Goal: Task Accomplishment & Management: Manage account settings

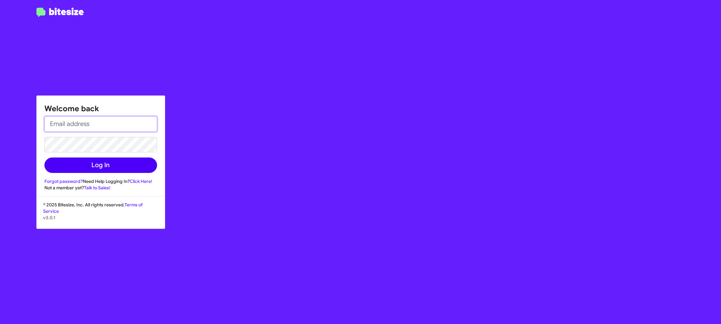
type input "[PERSON_NAME][EMAIL_ADDRESS][DOMAIN_NAME]"
click at [104, 169] on button "Log In" at bounding box center [100, 165] width 113 height 15
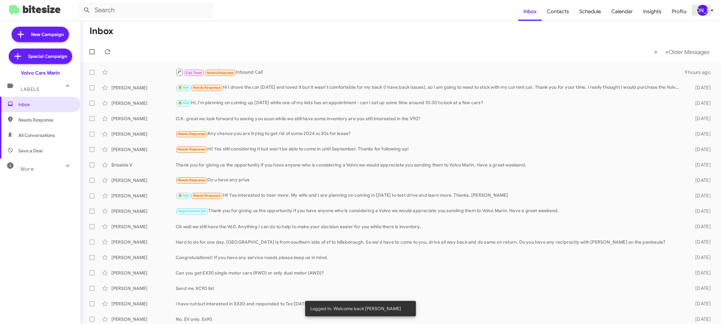
click at [703, 12] on div "[PERSON_NAME]" at bounding box center [702, 10] width 11 height 11
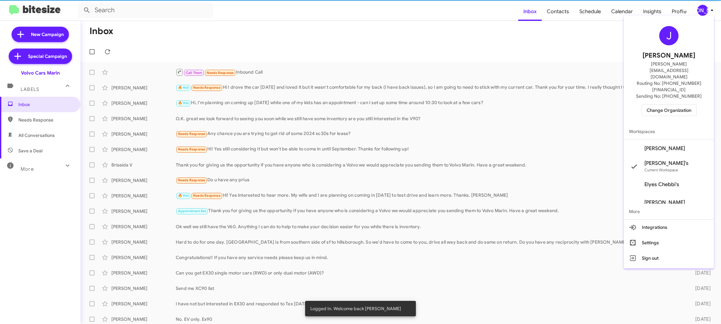
click at [675, 105] on span "Change Organization" at bounding box center [669, 110] width 45 height 11
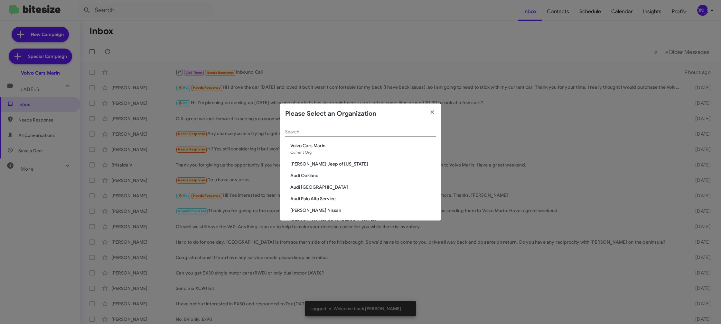
click at [331, 130] on input "Search" at bounding box center [360, 132] width 151 height 5
type input "ed"
click at [316, 153] on span "[PERSON_NAME] Imports" at bounding box center [362, 152] width 145 height 6
click at [315, 153] on span "Ed Hicks Imports" at bounding box center [362, 152] width 145 height 6
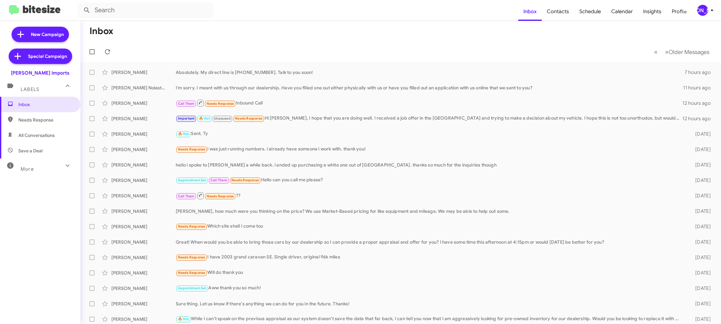
click at [709, 15] on span "[PERSON_NAME]" at bounding box center [706, 10] width 19 height 11
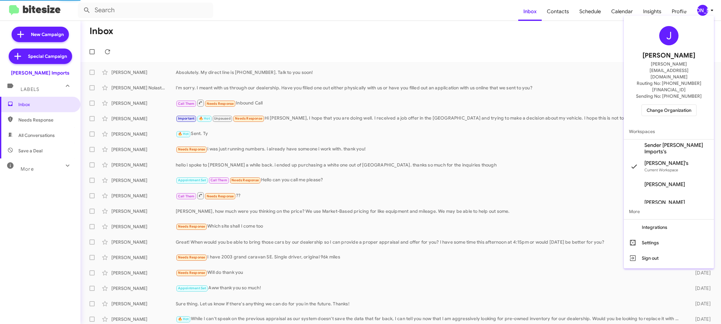
click at [673, 142] on span "Sender Ed Hicks Imports's" at bounding box center [676, 148] width 64 height 13
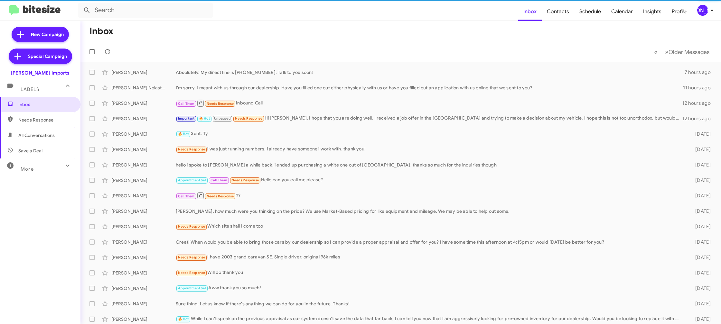
click at [553, 14] on span "Contacts" at bounding box center [558, 11] width 33 height 19
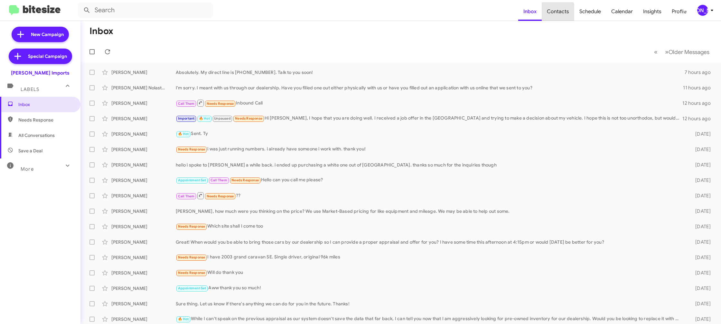
click at [553, 14] on span "Contacts" at bounding box center [558, 11] width 33 height 19
type input "in:groups"
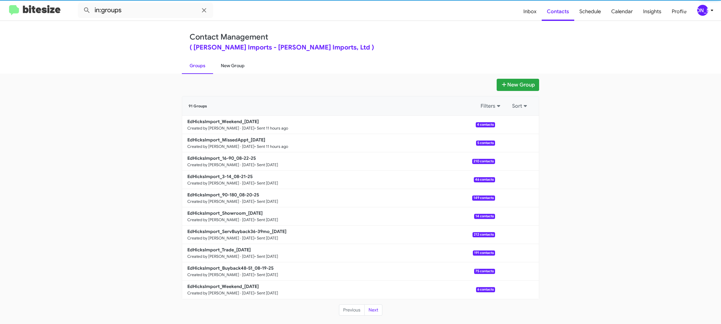
click at [226, 67] on link "New Group" at bounding box center [232, 65] width 39 height 17
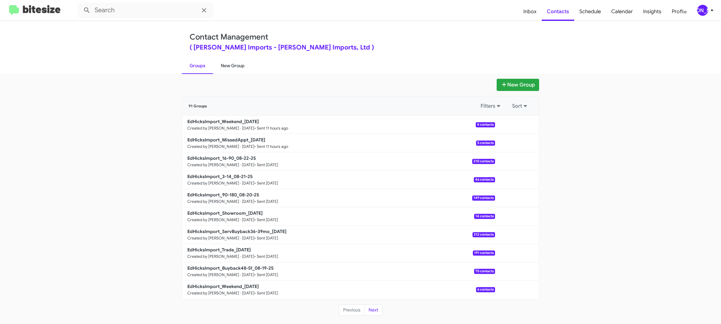
click at [226, 67] on link "New Group" at bounding box center [232, 65] width 39 height 17
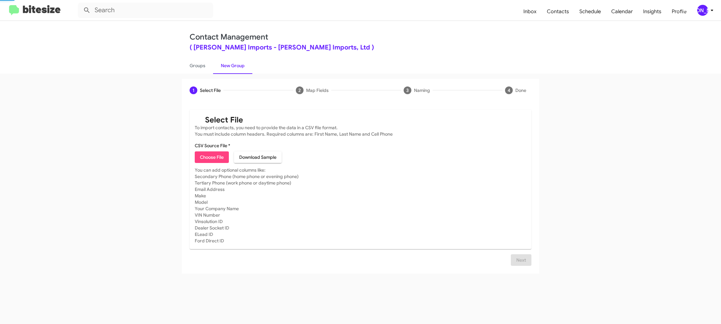
click at [226, 67] on link "New Group" at bounding box center [232, 65] width 39 height 17
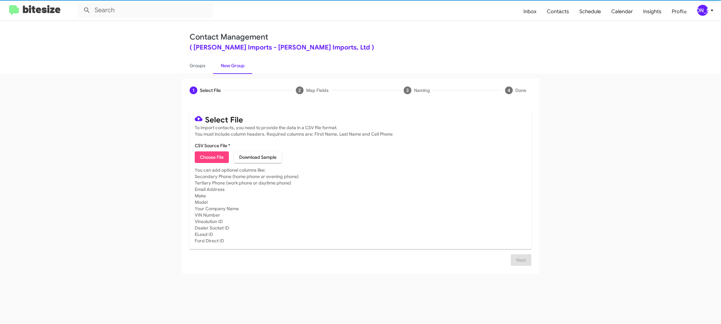
click at [215, 158] on span "Choose File" at bounding box center [212, 158] width 24 height 12
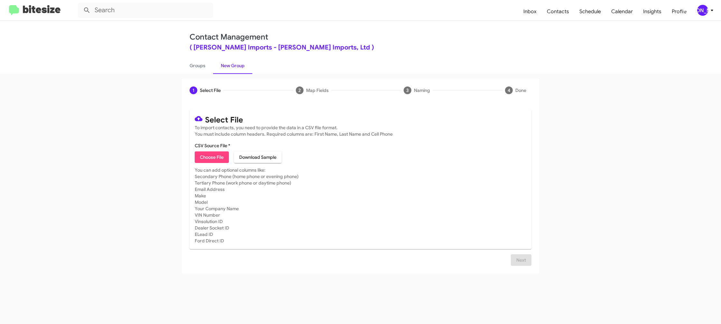
type input "EdHicksImport_Buyback60-63_08-26-25"
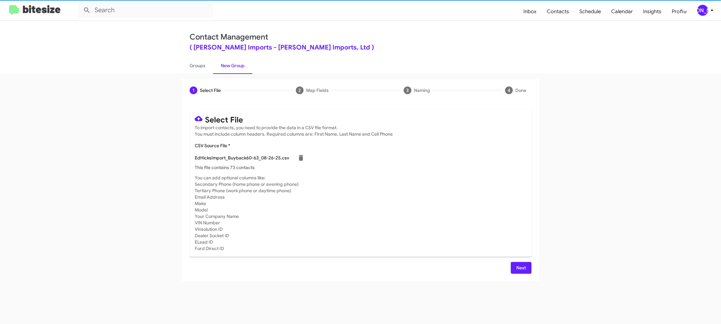
click at [525, 268] on span "Next" at bounding box center [521, 268] width 10 height 12
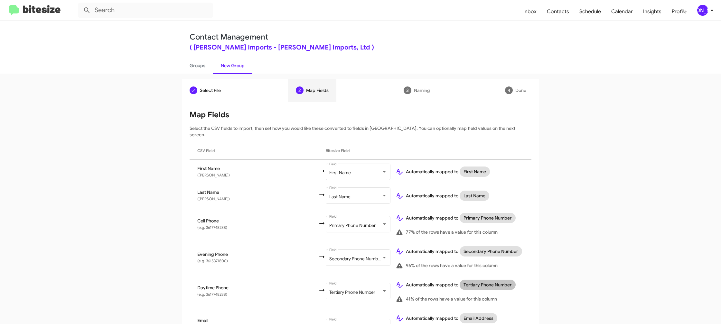
scroll to position [209, 0]
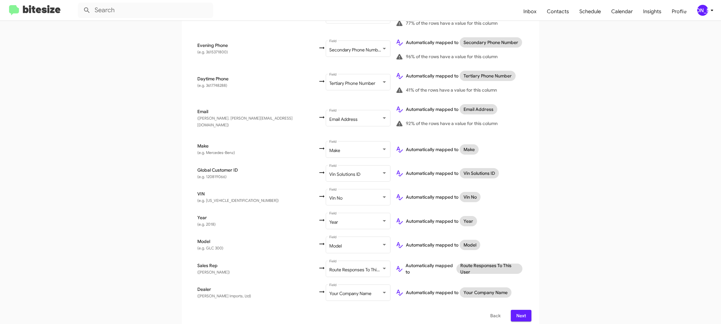
click at [522, 310] on span "Next" at bounding box center [521, 316] width 10 height 12
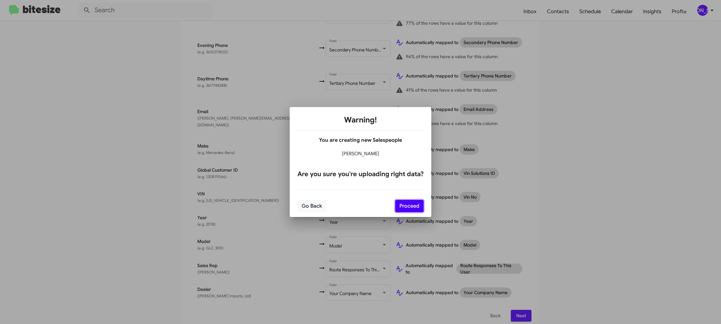
click at [412, 208] on button "Proceed" at bounding box center [409, 206] width 28 height 12
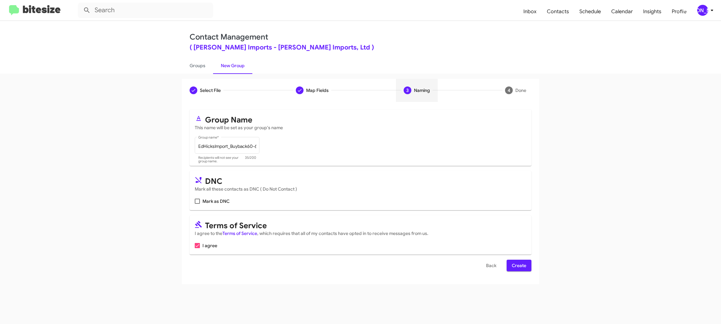
scroll to position [0, 0]
drag, startPoint x: 515, startPoint y: 266, endPoint x: 488, endPoint y: 256, distance: 29.4
click at [511, 265] on button "Create" at bounding box center [519, 266] width 25 height 12
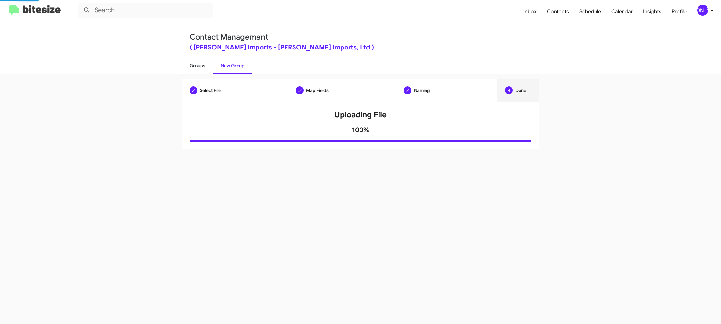
click at [199, 65] on link "Groups" at bounding box center [197, 65] width 31 height 17
type input "in:groups"
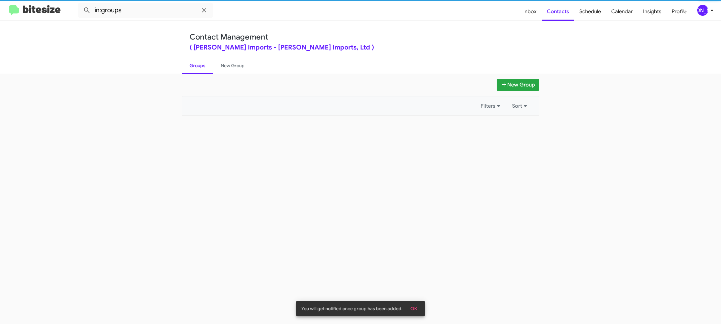
click at [199, 65] on link "Groups" at bounding box center [197, 65] width 31 height 17
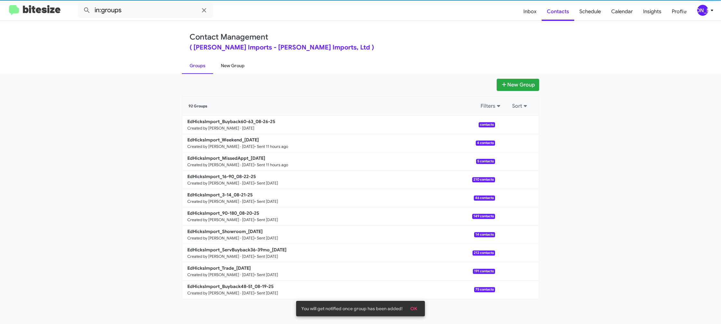
click at [225, 66] on link "New Group" at bounding box center [232, 65] width 39 height 17
drag, startPoint x: 225, startPoint y: 66, endPoint x: 223, endPoint y: 69, distance: 3.5
click at [224, 66] on link "New Group" at bounding box center [232, 65] width 39 height 17
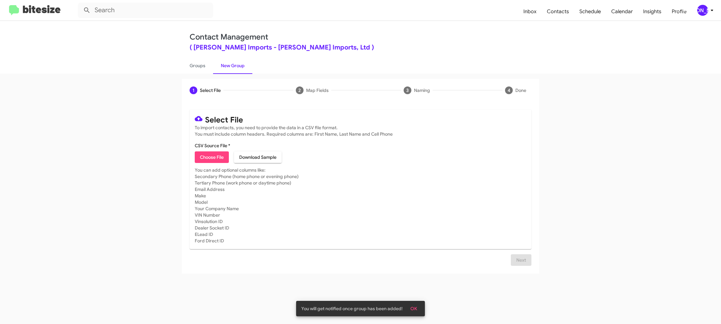
click at [213, 160] on span "Choose File" at bounding box center [212, 158] width 24 height 12
type input "EdHicksImport_Trade_08-26-25"
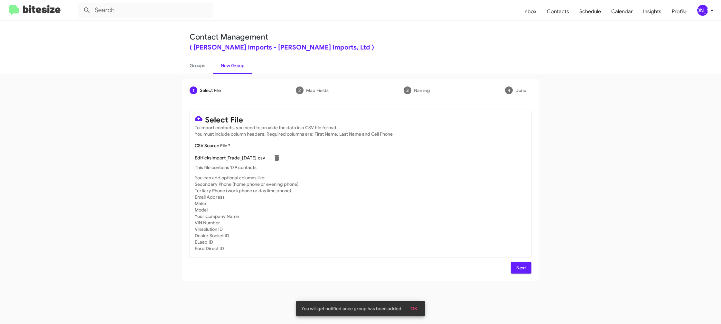
click at [509, 236] on mat-card-subtitle "You can add optional columns like: Secondary Phone (home phone or evening phone…" at bounding box center [361, 213] width 332 height 77
click at [524, 261] on div "Select File To import contacts, you need to provide the data in a CSV file form…" at bounding box center [361, 192] width 342 height 164
click at [527, 267] on button "Next" at bounding box center [521, 268] width 21 height 12
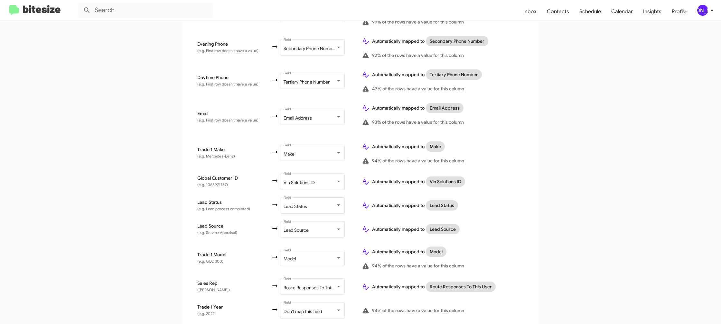
scroll to position [252, 0]
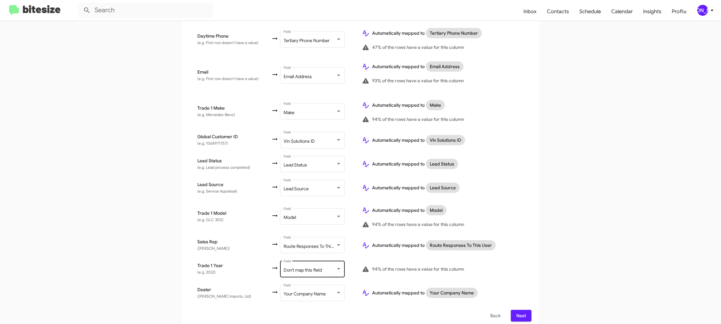
click at [302, 260] on div "Don't map this field Field" at bounding box center [313, 269] width 58 height 18
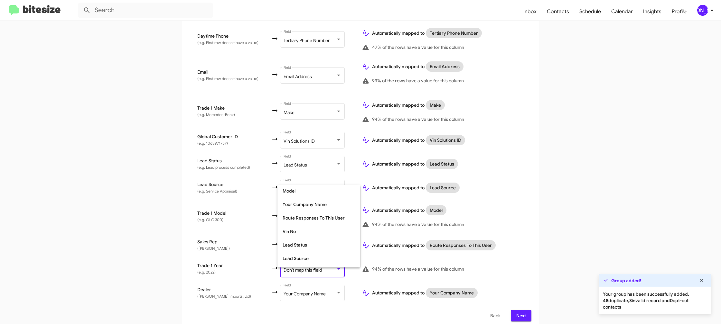
scroll to position [242, 0]
click at [304, 248] on span "Year" at bounding box center [319, 248] width 72 height 14
click at [511, 240] on div "Automatically mapped to Route Responses To This User" at bounding box center [443, 245] width 162 height 10
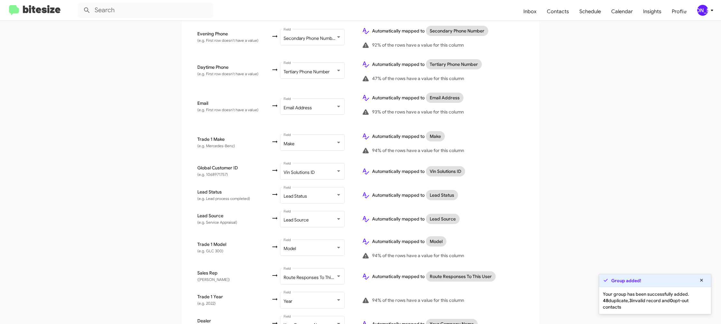
scroll to position [252, 0]
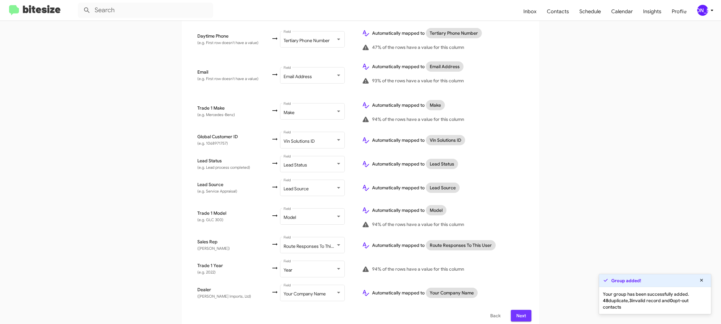
click at [526, 311] on span "Next" at bounding box center [521, 316] width 10 height 12
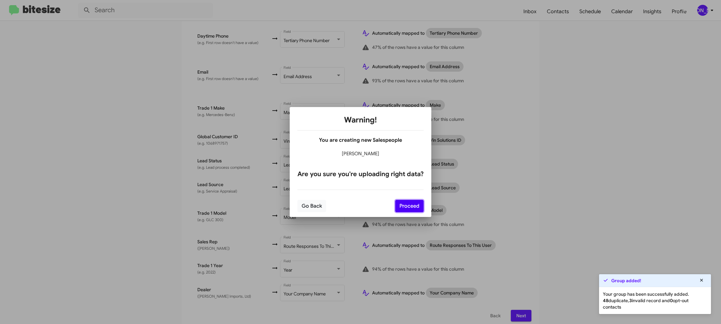
click at [412, 204] on button "Proceed" at bounding box center [409, 206] width 28 height 12
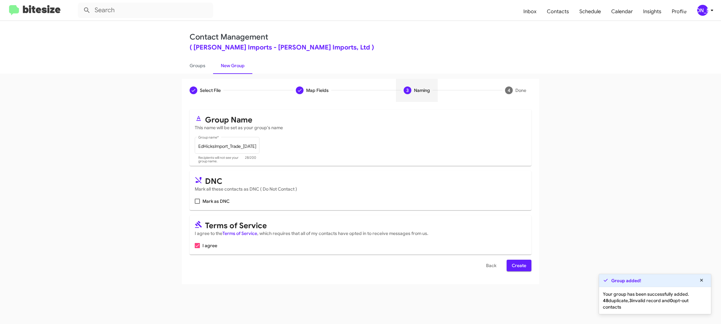
scroll to position [0, 0]
click at [520, 264] on span "Create" at bounding box center [519, 266] width 14 height 12
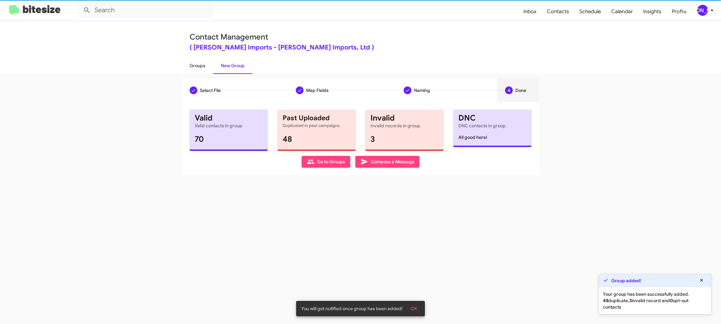
click at [188, 62] on link "Groups" at bounding box center [197, 65] width 31 height 17
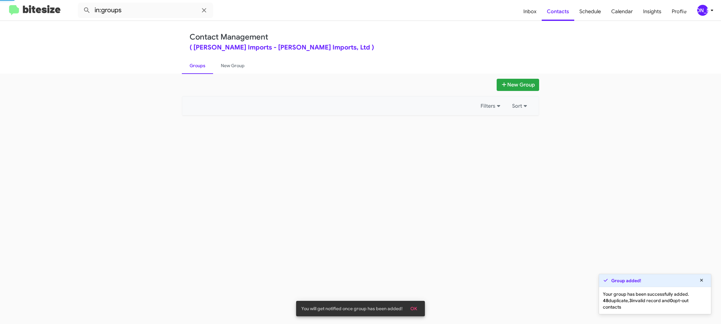
click at [188, 62] on link "Groups" at bounding box center [197, 65] width 31 height 17
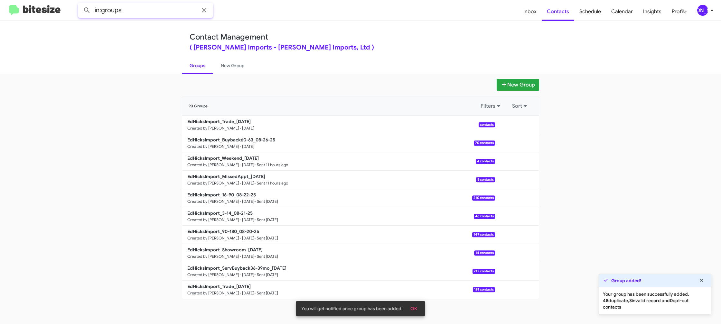
click at [148, 8] on input "in:groups" at bounding box center [145, 10] width 135 height 15
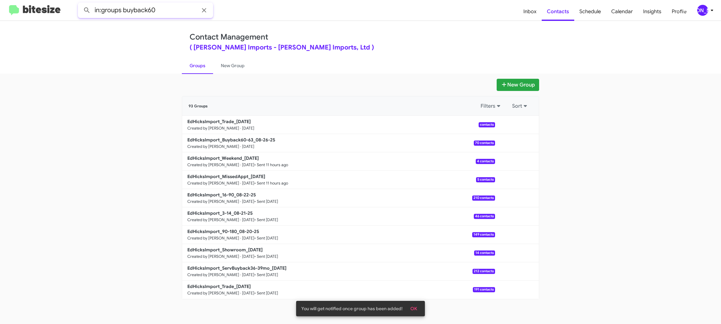
click at [80, 4] on button at bounding box center [86, 10] width 13 height 13
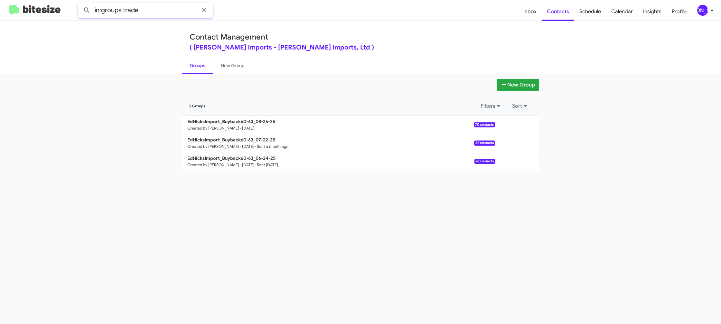
type input "in:groups trade"
click at [80, 4] on button at bounding box center [86, 10] width 13 height 13
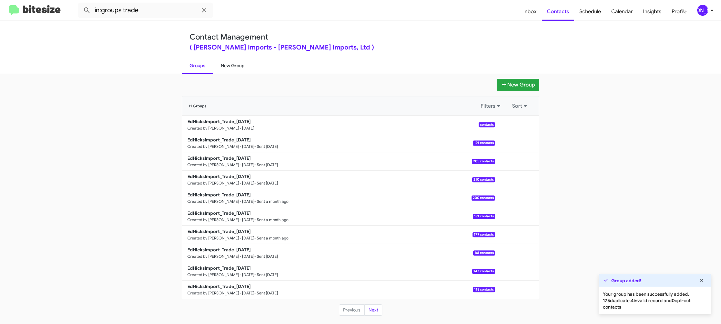
click at [243, 69] on link "New Group" at bounding box center [232, 65] width 39 height 17
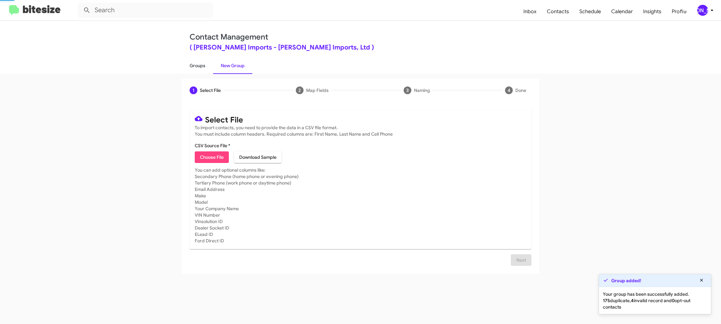
click at [201, 70] on link "Groups" at bounding box center [197, 65] width 31 height 17
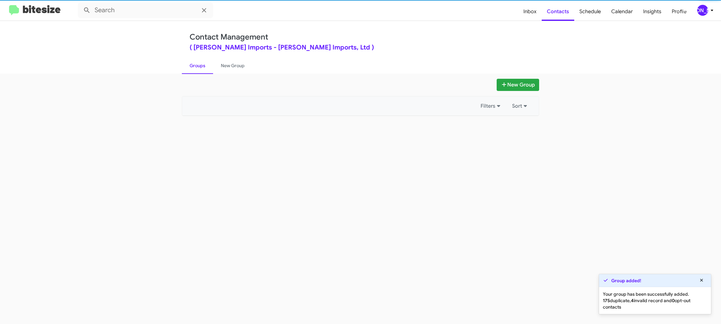
type input "in:groups"
click at [201, 70] on link "Groups" at bounding box center [197, 65] width 31 height 17
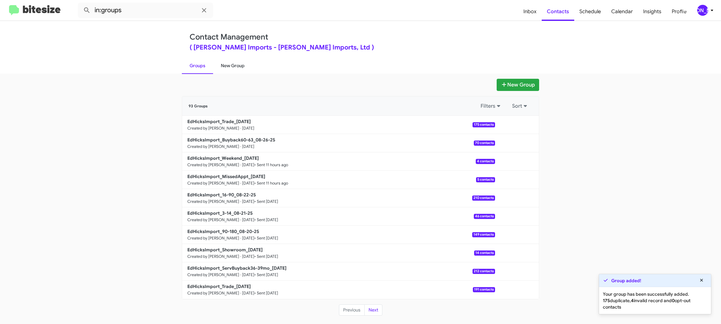
click at [227, 66] on link "New Group" at bounding box center [232, 65] width 39 height 17
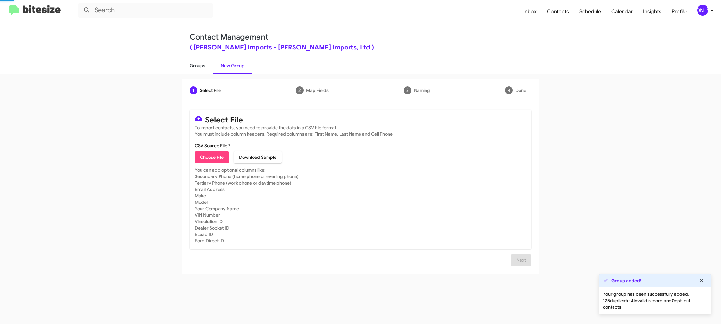
click at [192, 66] on link "Groups" at bounding box center [197, 65] width 31 height 17
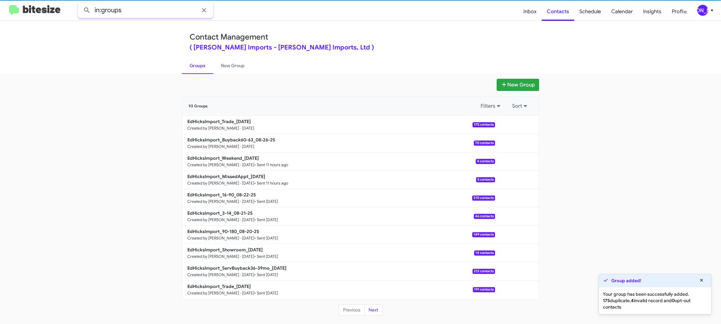
click at [135, 10] on input "in:groups" at bounding box center [145, 10] width 135 height 15
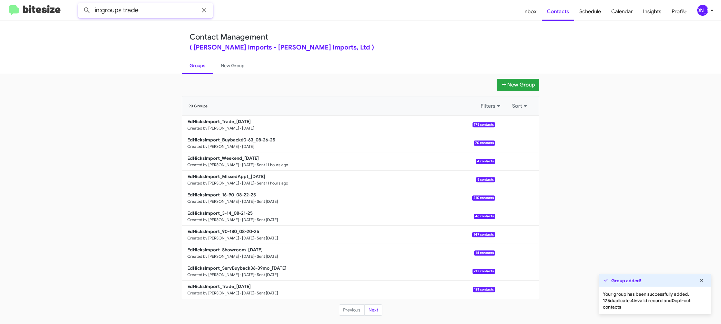
type input "in:groups trade"
click at [80, 4] on button at bounding box center [86, 10] width 13 height 13
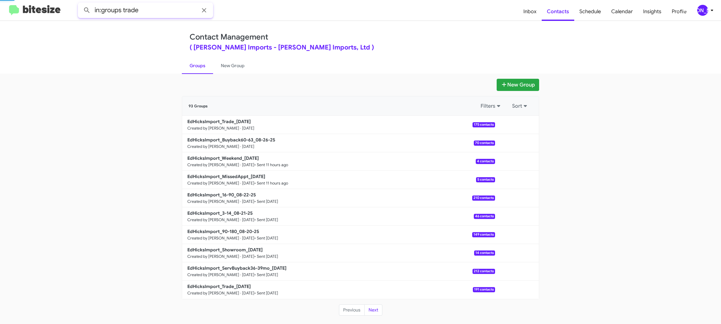
click at [80, 4] on button at bounding box center [86, 10] width 13 height 13
drag, startPoint x: 224, startPoint y: 63, endPoint x: 212, endPoint y: 64, distance: 11.3
click at [224, 63] on link "New Group" at bounding box center [232, 65] width 39 height 17
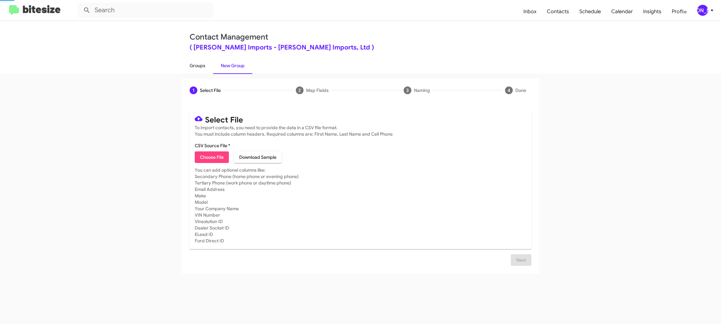
click at [195, 64] on link "Groups" at bounding box center [197, 65] width 31 height 17
type input "in:groups"
click at [195, 64] on link "Groups" at bounding box center [197, 65] width 31 height 17
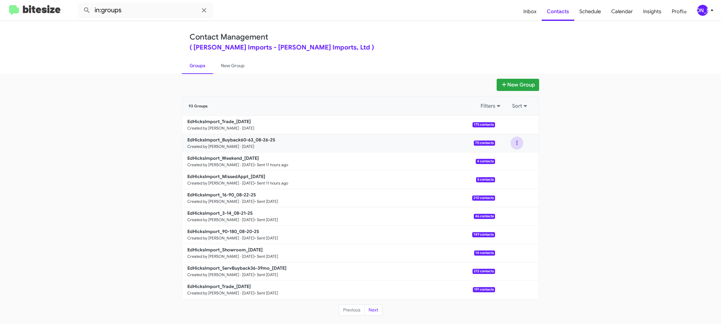
click at [517, 146] on button at bounding box center [516, 143] width 13 height 13
click at [515, 156] on button "View contacts" at bounding box center [498, 160] width 52 height 15
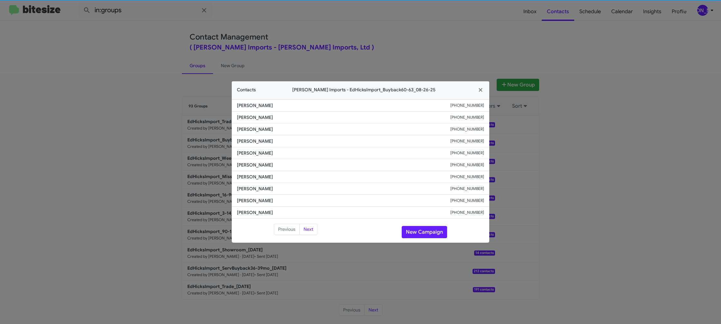
click at [259, 164] on span "Stephanie Hastings" at bounding box center [343, 165] width 213 height 6
copy span "Stephanie Hastings"
drag, startPoint x: 323, startPoint y: 16, endPoint x: 488, endPoint y: 129, distance: 199.8
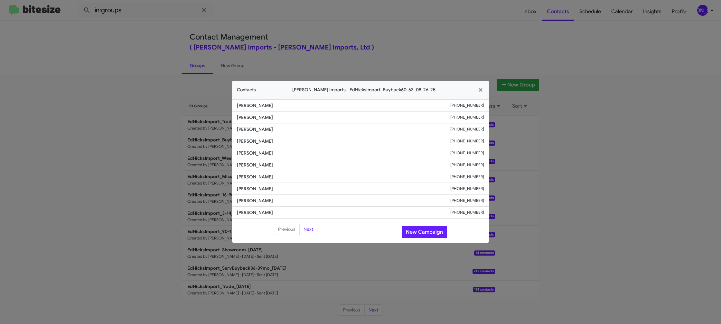
click at [323, 17] on modal-container "Contacts Ed Hicks Imports - EdHicksImport_Buyback60-63_08-26-25 William Grover …" at bounding box center [360, 162] width 721 height 324
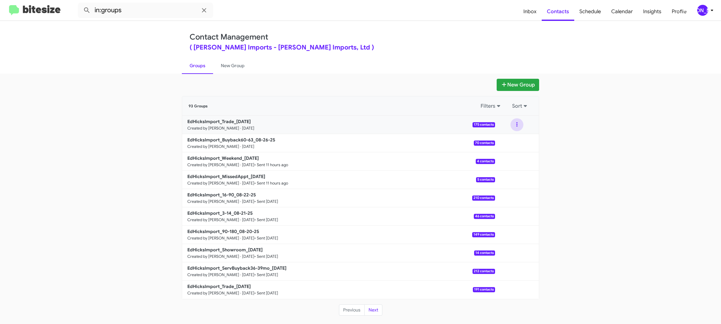
drag, startPoint x: 514, startPoint y: 125, endPoint x: 515, endPoint y: 131, distance: 6.8
click at [514, 126] on button at bounding box center [516, 124] width 13 height 13
click at [511, 137] on button "View contacts" at bounding box center [498, 142] width 52 height 15
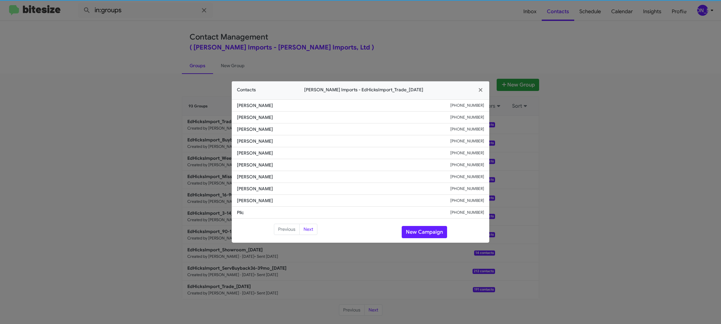
click at [251, 168] on span "Jason Rikke" at bounding box center [343, 165] width 213 height 6
copy span "Jason Rikke"
click at [175, 78] on modal-container "Contacts Ed Hicks Imports - EdHicksImport_Trade_08-26-25 Eric Martinez +1361249…" at bounding box center [360, 162] width 721 height 324
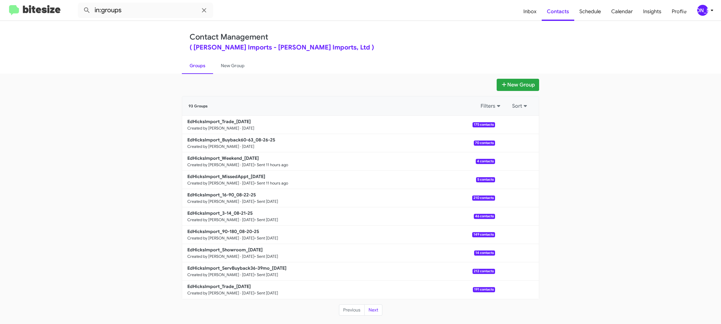
click at [254, 141] on b "EdHicksImport_Buyback60-63_08-26-25" at bounding box center [231, 140] width 88 height 6
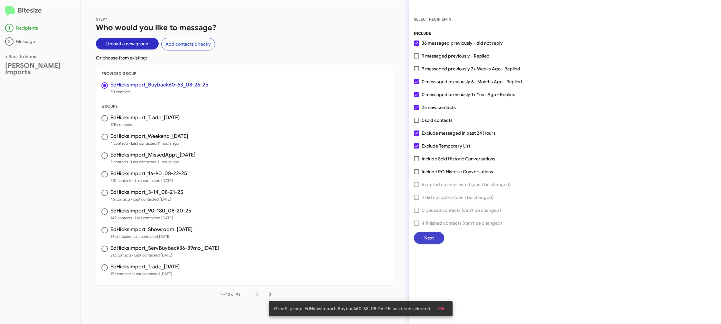
click at [433, 239] on span "Next" at bounding box center [429, 238] width 10 height 12
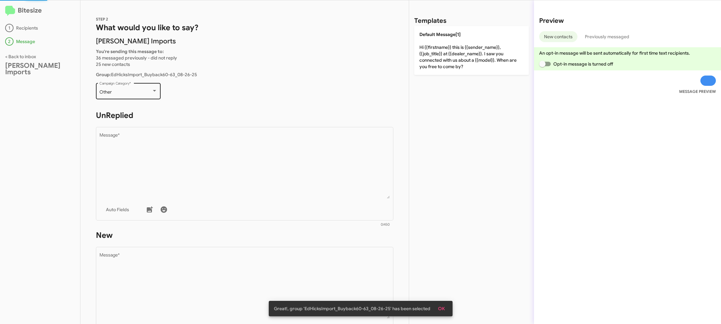
click at [148, 87] on div "Other Campaign Category *" at bounding box center [128, 91] width 58 height 18
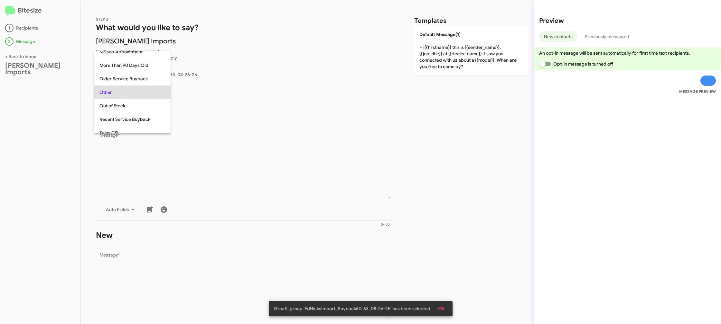
scroll to position [68, 0]
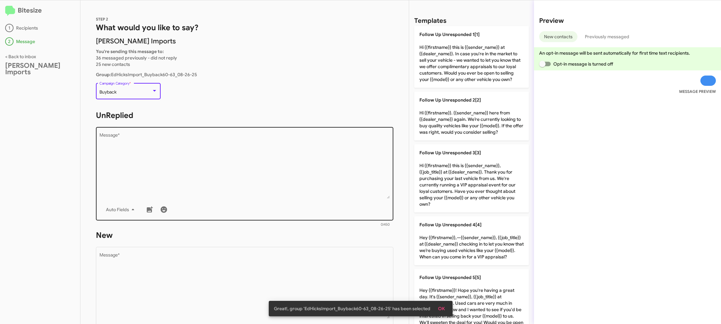
click at [231, 169] on textarea "Message *" at bounding box center [244, 166] width 291 height 66
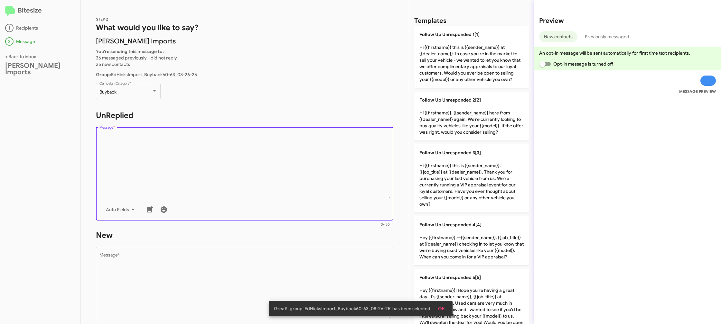
click at [231, 169] on textarea "Message *" at bounding box center [244, 166] width 291 height 66
drag, startPoint x: 231, startPoint y: 169, endPoint x: 394, endPoint y: 155, distance: 163.5
click at [233, 168] on textarea "Message *" at bounding box center [244, 166] width 291 height 66
drag, startPoint x: 455, startPoint y: 178, endPoint x: 346, endPoint y: 252, distance: 132.3
click at [448, 180] on p "Follow Up Unresponded 3[3] Hi {{firstname}} this is {{sender_name}}, {{job_titl…" at bounding box center [471, 179] width 115 height 68
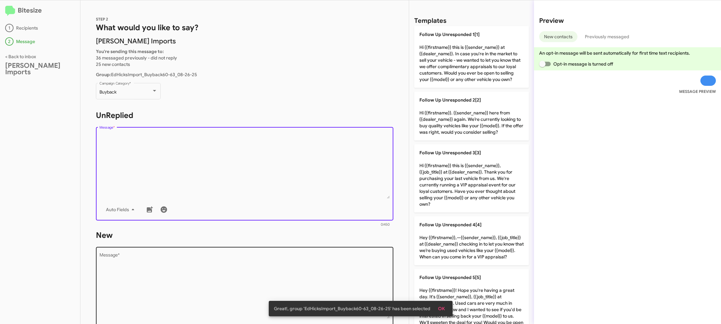
type textarea "Hi {{firstname}} this is {{sender_name}}, {{job_title}} at {{dealer_name}}. Tha…"
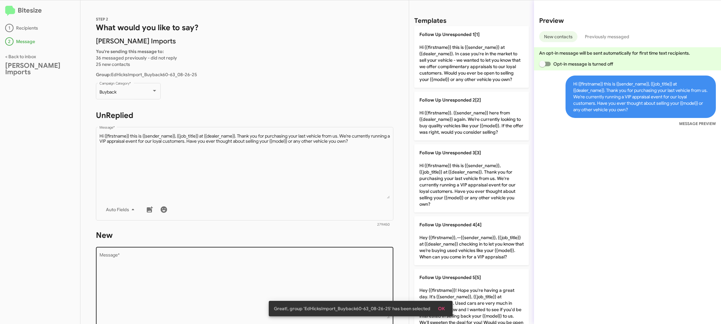
click at [348, 256] on textarea "Message *" at bounding box center [244, 286] width 291 height 66
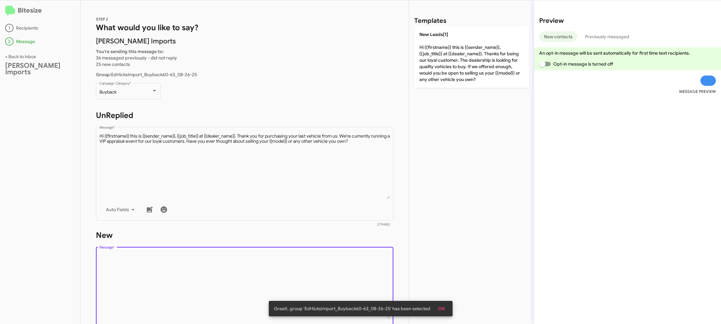
drag, startPoint x: 347, startPoint y: 258, endPoint x: 355, endPoint y: 246, distance: 14.1
click at [348, 258] on textarea "Message *" at bounding box center [244, 286] width 291 height 66
drag, startPoint x: 355, startPoint y: 246, endPoint x: 430, endPoint y: 99, distance: 165.3
click at [374, 206] on div "STEP 2 What would you like to say? Ed Hicks Imports You're sending this message…" at bounding box center [244, 162] width 328 height 324
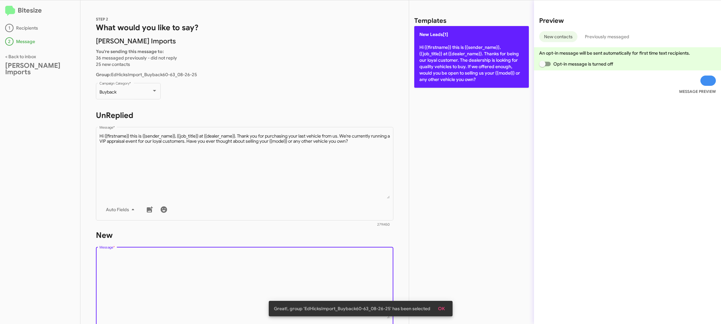
drag, startPoint x: 433, startPoint y: 89, endPoint x: 433, endPoint y: 85, distance: 4.2
click at [434, 87] on div "Templates New Leads[1] Hi {{firstname}} this is {{sender_name}}, {{job_title}} …" at bounding box center [471, 162] width 125 height 324
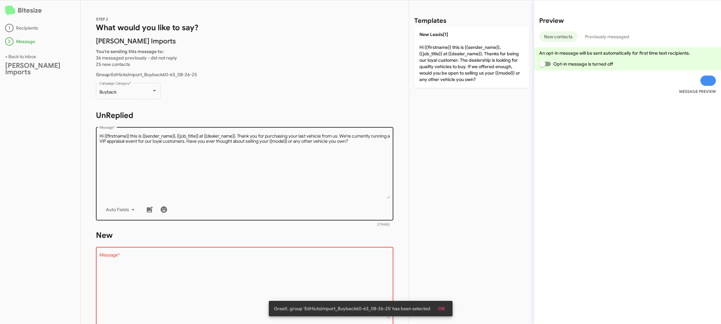
drag, startPoint x: 433, startPoint y: 84, endPoint x: 324, endPoint y: 139, distance: 122.5
click at [433, 84] on p "New Leads[1] Hi {{firstname}} this is {{sender_name}}, {{job_title}} at {{deale…" at bounding box center [471, 57] width 115 height 62
type textarea "Hi {{firstname}} this is {{sender_name}}, {{job_title}} at {{dealer_name}}. Tha…"
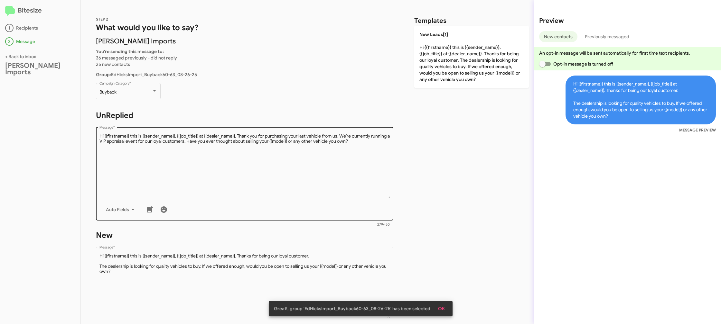
scroll to position [107, 0]
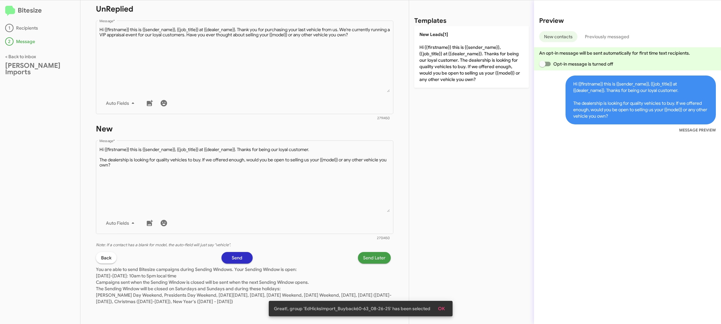
click at [366, 258] on span "Send Later" at bounding box center [374, 258] width 23 height 12
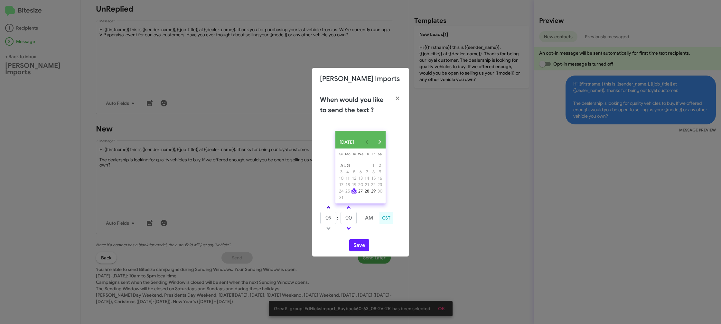
drag, startPoint x: 331, startPoint y: 210, endPoint x: 354, endPoint y: 218, distance: 24.5
click at [332, 211] on link at bounding box center [328, 207] width 11 height 7
type input "10"
click at [355, 219] on input "00" at bounding box center [349, 218] width 16 height 12
type input "09"
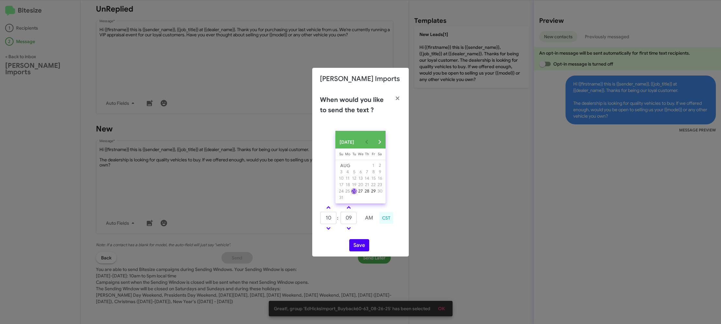
click at [371, 233] on td at bounding box center [369, 229] width 17 height 8
drag, startPoint x: 360, startPoint y: 248, endPoint x: 345, endPoint y: 211, distance: 39.4
click at [360, 248] on button "Save" at bounding box center [359, 245] width 20 height 12
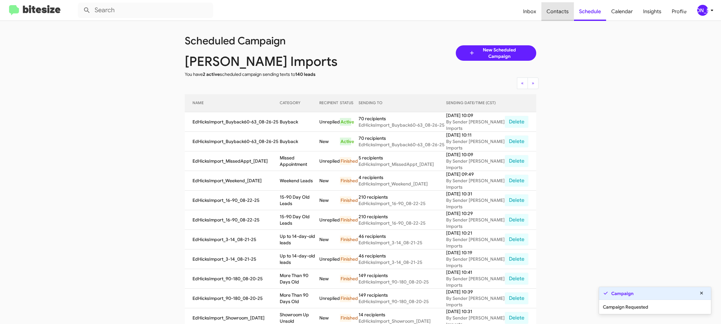
click at [547, 7] on span "Contacts" at bounding box center [557, 11] width 33 height 19
type input "in:groups"
click at [547, 7] on span "Contacts" at bounding box center [557, 11] width 33 height 19
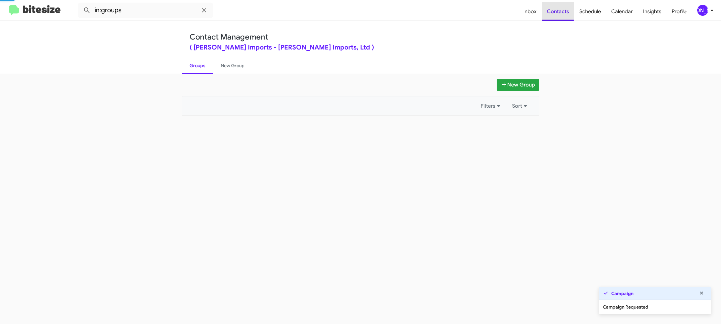
drag, startPoint x: 547, startPoint y: 7, endPoint x: 267, endPoint y: 84, distance: 290.6
click at [547, 7] on span "Contacts" at bounding box center [558, 11] width 33 height 19
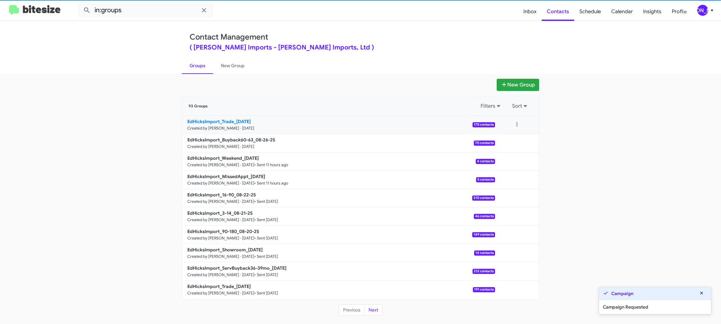
click at [200, 122] on b "EdHicksImport_Trade_08-26-25" at bounding box center [218, 122] width 63 height 6
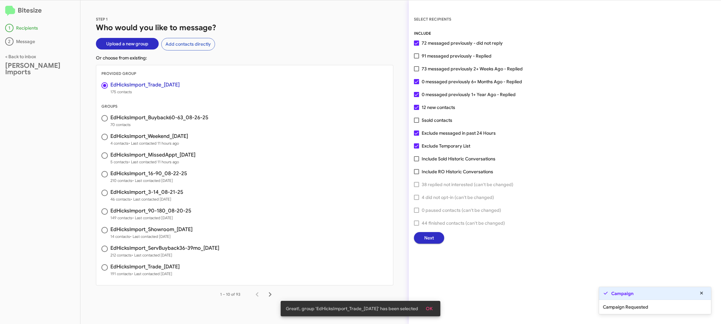
click at [432, 240] on span "Next" at bounding box center [429, 238] width 10 height 12
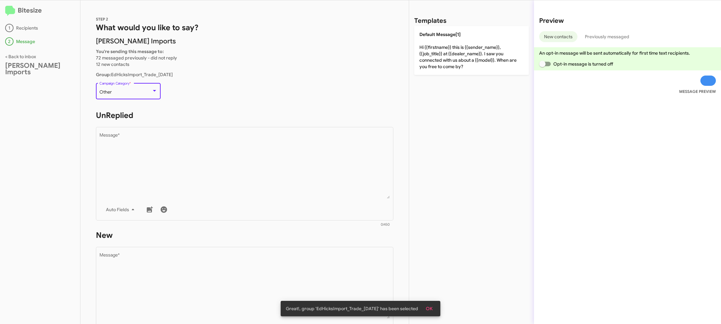
click at [124, 91] on div "Other" at bounding box center [125, 92] width 52 height 5
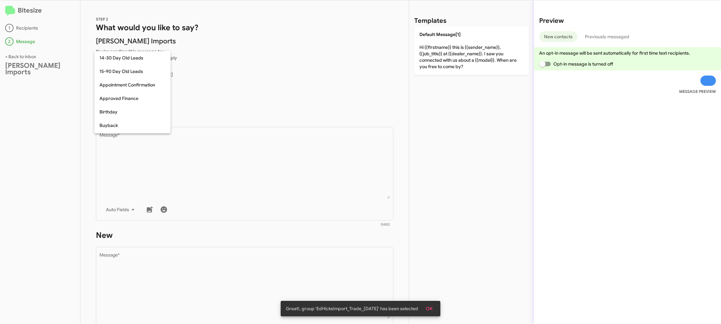
scroll to position [141, 0]
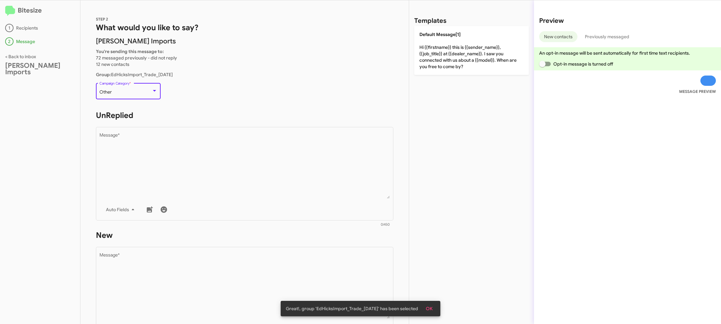
click at [124, 91] on div "Other" at bounding box center [125, 92] width 52 height 5
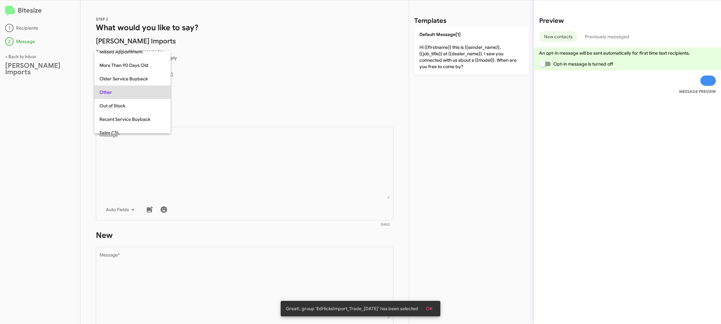
scroll to position [229, 0]
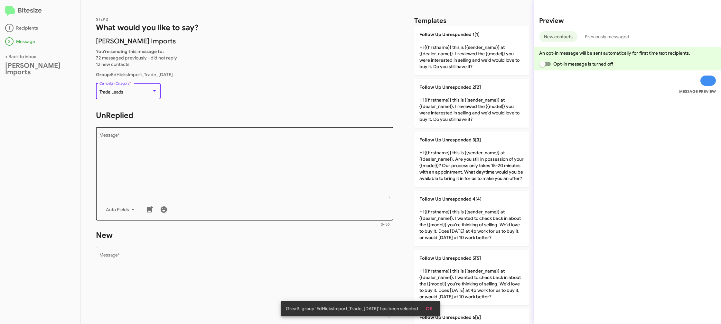
click at [201, 149] on textarea "Message *" at bounding box center [244, 166] width 291 height 66
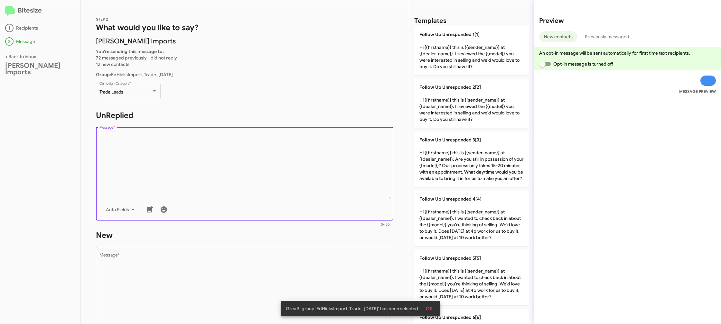
drag, startPoint x: 201, startPoint y: 149, endPoint x: 422, endPoint y: 194, distance: 225.8
click at [203, 149] on textarea "Message *" at bounding box center [244, 166] width 291 height 66
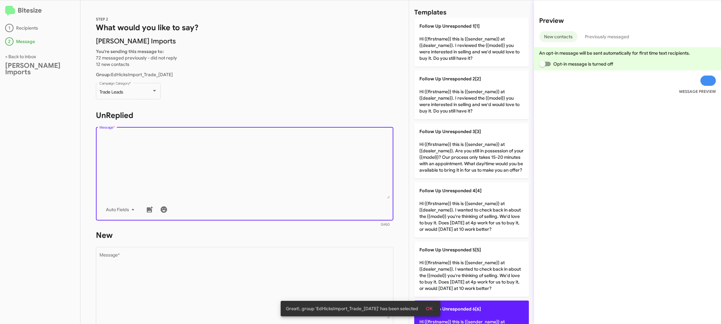
scroll to position [0, 0]
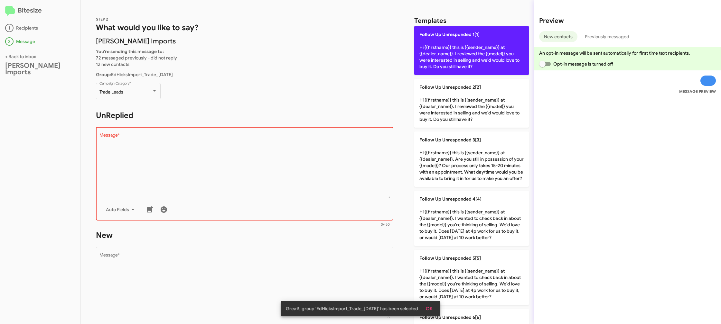
click at [444, 49] on p "Follow Up Unresponded 1[1] Hi {{firstname}} this is {{sender_name}} at {{dealer…" at bounding box center [471, 50] width 115 height 49
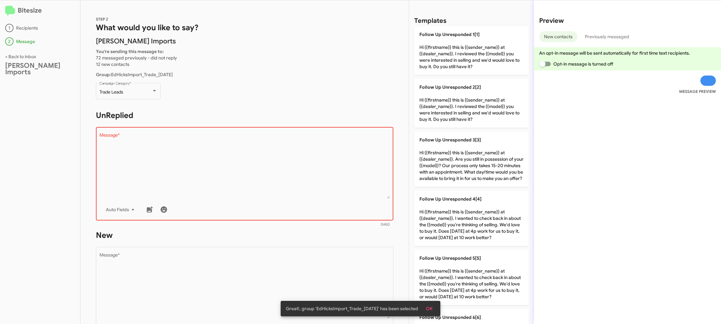
type textarea "Hi {{firstname}} this is {{sender_name}} at {{dealer_name}}. I reviewed the {{m…"
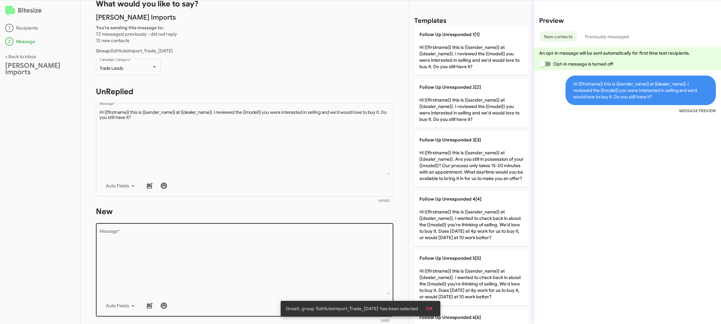
scroll to position [58, 0]
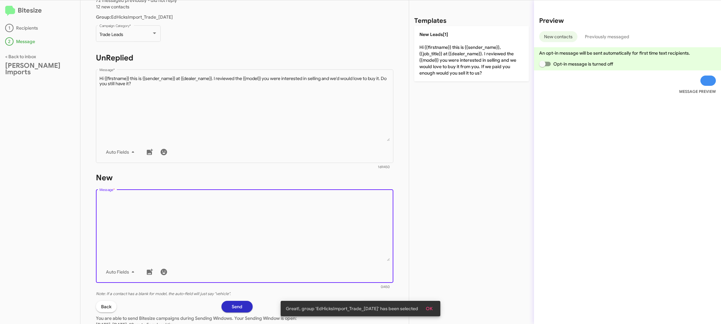
click at [267, 232] on textarea "Message *" at bounding box center [244, 229] width 291 height 66
drag, startPoint x: 267, startPoint y: 232, endPoint x: 410, endPoint y: 63, distance: 220.6
click at [270, 225] on textarea "Message *" at bounding box center [244, 229] width 291 height 66
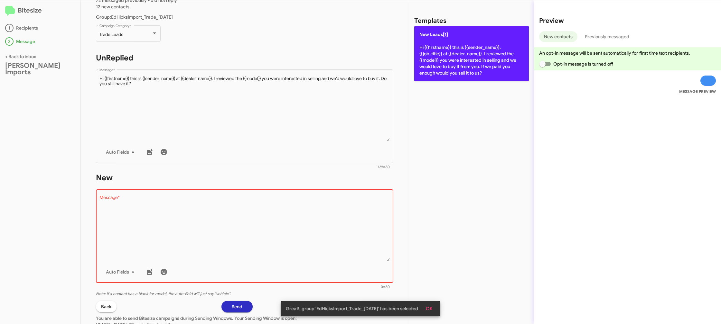
click at [451, 46] on p "New Leads[1] Hi {{firstname}} this is {{sender_name}}, {{job_title}} at {{deale…" at bounding box center [471, 53] width 115 height 55
type textarea "Hi {{firstname}} this is {{sender_name}}, {{job_title}} at {{dealer_name}}. I r…"
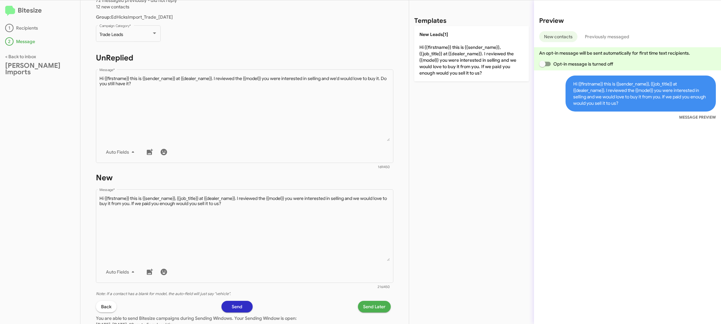
click at [369, 310] on span "Send Later" at bounding box center [374, 307] width 23 height 12
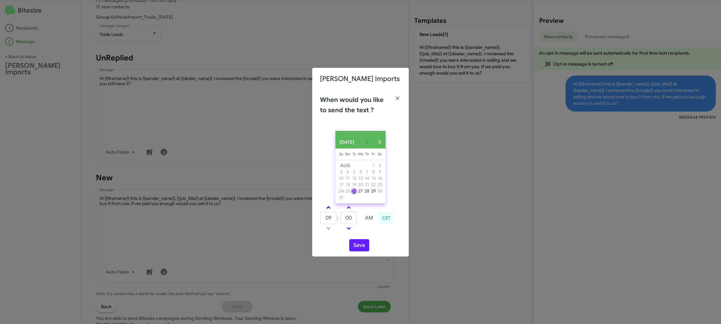
click at [328, 211] on link at bounding box center [328, 207] width 11 height 7
type input "10"
click at [354, 218] on input "00" at bounding box center [349, 218] width 16 height 12
type input "19"
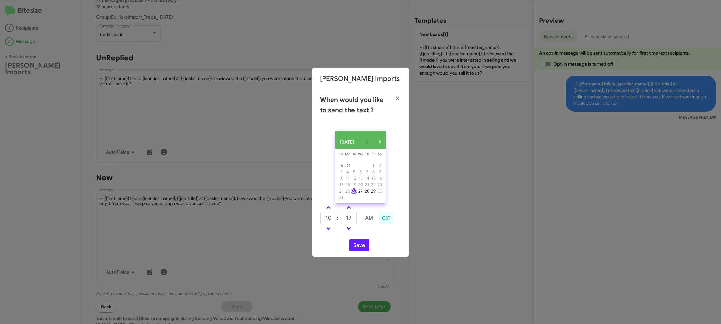
click at [372, 238] on div "AUG 2025 Sunday Su Monday Mo Tuesday Tu Wednesday We Thursday Th Friday Fr Satu…" at bounding box center [360, 191] width 97 height 131
drag, startPoint x: 361, startPoint y: 249, endPoint x: 351, endPoint y: 228, distance: 24.2
click at [361, 250] on button "Save" at bounding box center [359, 245] width 20 height 12
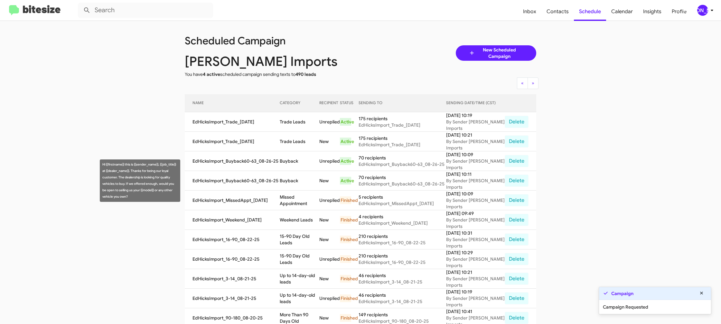
click at [288, 178] on td "Buyback" at bounding box center [300, 181] width 40 height 20
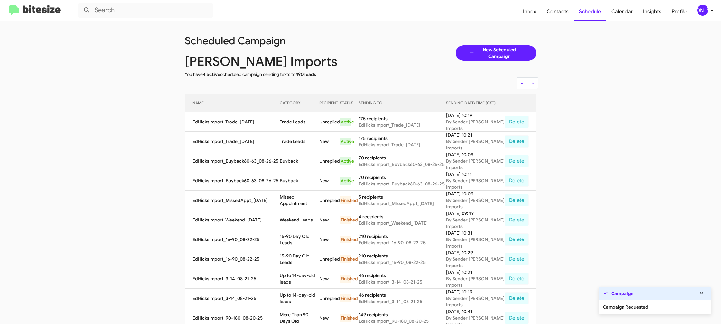
drag, startPoint x: 288, startPoint y: 178, endPoint x: 210, endPoint y: 70, distance: 133.8
click at [287, 177] on td "Buyback" at bounding box center [300, 181] width 40 height 20
copy td "Buyback"
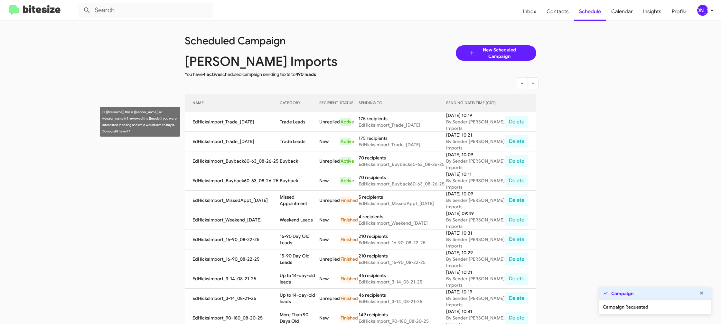
click at [300, 119] on td "Trade Leads" at bounding box center [300, 122] width 40 height 20
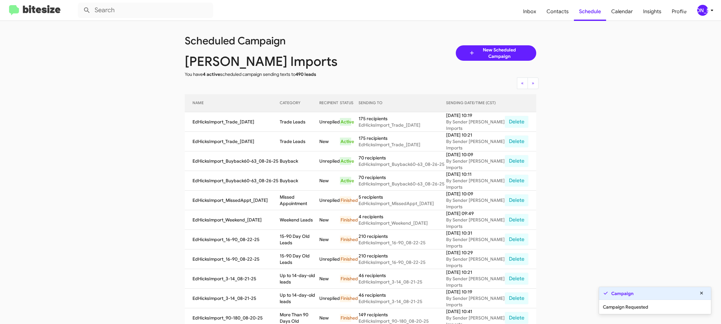
click at [300, 119] on td "Trade Leads" at bounding box center [300, 122] width 40 height 20
copy td "Trade Leads"
click at [705, 13] on div "[PERSON_NAME]" at bounding box center [702, 10] width 11 height 11
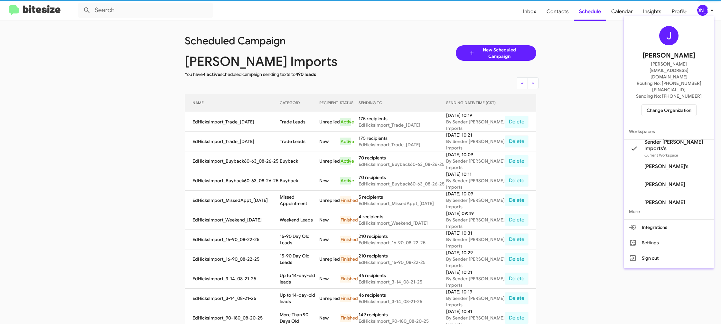
click at [652, 105] on span "Change Organization" at bounding box center [669, 110] width 45 height 11
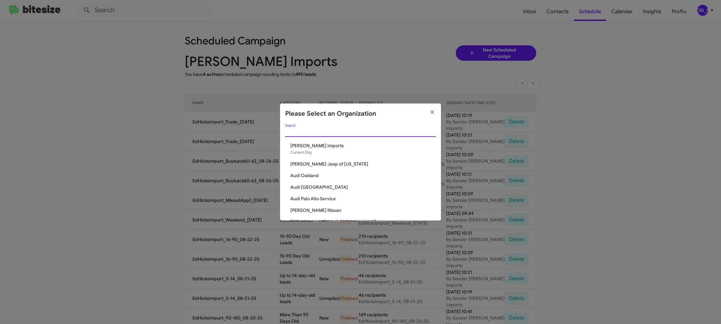
click at [326, 130] on input "Search" at bounding box center [360, 132] width 151 height 5
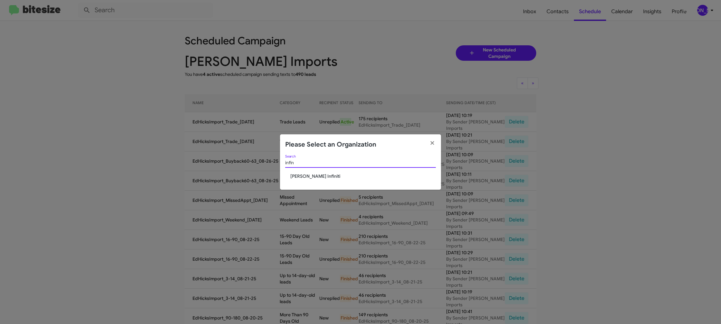
type input "infin"
click at [323, 176] on span "[PERSON_NAME] Infiniti" at bounding box center [362, 176] width 145 height 6
click at [322, 176] on span "[PERSON_NAME] Infiniti" at bounding box center [362, 176] width 145 height 6
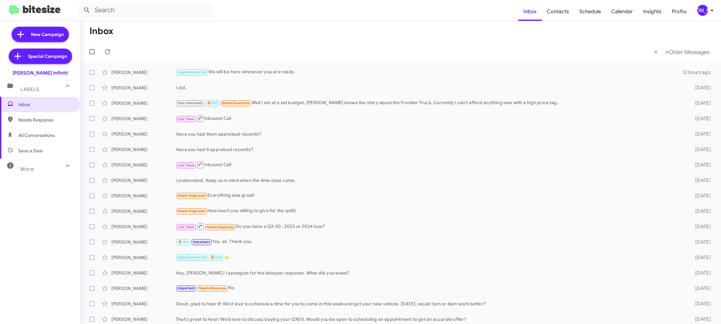
click at [699, 14] on div "[PERSON_NAME]" at bounding box center [702, 10] width 11 height 11
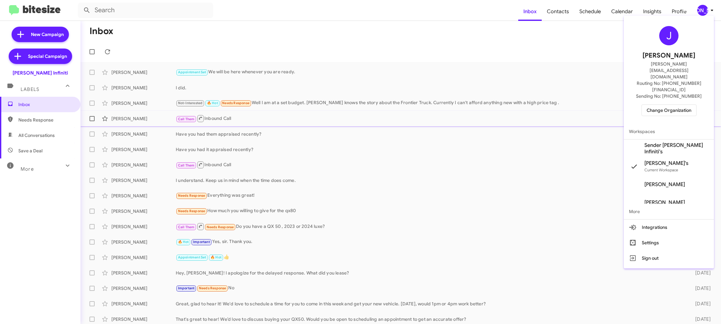
drag, startPoint x: 665, startPoint y: 126, endPoint x: 649, endPoint y: 111, distance: 22.1
click at [663, 140] on span "Sender [PERSON_NAME] Infiniti's" at bounding box center [669, 149] width 90 height 18
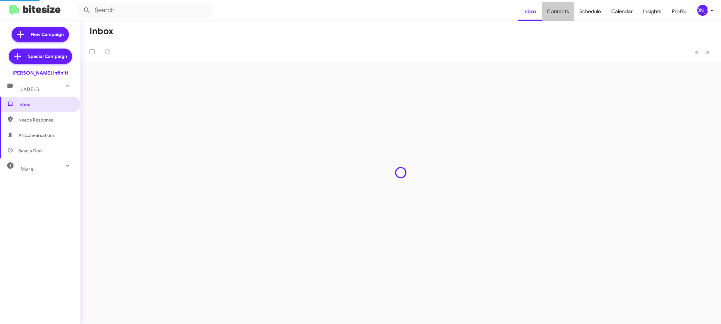
click at [563, 13] on span "Contacts" at bounding box center [558, 11] width 33 height 19
type input "in:groups"
click at [563, 13] on span "Contacts" at bounding box center [558, 11] width 33 height 19
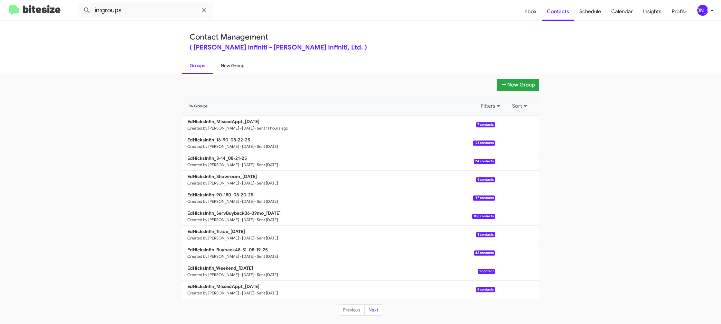
click at [231, 66] on link "New Group" at bounding box center [232, 65] width 39 height 17
drag, startPoint x: 231, startPoint y: 66, endPoint x: 233, endPoint y: 61, distance: 5.7
click at [231, 64] on link "New Group" at bounding box center [232, 65] width 39 height 17
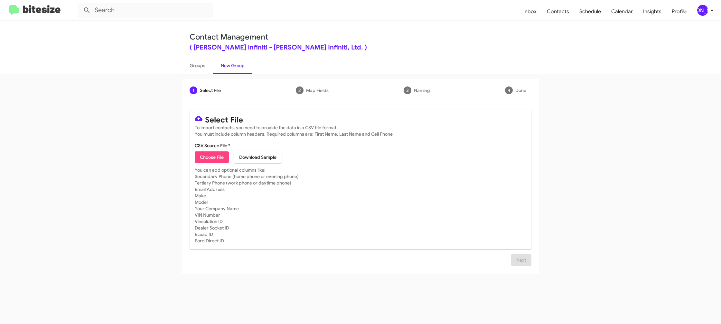
click at [210, 157] on span "Choose File" at bounding box center [212, 158] width 24 height 12
type input "EdHicksInfin_Buyback60-63_08-26-25"
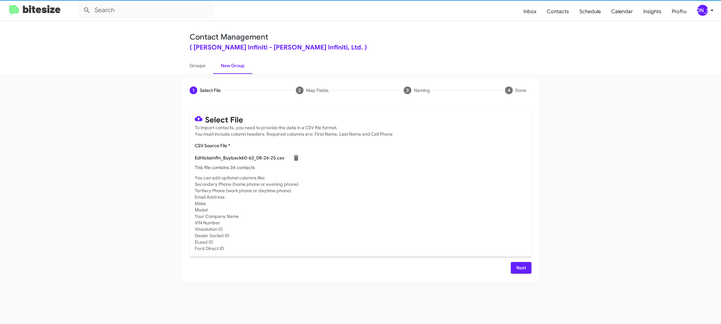
click at [455, 219] on mat-card-subtitle "You can add optional columns like: Secondary Phone (home phone or evening phone…" at bounding box center [361, 213] width 332 height 77
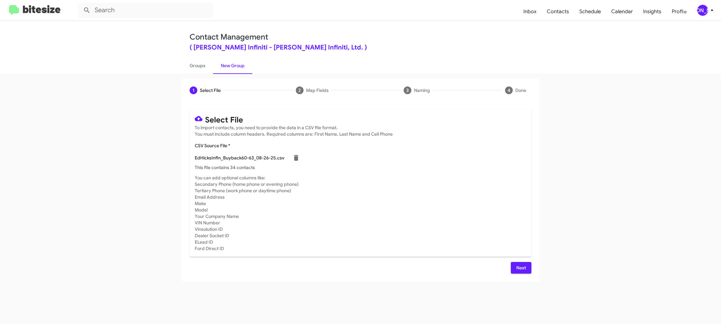
click at [518, 269] on span "Next" at bounding box center [521, 268] width 10 height 12
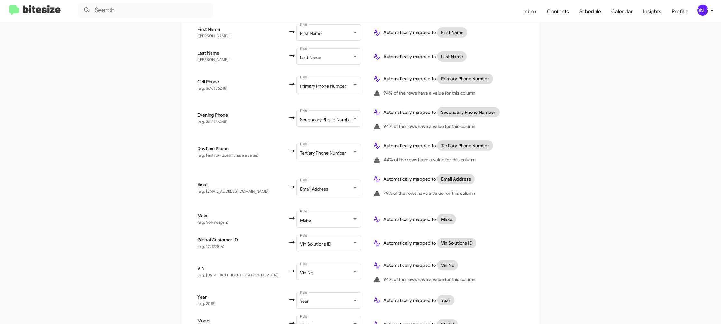
scroll to position [219, 0]
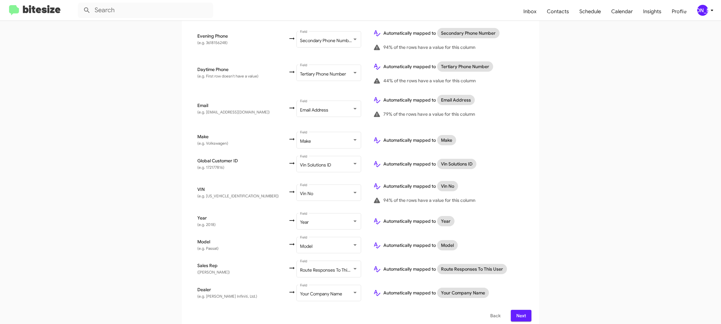
click at [521, 313] on span "Next" at bounding box center [521, 316] width 10 height 12
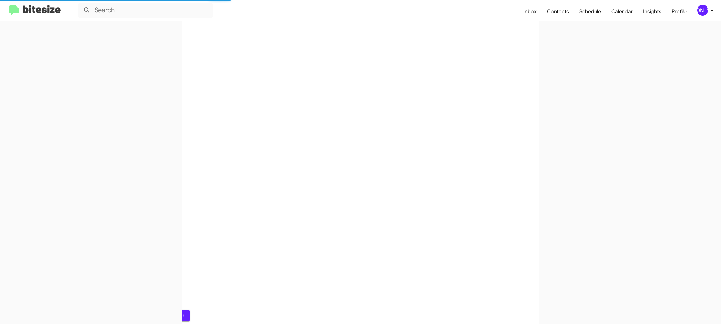
scroll to position [0, 0]
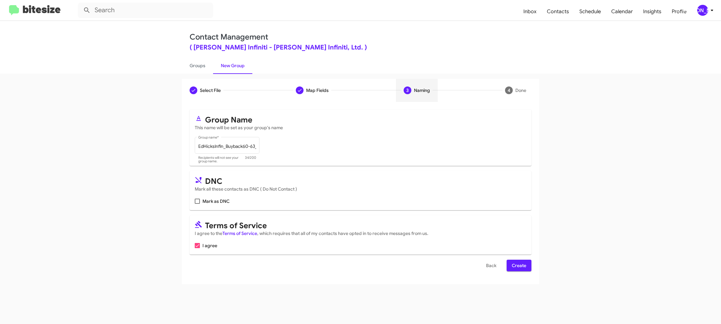
click at [518, 263] on span "Create" at bounding box center [519, 266] width 14 height 12
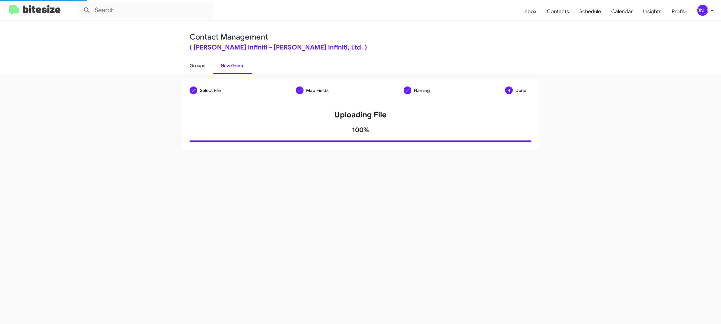
drag, startPoint x: 195, startPoint y: 66, endPoint x: 211, endPoint y: 65, distance: 16.1
click at [195, 66] on link "Groups" at bounding box center [197, 65] width 31 height 17
type input "in:groups"
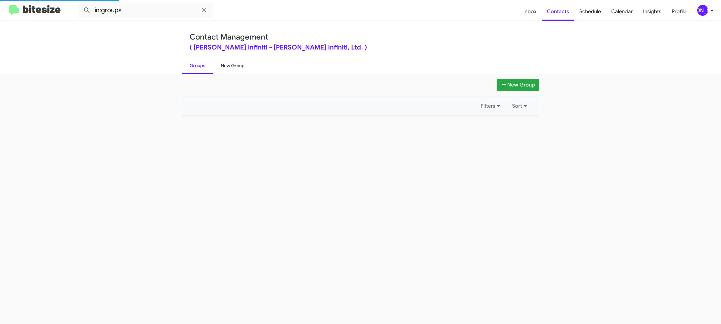
click at [233, 66] on link "New Group" at bounding box center [232, 65] width 39 height 17
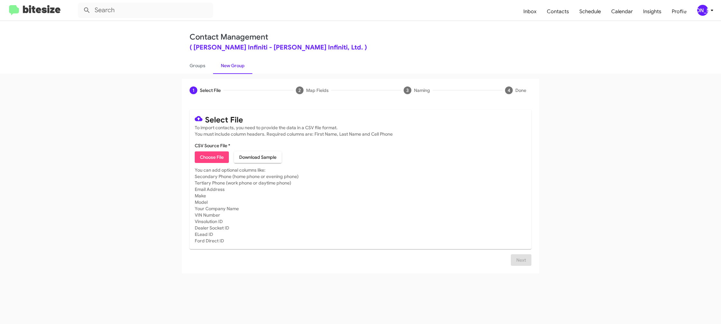
drag, startPoint x: 206, startPoint y: 148, endPoint x: 207, endPoint y: 152, distance: 3.8
click at [207, 150] on mat-card-content "CSV Source File * Choose File Download Sample" at bounding box center [361, 153] width 332 height 21
drag, startPoint x: 211, startPoint y: 164, endPoint x: 208, endPoint y: 161, distance: 4.1
click at [211, 163] on mat-card "Select File To import contacts, you need to provide the data in a CSV file form…" at bounding box center [361, 180] width 342 height 140
click at [209, 162] on span "Choose File" at bounding box center [212, 158] width 24 height 12
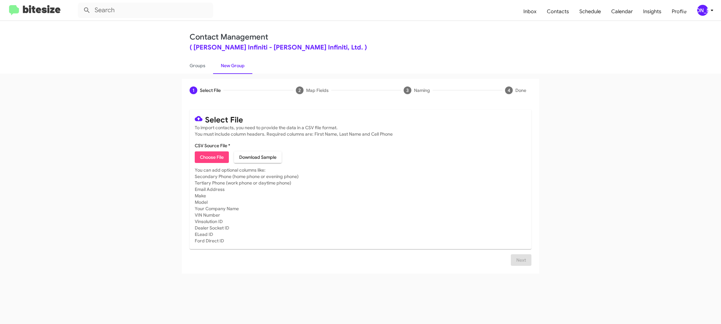
type input "EdHicksInfin_Trade_08-26-25"
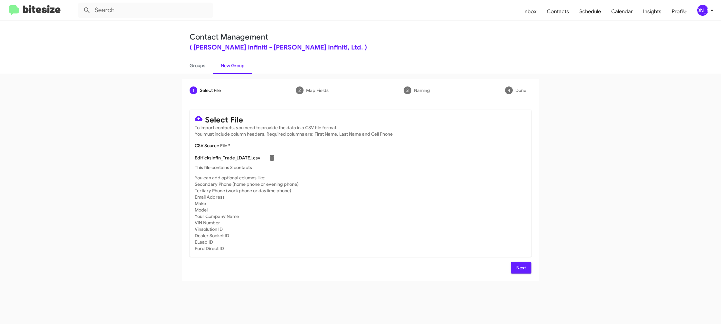
click at [432, 196] on mat-card-subtitle "You can add optional columns like: Secondary Phone (home phone or evening phone…" at bounding box center [361, 213] width 332 height 77
click at [517, 265] on span "Next" at bounding box center [521, 268] width 10 height 12
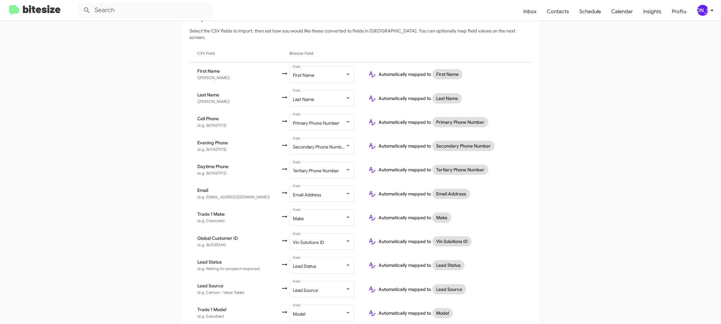
scroll to position [191, 0]
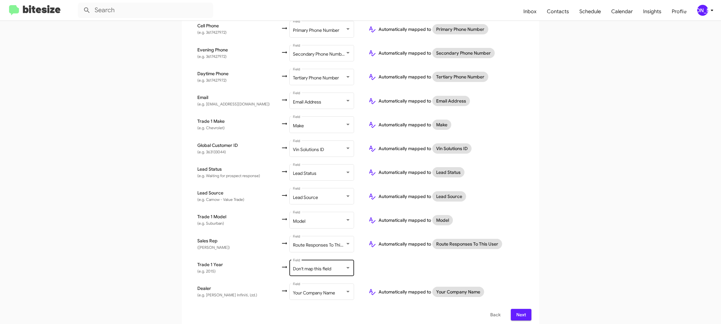
click at [314, 259] on div "Don't map this field Field" at bounding box center [322, 268] width 58 height 18
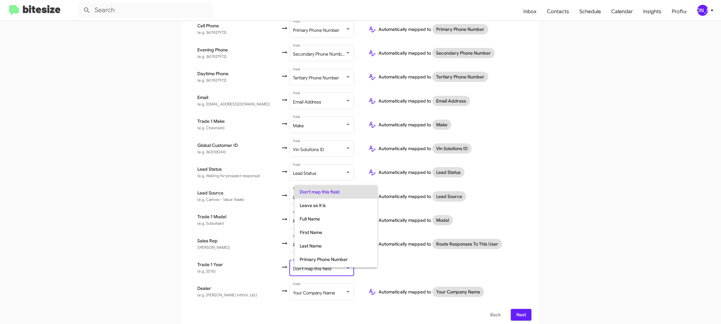
scroll to position [242, 0]
drag, startPoint x: 315, startPoint y: 247, endPoint x: 416, endPoint y: 267, distance: 102.2
click at [316, 247] on span "Year" at bounding box center [336, 248] width 72 height 14
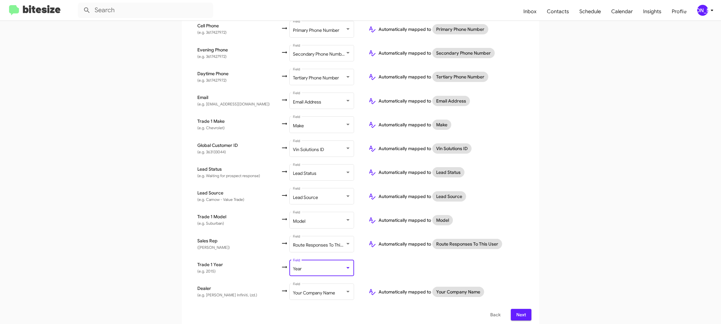
click at [426, 268] on td at bounding box center [447, 268] width 168 height 24
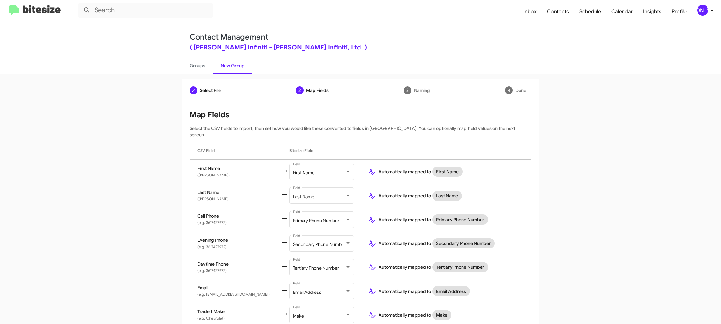
scroll to position [191, 0]
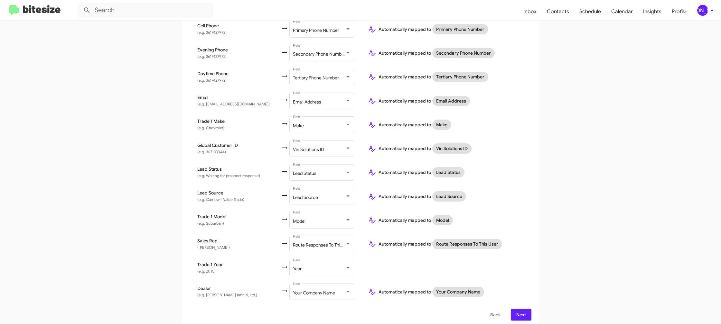
click at [522, 311] on span "Next" at bounding box center [521, 315] width 10 height 12
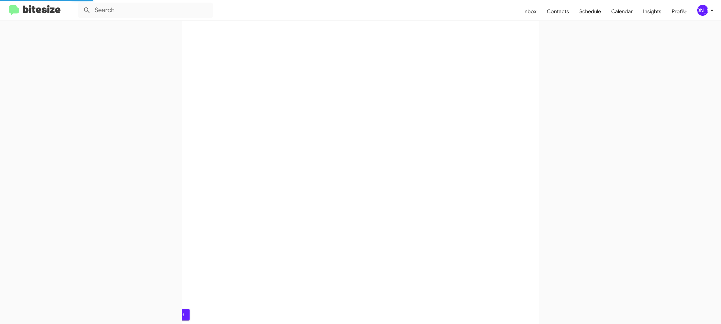
scroll to position [0, 0]
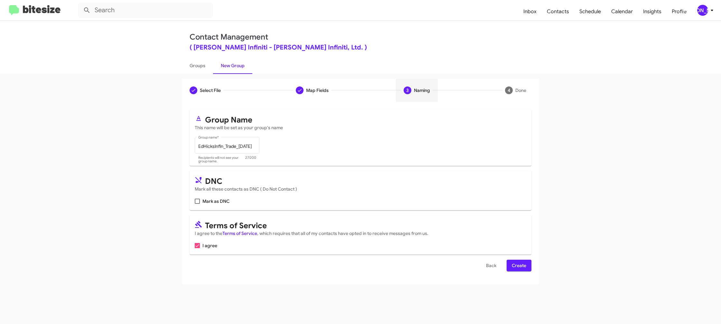
drag, startPoint x: 520, startPoint y: 270, endPoint x: 460, endPoint y: 213, distance: 82.9
click at [520, 270] on span "Create" at bounding box center [519, 266] width 14 height 12
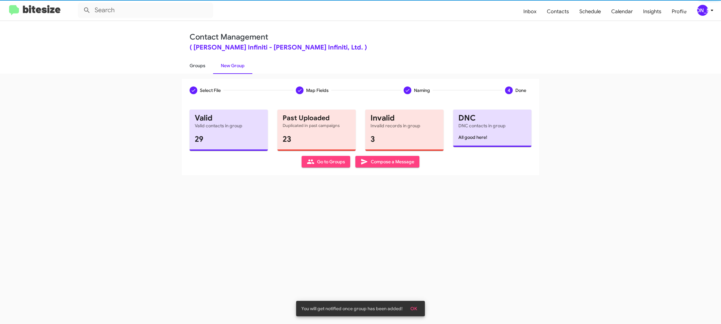
click at [200, 66] on link "Groups" at bounding box center [197, 65] width 31 height 17
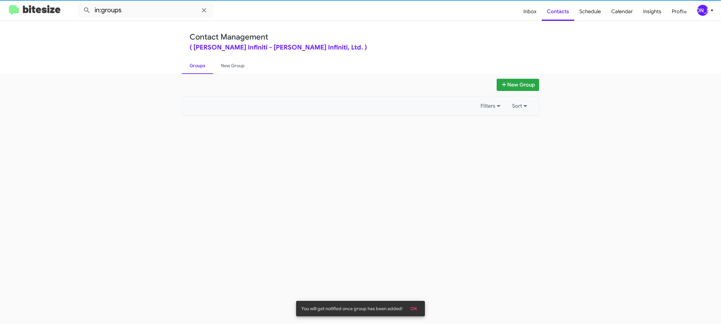
click at [200, 66] on link "Groups" at bounding box center [197, 65] width 31 height 17
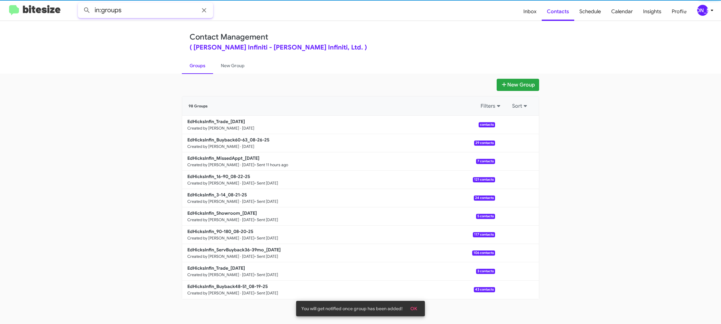
click at [154, 10] on input "in:groups" at bounding box center [145, 10] width 135 height 15
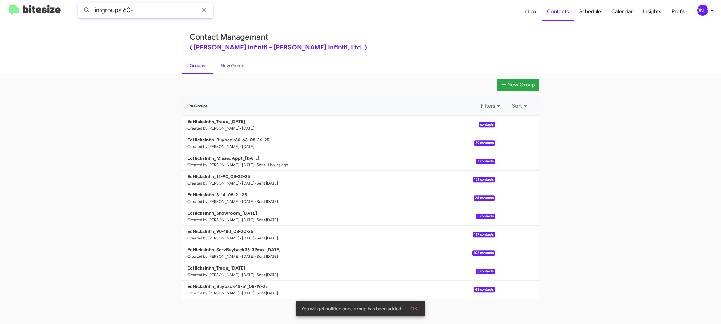
click at [80, 4] on button at bounding box center [86, 10] width 13 height 13
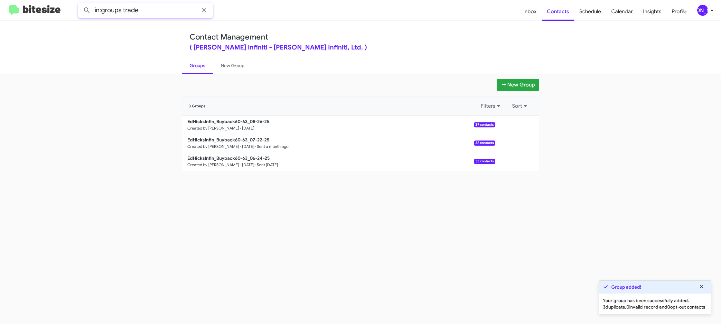
type input "in:groups trade"
click at [80, 4] on button at bounding box center [86, 10] width 13 height 13
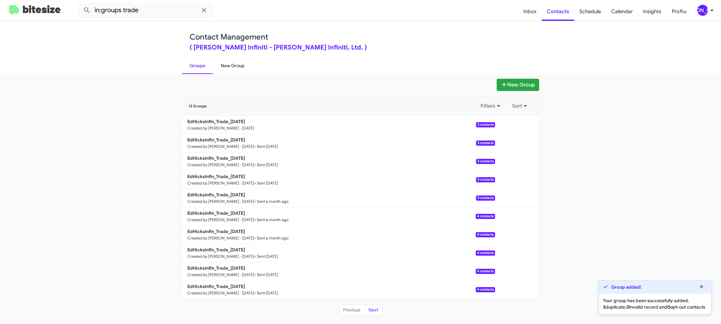
drag, startPoint x: 222, startPoint y: 64, endPoint x: 219, endPoint y: 64, distance: 3.2
click at [222, 64] on link "New Group" at bounding box center [232, 65] width 39 height 17
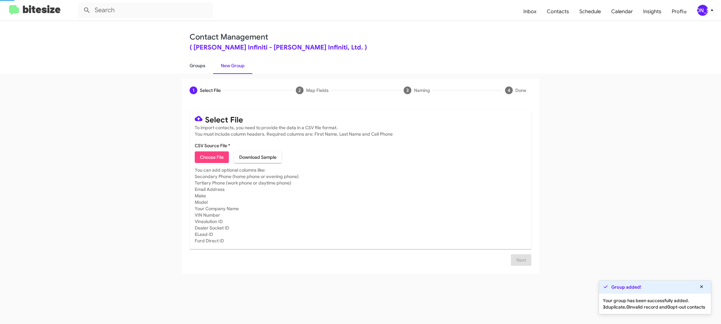
click at [192, 62] on link "Groups" at bounding box center [197, 65] width 31 height 17
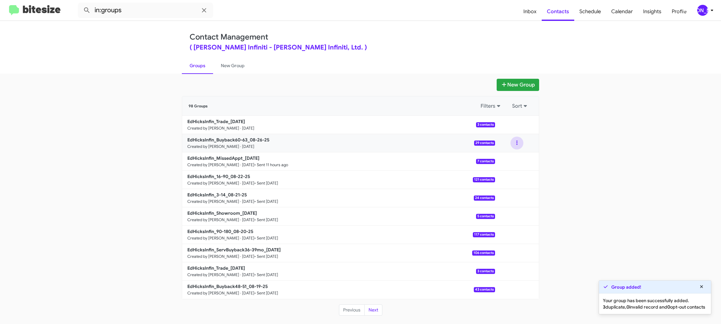
click at [515, 144] on button at bounding box center [516, 143] width 13 height 13
click at [512, 156] on button "View contacts" at bounding box center [498, 160] width 52 height 15
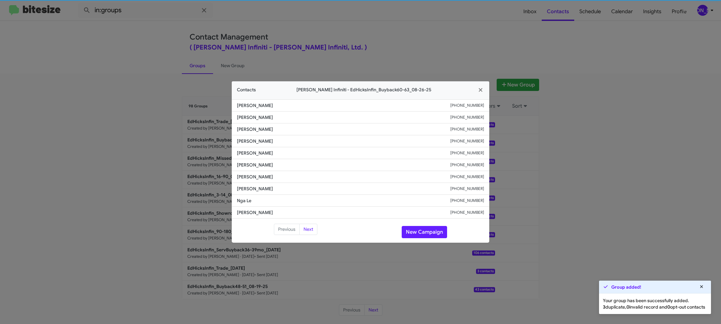
click at [248, 162] on span "Scott Simmonds" at bounding box center [343, 165] width 213 height 6
copy span "Scott Simmonds"
click at [152, 68] on modal-container "Contacts Ed Hicks Infiniti - EdHicksInfin_Buyback60-63_08-26-25 Venus Forbes +1…" at bounding box center [360, 162] width 721 height 324
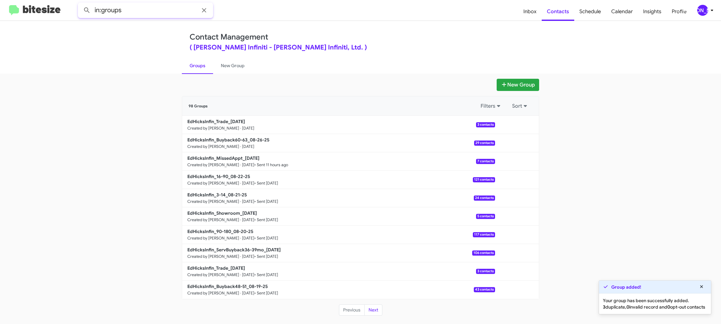
click at [130, 8] on input "in:groups" at bounding box center [145, 10] width 135 height 15
click at [80, 4] on button at bounding box center [86, 10] width 13 height 13
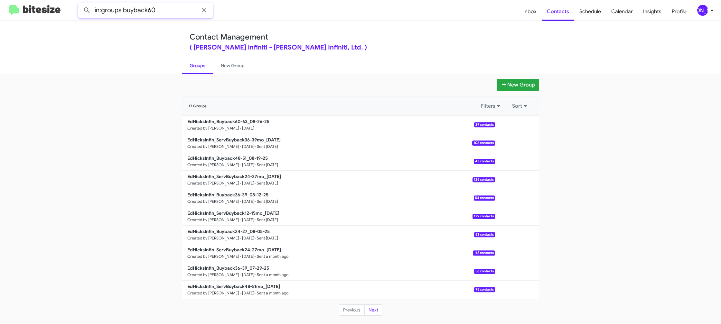
type input "in:groups buyback60"
click at [80, 4] on button at bounding box center [86, 10] width 13 height 13
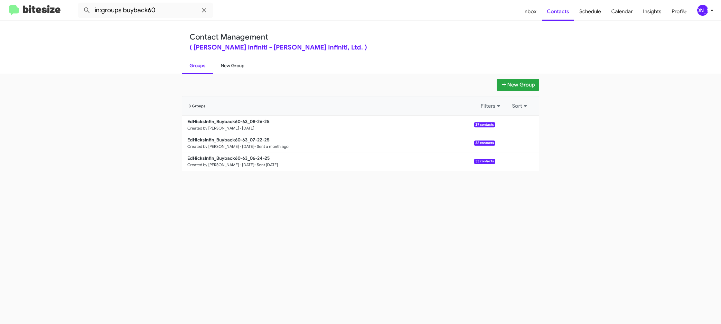
drag, startPoint x: 228, startPoint y: 71, endPoint x: 223, endPoint y: 71, distance: 4.5
click at [228, 71] on link "New Group" at bounding box center [232, 65] width 39 height 17
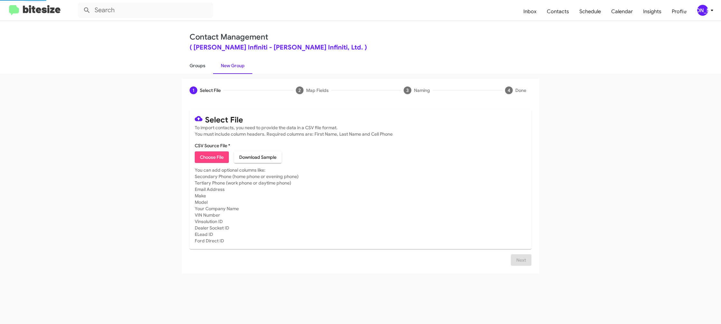
click at [205, 69] on link "Groups" at bounding box center [197, 65] width 31 height 17
type input "in:groups"
click at [205, 69] on link "Groups" at bounding box center [197, 65] width 31 height 17
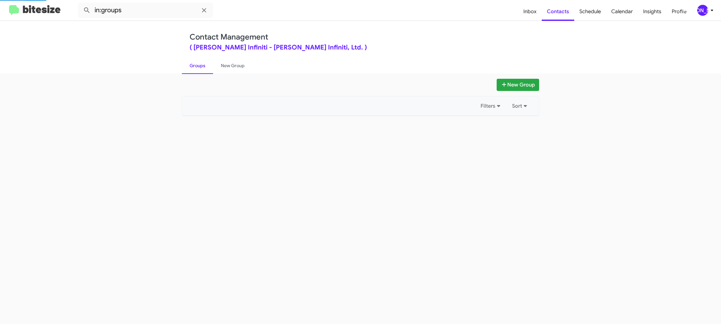
click at [205, 69] on link "Groups" at bounding box center [197, 65] width 31 height 17
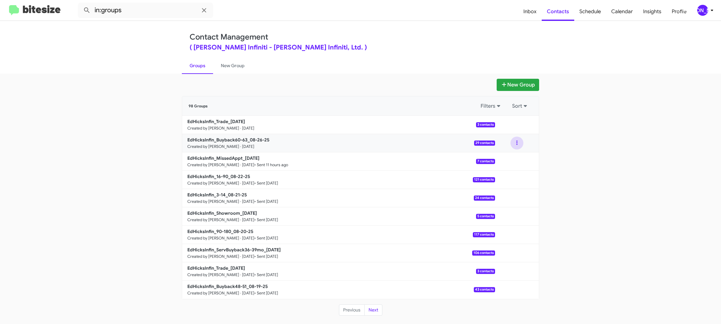
drag, startPoint x: 510, startPoint y: 146, endPoint x: 515, endPoint y: 147, distance: 5.3
click at [510, 146] on div at bounding box center [517, 143] width 44 height 13
click at [517, 146] on button at bounding box center [516, 143] width 13 height 13
click at [503, 160] on button "View contacts" at bounding box center [498, 160] width 52 height 15
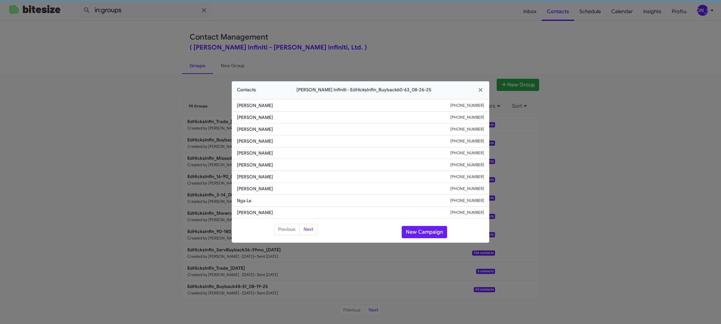
click at [261, 172] on li "Sharrisse Leal +13616889123" at bounding box center [361, 177] width 258 height 12
copy span "Sharrisse Leal"
drag, startPoint x: 393, startPoint y: 39, endPoint x: 430, endPoint y: 76, distance: 52.8
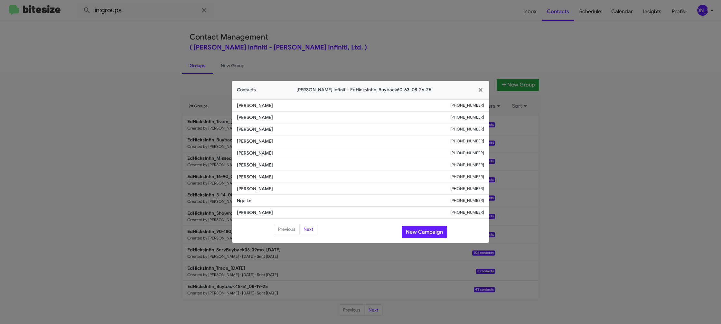
click at [394, 40] on modal-container "Contacts Ed Hicks Infiniti - EdHicksInfin_Buyback60-63_08-26-25 Venus Forbes +1…" at bounding box center [360, 162] width 721 height 324
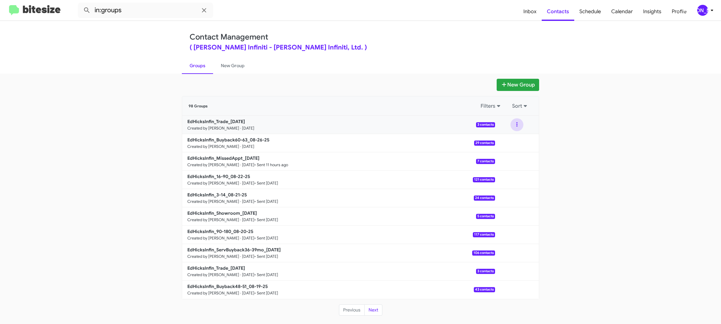
click at [519, 128] on button at bounding box center [516, 124] width 13 height 13
drag, startPoint x: 519, startPoint y: 130, endPoint x: 516, endPoint y: 141, distance: 11.5
click at [516, 141] on button "View contacts" at bounding box center [498, 142] width 52 height 15
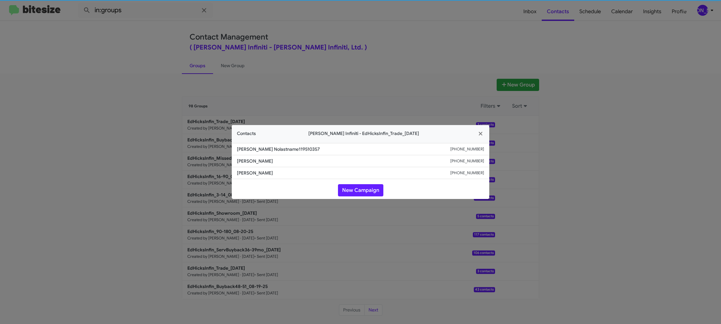
click at [261, 162] on span "Wayne Miller" at bounding box center [343, 161] width 213 height 6
click at [261, 163] on span "Wayne Miller" at bounding box center [343, 161] width 213 height 6
copy span "Wayne Miller"
click at [229, 99] on modal-container "Contacts Ed Hicks Infiniti - EdHicksInfin_Trade_08-26-25 David Nolastname119510…" at bounding box center [360, 162] width 721 height 324
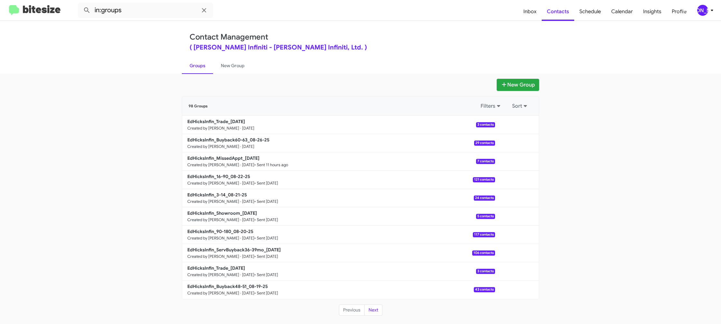
click at [226, 138] on b "EdHicksInfin_Buyback60-63_08-26-25" at bounding box center [228, 140] width 82 height 6
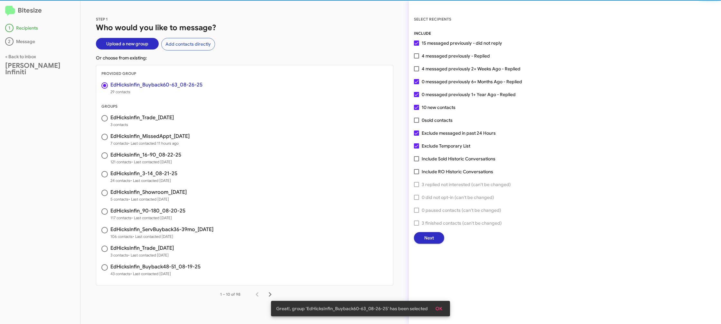
click at [429, 236] on span "Next" at bounding box center [429, 238] width 10 height 12
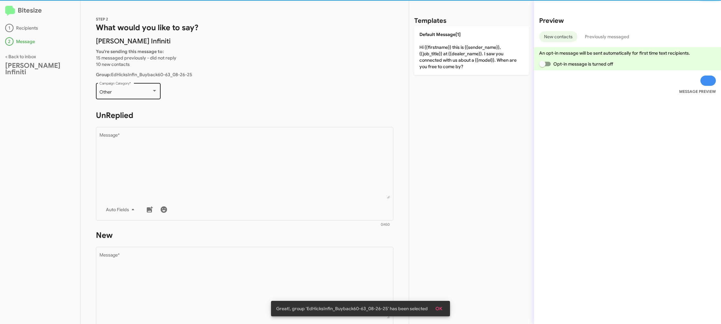
click at [146, 89] on div "Other Campaign Category *" at bounding box center [128, 91] width 58 height 18
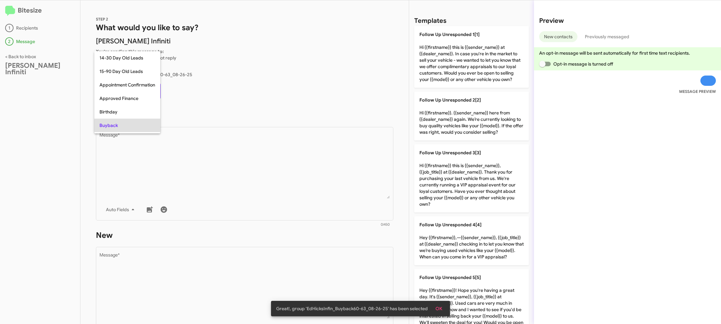
scroll to position [33, 0]
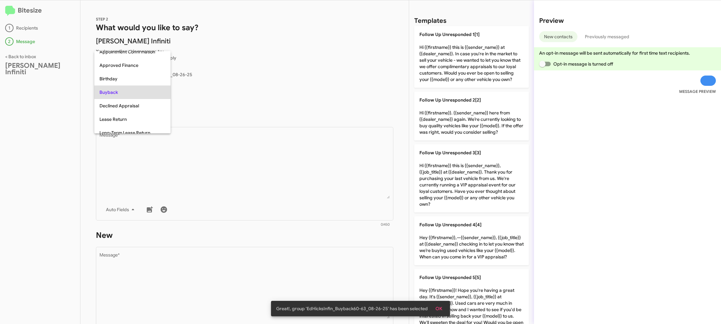
click at [229, 163] on div at bounding box center [360, 162] width 721 height 324
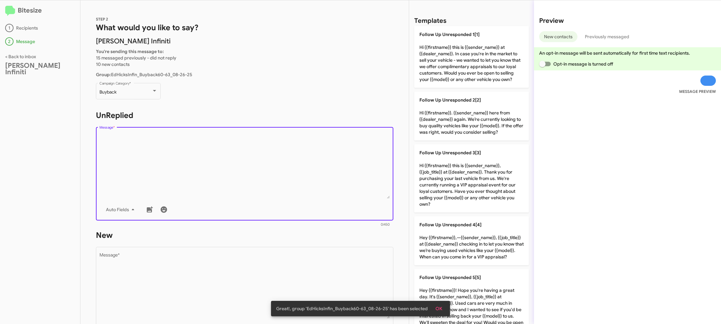
click at [229, 163] on textarea "Message *" at bounding box center [244, 166] width 291 height 66
drag, startPoint x: 229, startPoint y: 163, endPoint x: 303, endPoint y: 137, distance: 77.7
click at [236, 159] on textarea "Message *" at bounding box center [244, 166] width 291 height 66
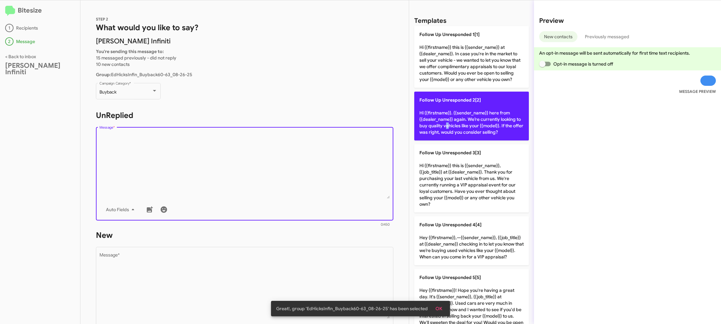
click at [445, 128] on p "Follow Up Unresponded 2[2] Hi {{firstname}}. {{sender_name}} here from {{dealer…" at bounding box center [471, 116] width 115 height 49
type textarea "Hi {{firstname}}. {{sender_name}} here from {{dealer_name}} again. We’re curren…"
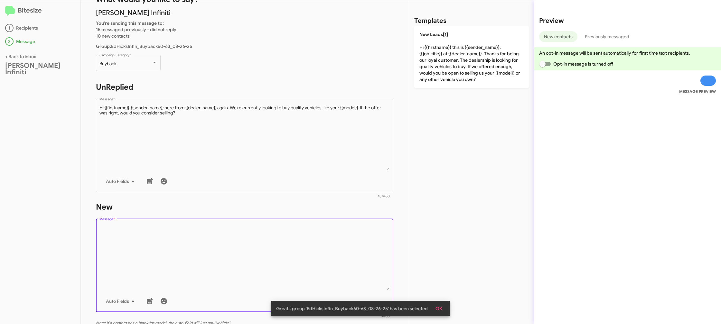
click at [322, 242] on textarea "Message *" at bounding box center [244, 258] width 291 height 66
drag, startPoint x: 322, startPoint y: 242, endPoint x: 346, endPoint y: 199, distance: 49.1
click at [332, 220] on div "Drop image here to insert Auto Fields Message *" at bounding box center [244, 265] width 291 height 95
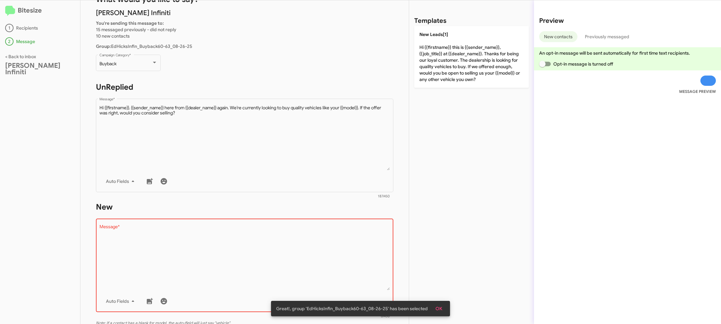
drag, startPoint x: 447, startPoint y: 79, endPoint x: 301, endPoint y: 244, distance: 220.5
click at [446, 80] on p "New Leads[1] Hi {{firstname}} this is {{sender_name}}, {{job_title}} at {{deale…" at bounding box center [471, 57] width 115 height 62
type textarea "Hi {{firstname}} this is {{sender_name}}, {{job_title}} at {{dealer_name}}. Tha…"
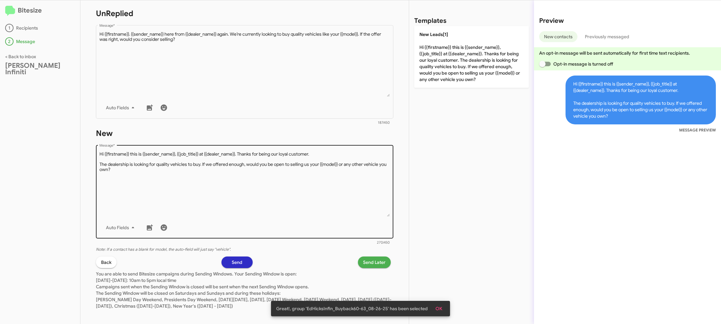
scroll to position [107, 0]
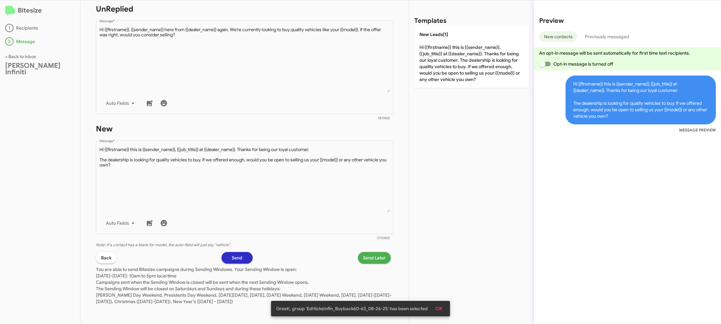
click at [378, 262] on span "Send Later" at bounding box center [374, 258] width 23 height 12
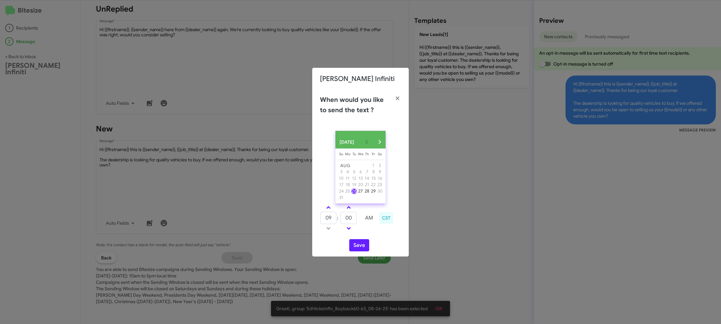
drag, startPoint x: 326, startPoint y: 209, endPoint x: 353, endPoint y: 220, distance: 28.6
click at [326, 209] on link at bounding box center [328, 207] width 11 height 7
type input "10"
click at [353, 220] on input "00" at bounding box center [349, 218] width 16 height 12
type input "09"
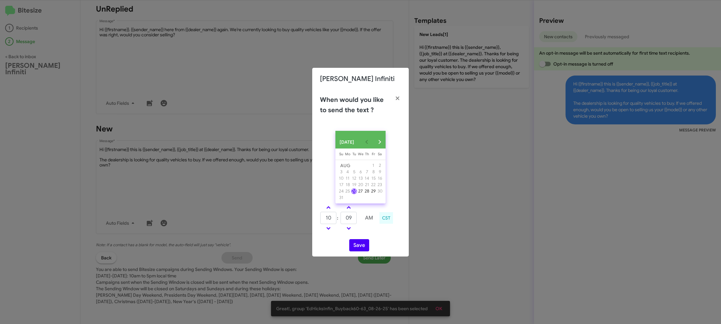
drag, startPoint x: 372, startPoint y: 238, endPoint x: 364, endPoint y: 246, distance: 11.4
click at [370, 239] on div "AUG 2025 Sunday Su Monday Mo Tuesday Tu Wednesday We Thursday Th Friday Fr Satu…" at bounding box center [360, 191] width 97 height 131
click at [362, 249] on button "Save" at bounding box center [359, 245] width 20 height 12
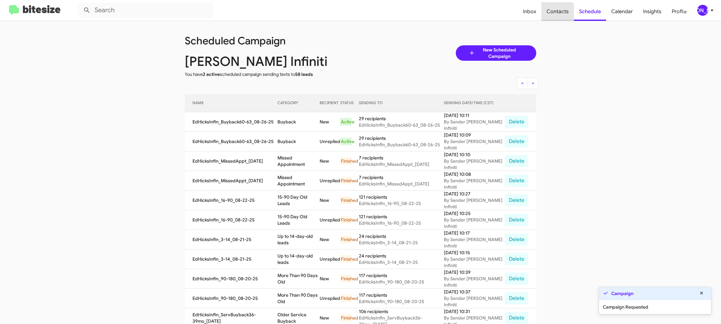
click at [551, 13] on span "Contacts" at bounding box center [557, 11] width 33 height 19
type input "in:groups"
click at [551, 13] on span "Contacts" at bounding box center [557, 11] width 33 height 19
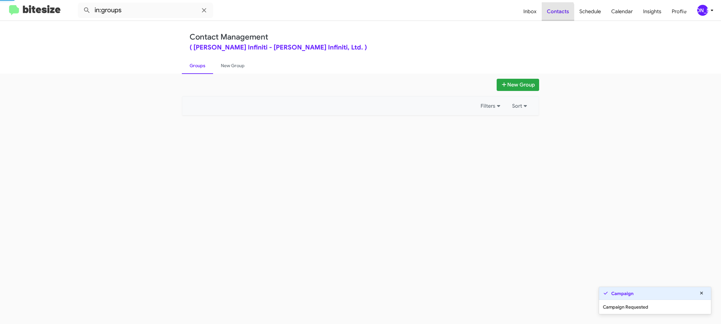
drag, startPoint x: 551, startPoint y: 13, endPoint x: 381, endPoint y: 74, distance: 180.9
click at [551, 13] on span "Contacts" at bounding box center [558, 11] width 33 height 19
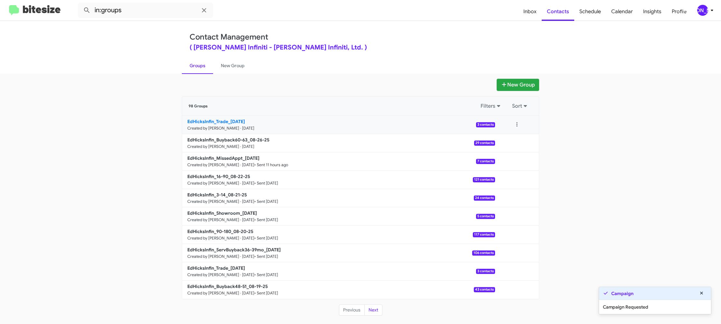
click at [238, 129] on small "Created by [PERSON_NAME] · [DATE]" at bounding box center [220, 128] width 67 height 5
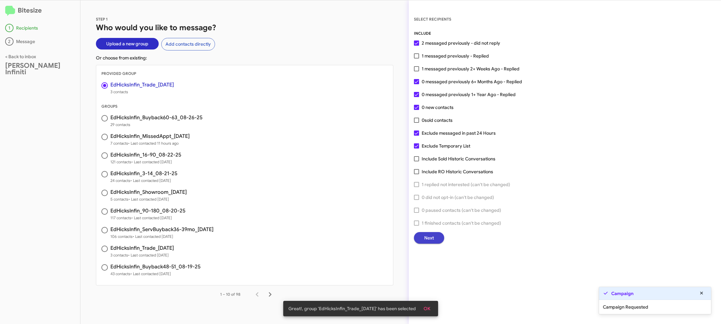
click at [434, 238] on button "Next" at bounding box center [429, 238] width 30 height 12
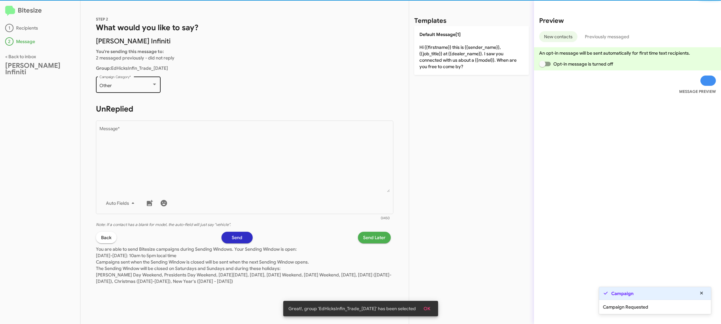
click at [133, 89] on div "Other Campaign Category *" at bounding box center [128, 84] width 58 height 18
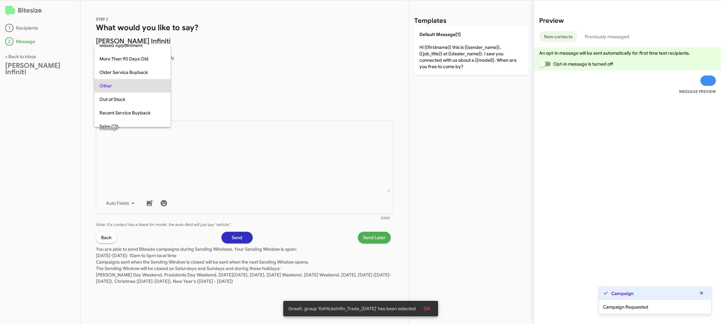
scroll to position [229, 0]
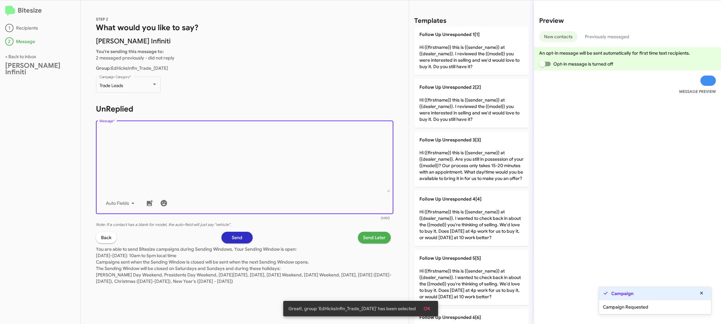
click at [214, 155] on textarea "Message *" at bounding box center [244, 160] width 291 height 66
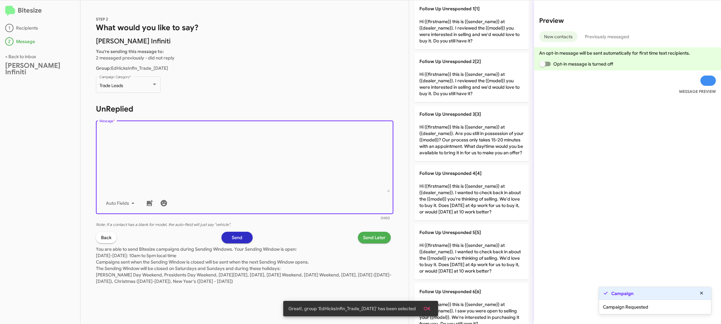
scroll to position [34, 0]
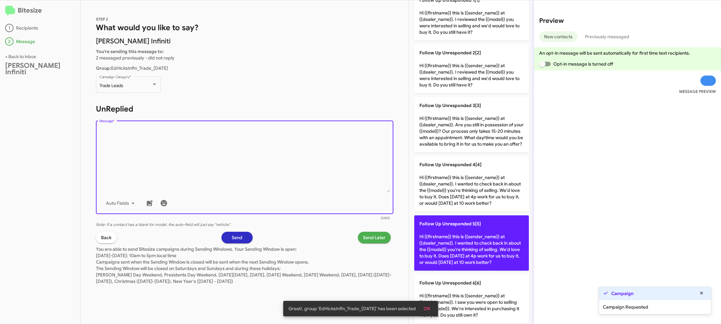
click at [459, 227] on span "Follow Up Unresponded 5[5]" at bounding box center [449, 224] width 61 height 6
type textarea "Hi {{firstname}} this is {{sender_name}} at {{dealer_name}}. I wanted to check …"
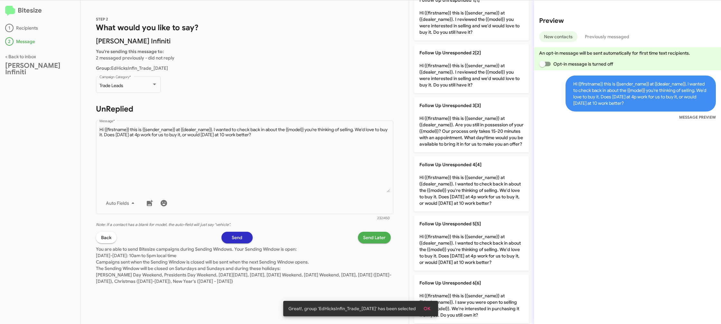
click at [376, 227] on p "Note: If a contact has a blank for model, the auto-field will just say "vehicle…" at bounding box center [244, 224] width 297 height 7
click at [377, 237] on span "Send Later" at bounding box center [374, 238] width 23 height 12
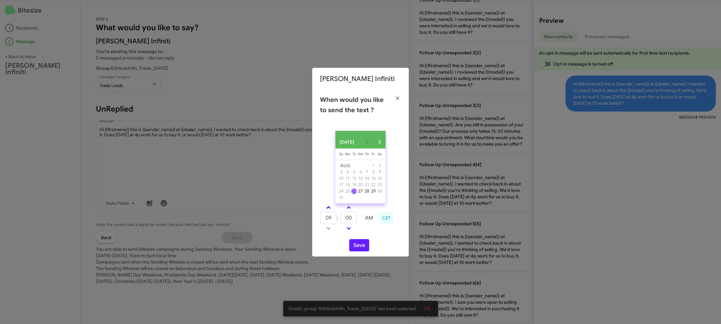
click at [333, 210] on link at bounding box center [328, 207] width 11 height 7
type input "10"
click at [353, 222] on input "00" at bounding box center [349, 218] width 16 height 12
click at [355, 221] on input "00" at bounding box center [349, 218] width 16 height 12
type input "18"
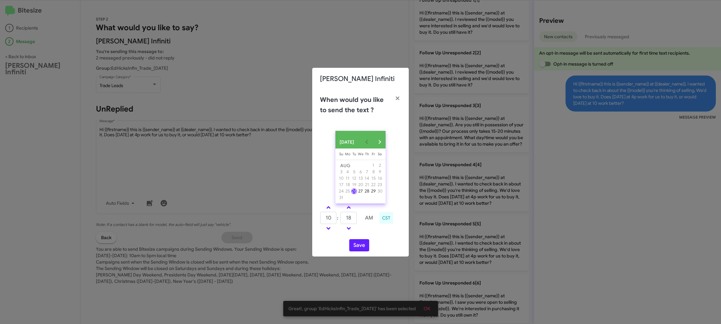
click at [373, 234] on div "10 : 18 AM CST" at bounding box center [360, 219] width 91 height 31
click at [362, 243] on button "Save" at bounding box center [359, 245] width 20 height 12
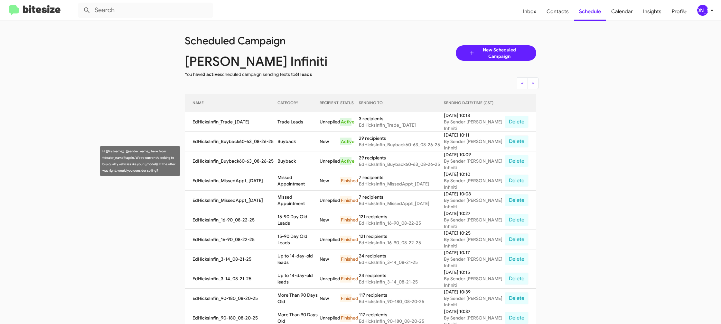
click at [295, 158] on td "Buyback" at bounding box center [298, 162] width 42 height 20
copy td "Buyback"
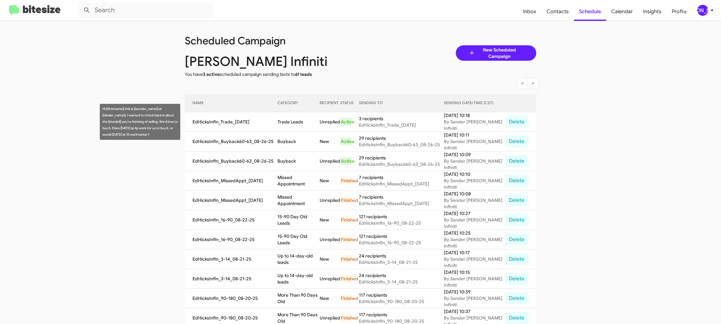
click at [291, 120] on td "Trade Leads" at bounding box center [298, 122] width 42 height 20
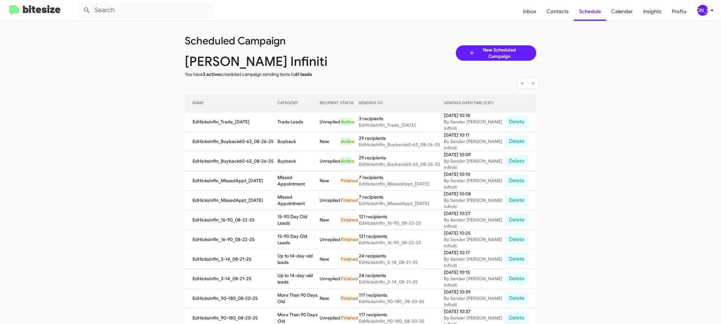
click at [291, 120] on td "Trade Leads" at bounding box center [298, 122] width 42 height 20
copy td "Trade Leads"
click at [697, 9] on span "[PERSON_NAME]" at bounding box center [706, 10] width 19 height 11
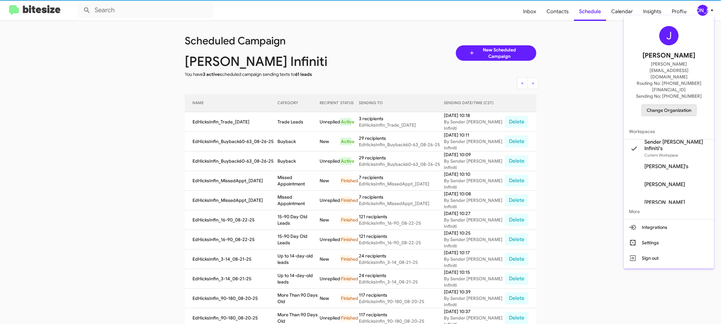
drag, startPoint x: 668, startPoint y: 90, endPoint x: 664, endPoint y: 90, distance: 4.2
click at [664, 105] on span "Change Organization" at bounding box center [669, 110] width 45 height 11
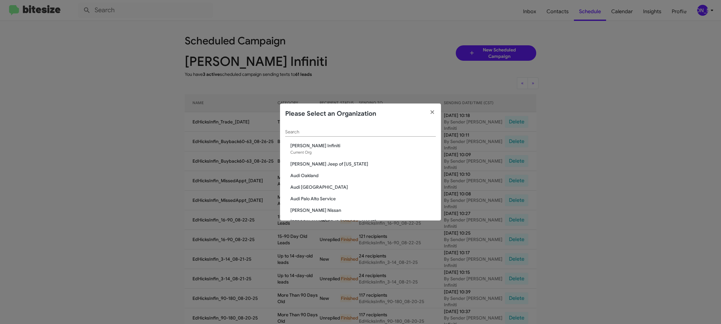
click at [300, 130] on input "Search" at bounding box center [360, 132] width 151 height 5
type input "nissa"
click at [310, 174] on span "[PERSON_NAME] Nissan" at bounding box center [362, 176] width 145 height 6
click at [304, 159] on div "nissa Search Baker Nissan Banister Nissan Chesapeake Banister Nissan Norfolk Ed…" at bounding box center [360, 172] width 161 height 97
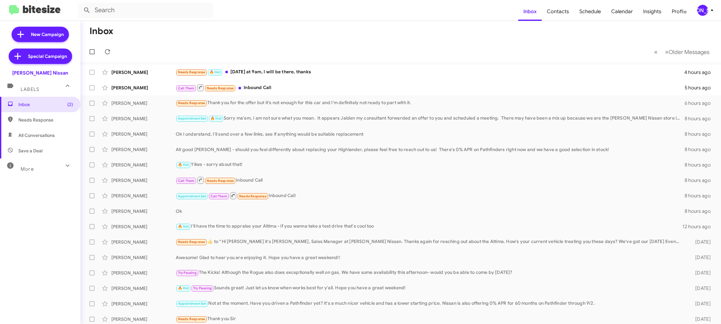
click at [703, 10] on div "[PERSON_NAME]" at bounding box center [702, 10] width 11 height 11
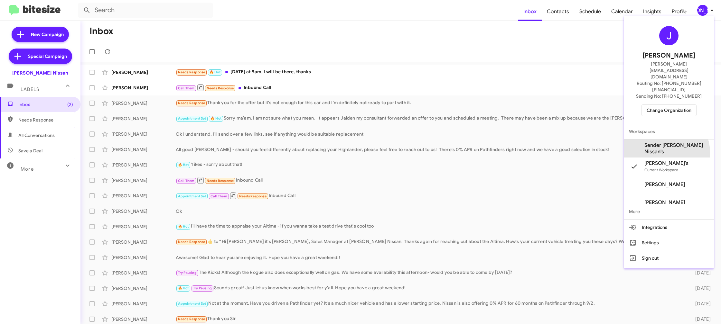
click at [667, 140] on span "Sender [PERSON_NAME] Nissan's" at bounding box center [669, 149] width 90 height 18
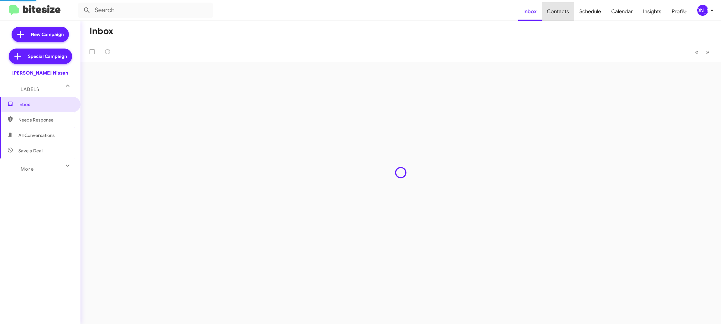
click at [565, 14] on span "Contacts" at bounding box center [558, 11] width 33 height 19
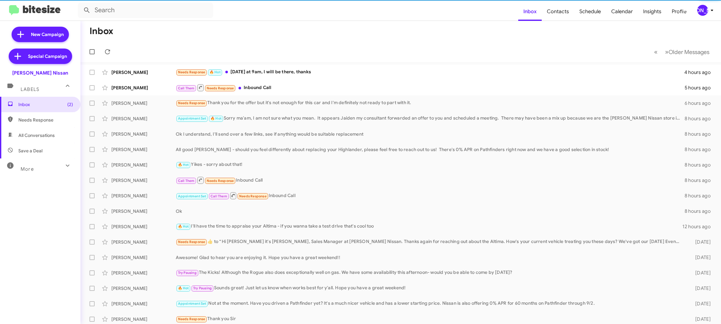
type input "in:groups"
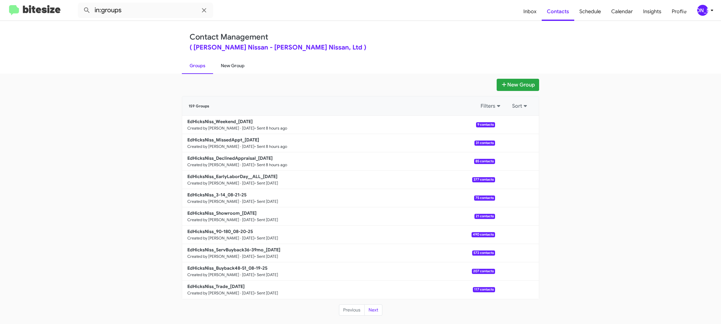
click at [236, 68] on link "New Group" at bounding box center [232, 65] width 39 height 17
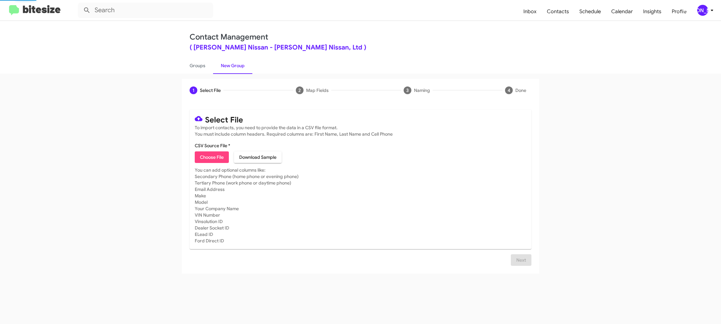
click at [201, 153] on span "Choose File" at bounding box center [212, 158] width 24 height 12
type input "EdHicksNiss_Buyback60-63_08-26-25"
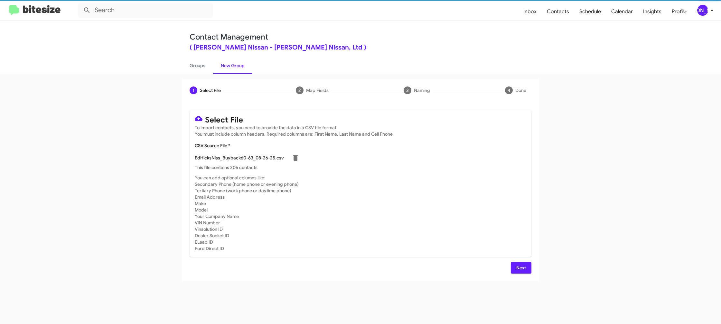
click at [445, 200] on mat-card-subtitle "You can add optional columns like: Secondary Phone (home phone or evening phone…" at bounding box center [361, 213] width 332 height 77
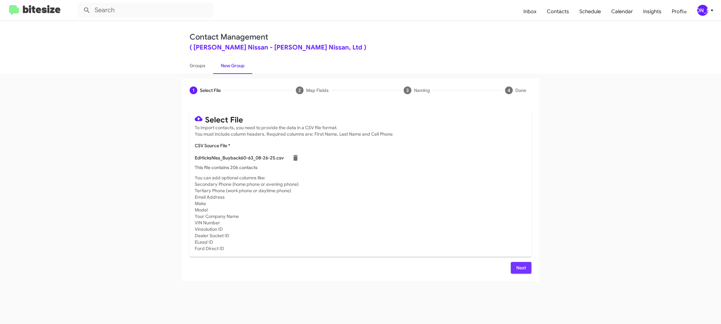
drag, startPoint x: 529, startPoint y: 268, endPoint x: 519, endPoint y: 266, distance: 10.4
click at [528, 267] on button "Next" at bounding box center [521, 268] width 21 height 12
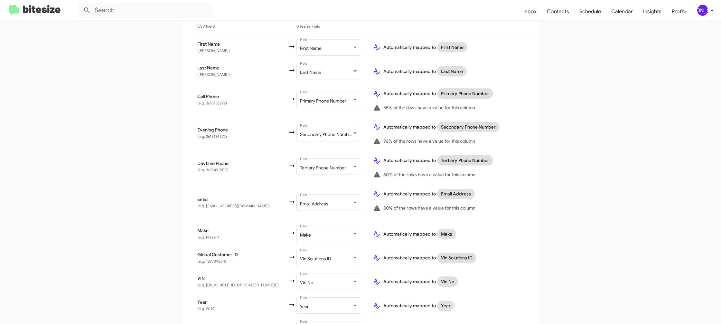
scroll to position [209, 0]
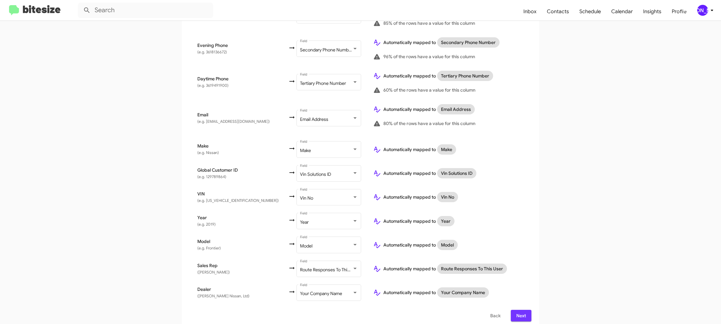
click at [520, 313] on span "Next" at bounding box center [521, 316] width 10 height 12
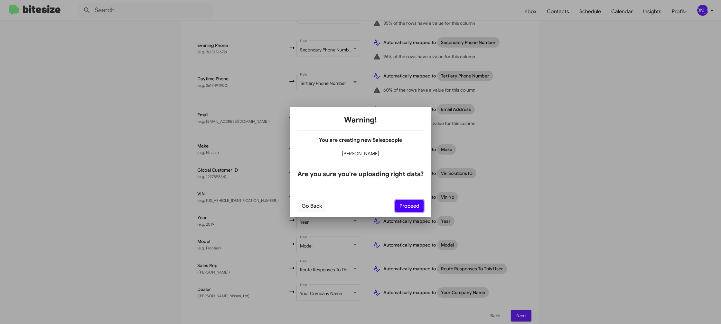
click at [406, 208] on button "Proceed" at bounding box center [409, 206] width 28 height 12
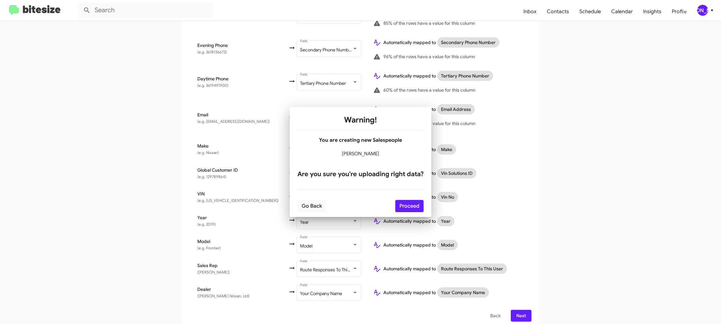
scroll to position [0, 0]
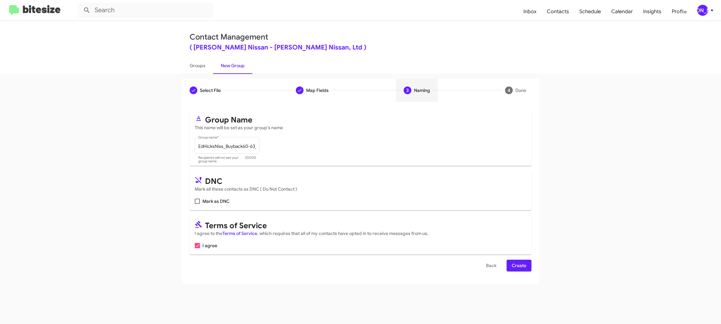
click at [514, 265] on span "Create" at bounding box center [519, 266] width 14 height 12
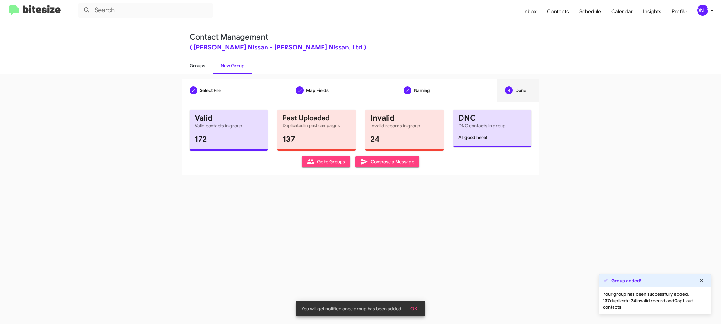
click at [195, 67] on link "Groups" at bounding box center [197, 65] width 31 height 17
type input "in:groups"
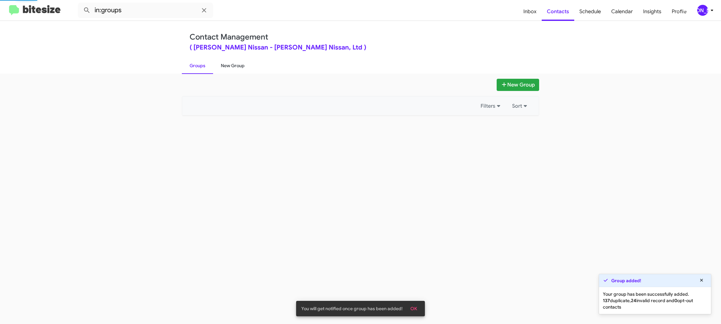
click at [237, 65] on link "New Group" at bounding box center [232, 65] width 39 height 17
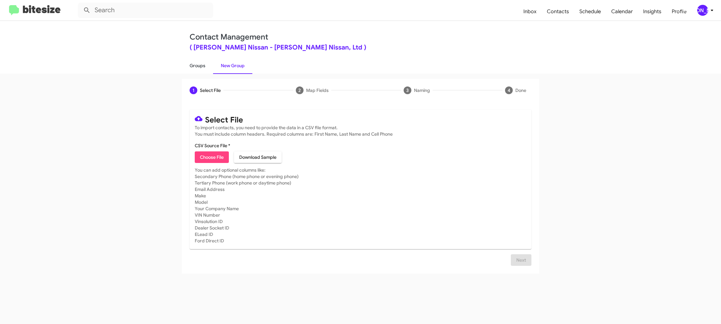
click at [210, 71] on link "Groups" at bounding box center [197, 65] width 31 height 17
type input "in:groups"
click at [210, 71] on link "Groups" at bounding box center [197, 65] width 31 height 17
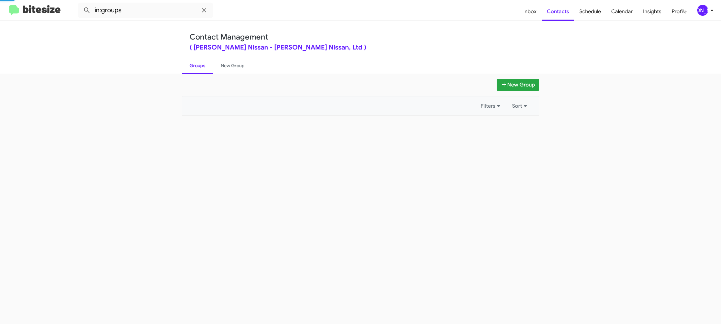
click at [210, 71] on link "Groups" at bounding box center [197, 65] width 31 height 17
drag, startPoint x: 210, startPoint y: 71, endPoint x: 221, endPoint y: 70, distance: 11.4
click at [210, 71] on link "Groups" at bounding box center [197, 65] width 31 height 17
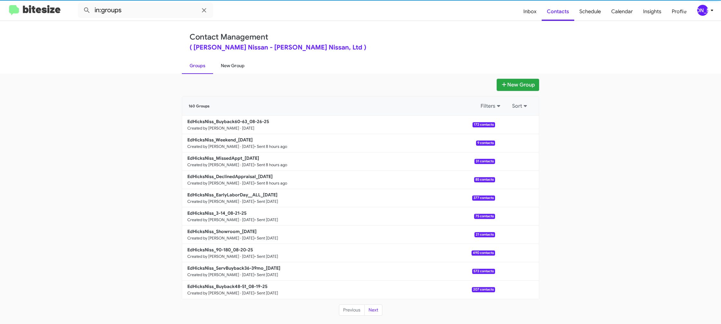
click at [221, 70] on link "New Group" at bounding box center [232, 65] width 39 height 17
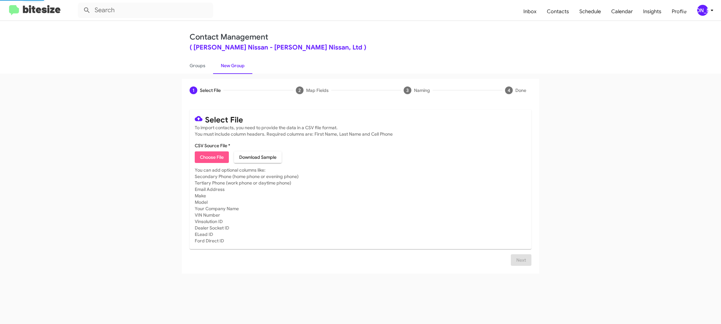
click at [210, 160] on span "Choose File" at bounding box center [212, 158] width 24 height 12
type input "EdHicksNiss_Trade_08-26-25"
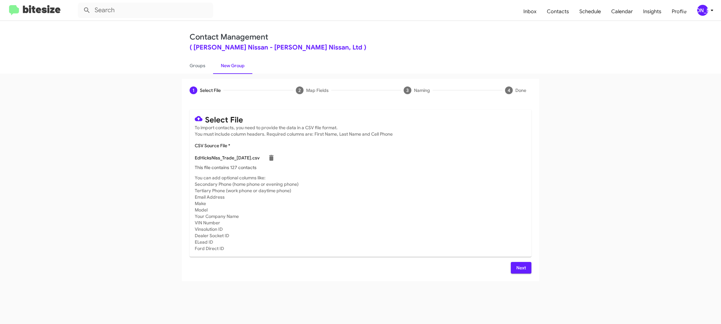
click at [417, 192] on mat-card-subtitle "You can add optional columns like: Secondary Phone (home phone or evening phone…" at bounding box center [361, 213] width 332 height 77
click at [521, 267] on span "Next" at bounding box center [521, 268] width 10 height 12
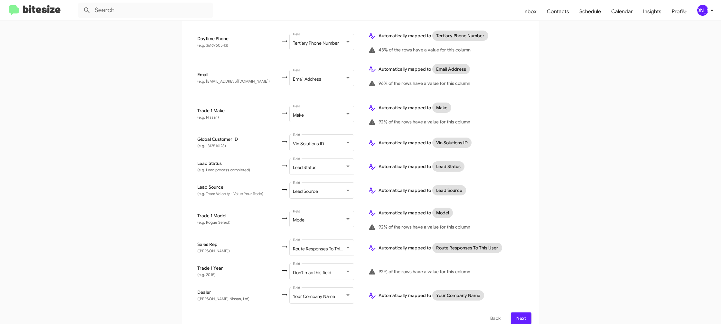
scroll to position [252, 0]
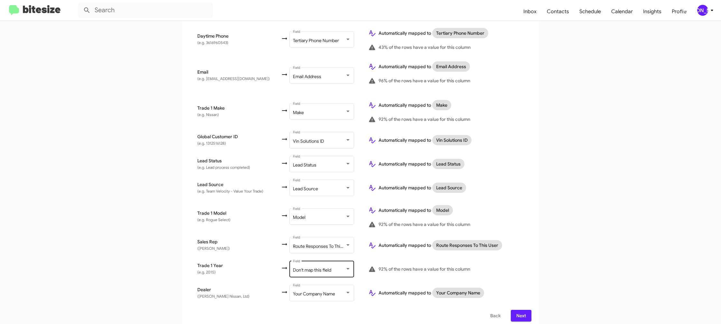
click at [301, 262] on div "Don't map this field Field" at bounding box center [322, 269] width 58 height 18
click at [309, 251] on span "Year" at bounding box center [323, 248] width 72 height 14
click at [528, 243] on td "Automatically mapped to Route Responses To This User" at bounding box center [447, 246] width 168 height 24
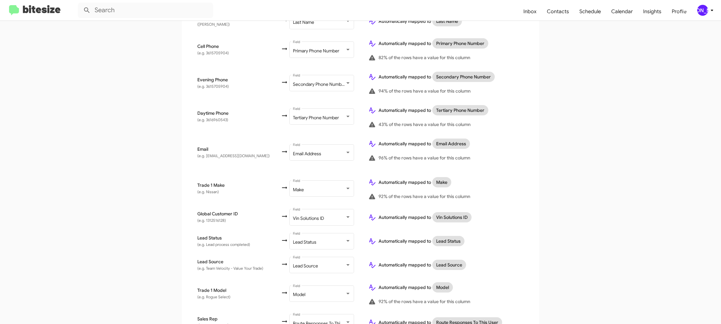
scroll to position [252, 0]
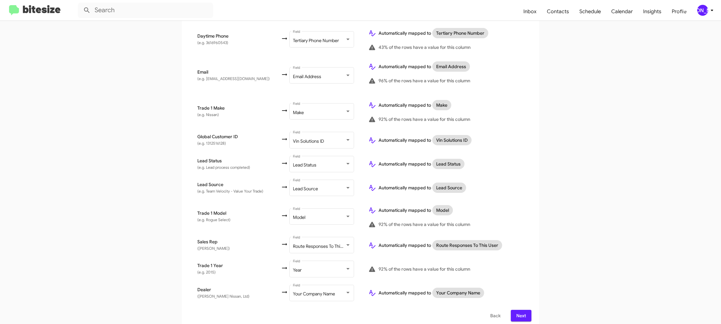
click at [528, 311] on button "Next" at bounding box center [521, 316] width 21 height 12
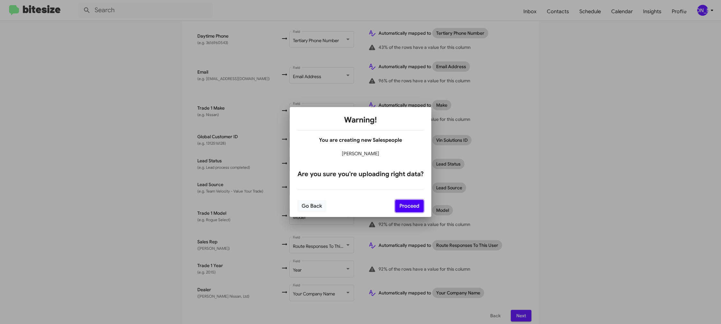
click at [423, 206] on button "Proceed" at bounding box center [409, 206] width 28 height 12
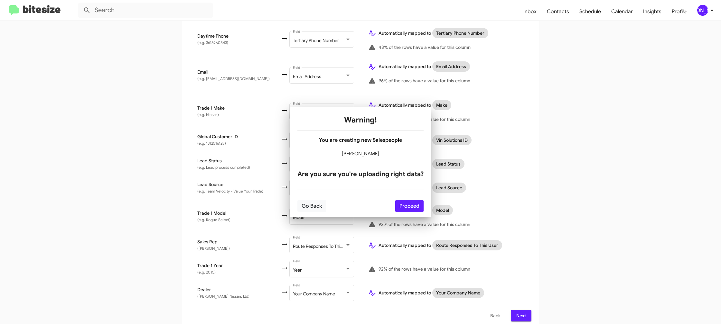
scroll to position [0, 0]
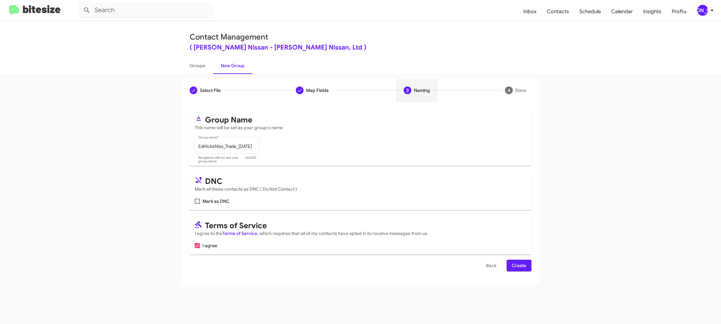
click at [531, 266] on button "Create" at bounding box center [519, 266] width 25 height 12
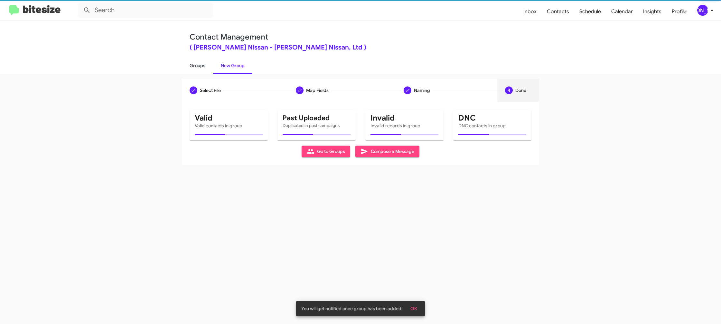
click at [200, 66] on link "Groups" at bounding box center [197, 65] width 31 height 17
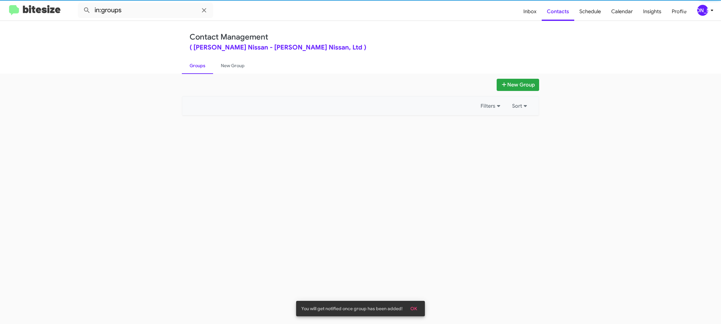
click at [200, 66] on link "Groups" at bounding box center [197, 65] width 31 height 17
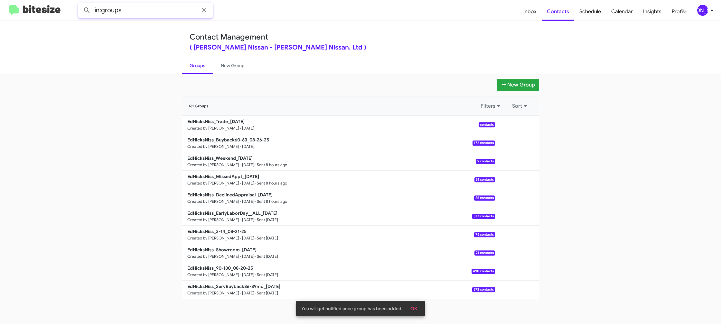
click at [142, 10] on input "in:groups" at bounding box center [145, 10] width 135 height 15
click at [80, 4] on button at bounding box center [86, 10] width 13 height 13
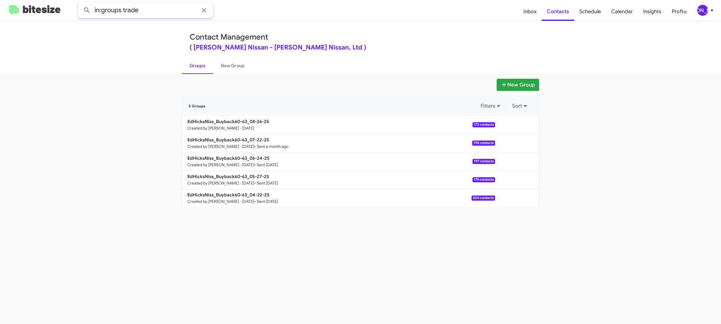
click at [80, 4] on button at bounding box center [86, 10] width 13 height 13
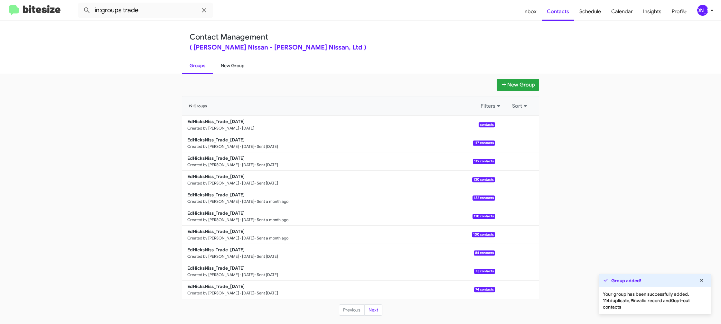
drag, startPoint x: 238, startPoint y: 65, endPoint x: 188, endPoint y: 66, distance: 49.6
click at [238, 64] on link "New Group" at bounding box center [232, 65] width 39 height 17
click at [212, 63] on link "Groups" at bounding box center [197, 65] width 31 height 17
type input "in:groups"
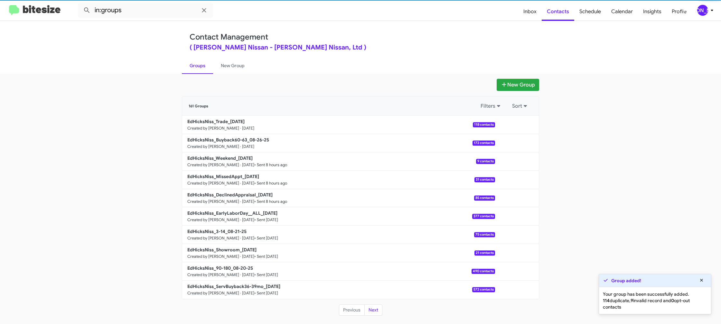
click at [209, 63] on link "Groups" at bounding box center [197, 65] width 31 height 17
drag, startPoint x: 222, startPoint y: 66, endPoint x: 207, endPoint y: 67, distance: 15.5
click at [222, 66] on link "New Group" at bounding box center [232, 65] width 39 height 17
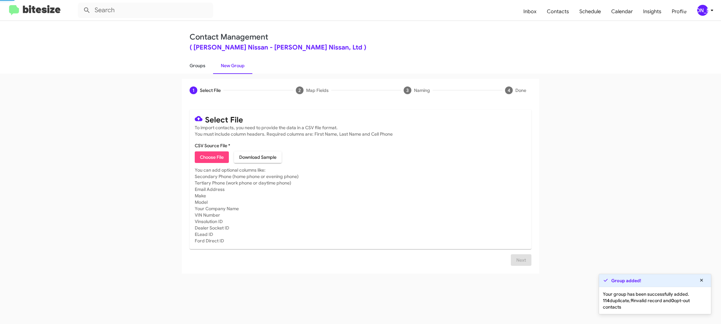
click at [203, 68] on link "Groups" at bounding box center [197, 65] width 31 height 17
type input "in:groups"
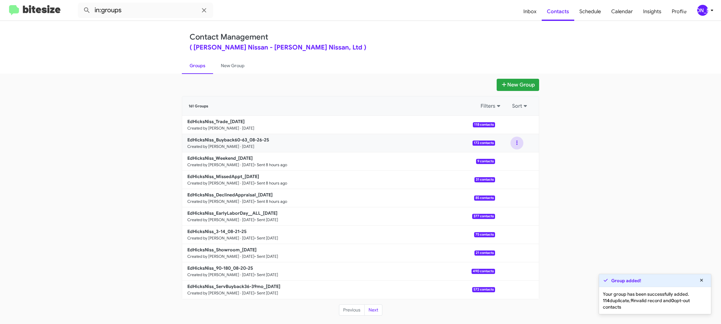
click at [512, 141] on button at bounding box center [516, 143] width 13 height 13
click at [516, 157] on button "View contacts" at bounding box center [498, 160] width 52 height 15
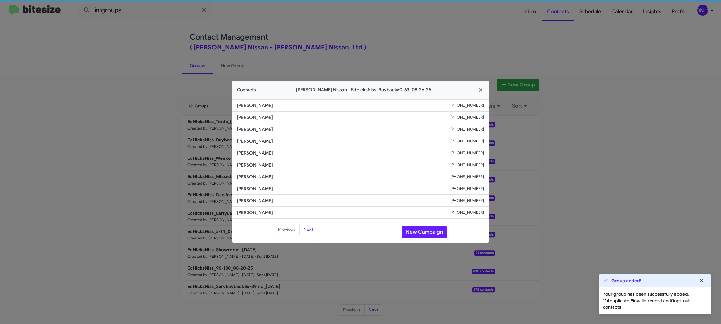
click at [263, 167] on span "Armando Gutierrez" at bounding box center [343, 165] width 213 height 6
copy span "Armando Gutierrez"
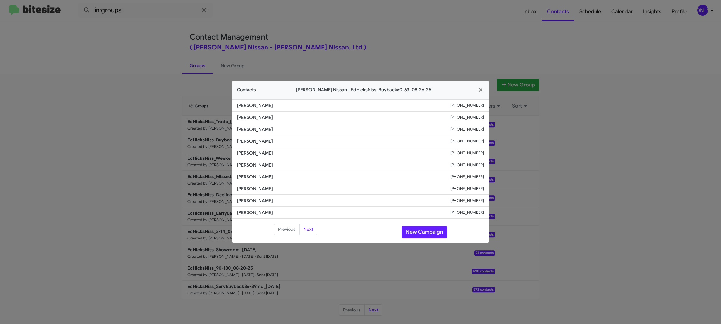
drag, startPoint x: 347, startPoint y: 19, endPoint x: 421, endPoint y: 54, distance: 81.8
click at [360, 25] on modal-container "Contacts Ed Hicks Nissan - EdHicksNiss_Buyback60-63_08-26-25 Maria Cavazos +136…" at bounding box center [360, 162] width 721 height 324
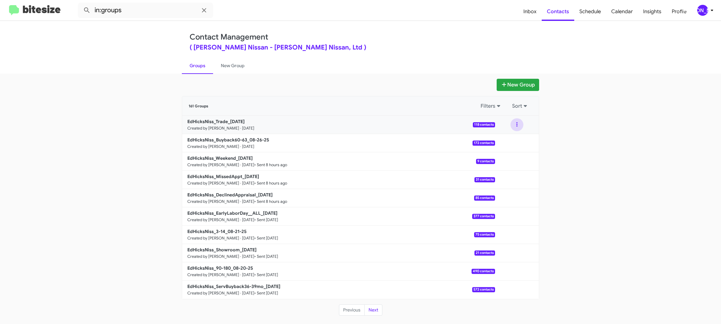
click at [519, 126] on button at bounding box center [516, 124] width 13 height 13
click at [515, 142] on button "View contacts" at bounding box center [498, 142] width 52 height 15
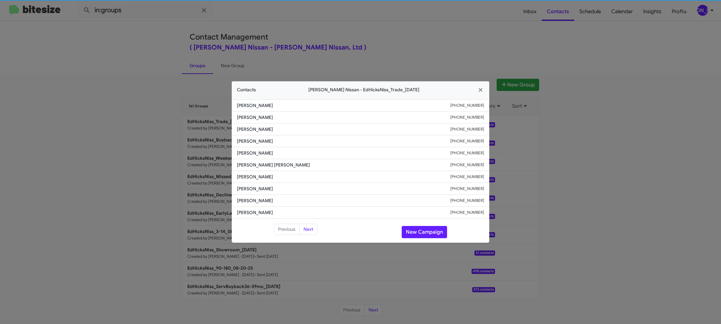
click at [253, 166] on span "Griffin Owens" at bounding box center [343, 165] width 213 height 6
copy span "Griffin Owens"
drag, startPoint x: 159, startPoint y: 118, endPoint x: 198, endPoint y: 142, distance: 46.2
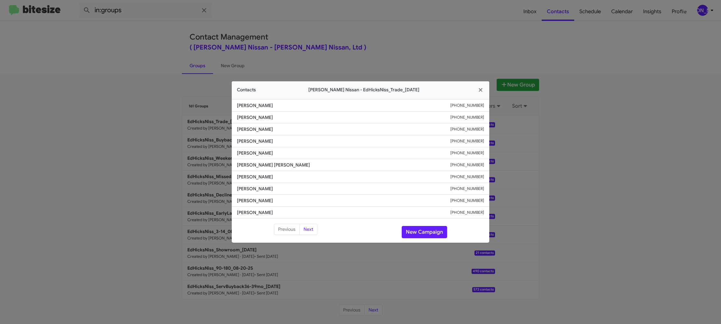
click at [164, 115] on modal-container "Contacts Ed Hicks Nissan - EdHicksNiss_Trade_08-26-25 Israel Flores +1361425811…" at bounding box center [360, 162] width 721 height 324
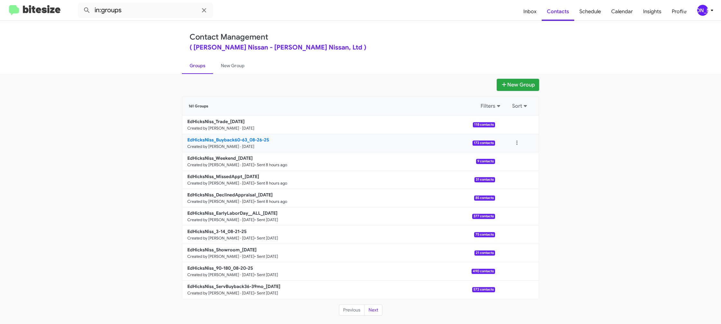
click at [209, 135] on link "EdHicksNiss_Buyback60-63_08-26-25 Created by Jason Apdua · Aug 26, 2025 172 con…" at bounding box center [338, 143] width 313 height 18
click at [209, 137] on b "EdHicksNiss_Buyback60-63_08-26-25" at bounding box center [228, 140] width 82 height 6
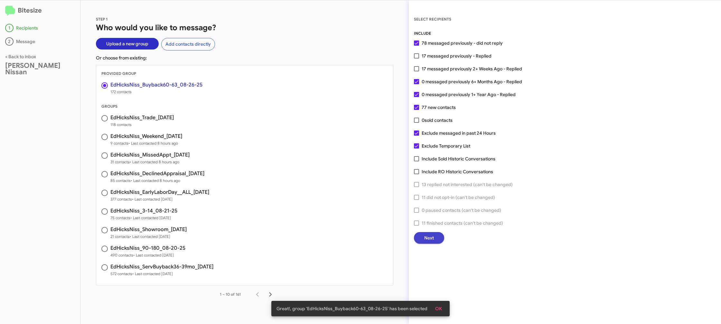
click at [424, 240] on button "Next" at bounding box center [429, 238] width 30 height 12
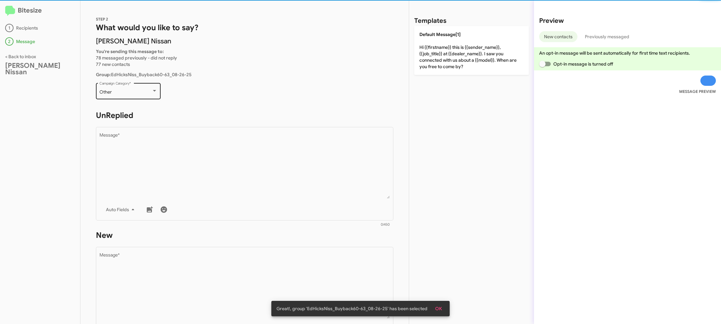
click at [139, 91] on div "Other" at bounding box center [125, 92] width 52 height 5
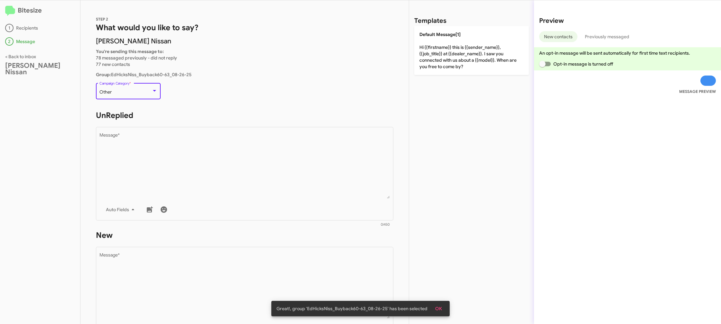
click at [138, 91] on div "Other" at bounding box center [125, 92] width 52 height 5
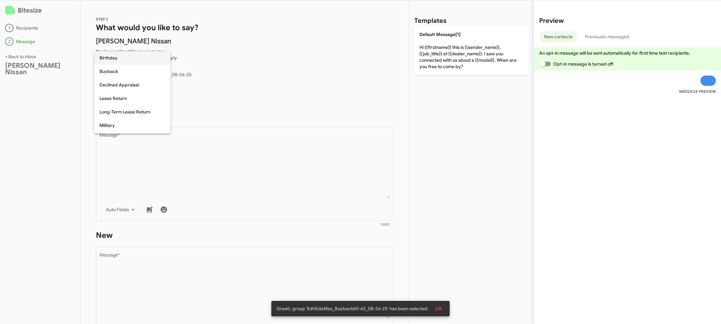
scroll to position [242, 0]
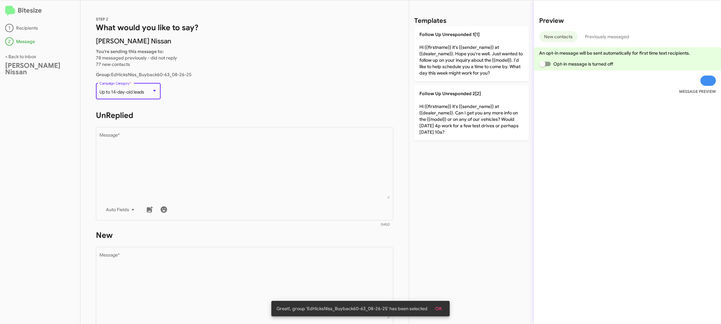
click at [138, 91] on span "Up to 14-day-old leads" at bounding box center [121, 92] width 45 height 6
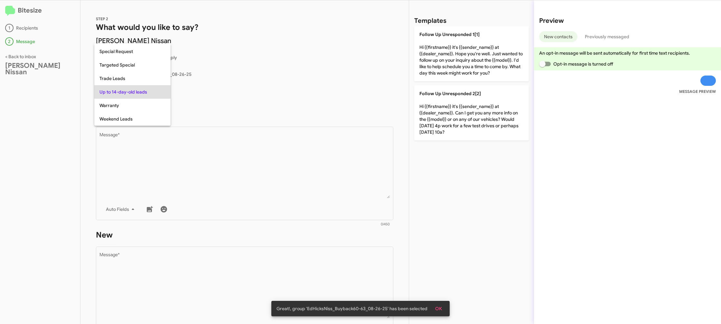
scroll to position [54, 0]
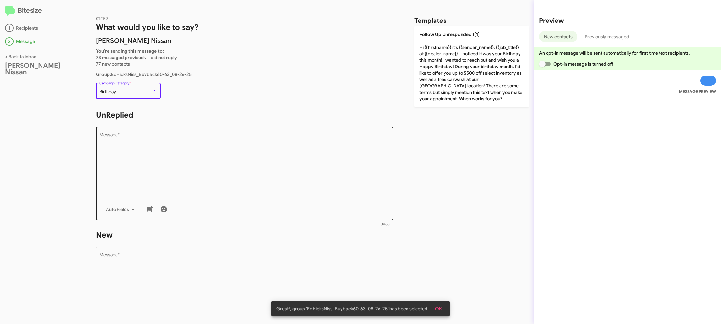
click at [265, 185] on textarea "Message *" at bounding box center [244, 166] width 291 height 66
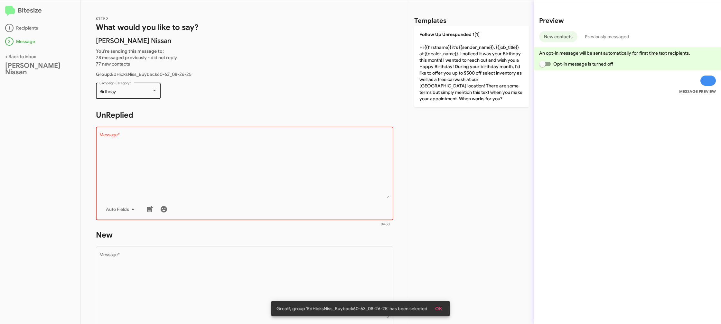
click at [132, 96] on div "Birthday Campaign Category *" at bounding box center [128, 90] width 58 height 18
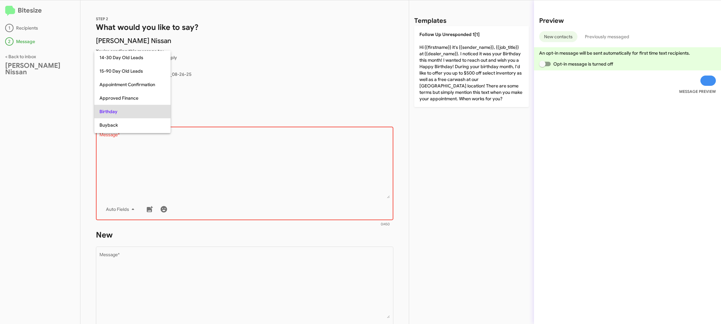
scroll to position [20, 0]
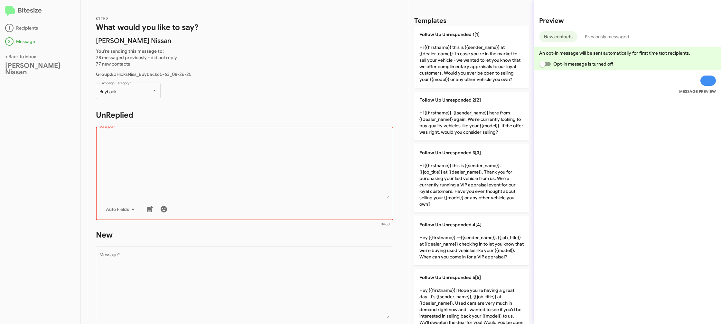
click at [228, 185] on textarea "Message *" at bounding box center [244, 166] width 291 height 66
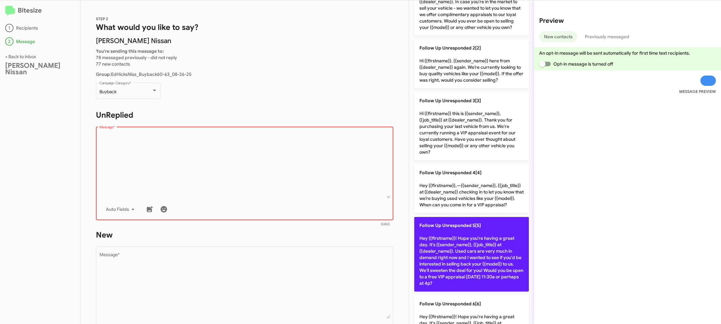
click at [456, 236] on p "Follow Up Unresponded 5[5] Hey {{firstname}}! Hope you're having a great day. I…" at bounding box center [471, 254] width 115 height 75
type textarea "Hey {{firstname}}! Hope you're having a great day. It's {{sender_name}}, {{job_…"
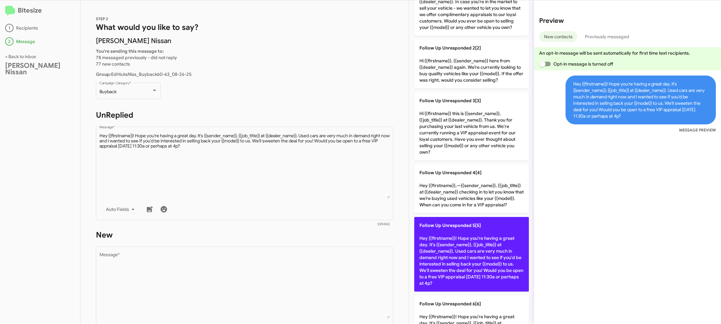
scroll to position [53, 0]
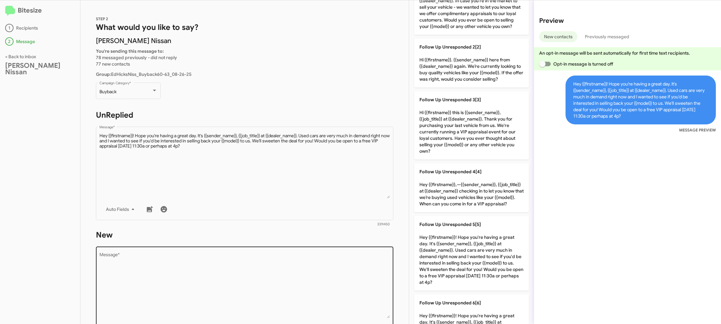
click at [319, 263] on textarea "Message *" at bounding box center [244, 286] width 291 height 66
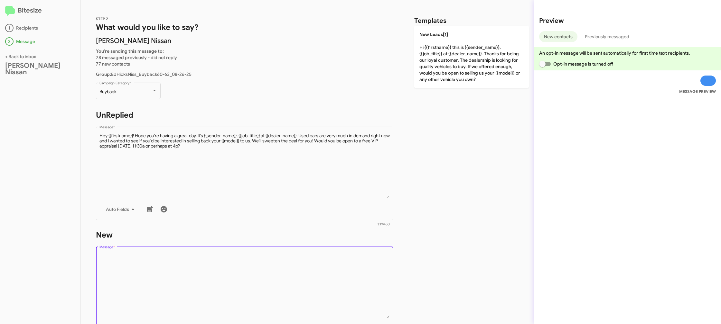
scroll to position [0, 0]
click at [319, 263] on textarea "Message *" at bounding box center [244, 286] width 291 height 66
drag, startPoint x: 319, startPoint y: 263, endPoint x: 396, endPoint y: 90, distance: 189.1
click at [323, 250] on div "Drop image here to insert Auto Fields Message *" at bounding box center [244, 293] width 291 height 95
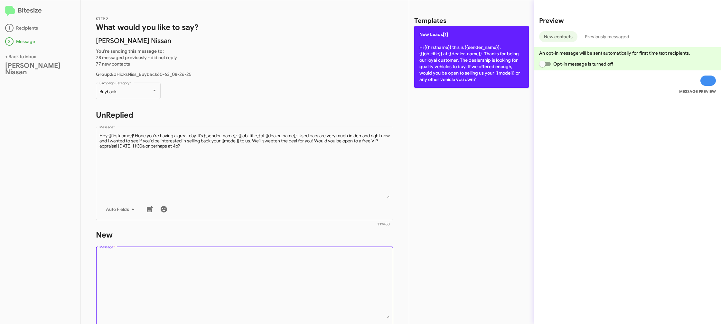
click at [430, 70] on p "New Leads[1] Hi {{firstname}} this is {{sender_name}}, {{job_title}} at {{deale…" at bounding box center [471, 57] width 115 height 62
type textarea "Hi {{firstname}} this is {{sender_name}}, {{job_title}} at {{dealer_name}}. Tha…"
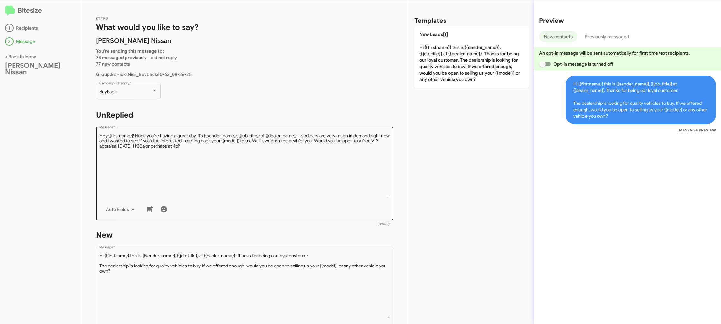
scroll to position [107, 0]
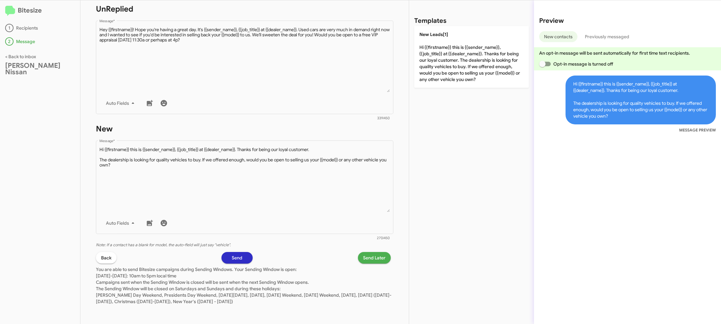
click at [376, 256] on span "Send Later" at bounding box center [374, 258] width 23 height 12
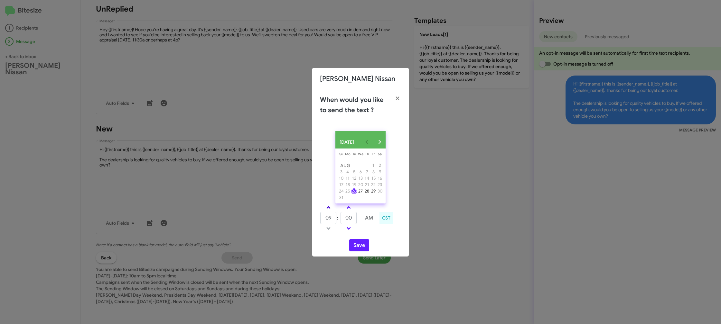
click at [328, 211] on link at bounding box center [328, 207] width 11 height 7
click at [328, 211] on span at bounding box center [328, 208] width 4 height 4
drag, startPoint x: 328, startPoint y: 213, endPoint x: 359, endPoint y: 227, distance: 33.7
click at [328, 211] on span at bounding box center [328, 208] width 4 height 4
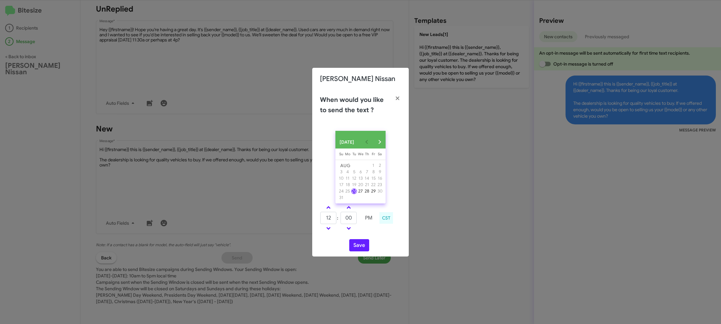
type input "01"
drag, startPoint x: 356, startPoint y: 225, endPoint x: 351, endPoint y: 223, distance: 5.8
click at [356, 224] on input "00" at bounding box center [349, 218] width 16 height 12
type input "07"
click at [373, 234] on div "01 : 07 PM CST" at bounding box center [360, 219] width 91 height 31
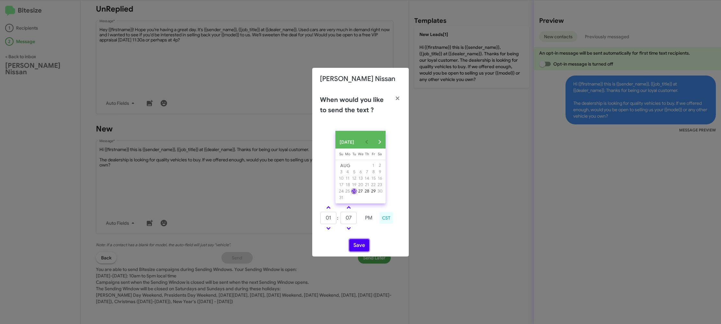
drag, startPoint x: 359, startPoint y: 249, endPoint x: 334, endPoint y: 163, distance: 90.3
click at [359, 249] on button "Save" at bounding box center [359, 245] width 20 height 12
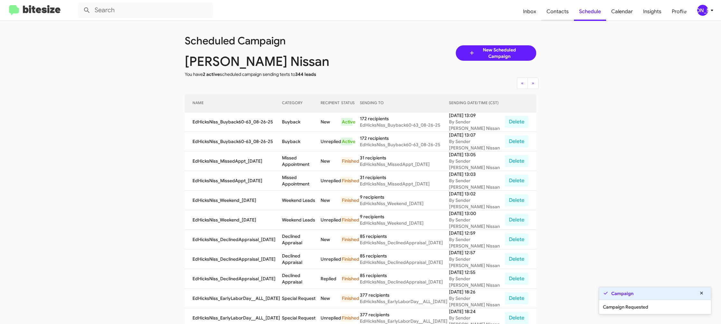
click at [574, 12] on span "Contacts" at bounding box center [557, 11] width 33 height 19
type input "in:groups"
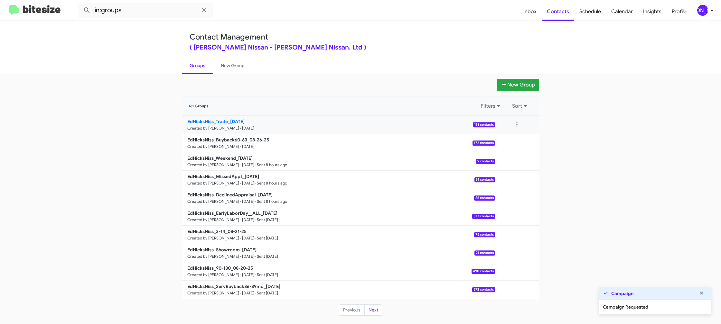
click at [223, 126] on small "Created by [PERSON_NAME] · [DATE]" at bounding box center [220, 128] width 67 height 5
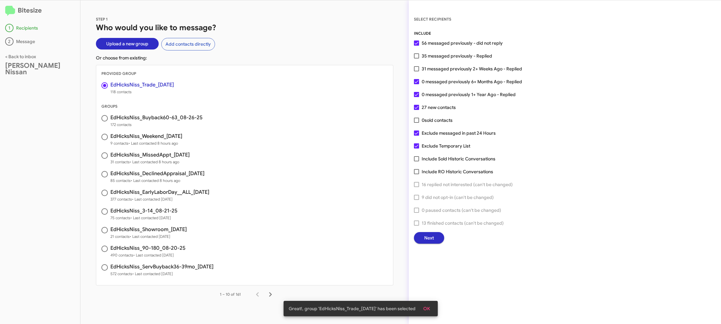
click at [425, 242] on span "Next" at bounding box center [429, 238] width 10 height 12
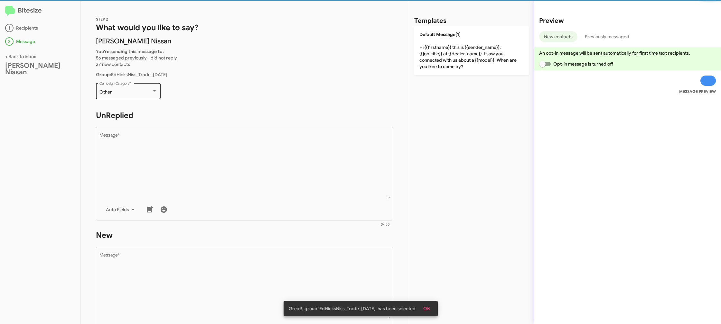
click at [136, 96] on div "Other Campaign Category *" at bounding box center [128, 91] width 58 height 18
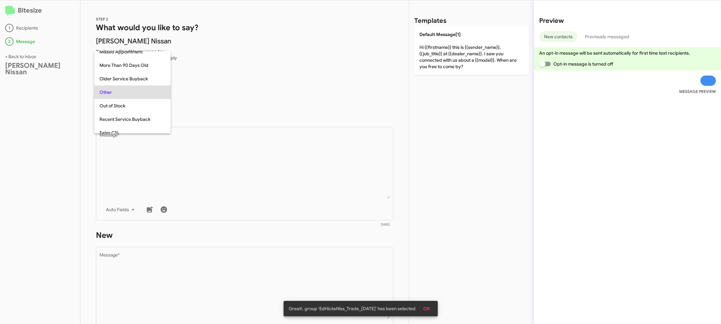
scroll to position [229, 0]
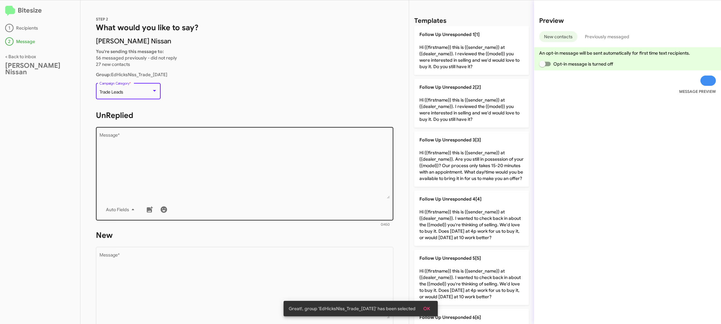
click at [165, 131] on div "Drop image here to insert Auto Fields Message *" at bounding box center [244, 173] width 291 height 95
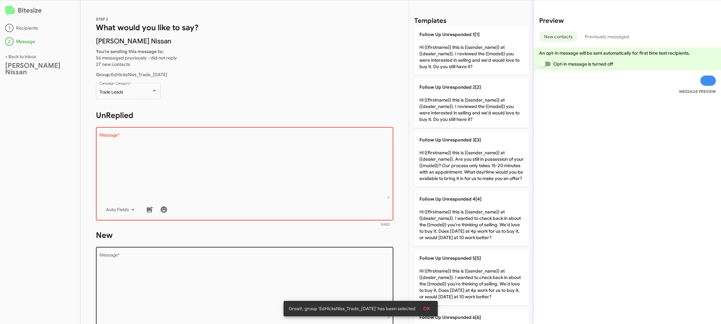
drag, startPoint x: 478, startPoint y: 229, endPoint x: 358, endPoint y: 261, distance: 124.5
click at [476, 229] on p "Follow Up Unresponded 4[4] Hi {{firstname}} this is {{sender_name}} at {{dealer…" at bounding box center [471, 218] width 115 height 55
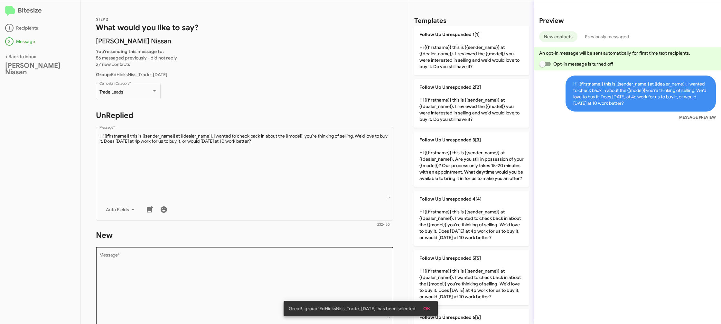
click at [356, 262] on textarea "Message *" at bounding box center [244, 286] width 291 height 66
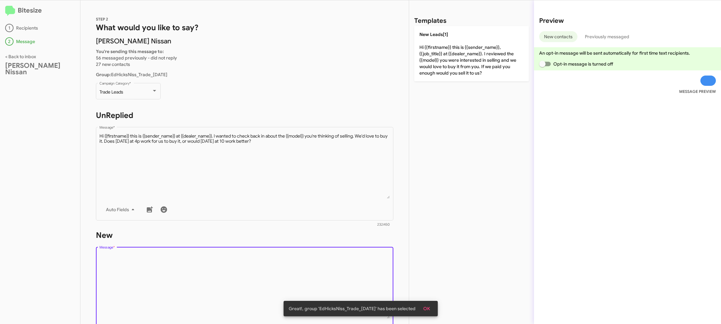
click at [356, 262] on textarea "Message *" at bounding box center [244, 286] width 291 height 66
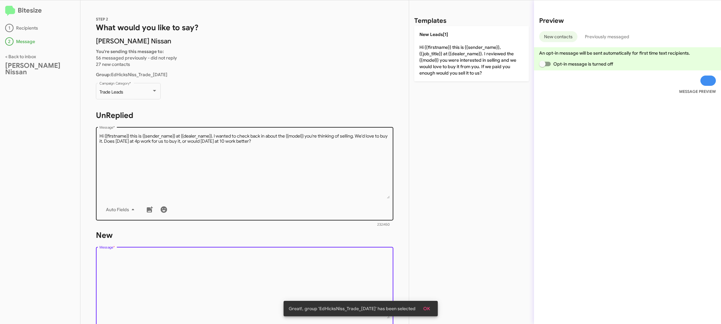
click at [294, 154] on textarea "Message *" at bounding box center [244, 166] width 291 height 66
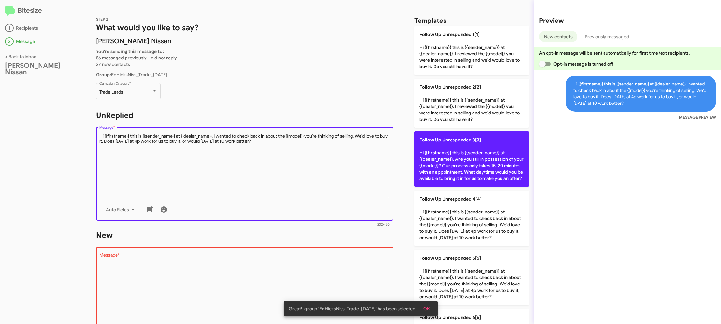
scroll to position [262, 0]
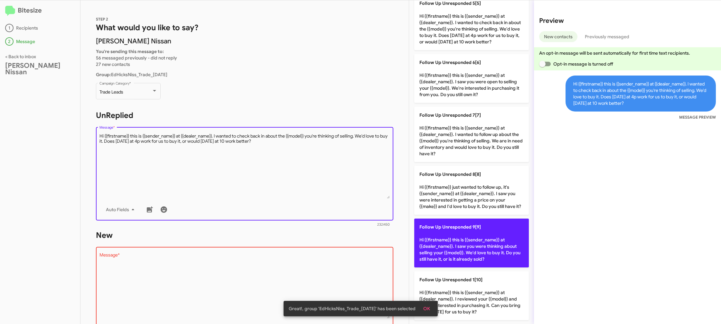
click at [443, 244] on p "Follow Up Unresponded 9[9] Hi {{firstname}} this is {{sender_name}} at {{dealer…" at bounding box center [471, 243] width 115 height 49
type textarea "Hi {{firstname}} this is {{sender_name}} at {{dealer_name}}. I saw you were thi…"
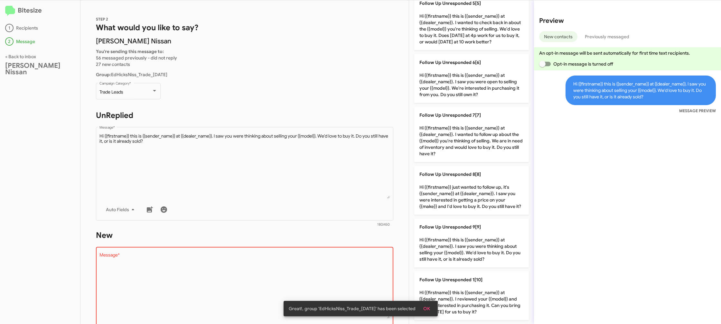
click at [349, 267] on textarea "Message *" at bounding box center [244, 286] width 291 height 66
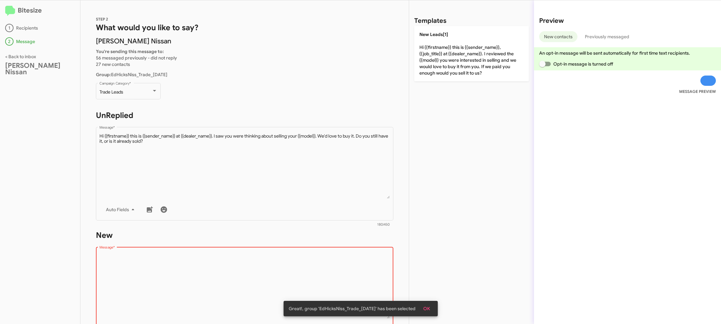
click at [349, 267] on textarea "Message *" at bounding box center [244, 286] width 291 height 66
drag, startPoint x: 349, startPoint y: 267, endPoint x: 443, endPoint y: 102, distance: 189.6
click at [349, 263] on textarea "Message *" at bounding box center [244, 286] width 291 height 66
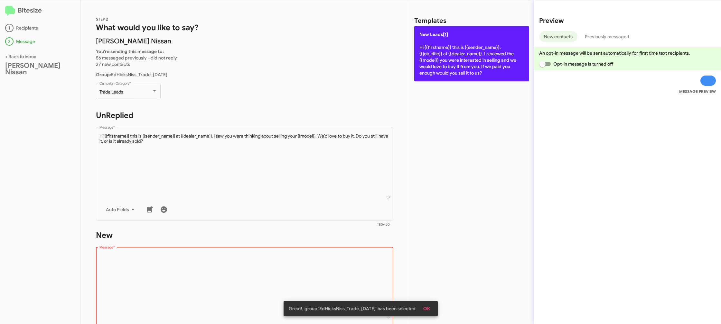
drag, startPoint x: 482, startPoint y: 48, endPoint x: 441, endPoint y: 61, distance: 42.6
click at [482, 48] on p "New Leads[1] Hi {{firstname}} this is {{sender_name}}, {{job_title}} at {{deale…" at bounding box center [471, 53] width 115 height 55
type textarea "Hi {{firstname}} this is {{sender_name}}, {{job_title}} at {{dealer_name}}. I r…"
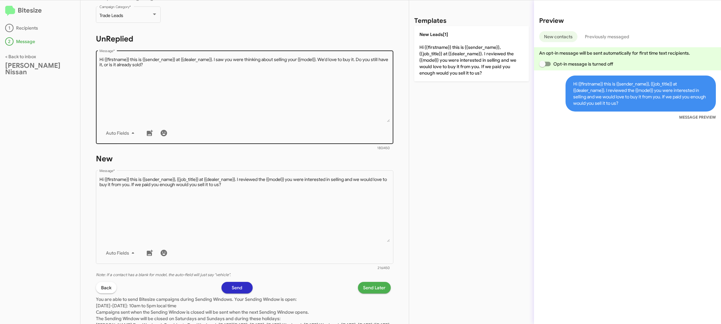
scroll to position [107, 0]
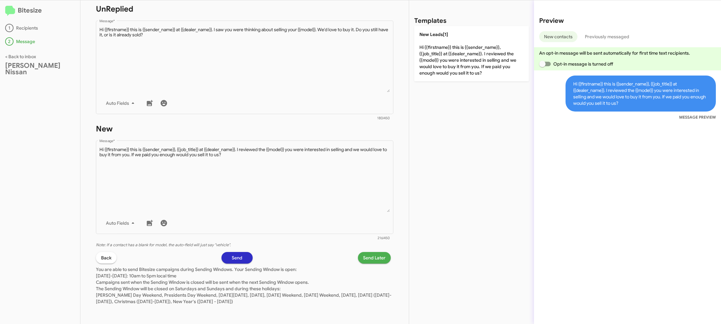
click at [368, 254] on span "Send Later" at bounding box center [374, 258] width 23 height 12
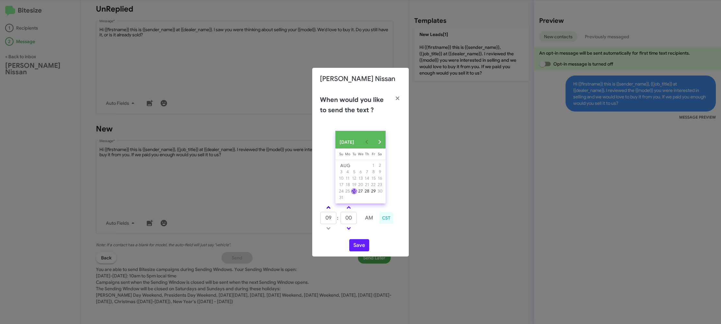
click at [325, 208] on link at bounding box center [328, 207] width 11 height 7
click at [327, 209] on link at bounding box center [328, 207] width 11 height 7
drag, startPoint x: 327, startPoint y: 209, endPoint x: 345, endPoint y: 211, distance: 17.8
click at [327, 209] on link at bounding box center [328, 207] width 11 height 7
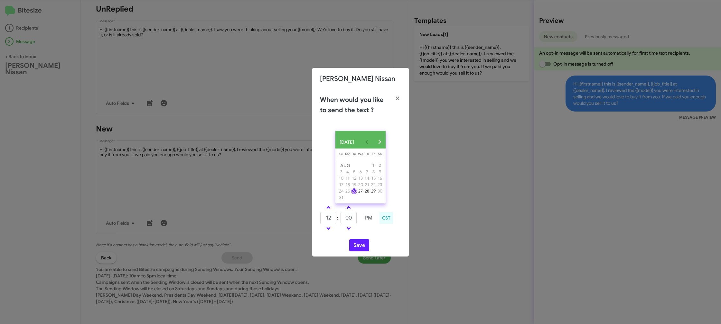
type input "01"
click at [348, 210] on span at bounding box center [349, 208] width 4 height 4
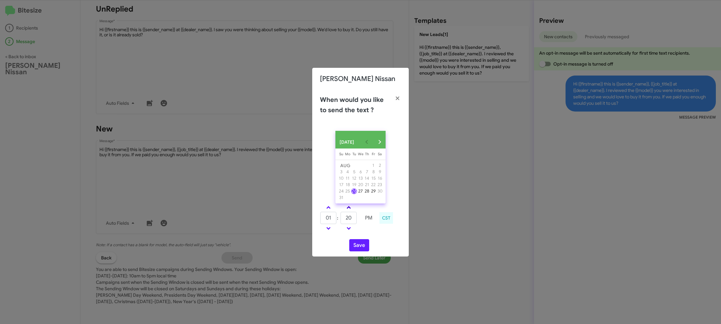
click at [348, 210] on span at bounding box center [349, 208] width 4 height 4
type input "25"
click at [348, 221] on input "25" at bounding box center [349, 218] width 16 height 12
type input "13"
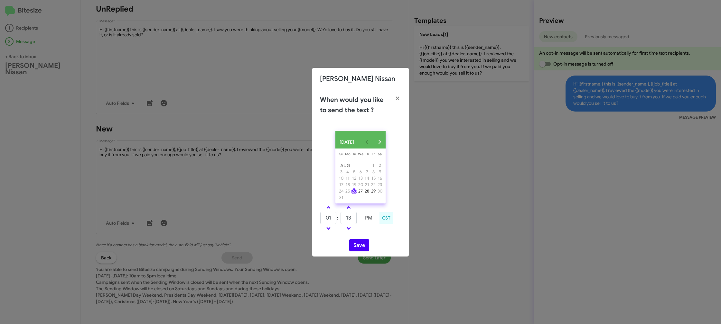
click at [364, 239] on div "AUG 2025 Sunday Su Monday Mo Tuesday Tu Wednesday We Thursday Th Friday Fr Satu…" at bounding box center [360, 191] width 97 height 131
click at [357, 248] on button "Save" at bounding box center [359, 245] width 20 height 12
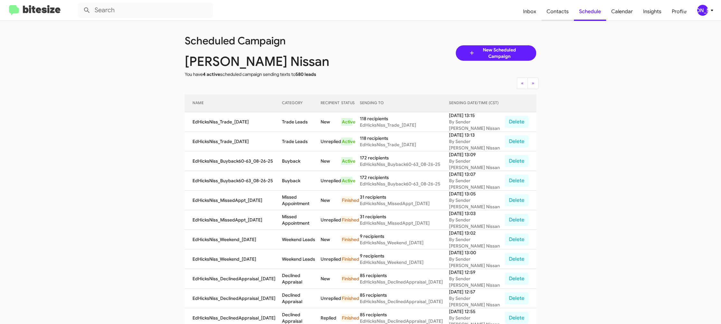
click at [552, 8] on span "Contacts" at bounding box center [557, 11] width 33 height 19
type input "in:groups"
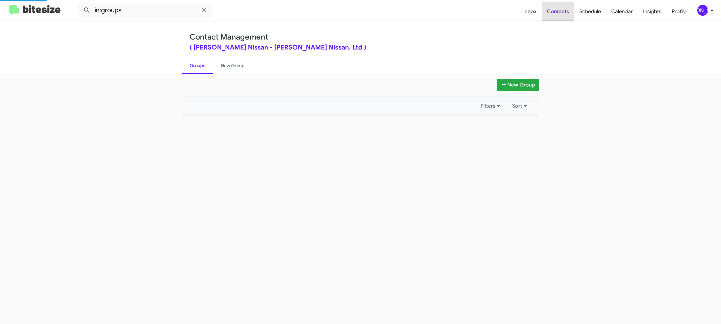
click at [552, 8] on span "Contacts" at bounding box center [558, 11] width 33 height 19
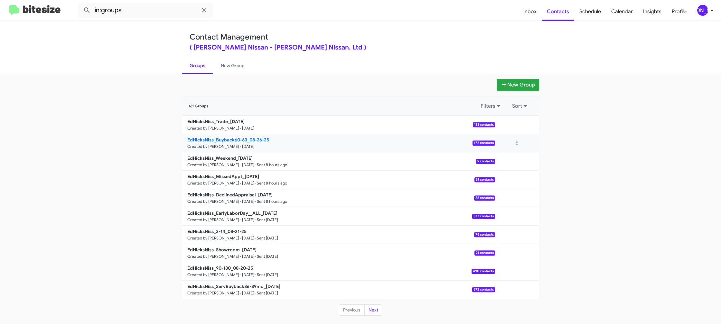
click at [227, 140] on b "EdHicksNiss_Buyback60-63_08-26-25" at bounding box center [228, 140] width 82 height 6
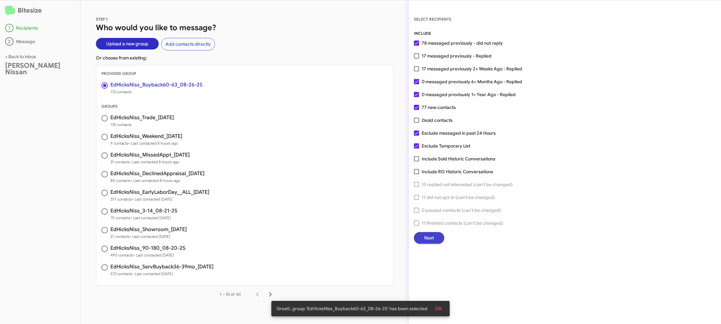
drag, startPoint x: 421, startPoint y: 238, endPoint x: 426, endPoint y: 240, distance: 4.6
click at [426, 240] on button "Next" at bounding box center [429, 238] width 30 height 12
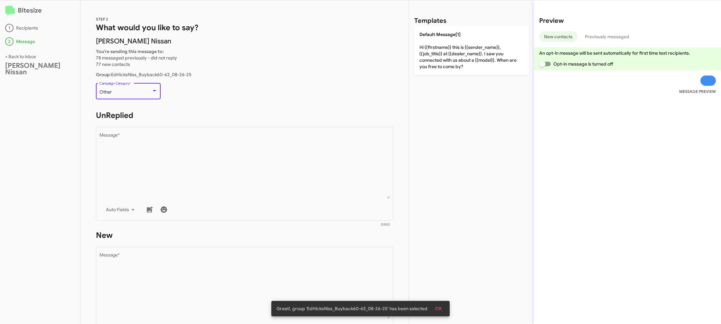
click at [137, 92] on div "Other" at bounding box center [125, 92] width 52 height 5
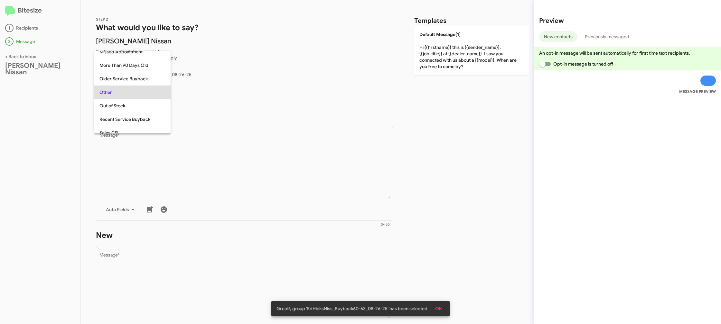
scroll to position [54, 0]
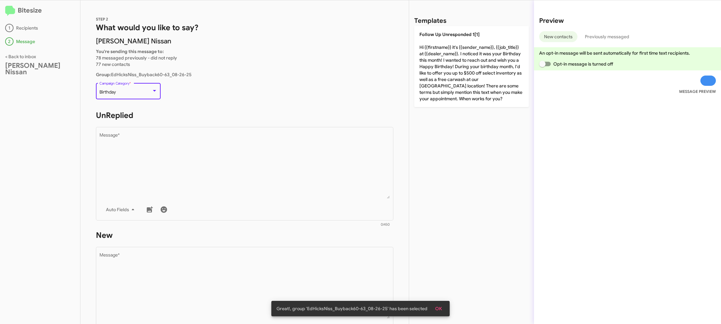
click at [138, 94] on div "Birthday" at bounding box center [125, 92] width 52 height 5
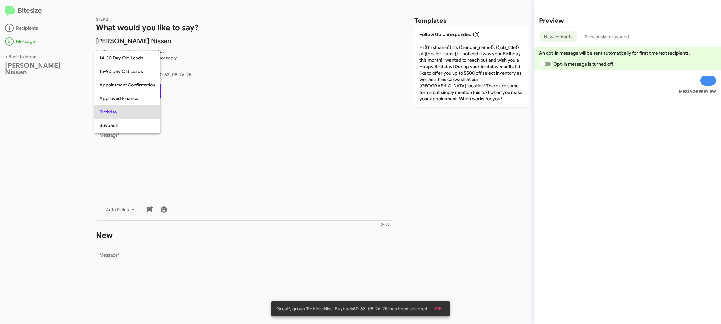
scroll to position [20, 0]
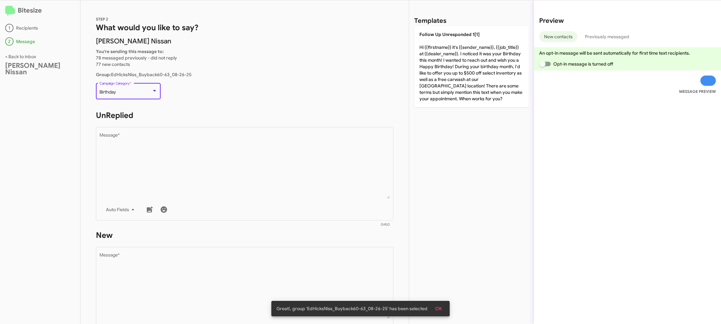
click at [138, 94] on div "Birthday" at bounding box center [125, 92] width 52 height 5
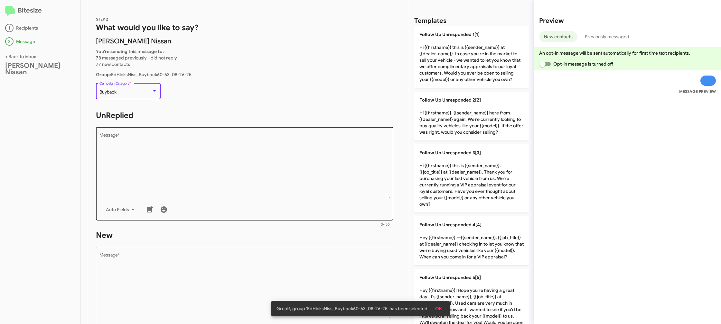
click at [178, 169] on textarea "Message *" at bounding box center [244, 166] width 291 height 66
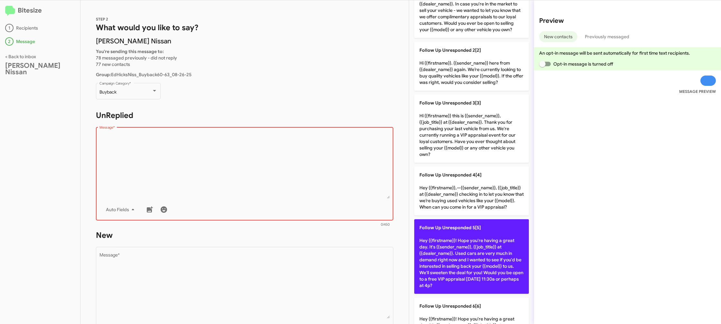
scroll to position [49, 0]
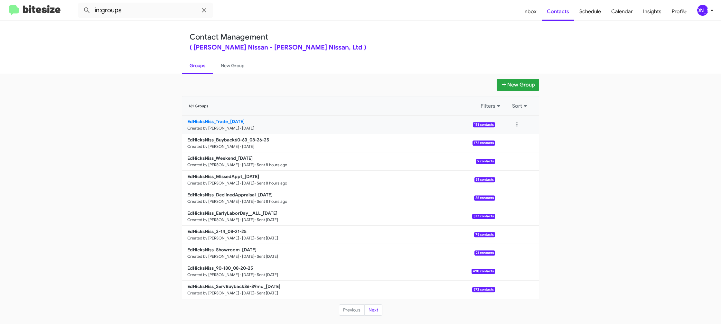
click at [205, 125] on link "EdHicksNiss_Trade_08-26-25 Created by Jason Apdua · Aug 26, 2025 118 contacts" at bounding box center [338, 125] width 313 height 18
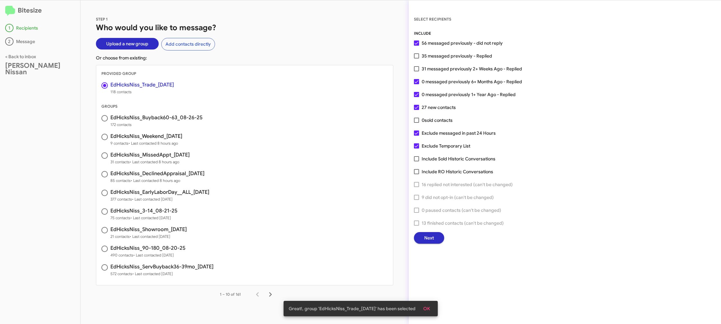
click at [435, 223] on span "13 finished contacts (can't be changed)" at bounding box center [463, 224] width 82 height 8
click at [435, 238] on button "Next" at bounding box center [429, 238] width 30 height 12
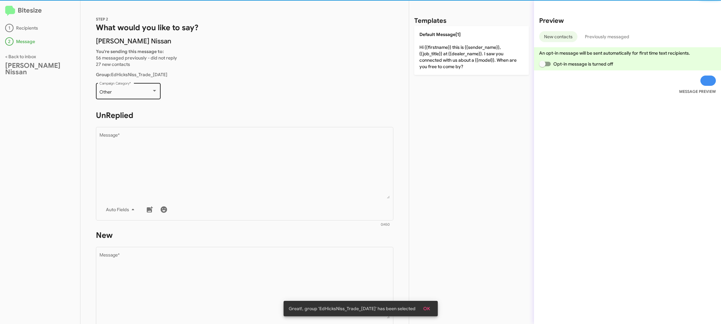
scroll to position [1, 0]
click at [135, 96] on div "Other Campaign Category *" at bounding box center [128, 89] width 58 height 18
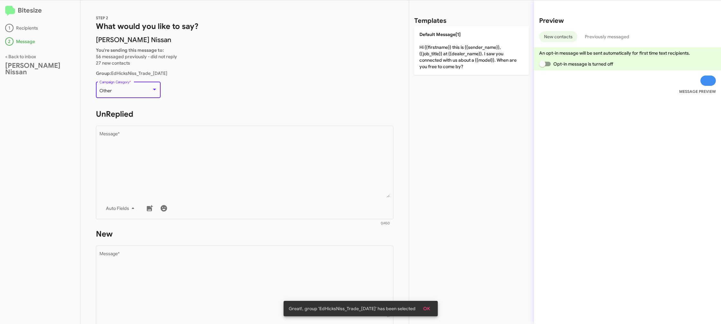
scroll to position [2, 0]
click at [134, 96] on div "Other Campaign Category *" at bounding box center [128, 89] width 58 height 18
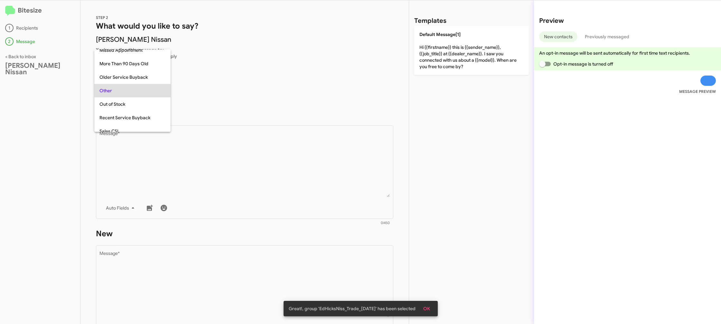
scroll to position [229, 0]
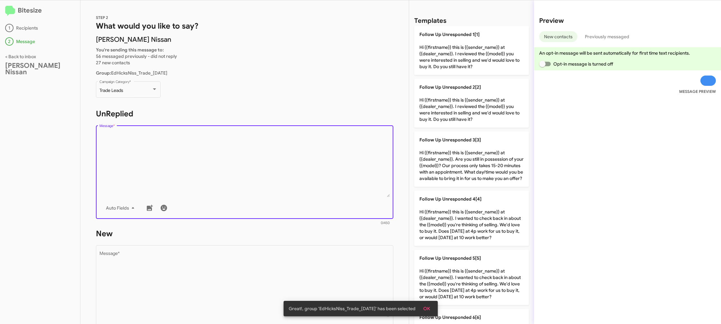
drag, startPoint x: 188, startPoint y: 146, endPoint x: 193, endPoint y: 106, distance: 40.6
click at [187, 146] on textarea "Message *" at bounding box center [244, 165] width 291 height 66
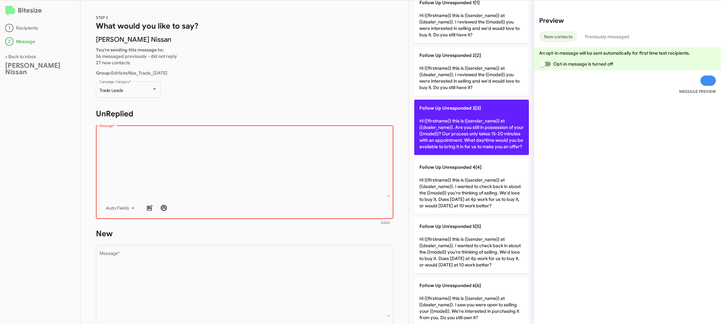
scroll to position [262, 0]
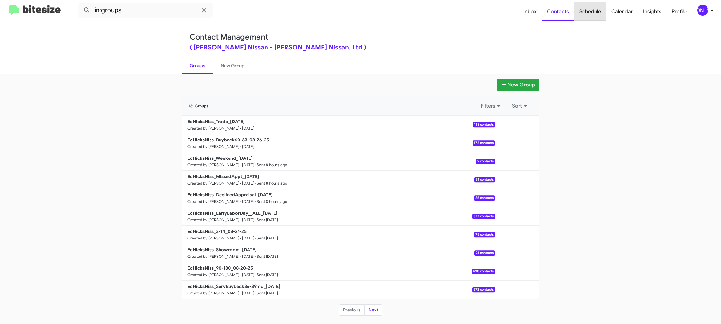
click at [600, 13] on span "Schedule" at bounding box center [590, 11] width 32 height 19
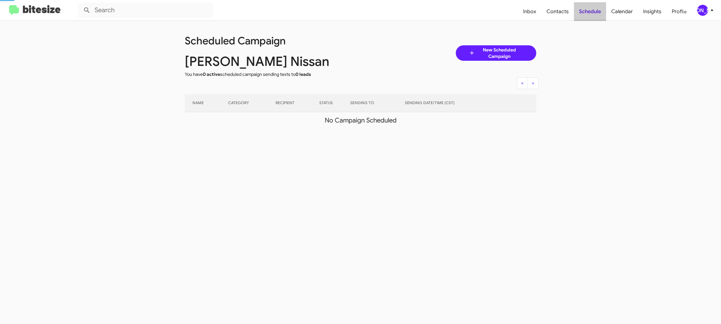
click at [600, 13] on span "Schedule" at bounding box center [590, 11] width 32 height 19
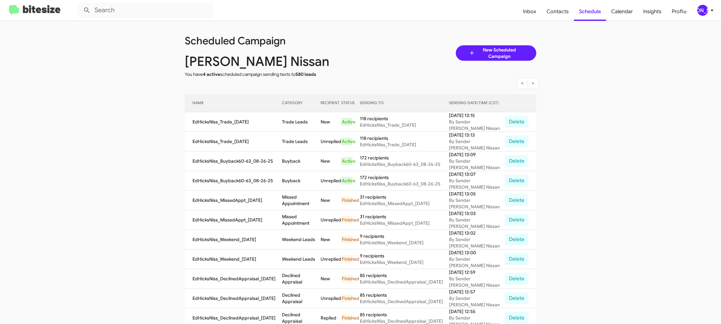
click at [704, 9] on div "[PERSON_NAME]" at bounding box center [702, 10] width 11 height 11
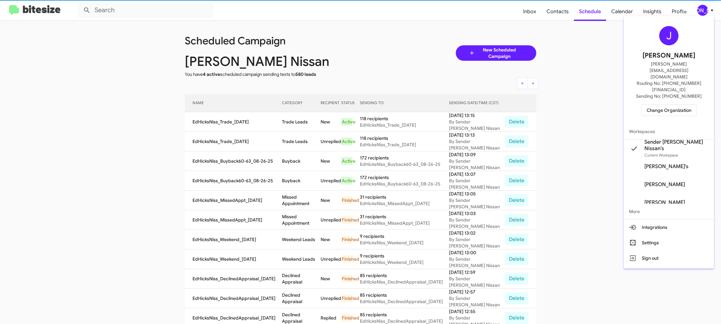
click at [660, 105] on span "Change Organization" at bounding box center [669, 110] width 45 height 11
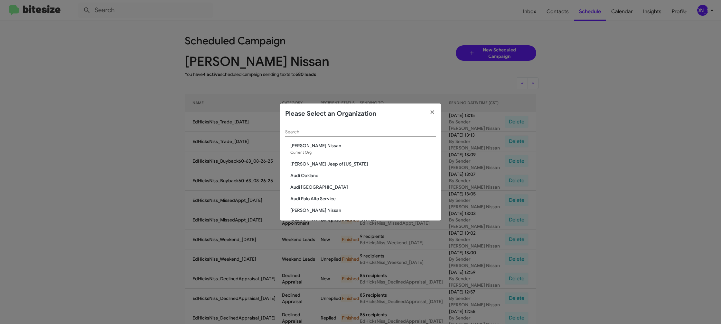
click at [329, 132] on input "Search" at bounding box center [360, 132] width 151 height 5
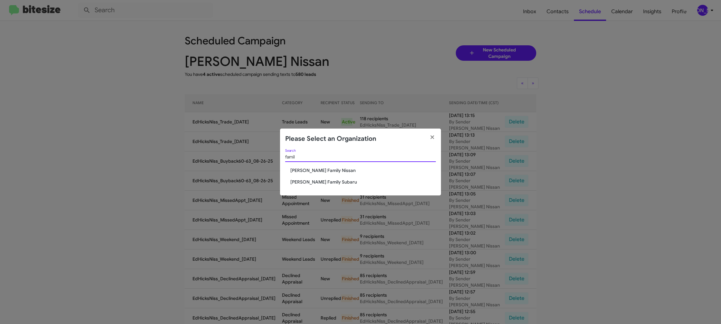
type input "famil"
click at [323, 171] on span "Hicks Family Nissan" at bounding box center [362, 170] width 145 height 6
drag, startPoint x: 323, startPoint y: 171, endPoint x: 326, endPoint y: 145, distance: 26.9
click at [324, 160] on div "famil Search Hicks Family Nissan Hicks Family Subaru" at bounding box center [360, 172] width 161 height 47
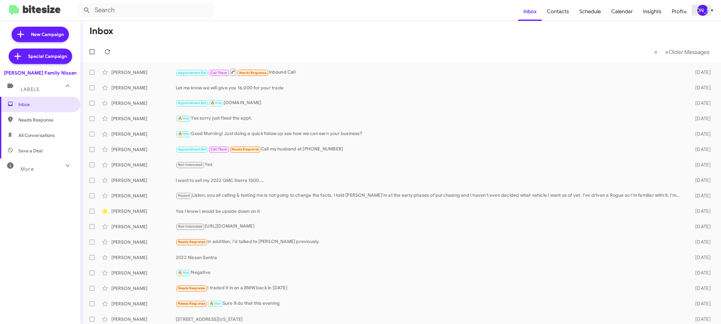
drag, startPoint x: 699, startPoint y: 12, endPoint x: 694, endPoint y: 15, distance: 6.2
click at [697, 13] on span "[PERSON_NAME]" at bounding box center [706, 10] width 19 height 11
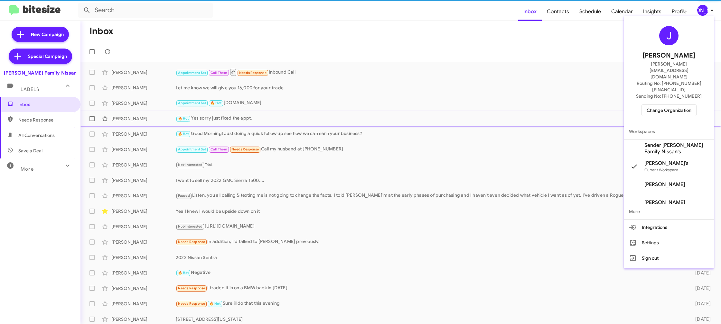
click at [649, 142] on span "Sender [PERSON_NAME] Family Nissan's" at bounding box center [676, 148] width 64 height 13
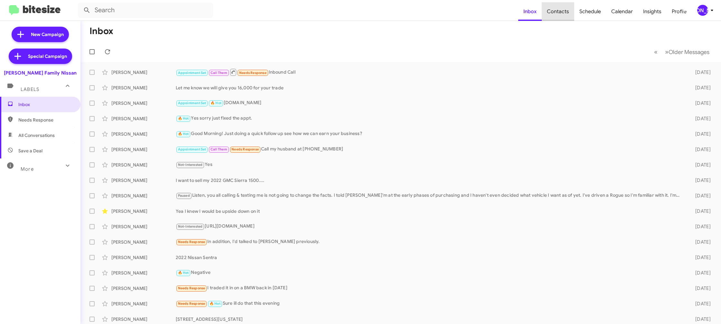
click at [560, 14] on span "Contacts" at bounding box center [558, 11] width 33 height 19
drag, startPoint x: 560, startPoint y: 14, endPoint x: 511, endPoint y: 2, distance: 50.9
click at [556, 13] on span "Contacts" at bounding box center [558, 11] width 33 height 19
type input "in:groups"
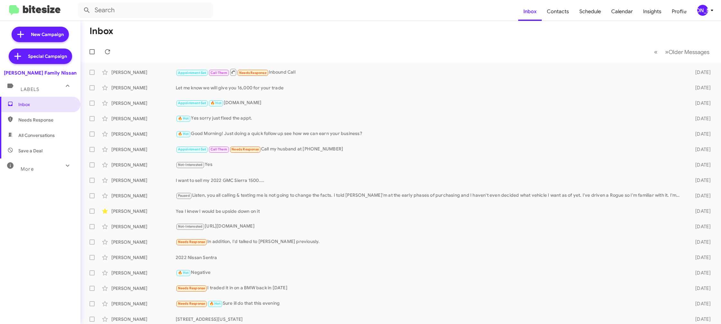
drag, startPoint x: 710, startPoint y: 12, endPoint x: 706, endPoint y: 13, distance: 4.5
click at [710, 12] on icon at bounding box center [712, 10] width 8 height 8
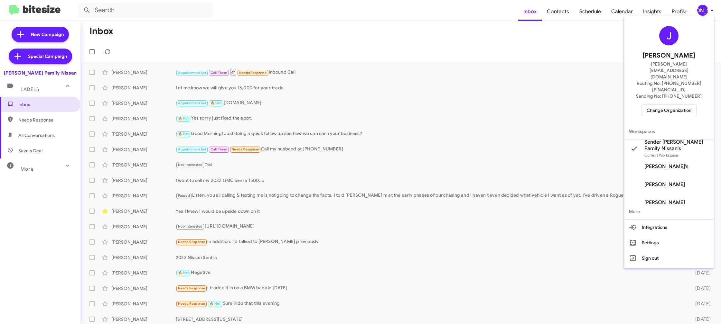
drag, startPoint x: 576, startPoint y: 33, endPoint x: 570, endPoint y: 27, distance: 8.7
click at [572, 29] on div at bounding box center [360, 162] width 721 height 324
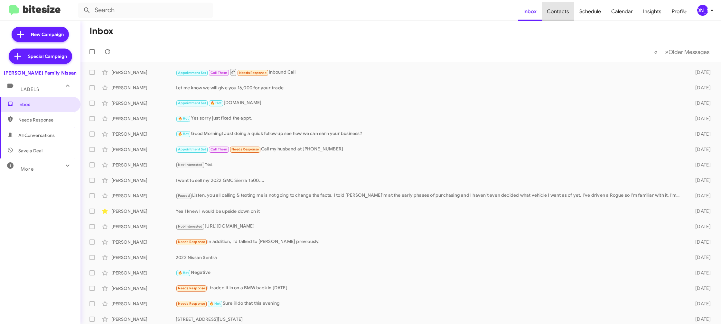
click at [562, 13] on span "Contacts" at bounding box center [558, 11] width 33 height 19
type input "in:groups"
click at [562, 13] on span "Contacts" at bounding box center [558, 11] width 33 height 19
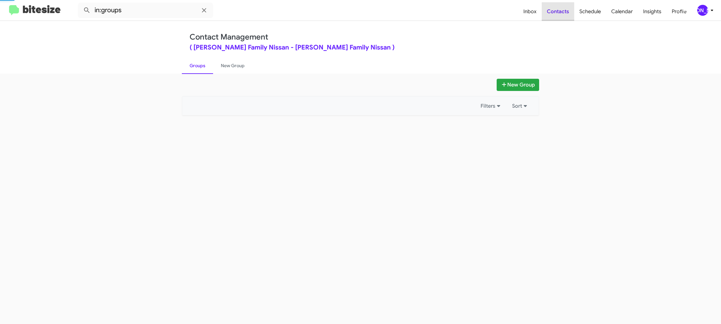
click at [562, 13] on span "Contacts" at bounding box center [558, 11] width 33 height 19
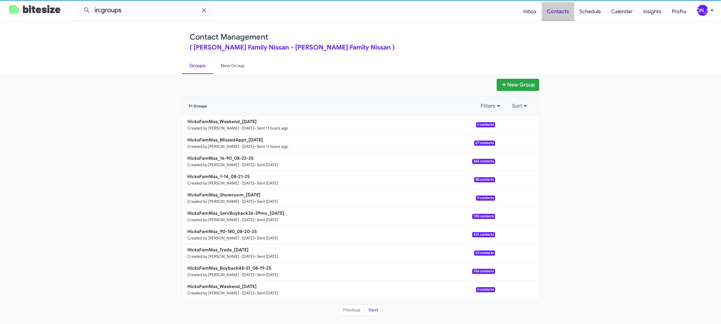
click at [562, 13] on span "Contacts" at bounding box center [558, 11] width 33 height 19
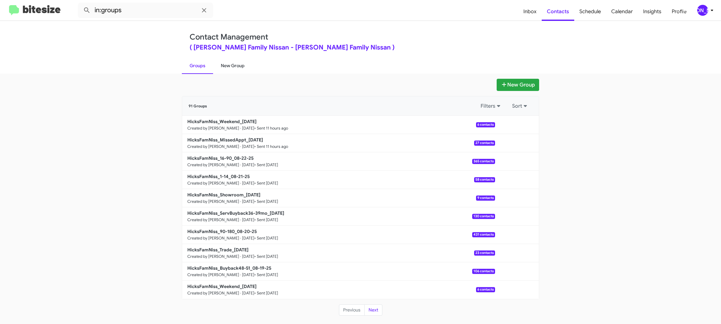
click at [227, 69] on link "New Group" at bounding box center [232, 65] width 39 height 17
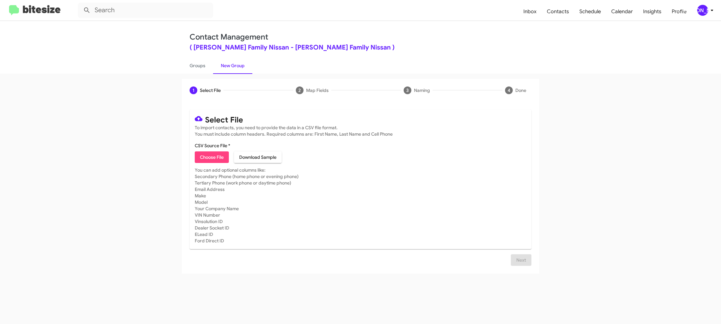
click at [219, 167] on mat-card-subtitle "You can add optional columns like: Secondary Phone (home phone or evening phone…" at bounding box center [361, 205] width 332 height 77
drag, startPoint x: 213, startPoint y: 160, endPoint x: 208, endPoint y: 160, distance: 5.2
click at [212, 160] on span "Choose File" at bounding box center [212, 158] width 24 height 12
type input "HicksFamNiss_Buyback60-64_08-26-25"
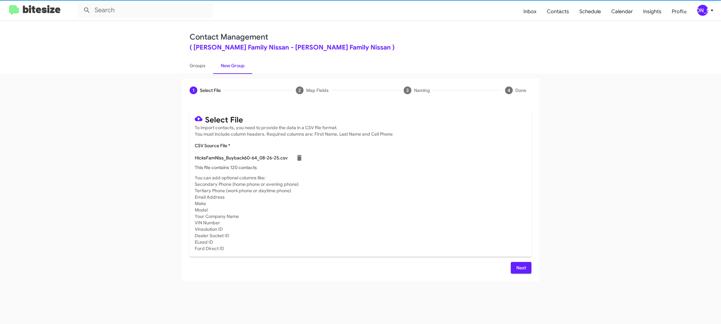
click at [427, 182] on mat-card-subtitle "You can add optional columns like: Secondary Phone (home phone or evening phone…" at bounding box center [361, 213] width 332 height 77
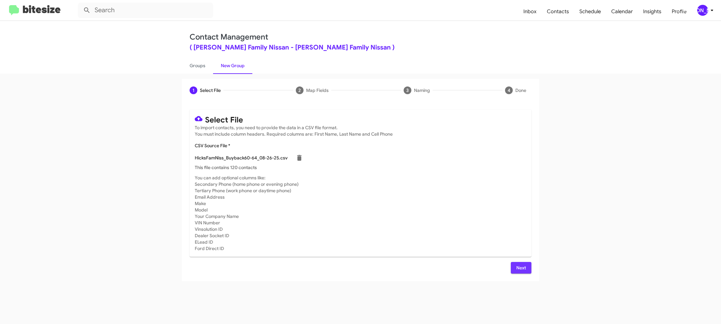
drag, startPoint x: 521, startPoint y: 268, endPoint x: 505, endPoint y: 255, distance: 21.1
click at [520, 267] on span "Next" at bounding box center [521, 268] width 10 height 12
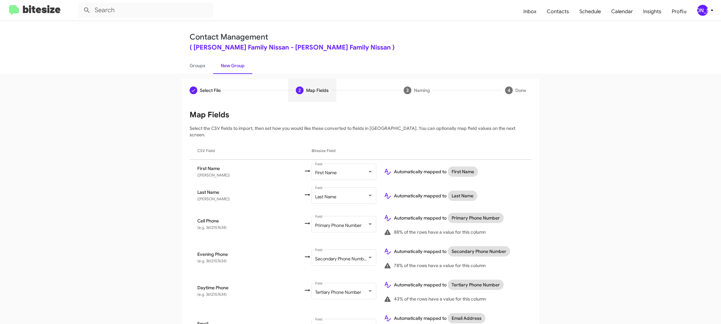
scroll to position [219, 0]
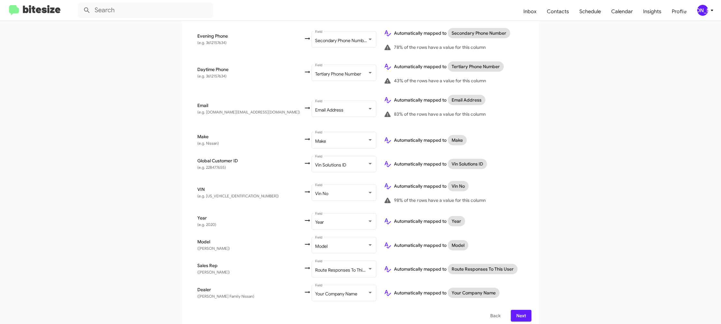
click at [519, 311] on span "Next" at bounding box center [521, 316] width 10 height 12
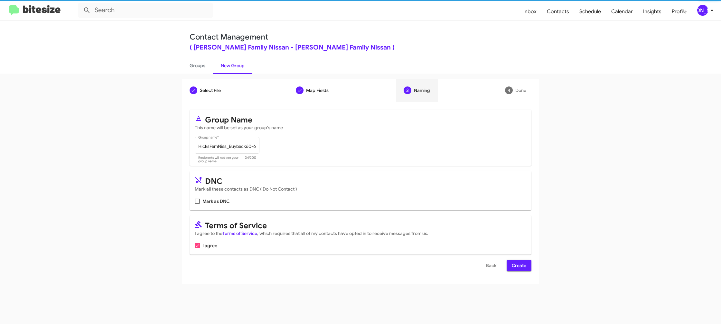
scroll to position [0, 0]
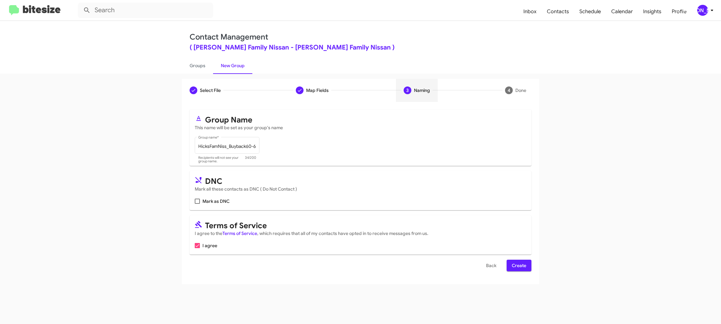
click at [511, 268] on button "Create" at bounding box center [519, 266] width 25 height 12
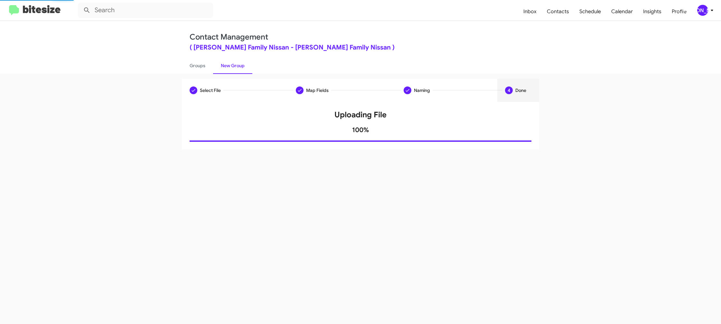
click at [189, 57] on div "Contact Management ( Hicks Family Nissan - Hicks Family Nissan ) Groups New Gro…" at bounding box center [360, 47] width 367 height 53
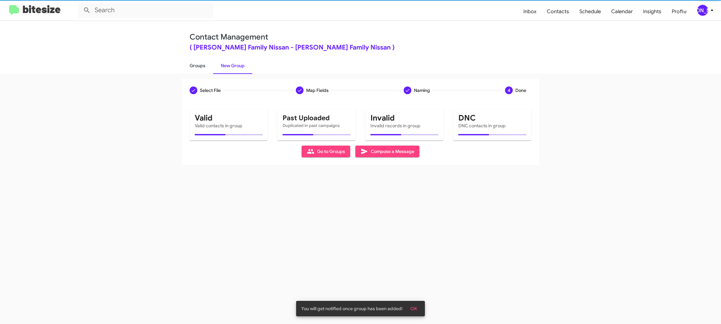
click at [202, 66] on link "Groups" at bounding box center [197, 65] width 31 height 17
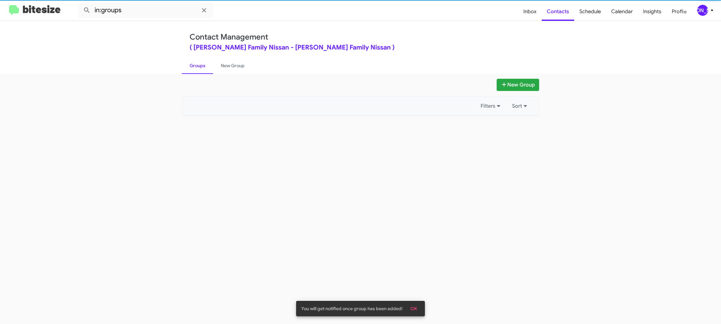
click at [202, 66] on link "Groups" at bounding box center [197, 65] width 31 height 17
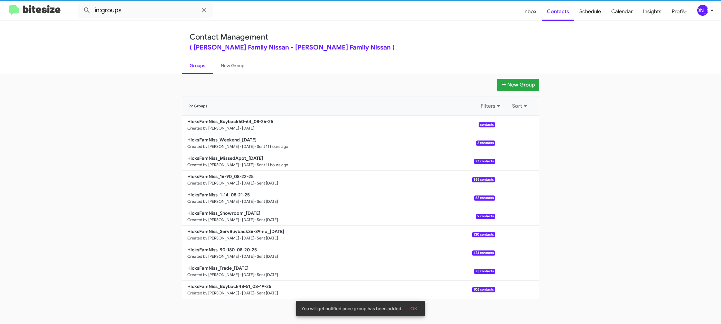
drag, startPoint x: 202, startPoint y: 66, endPoint x: 197, endPoint y: 70, distance: 6.9
click at [202, 66] on link "Groups" at bounding box center [197, 65] width 31 height 17
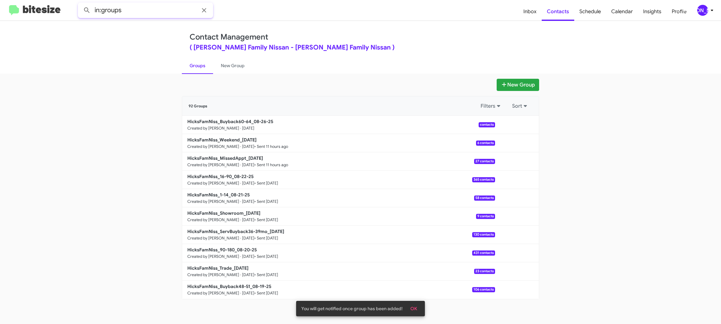
click at [143, 13] on input "in:groups" at bounding box center [145, 10] width 135 height 15
type input "in:groups 60-"
click at [80, 4] on button at bounding box center [86, 10] width 13 height 13
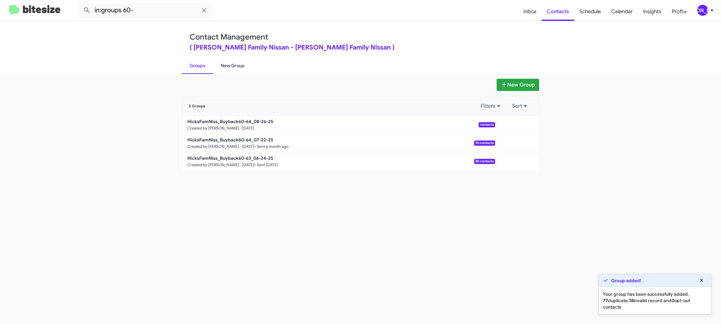
drag, startPoint x: 218, startPoint y: 63, endPoint x: 200, endPoint y: 64, distance: 18.1
click at [217, 63] on link "New Group" at bounding box center [232, 65] width 39 height 17
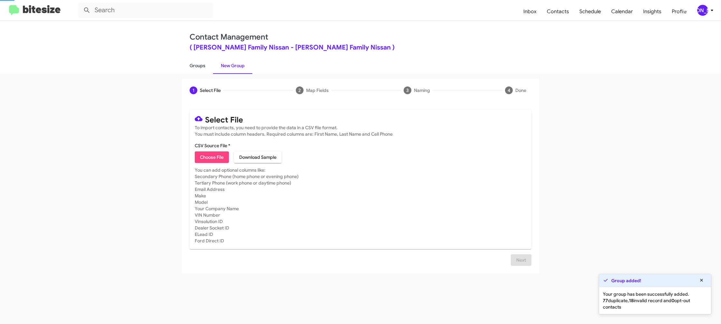
click at [200, 64] on link "Groups" at bounding box center [197, 65] width 31 height 17
type input "in:groups"
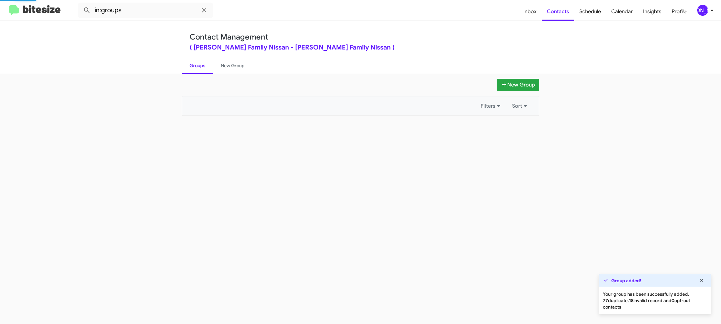
drag, startPoint x: 200, startPoint y: 65, endPoint x: 193, endPoint y: 60, distance: 8.8
click at [200, 64] on link "Groups" at bounding box center [197, 65] width 31 height 17
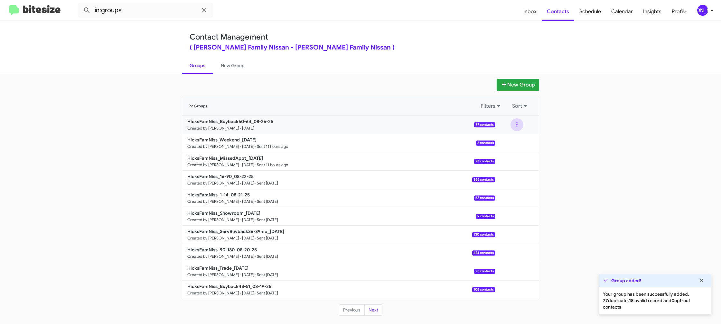
click at [514, 125] on button at bounding box center [516, 124] width 13 height 13
click at [509, 137] on button "View contacts" at bounding box center [498, 142] width 52 height 15
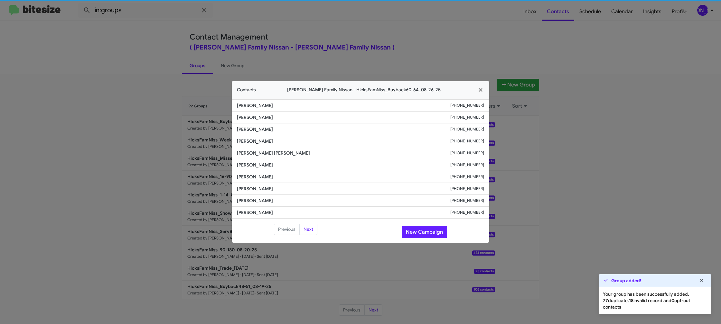
click at [253, 167] on span "Edward Mata" at bounding box center [343, 165] width 213 height 6
copy span "Edward Mata"
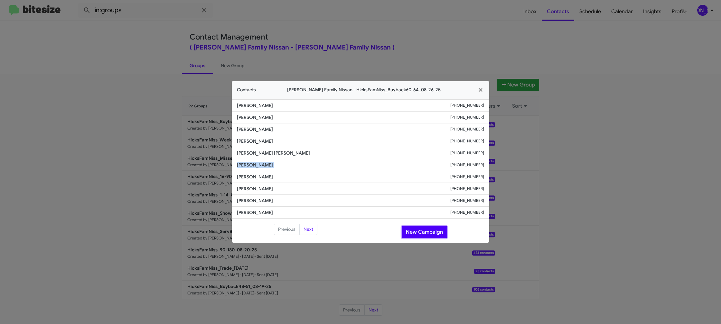
drag, startPoint x: 422, startPoint y: 229, endPoint x: 417, endPoint y: 225, distance: 7.0
click at [422, 229] on button "New Campaign" at bounding box center [424, 232] width 45 height 12
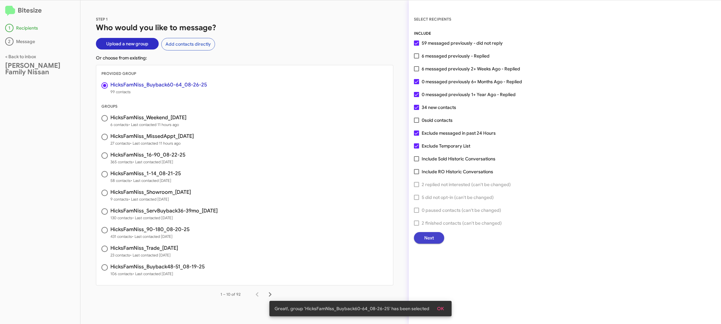
click at [429, 240] on span "Next" at bounding box center [429, 238] width 10 height 12
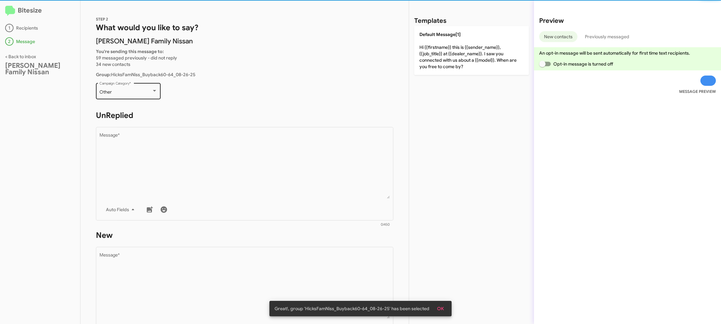
click at [128, 92] on div "Other" at bounding box center [125, 92] width 52 height 5
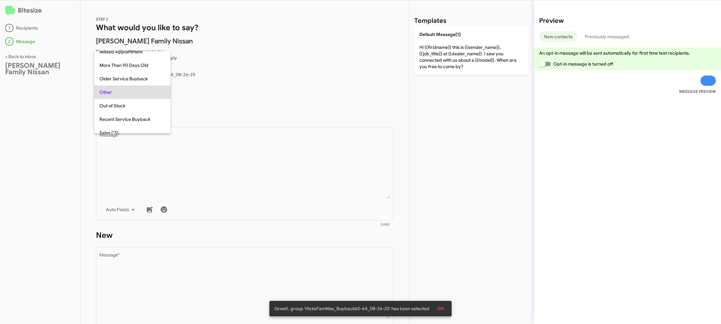
scroll to position [54, 0]
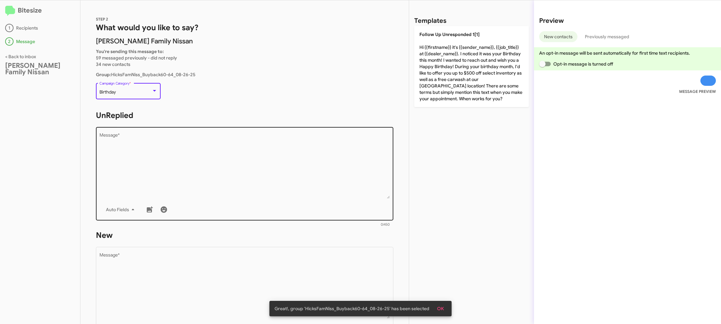
click at [191, 143] on textarea "Message *" at bounding box center [244, 166] width 291 height 66
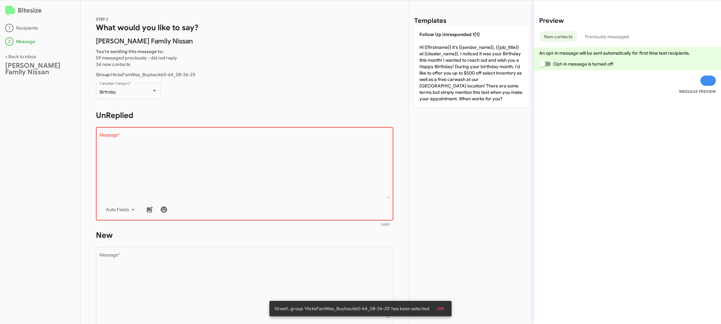
drag, startPoint x: 139, startPoint y: 107, endPoint x: 139, endPoint y: 102, distance: 4.8
click at [139, 106] on div "STEP 2 What would you like to say? Hicks Family Nissan You're sending this mess…" at bounding box center [244, 162] width 328 height 324
click at [139, 96] on div "Birthday Campaign Category *" at bounding box center [128, 91] width 58 height 18
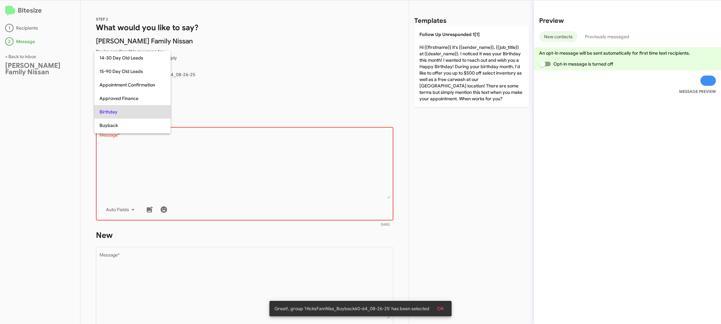
scroll to position [20, 0]
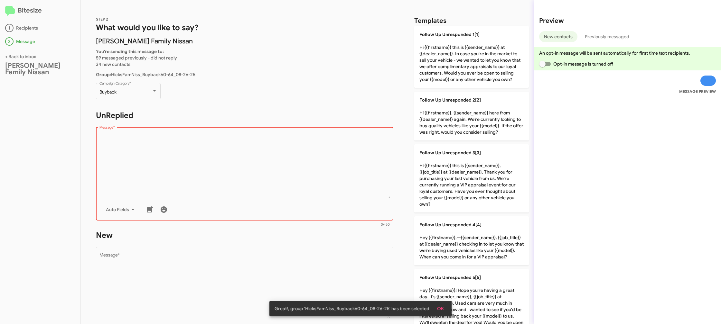
click at [225, 179] on textarea "Message *" at bounding box center [244, 166] width 291 height 66
drag, startPoint x: 225, startPoint y: 179, endPoint x: 404, endPoint y: 145, distance: 181.6
click at [227, 177] on textarea "Message *" at bounding box center [244, 166] width 291 height 66
drag, startPoint x: 438, startPoint y: 122, endPoint x: 282, endPoint y: 190, distance: 170.8
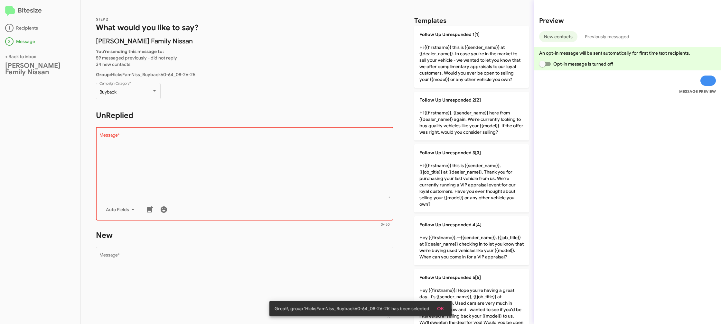
click at [438, 122] on p "Follow Up Unresponded 2[2] Hi {{firstname}}. {{sender_name}} here from {{dealer…" at bounding box center [471, 116] width 115 height 49
type textarea "Hi {{firstname}}. {{sender_name}} here from {{dealer_name}} again. We’re curren…"
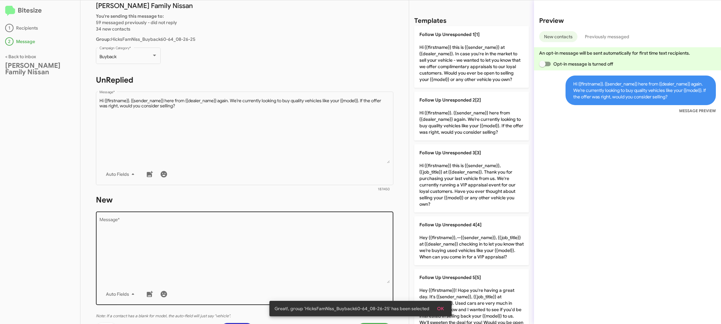
scroll to position [101, 0]
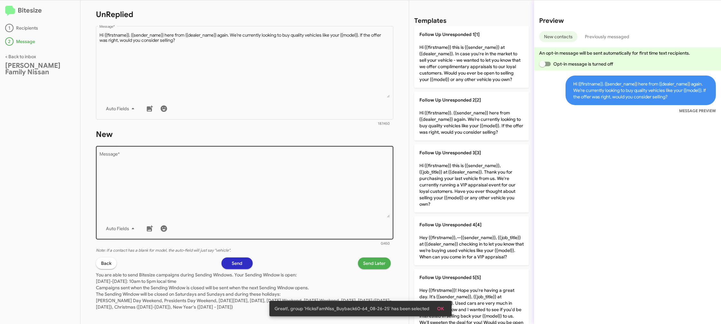
click at [291, 226] on div "Auto Fields" at bounding box center [244, 228] width 291 height 13
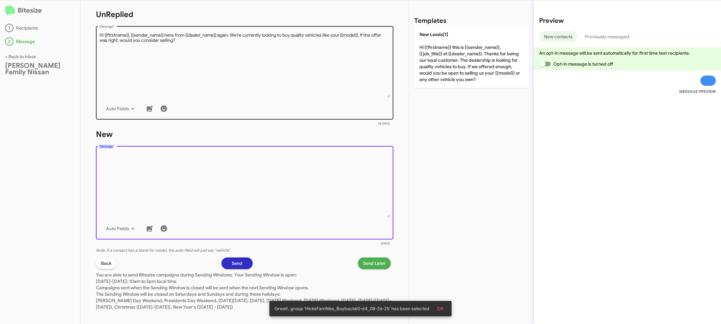
drag, startPoint x: 291, startPoint y: 226, endPoint x: 373, endPoint y: 96, distance: 154.3
click at [297, 210] on div "Drop image here to insert Auto Fields Message *" at bounding box center [244, 192] width 291 height 95
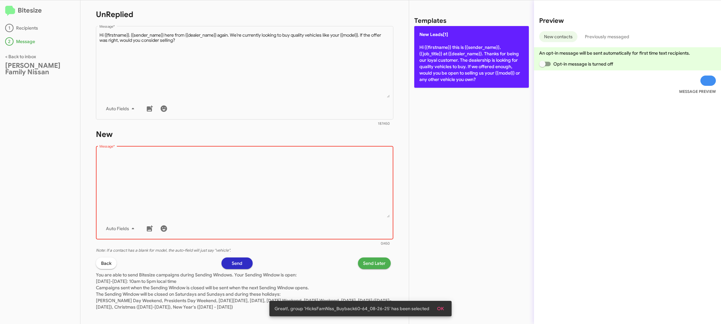
click at [446, 61] on p "New Leads[1] Hi {{firstname}} this is {{sender_name}}, {{job_title}} at {{deale…" at bounding box center [471, 57] width 115 height 62
type textarea "Hi {{firstname}} this is {{sender_name}}, {{job_title}} at {{dealer_name}}. Tha…"
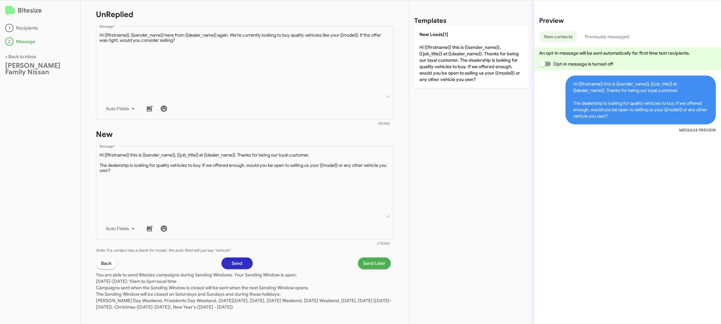
click at [363, 258] on span "Send Later" at bounding box center [374, 264] width 23 height 12
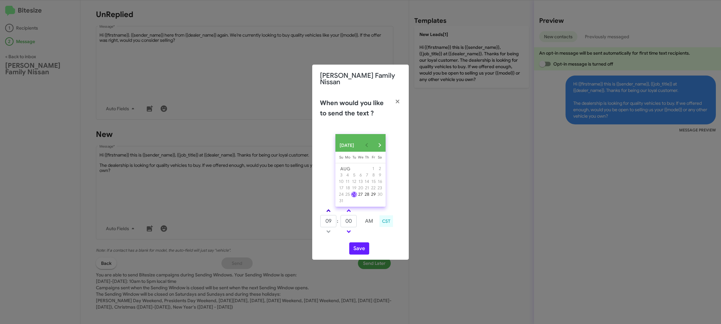
click at [330, 211] on span at bounding box center [328, 212] width 4 height 4
type input "10"
click at [351, 221] on tr "10 : 00 AM" at bounding box center [349, 221] width 58 height 13
click at [350, 221] on input "00" at bounding box center [349, 221] width 16 height 12
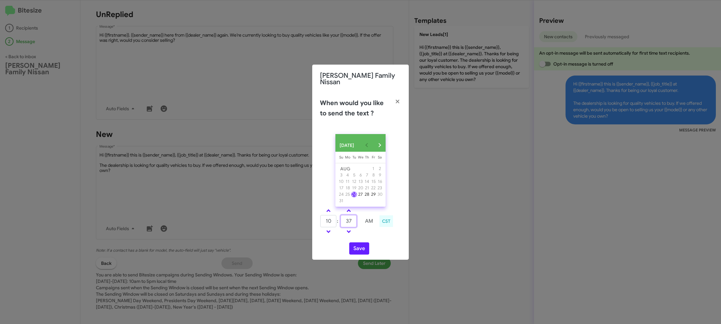
type input "37"
drag, startPoint x: 375, startPoint y: 237, endPoint x: 362, endPoint y: 247, distance: 15.6
click at [373, 238] on div "AUG 2025 Sunday Su Monday Mo Tuesday Tu Wednesday We Thursday Th Friday Fr Satu…" at bounding box center [360, 194] width 97 height 131
click at [360, 249] on button "Save" at bounding box center [359, 249] width 20 height 12
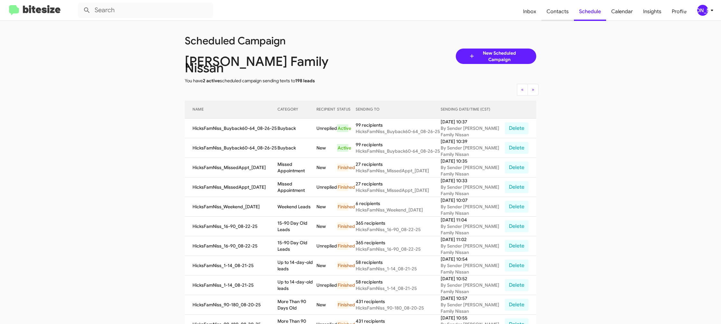
click at [561, 11] on span "Contacts" at bounding box center [557, 11] width 33 height 19
type input "in:groups"
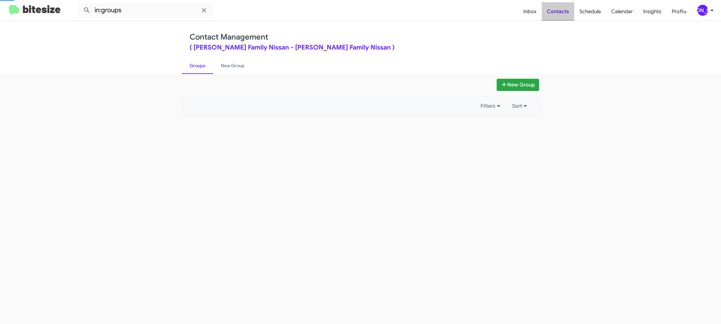
click at [561, 11] on span "Contacts" at bounding box center [558, 11] width 33 height 19
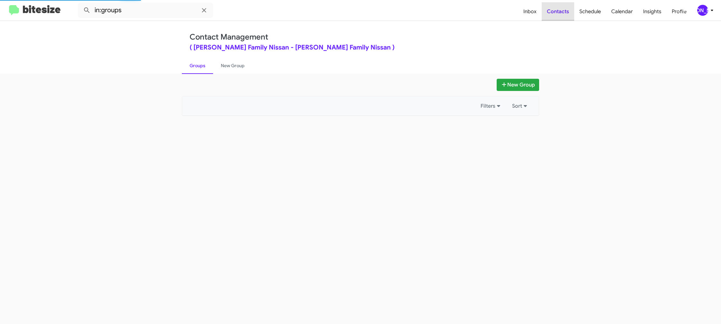
click at [561, 11] on span "Contacts" at bounding box center [558, 11] width 33 height 19
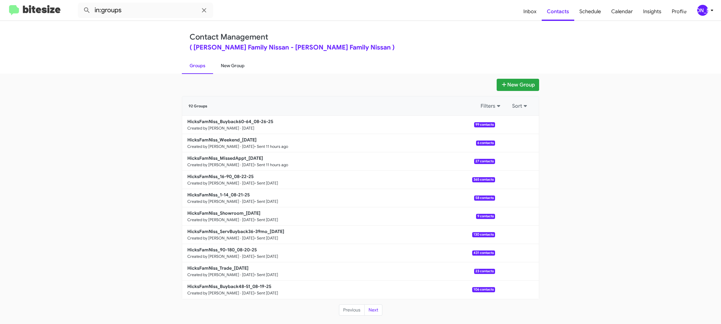
click at [241, 68] on link "New Group" at bounding box center [232, 65] width 39 height 17
drag, startPoint x: 241, startPoint y: 68, endPoint x: 240, endPoint y: 65, distance: 3.3
click at [240, 65] on link "New Group" at bounding box center [232, 65] width 39 height 17
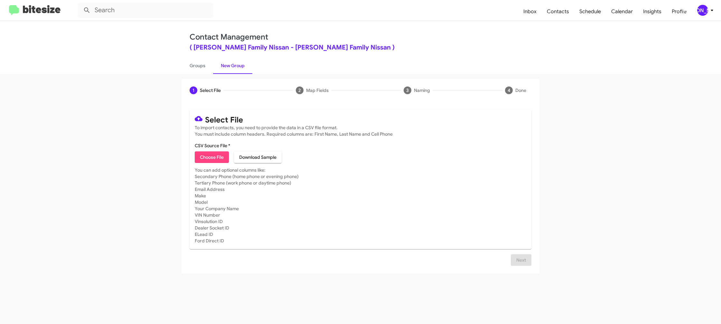
click at [210, 156] on span "Choose File" at bounding box center [212, 158] width 24 height 12
type input "HicksFamNiss_Trade_08-26-25"
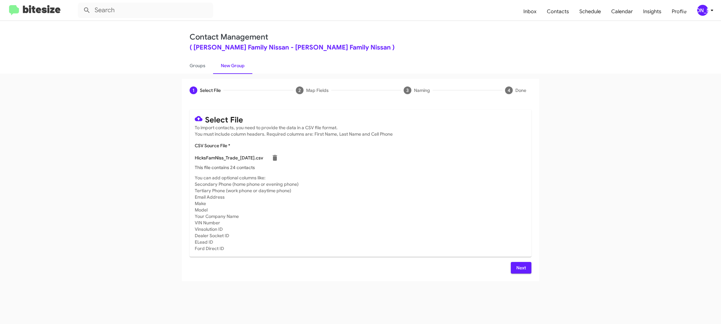
drag, startPoint x: 439, startPoint y: 212, endPoint x: 483, endPoint y: 266, distance: 70.0
click at [439, 212] on mat-card-subtitle "You can add optional columns like: Secondary Phone (home phone or evening phone…" at bounding box center [361, 213] width 332 height 77
drag, startPoint x: 519, startPoint y: 264, endPoint x: 504, endPoint y: 259, distance: 15.7
click at [519, 264] on span "Next" at bounding box center [521, 268] width 10 height 12
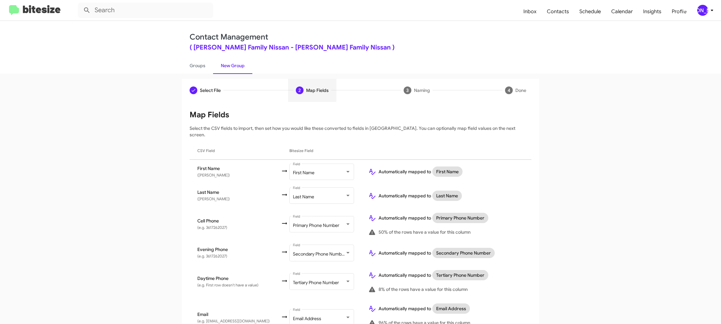
scroll to position [224, 0]
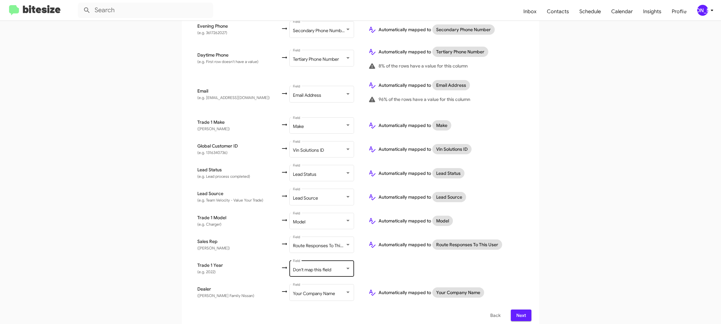
click at [325, 267] on span "Don't map this field" at bounding box center [312, 270] width 38 height 6
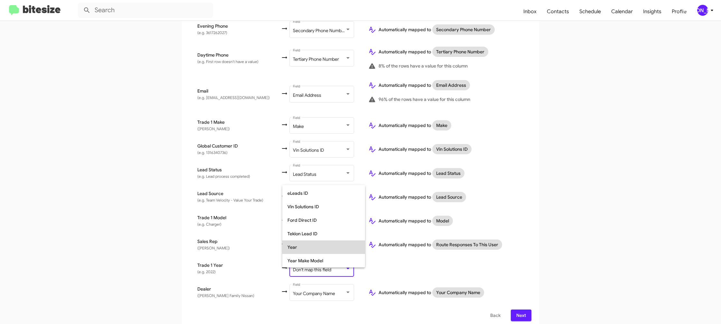
click at [318, 250] on span "Year" at bounding box center [323, 248] width 72 height 14
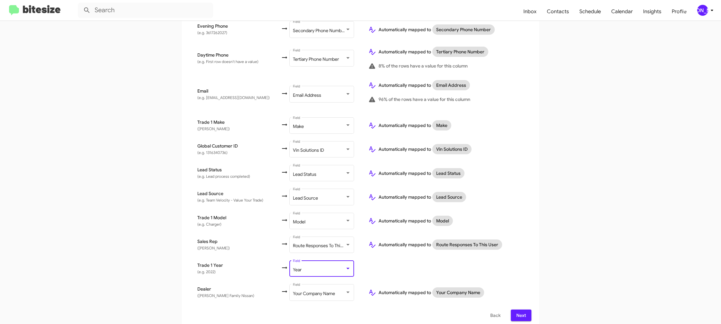
click at [427, 275] on td at bounding box center [447, 269] width 168 height 24
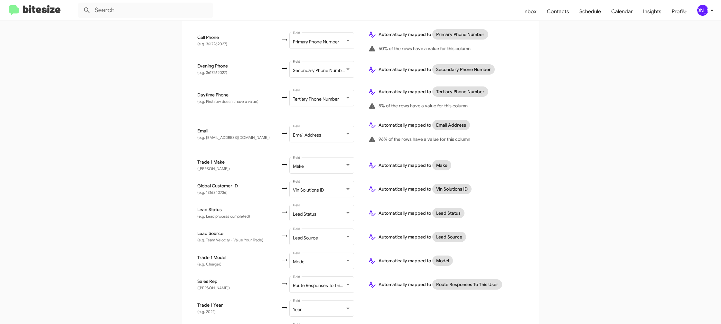
scroll to position [224, 0]
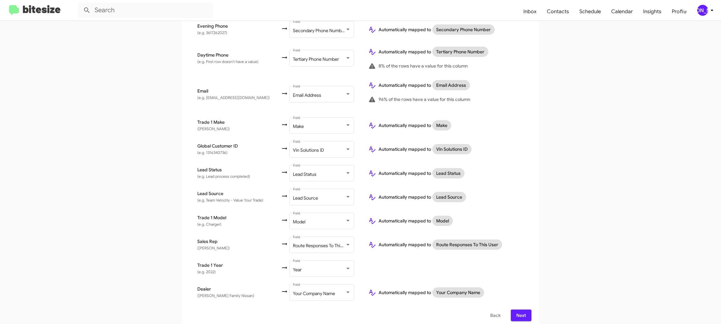
click at [519, 312] on span "Next" at bounding box center [521, 316] width 10 height 12
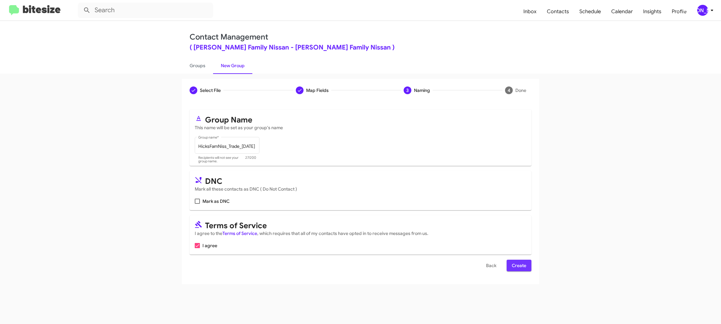
click at [516, 266] on span "Create" at bounding box center [519, 266] width 14 height 12
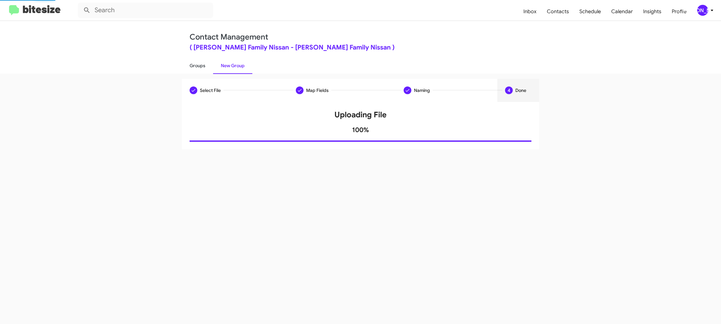
click at [194, 72] on link "Groups" at bounding box center [197, 65] width 31 height 17
type input "in:groups"
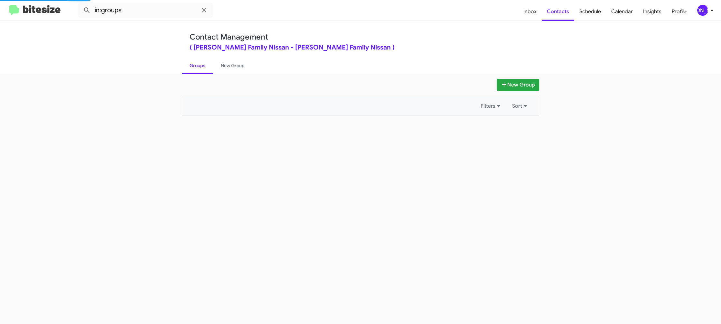
click at [194, 72] on link "Groups" at bounding box center [197, 65] width 31 height 17
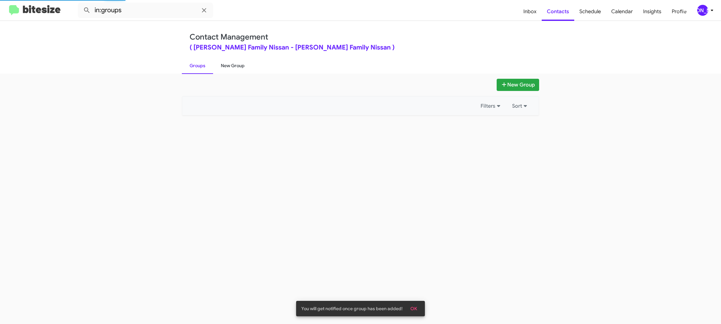
click at [227, 69] on link "New Group" at bounding box center [232, 65] width 39 height 17
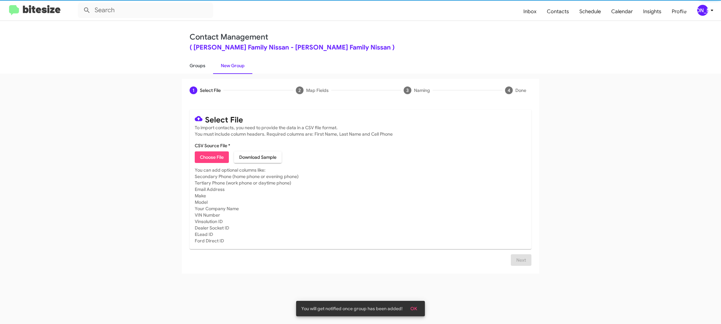
click at [208, 69] on link "Groups" at bounding box center [197, 65] width 31 height 17
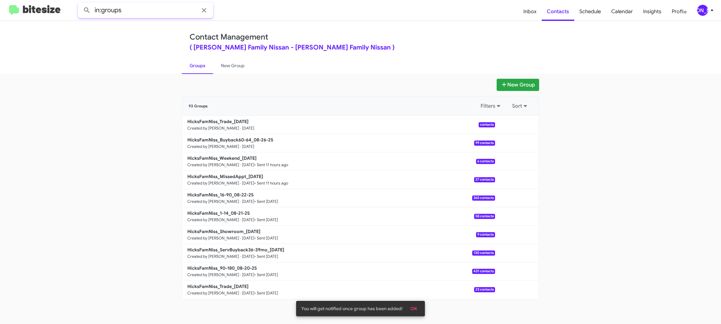
click at [172, 15] on input "in:groups" at bounding box center [145, 10] width 135 height 15
type input "in:groups trade"
click at [80, 4] on button at bounding box center [86, 10] width 13 height 13
drag, startPoint x: 226, startPoint y: 74, endPoint x: 216, endPoint y: 69, distance: 10.8
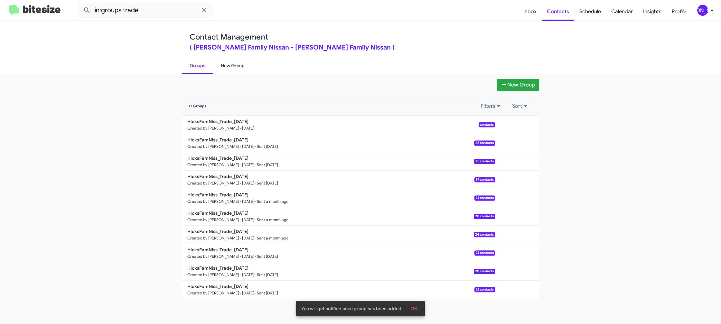
click at [226, 74] on div "New Group 11 Groups Filters Sort HicksFamNiss_Trade_08-26-25 Created by Jason A…" at bounding box center [360, 199] width 721 height 251
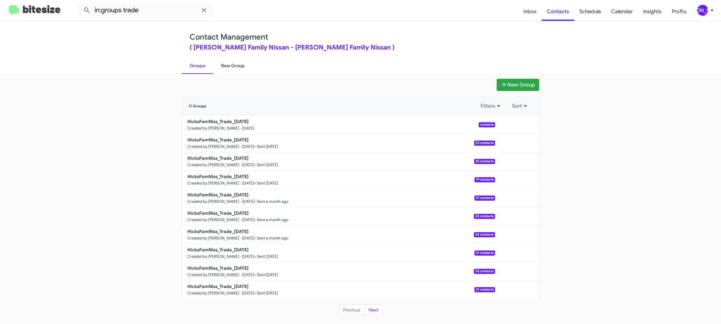
click at [214, 68] on link "New Group" at bounding box center [232, 65] width 39 height 17
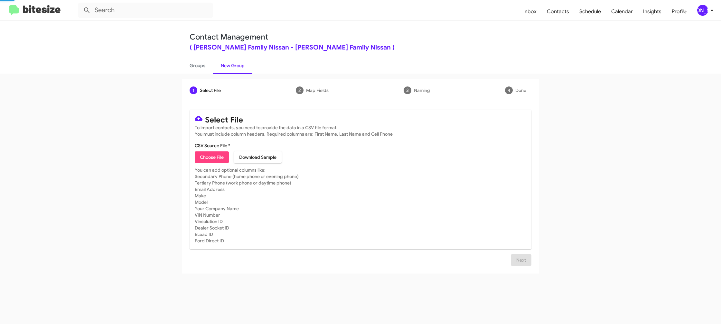
click at [214, 68] on link "New Group" at bounding box center [232, 65] width 39 height 17
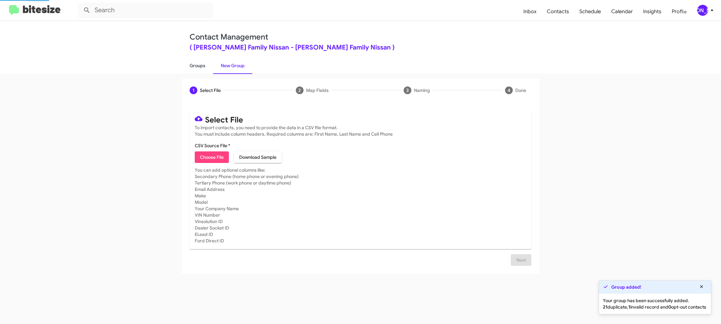
click at [201, 67] on link "Groups" at bounding box center [197, 65] width 31 height 17
type input "in:groups"
click at [201, 67] on link "Groups" at bounding box center [197, 65] width 31 height 17
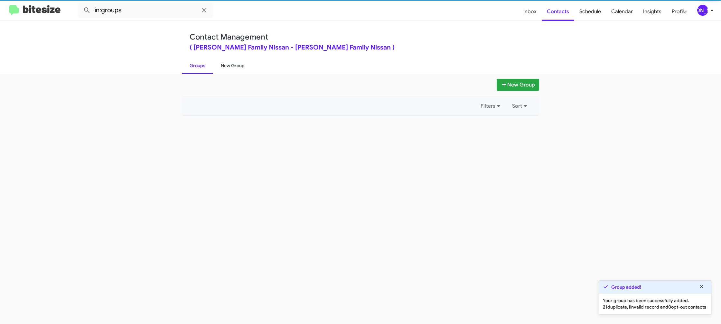
drag, startPoint x: 201, startPoint y: 67, endPoint x: 218, endPoint y: 67, distance: 17.4
click at [202, 67] on link "Groups" at bounding box center [197, 65] width 31 height 17
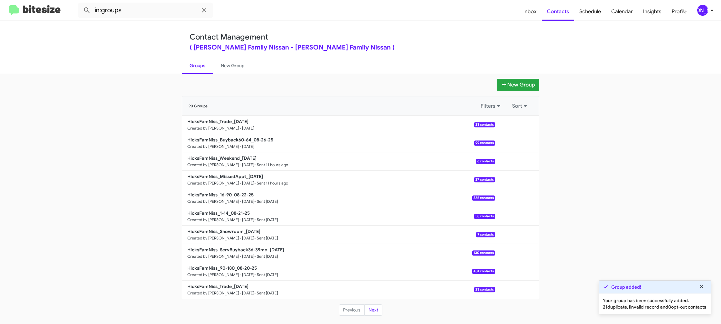
click at [207, 66] on link "Groups" at bounding box center [197, 65] width 31 height 17
click at [219, 66] on link "New Group" at bounding box center [232, 65] width 39 height 17
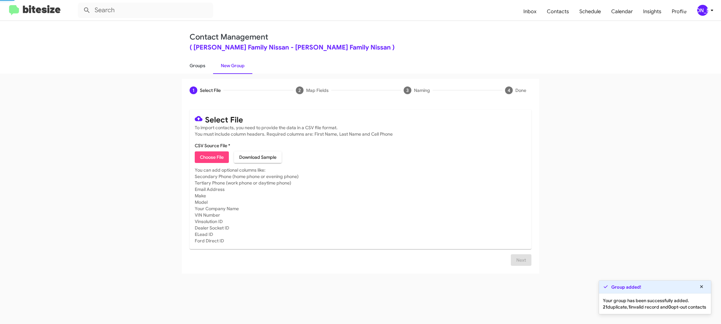
click at [203, 66] on link "Groups" at bounding box center [197, 65] width 31 height 17
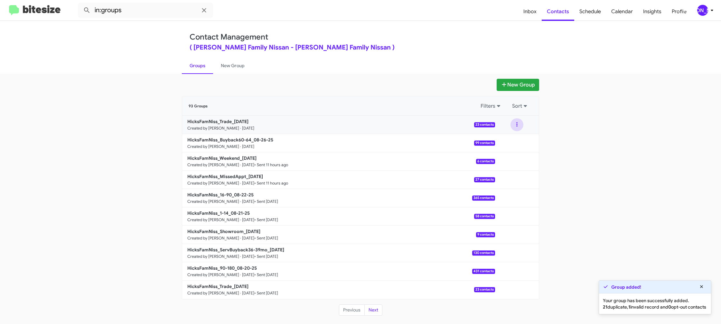
click at [518, 128] on button at bounding box center [516, 124] width 13 height 13
click at [508, 141] on button "View contacts" at bounding box center [498, 142] width 52 height 15
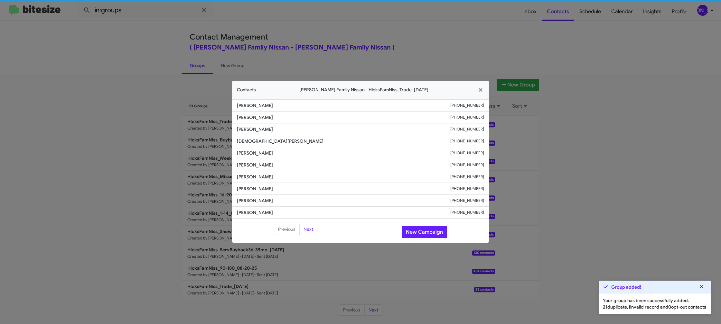
click at [167, 91] on modal-container "Contacts Hicks Family Nissan - HicksFamNiss_Trade_08-26-25 Reyna Rodriguez +136…" at bounding box center [360, 162] width 721 height 324
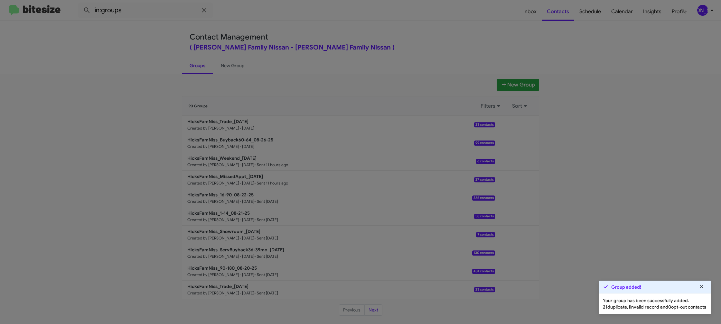
drag, startPoint x: 141, startPoint y: 23, endPoint x: 143, endPoint y: 20, distance: 4.0
click at [142, 22] on modal-container "Contacts Hicks Family Nissan - HicksFamNiss_Trade_08-26-25 Reyna Rodriguez +136…" at bounding box center [360, 162] width 721 height 324
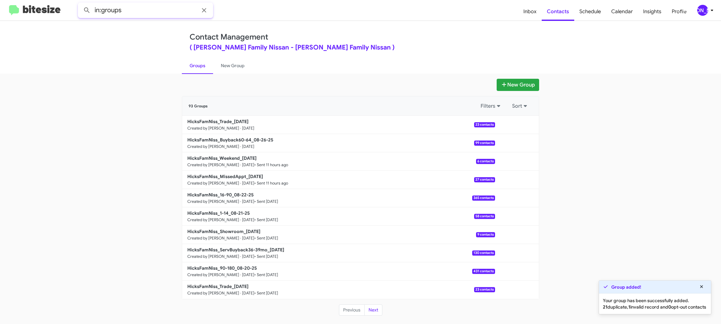
click at [145, 13] on input "in:groups" at bounding box center [145, 10] width 135 height 15
type input "in:groups trad"
click at [80, 4] on button at bounding box center [86, 10] width 13 height 13
click at [222, 64] on link "New Group" at bounding box center [232, 65] width 39 height 17
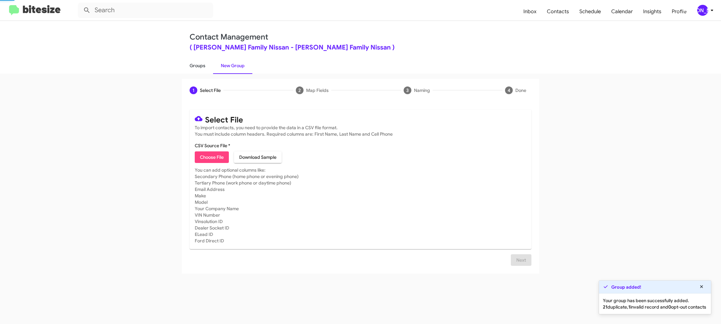
drag, startPoint x: 222, startPoint y: 64, endPoint x: 202, endPoint y: 62, distance: 20.0
click at [221, 63] on link "New Group" at bounding box center [232, 65] width 39 height 17
click at [202, 62] on link "Groups" at bounding box center [197, 65] width 31 height 17
type input "in:groups"
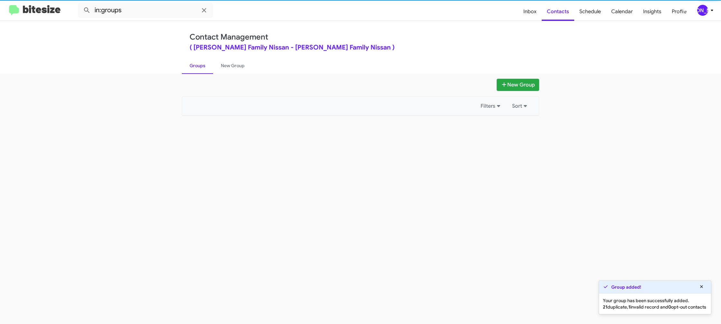
click at [202, 62] on link "Groups" at bounding box center [197, 65] width 31 height 17
drag, startPoint x: 202, startPoint y: 62, endPoint x: 287, endPoint y: 80, distance: 87.2
click at [202, 62] on link "Groups" at bounding box center [197, 65] width 31 height 17
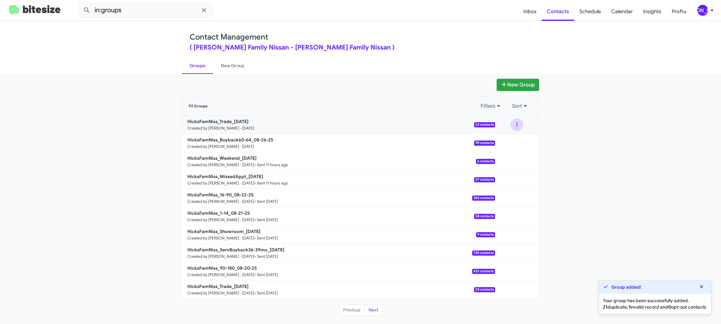
click at [516, 126] on button at bounding box center [516, 124] width 13 height 13
click at [515, 136] on button "View contacts" at bounding box center [498, 142] width 52 height 15
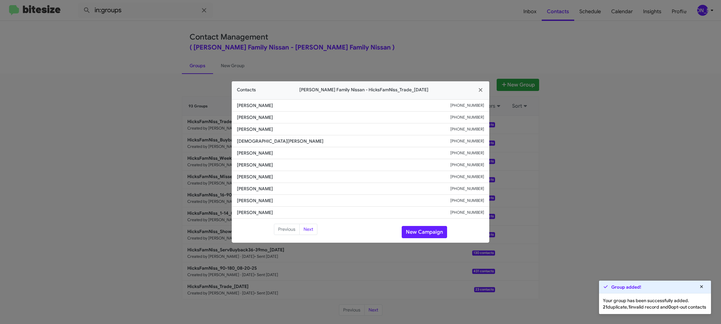
drag, startPoint x: 239, startPoint y: 147, endPoint x: 247, endPoint y: 147, distance: 8.0
click at [239, 147] on li "Jesus Roldan +13614151830" at bounding box center [361, 142] width 258 height 12
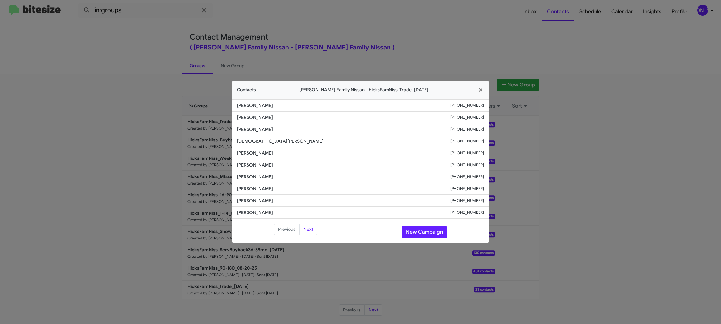
click at [247, 147] on li "Jesus Roldan +13614151830" at bounding box center [361, 142] width 258 height 12
copy span "Jesus Roldan"
click at [248, 151] on span "Joaquin Ybarra" at bounding box center [343, 153] width 213 height 6
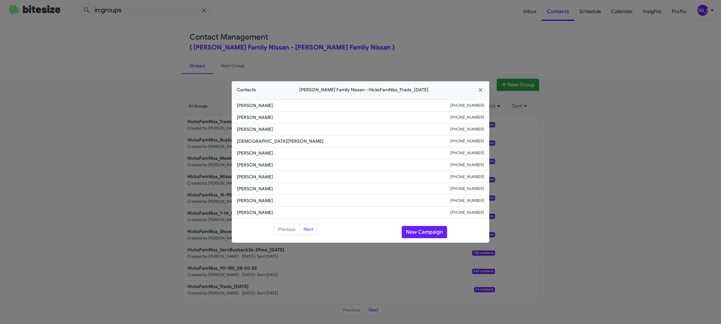
click at [248, 151] on span "Joaquin Ybarra" at bounding box center [343, 153] width 213 height 6
copy span "Joaquin Ybarra"
click at [429, 229] on button "New Campaign" at bounding box center [424, 232] width 45 height 12
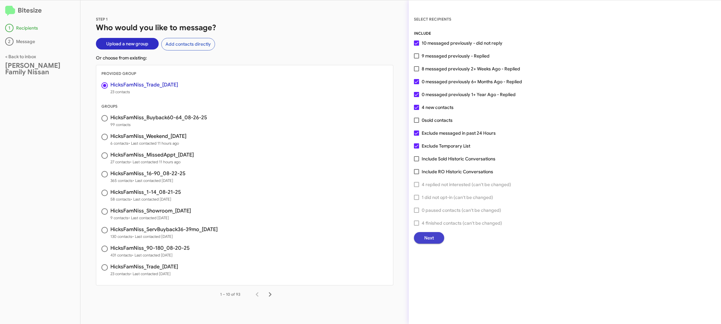
click at [432, 241] on span "Next" at bounding box center [429, 238] width 10 height 12
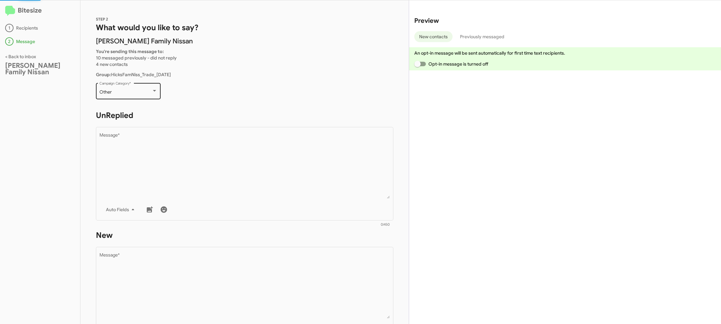
click at [131, 89] on div "Other Campaign Category *" at bounding box center [128, 91] width 58 height 18
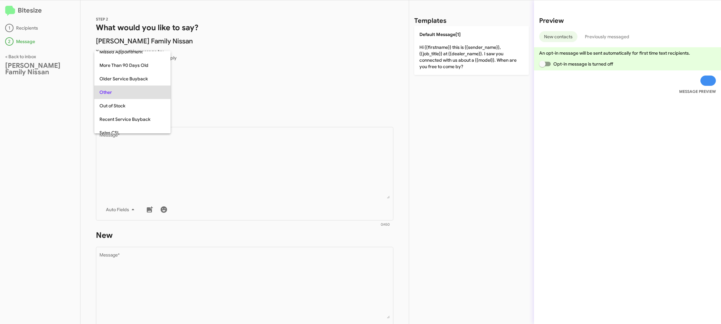
scroll to position [229, 0]
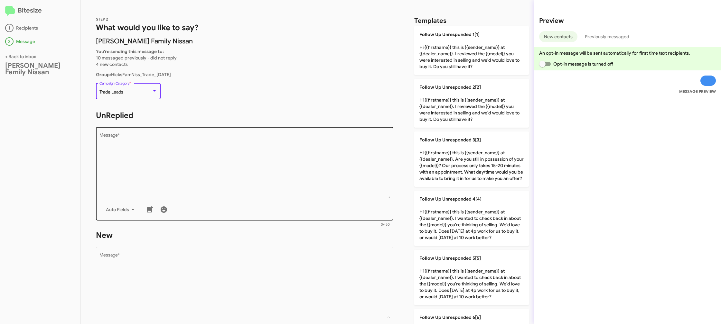
click at [258, 196] on textarea "Message *" at bounding box center [244, 166] width 291 height 66
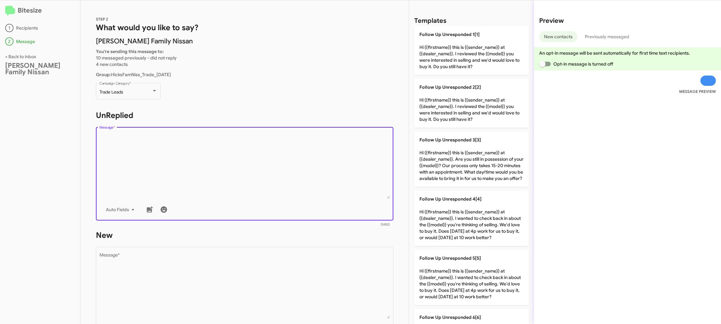
click at [258, 196] on textarea "Message *" at bounding box center [244, 166] width 291 height 66
click at [258, 195] on textarea "Message *" at bounding box center [244, 166] width 291 height 66
drag, startPoint x: 258, startPoint y: 195, endPoint x: 388, endPoint y: 218, distance: 132.0
click at [262, 194] on textarea "Message *" at bounding box center [244, 166] width 291 height 66
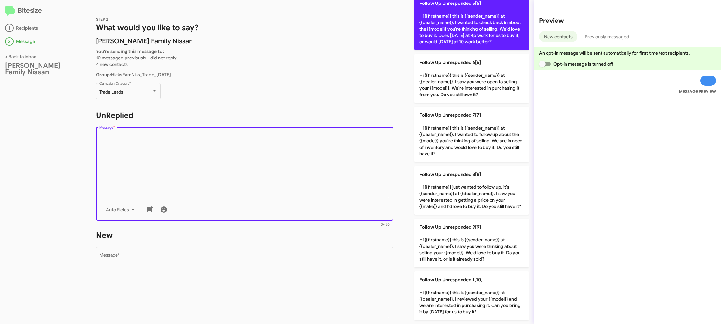
scroll to position [0, 0]
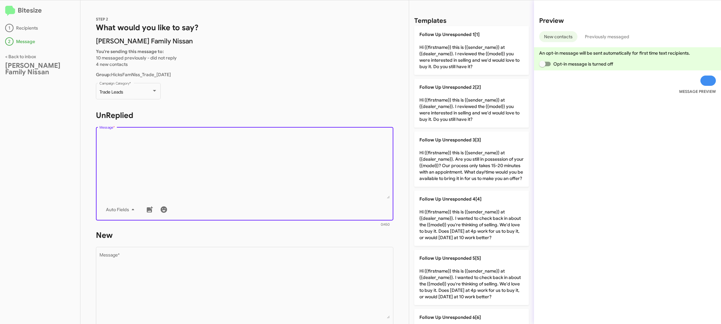
click at [239, 184] on textarea "Message *" at bounding box center [244, 166] width 291 height 66
drag, startPoint x: 239, startPoint y: 184, endPoint x: 267, endPoint y: 165, distance: 33.6
click at [240, 182] on textarea "Message *" at bounding box center [244, 166] width 291 height 66
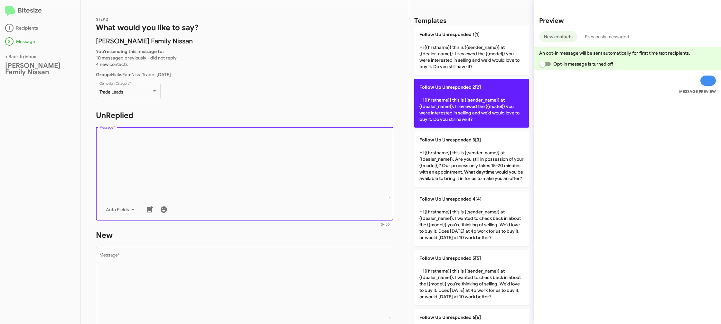
click at [450, 104] on p "Follow Up Unresponded 2[2] Hi {{firstname}} this is {{sender_name}} at {{dealer…" at bounding box center [471, 103] width 115 height 49
type textarea "Hi {{firstname}} this is {{sender_name}} at {{dealer_name}}. I reviewed the {{m…"
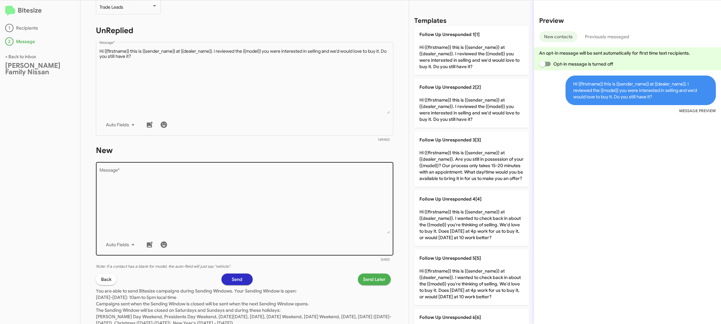
scroll to position [86, 0]
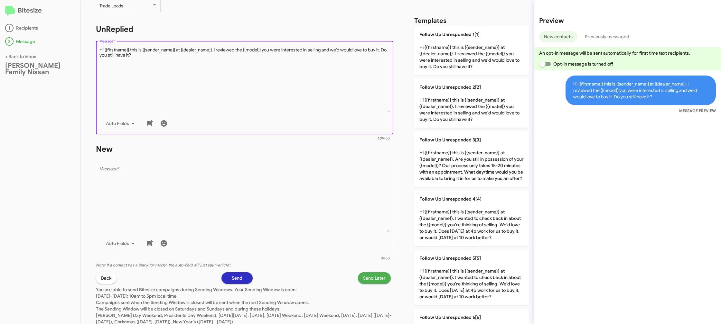
click at [269, 112] on textarea "Message *" at bounding box center [244, 80] width 291 height 66
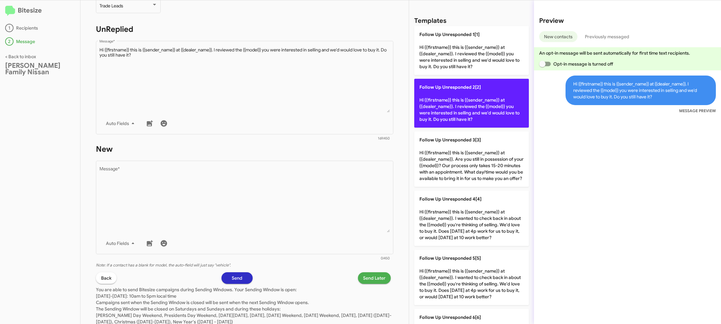
click at [473, 109] on p "Follow Up Unresponded 2[2] Hi {{firstname}} this is {{sender_name}} at {{dealer…" at bounding box center [471, 103] width 115 height 49
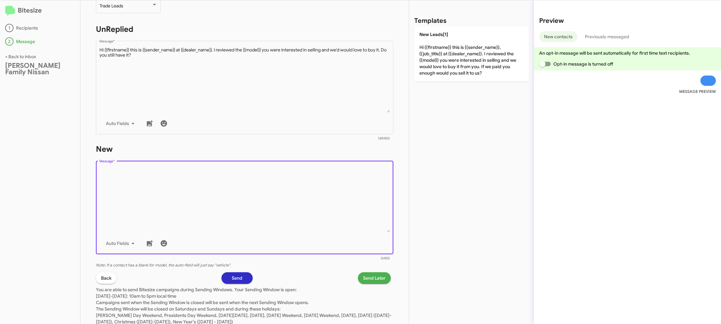
click at [360, 179] on textarea "Message *" at bounding box center [244, 200] width 291 height 66
click at [360, 172] on textarea "Message *" at bounding box center [244, 200] width 291 height 66
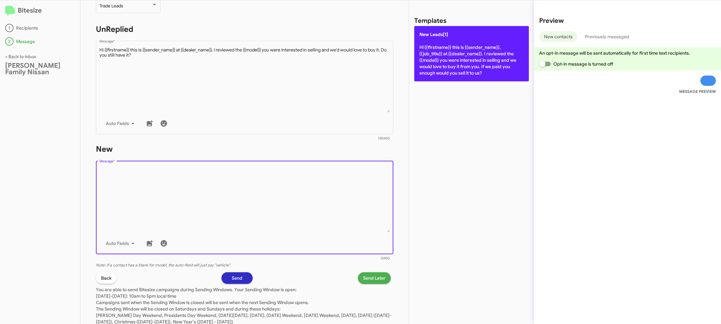
click at [459, 66] on p "New Leads[1] Hi {{firstname}} this is {{sender_name}}, {{job_title}} at {{deale…" at bounding box center [471, 53] width 115 height 55
type textarea "Hi {{firstname}} this is {{sender_name}}, {{job_title}} at {{dealer_name}}. I r…"
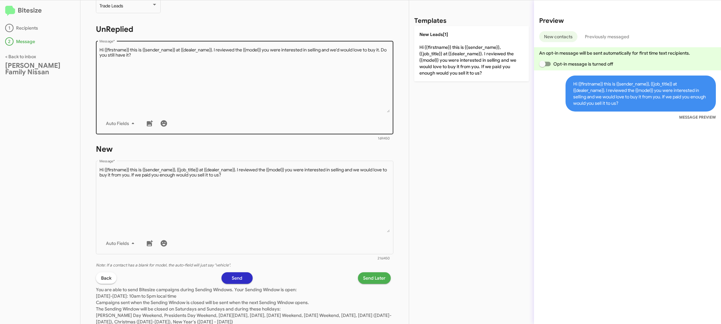
click at [265, 119] on div "Auto Fields" at bounding box center [244, 123] width 291 height 13
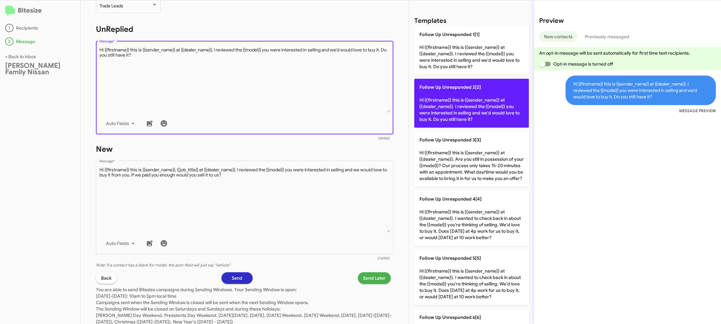
scroll to position [1, 0]
click at [512, 112] on p "Follow Up Unresponded 2[2] Hi {{firstname}} this is {{sender_name}} at {{dealer…" at bounding box center [471, 102] width 115 height 49
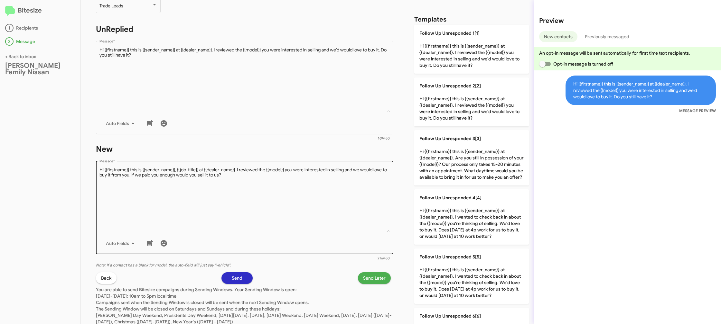
click at [324, 201] on textarea "Message *" at bounding box center [244, 200] width 291 height 66
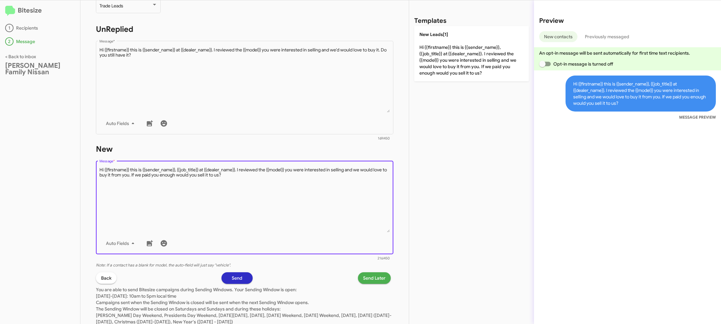
click at [324, 201] on textarea "Message *" at bounding box center [244, 200] width 291 height 66
click at [328, 188] on textarea "Message *" at bounding box center [244, 200] width 291 height 66
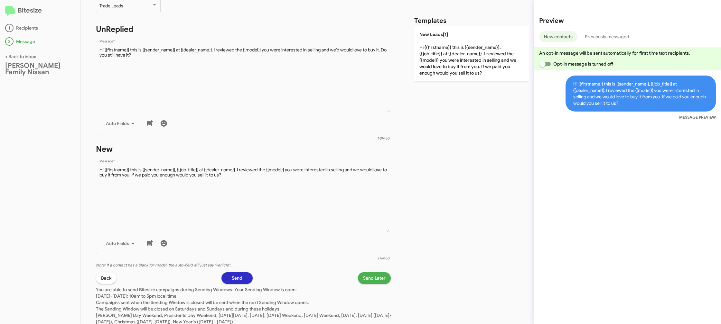
drag, startPoint x: 464, startPoint y: 42, endPoint x: 396, endPoint y: 126, distance: 108.3
click at [463, 42] on p "New Leads[1] Hi {{firstname}} this is {{sender_name}}, {{job_title}} at {{deale…" at bounding box center [471, 53] width 115 height 55
click at [375, 281] on span "Send Later" at bounding box center [374, 279] width 23 height 12
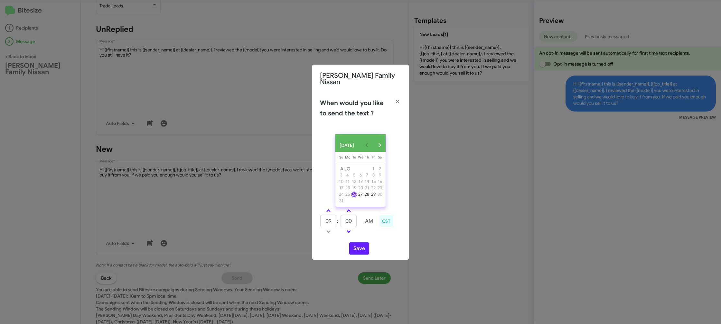
drag, startPoint x: 331, startPoint y: 206, endPoint x: 334, endPoint y: 213, distance: 7.7
click at [331, 207] on div "AUG 2025 Sunday Su Monday Mo Tuesday Tu Wednesday We Thursday Th Friday Fr Satu…" at bounding box center [360, 194] width 97 height 131
drag, startPoint x: 331, startPoint y: 211, endPoint x: 346, endPoint y: 218, distance: 16.6
click at [331, 211] on link at bounding box center [328, 210] width 11 height 7
type input "10"
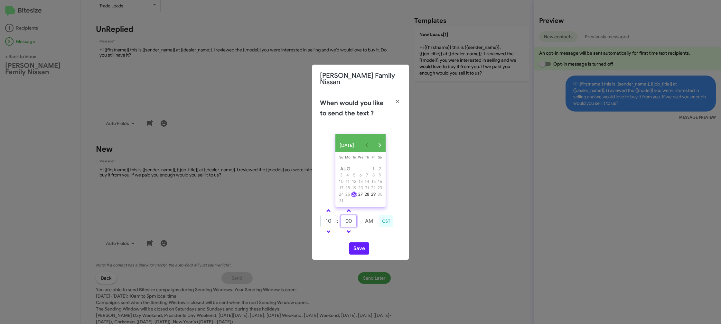
click at [353, 219] on input "00" at bounding box center [349, 221] width 16 height 12
type input "33"
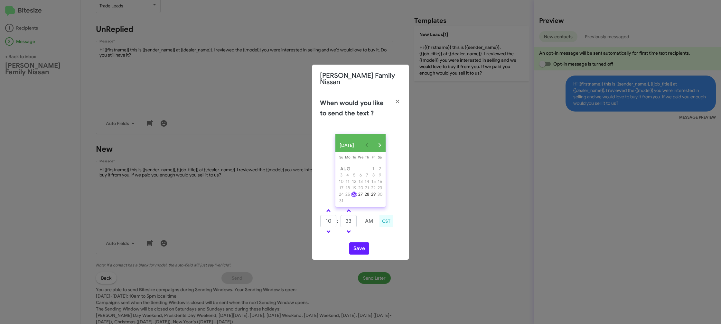
drag, startPoint x: 376, startPoint y: 233, endPoint x: 356, endPoint y: 255, distance: 29.4
click at [374, 235] on td at bounding box center [369, 232] width 17 height 8
click at [356, 255] on div "AUG 2025 Sunday Su Monday Mo Tuesday Tu Wednesday We Thursday Th Friday Fr Satu…" at bounding box center [360, 194] width 97 height 131
click at [359, 252] on button "Save" at bounding box center [359, 249] width 20 height 12
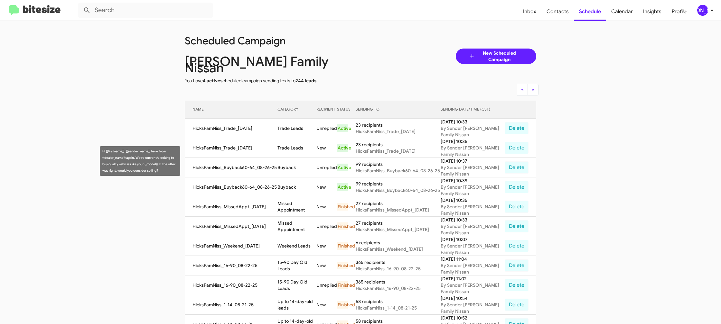
click at [294, 160] on td "Buyback" at bounding box center [296, 168] width 39 height 20
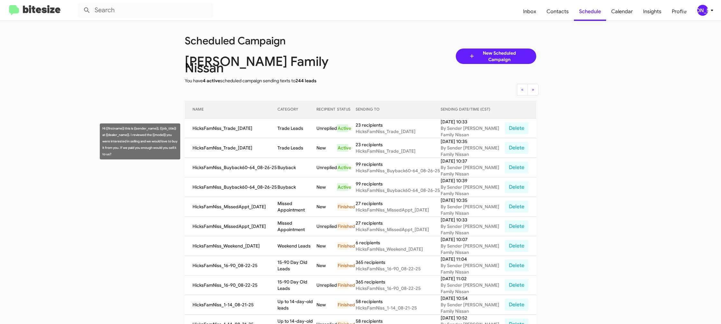
click at [295, 142] on td "Trade Leads" at bounding box center [296, 148] width 39 height 20
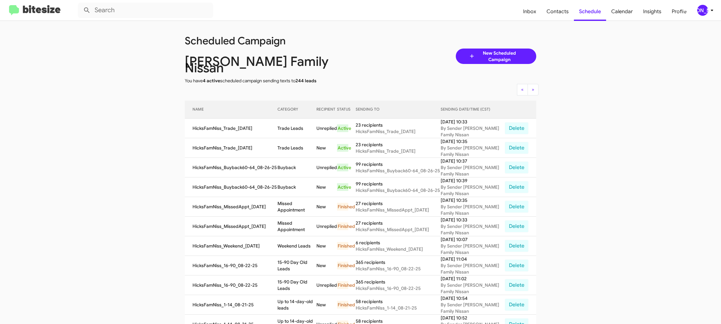
copy td "Trade Leads"
click at [292, 162] on td "Buyback" at bounding box center [296, 168] width 39 height 20
copy td "Buyback"
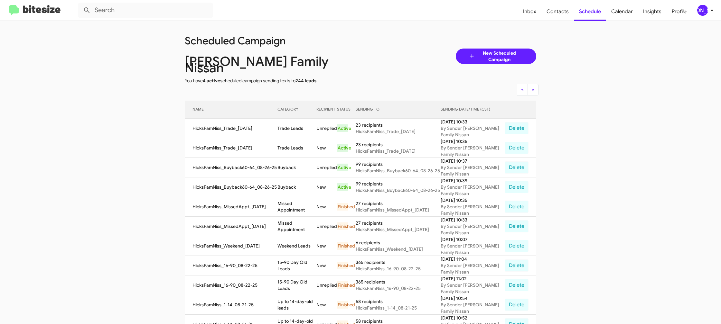
click at [705, 9] on div "[PERSON_NAME]" at bounding box center [702, 10] width 11 height 11
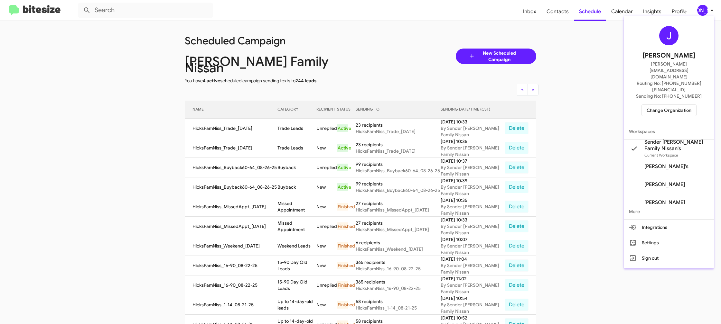
drag, startPoint x: 673, startPoint y: 98, endPoint x: 668, endPoint y: 94, distance: 6.1
click at [672, 98] on div "J Jason Apdua jason@bitesize.co Routing No: +1 (361) 470-1634 Sending No: +1 (3…" at bounding box center [669, 71] width 90 height 106
click at [668, 105] on span "Change Organization" at bounding box center [669, 110] width 45 height 11
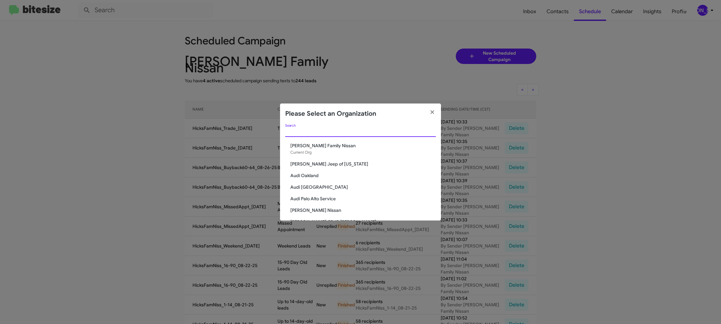
click at [325, 131] on input "Search" at bounding box center [360, 132] width 151 height 5
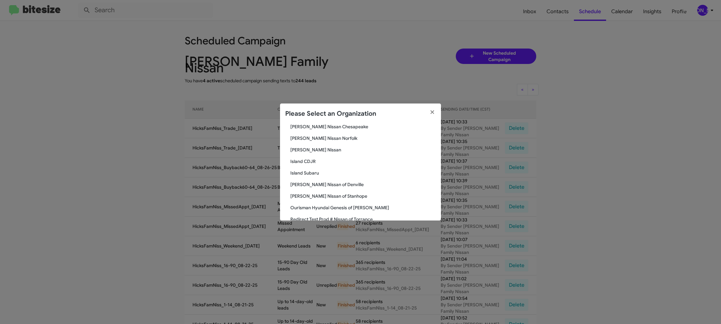
scroll to position [119, 0]
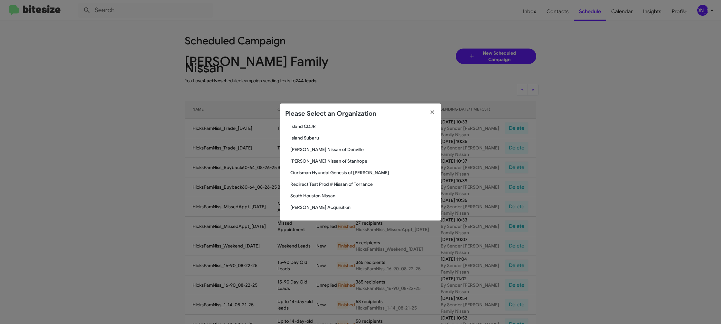
type input "is"
click at [304, 126] on span "Island CDJR" at bounding box center [362, 126] width 145 height 6
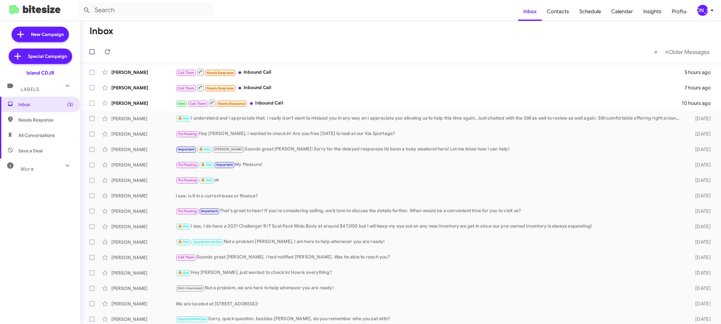
click at [704, 12] on div "[PERSON_NAME]" at bounding box center [702, 10] width 11 height 11
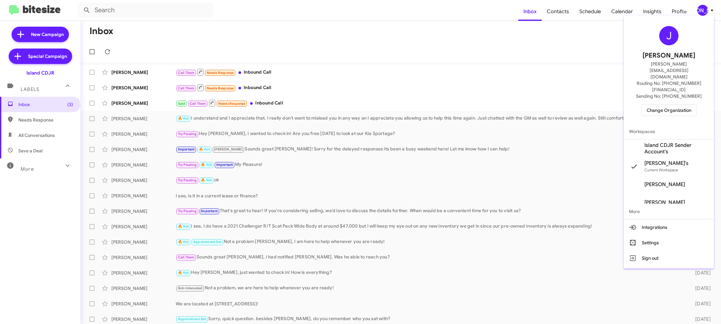
click at [657, 105] on span "Change Organization" at bounding box center [669, 110] width 45 height 11
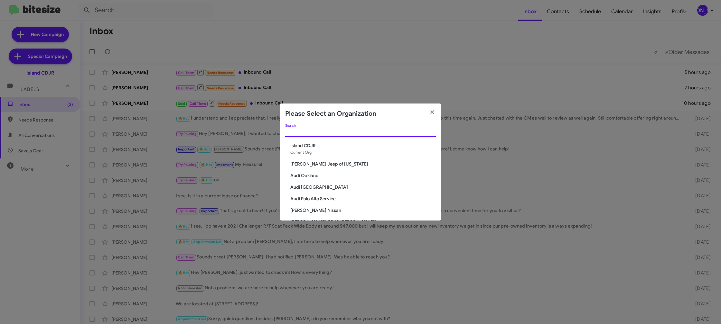
click at [297, 134] on input "Search" at bounding box center [360, 132] width 151 height 5
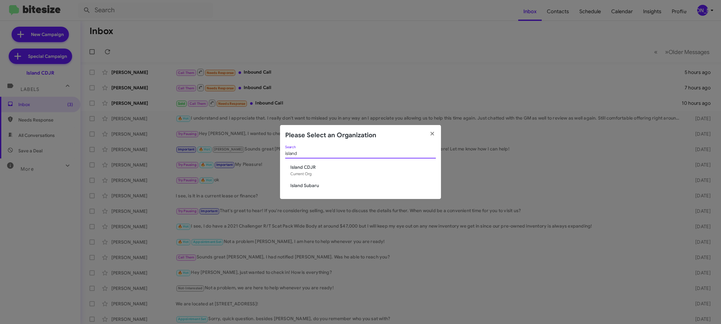
type input "island"
click at [310, 185] on span "Island Subaru" at bounding box center [362, 186] width 145 height 6
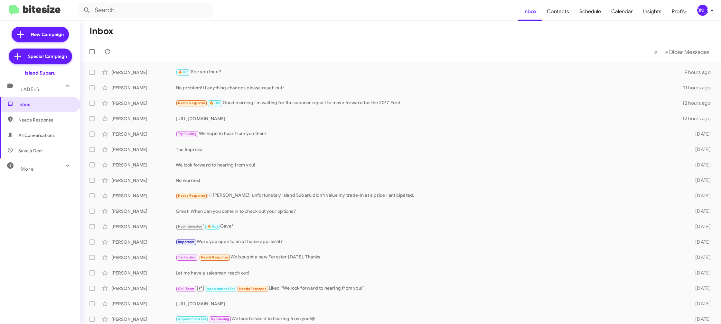
click at [493, 19] on mat-toolbar "Inbox Contacts Schedule Calendar Insights Profile [PERSON_NAME]" at bounding box center [360, 10] width 721 height 21
click at [706, 10] on div "[PERSON_NAME]" at bounding box center [702, 10] width 11 height 11
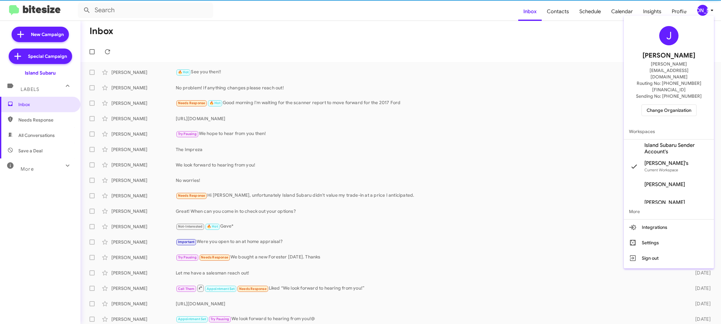
click at [676, 142] on span "Island Subaru Sender Account's" at bounding box center [676, 148] width 64 height 13
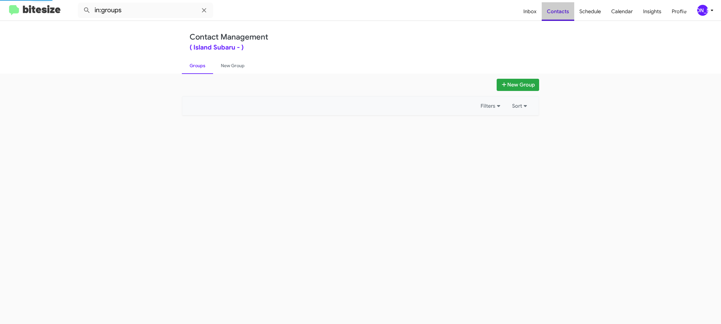
click at [567, 11] on span "Contacts" at bounding box center [558, 11] width 33 height 19
drag, startPoint x: 567, startPoint y: 11, endPoint x: 522, endPoint y: 1, distance: 46.2
click at [567, 11] on span "Contacts" at bounding box center [558, 11] width 33 height 19
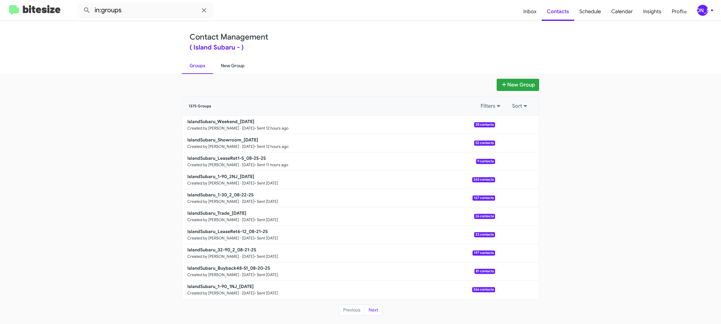
click at [223, 63] on link "New Group" at bounding box center [232, 65] width 39 height 17
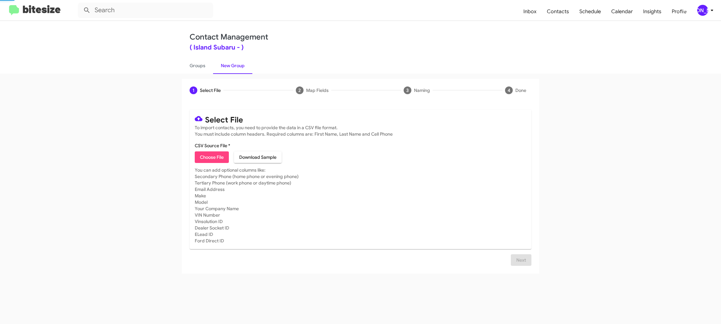
drag, startPoint x: 223, startPoint y: 63, endPoint x: 162, endPoint y: 2, distance: 86.3
click at [222, 61] on link "New Group" at bounding box center [232, 65] width 39 height 17
click at [195, 57] on link "Groups" at bounding box center [197, 65] width 31 height 17
type input "in:groups"
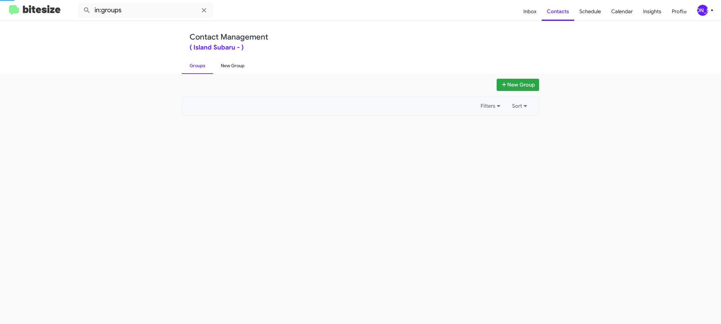
click at [224, 63] on link "New Group" at bounding box center [232, 65] width 39 height 17
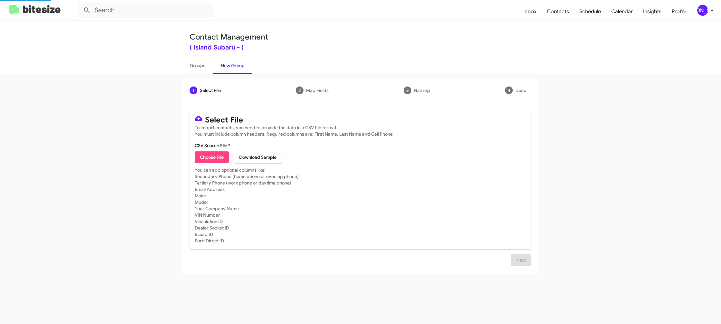
drag, startPoint x: 224, startPoint y: 63, endPoint x: 402, endPoint y: 16, distance: 184.6
click at [224, 63] on link "New Group" at bounding box center [232, 65] width 39 height 17
click at [210, 159] on span "Choose File" at bounding box center [212, 158] width 24 height 12
type input "IslandSubaru_32-90_1_08-26-25"
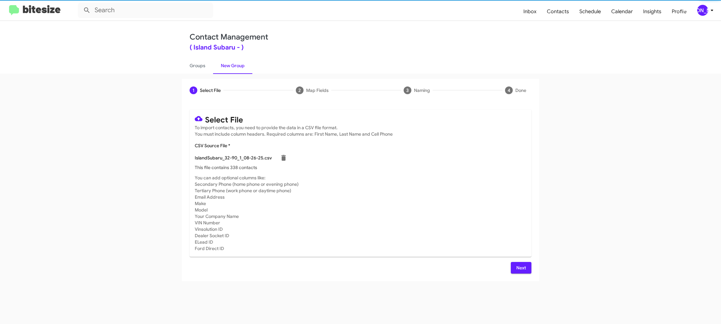
click at [419, 192] on mat-card-subtitle "You can add optional columns like: Secondary Phone (home phone or evening phone…" at bounding box center [361, 213] width 332 height 77
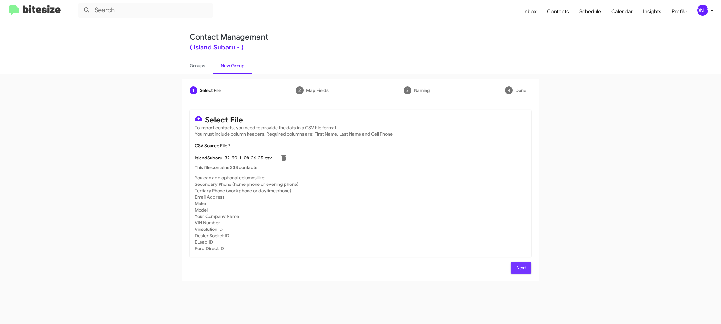
drag, startPoint x: 531, startPoint y: 269, endPoint x: 523, endPoint y: 254, distance: 17.4
click at [530, 269] on button "Next" at bounding box center [521, 268] width 21 height 12
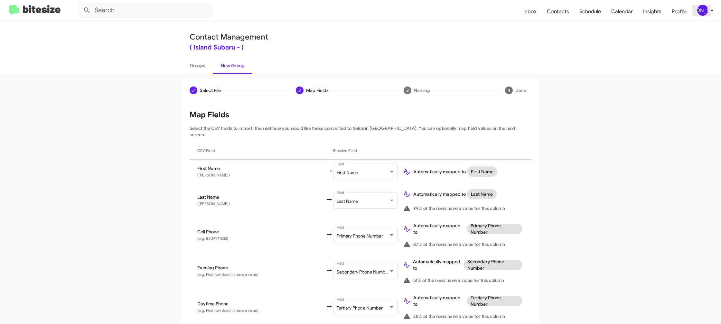
click at [704, 13] on div "[PERSON_NAME]" at bounding box center [702, 10] width 11 height 11
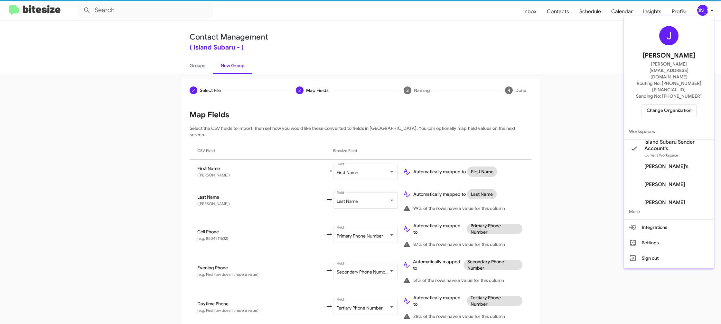
click at [704, 13] on div at bounding box center [360, 162] width 721 height 324
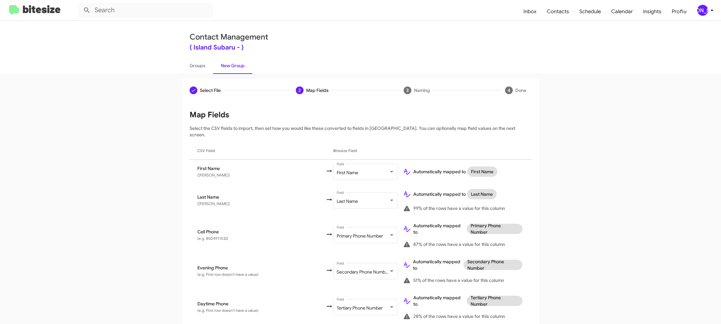
scroll to position [314, 0]
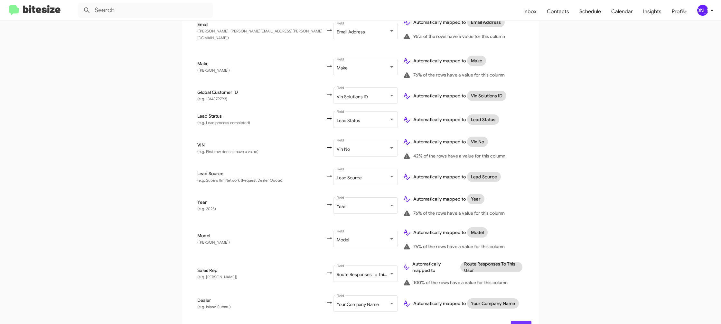
click at [522, 321] on span "Next" at bounding box center [521, 327] width 10 height 12
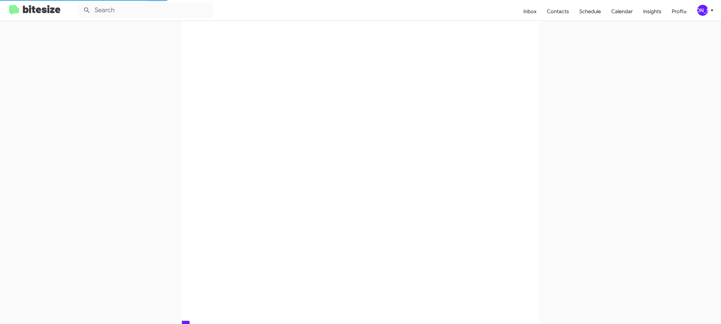
scroll to position [0, 0]
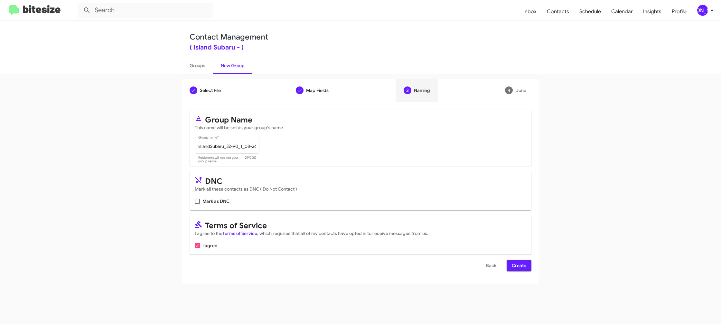
click at [517, 268] on span "Create" at bounding box center [519, 266] width 14 height 12
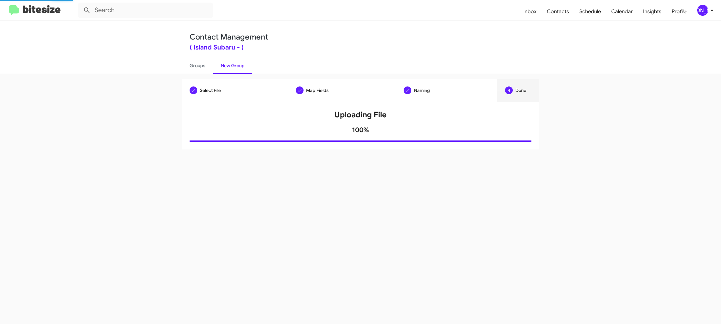
click at [207, 74] on div "Select File Map Fields Naming 4 Done Select File To import contacts, you need t…" at bounding box center [360, 199] width 721 height 251
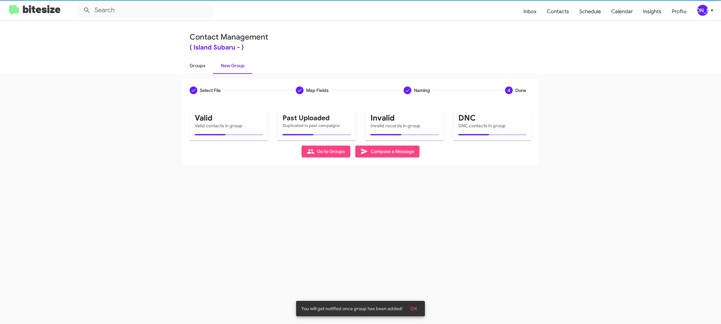
click at [206, 71] on link "Groups" at bounding box center [197, 65] width 31 height 17
type input "in:groups"
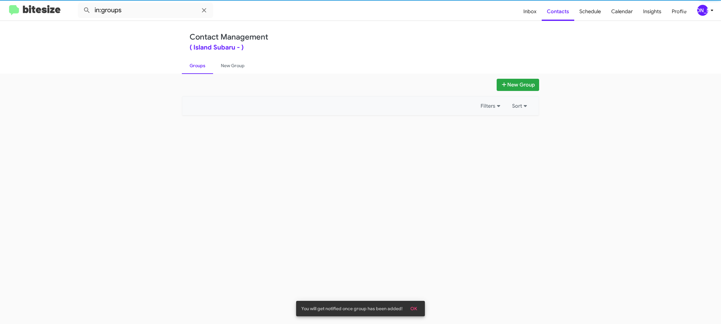
click at [206, 71] on link "Groups" at bounding box center [197, 65] width 31 height 17
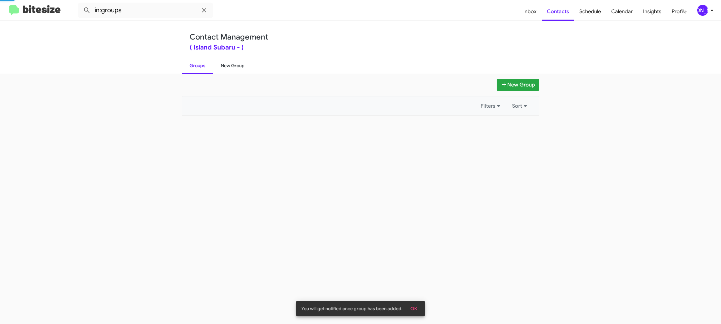
drag, startPoint x: 206, startPoint y: 71, endPoint x: 229, endPoint y: 69, distance: 22.7
click at [206, 71] on link "Groups" at bounding box center [197, 65] width 31 height 17
click at [229, 69] on link "New Group" at bounding box center [232, 65] width 39 height 17
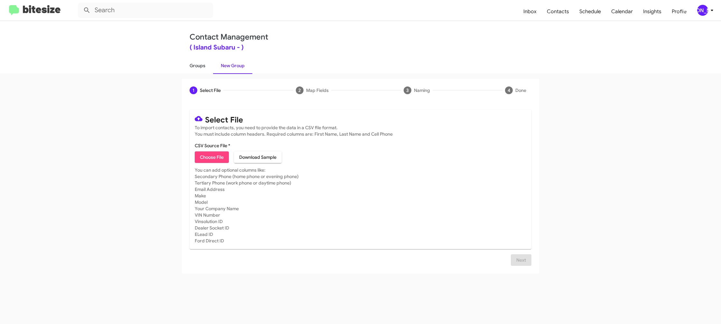
click at [201, 68] on link "Groups" at bounding box center [197, 65] width 31 height 17
type input "in:groups"
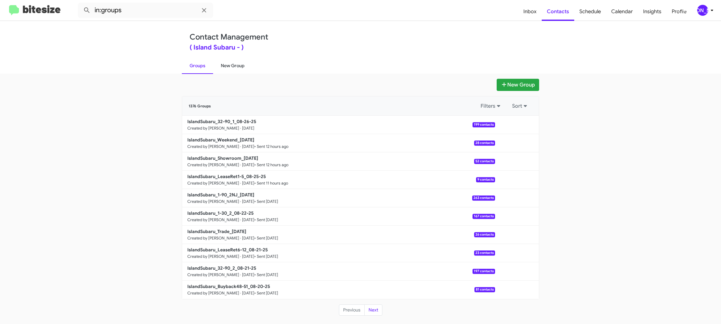
click at [241, 69] on link "New Group" at bounding box center [232, 65] width 39 height 17
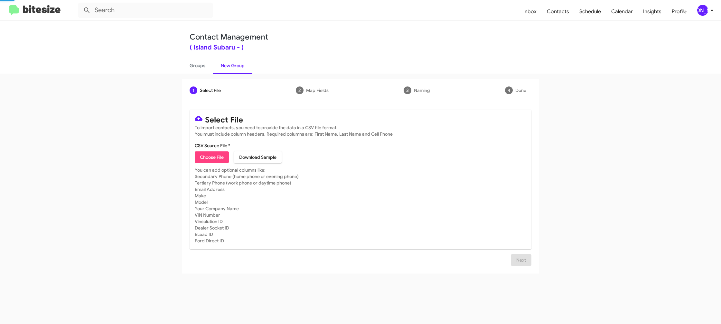
click at [241, 69] on link "New Group" at bounding box center [232, 65] width 39 height 17
click at [221, 158] on span "Choose File" at bounding box center [212, 158] width 24 height 12
type input "IslandSubaru_ILM_08-26-25"
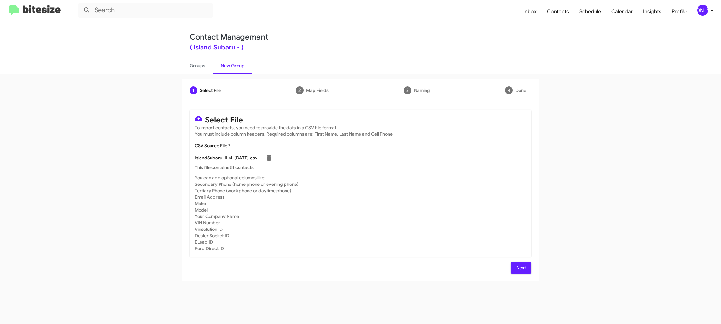
click at [489, 220] on mat-card-subtitle "You can add optional columns like: Secondary Phone (home phone or evening phone…" at bounding box center [361, 213] width 332 height 77
click at [524, 271] on span "Next" at bounding box center [521, 268] width 10 height 12
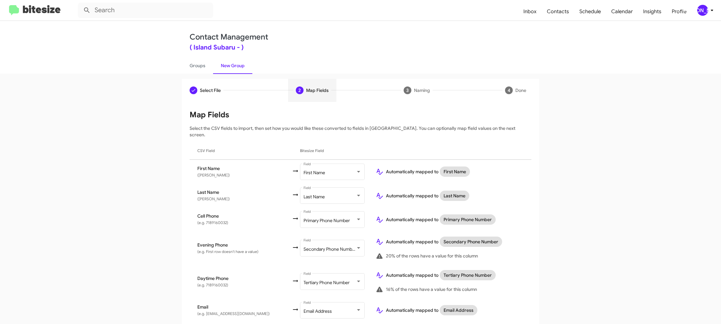
scroll to position [243, 0]
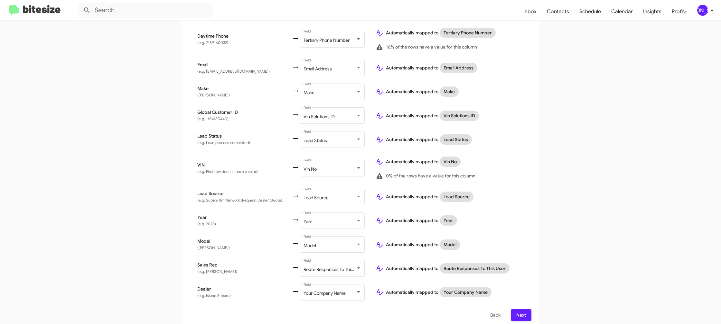
click at [529, 310] on button "Next" at bounding box center [521, 316] width 21 height 12
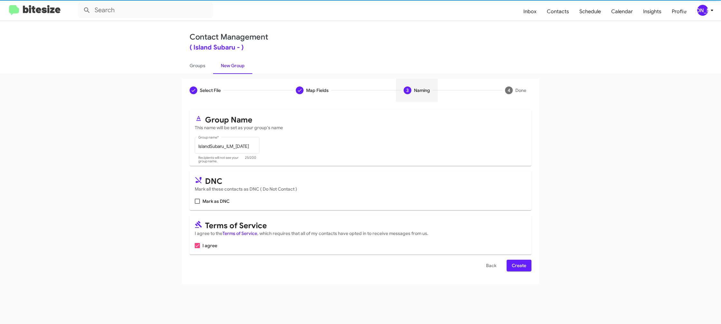
scroll to position [0, 0]
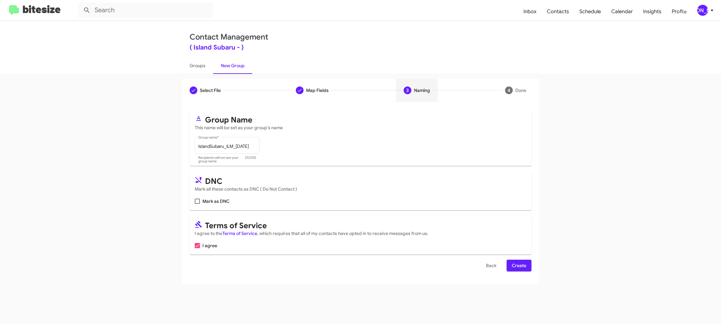
click at [517, 270] on span "Create" at bounding box center [519, 266] width 14 height 12
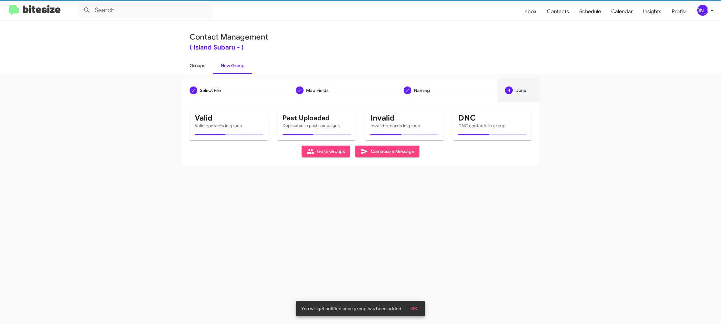
click at [187, 62] on link "Groups" at bounding box center [197, 65] width 31 height 17
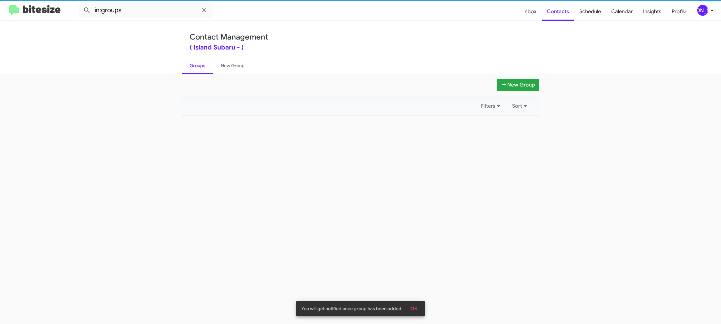
drag, startPoint x: 187, startPoint y: 62, endPoint x: 162, endPoint y: 18, distance: 51.0
click at [188, 62] on link "Groups" at bounding box center [197, 65] width 31 height 17
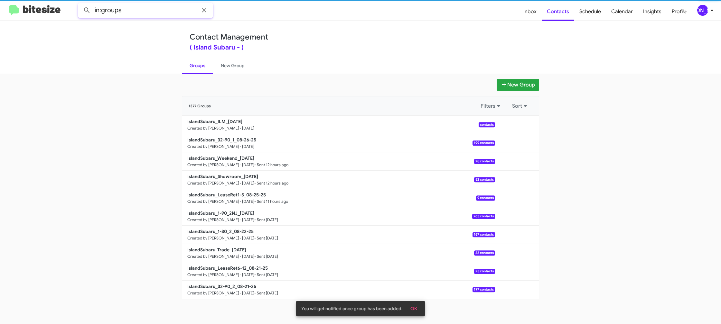
click at [160, 16] on input "in:groups" at bounding box center [145, 10] width 135 height 15
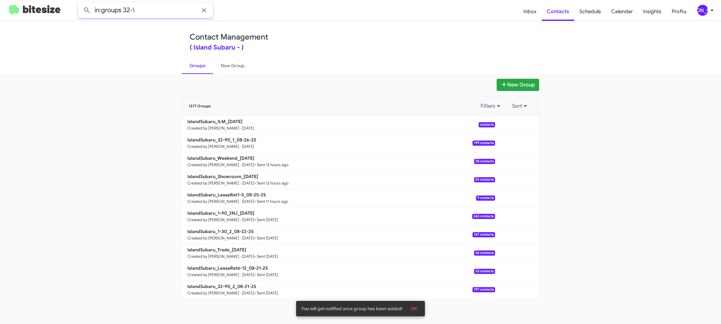
click at [80, 4] on button at bounding box center [86, 10] width 13 height 13
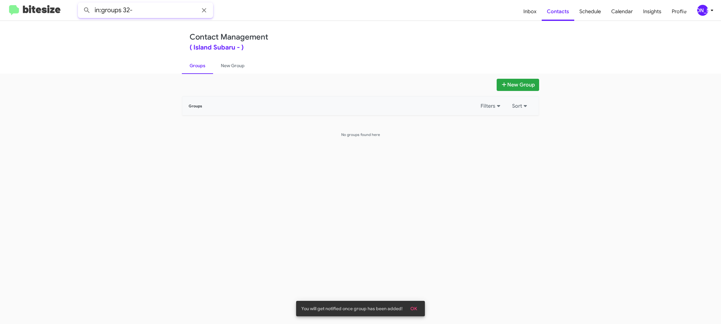
click at [80, 4] on button at bounding box center [86, 10] width 13 height 13
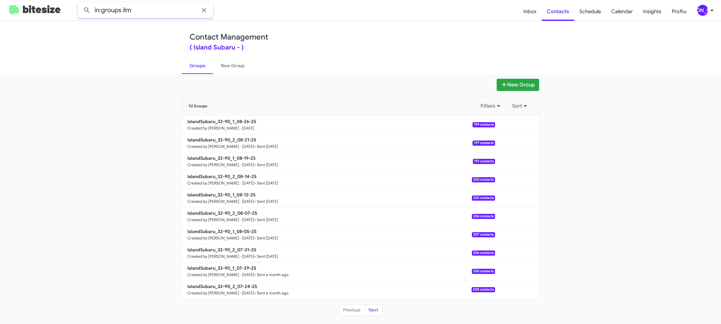
click at [80, 4] on button at bounding box center [86, 10] width 13 height 13
click at [210, 70] on link "Groups" at bounding box center [197, 65] width 31 height 17
type input "in:groups"
click at [193, 68] on link "Groups" at bounding box center [197, 65] width 31 height 17
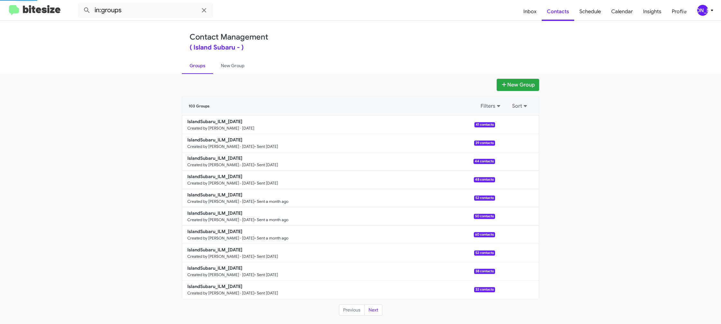
drag, startPoint x: 193, startPoint y: 68, endPoint x: 281, endPoint y: 105, distance: 95.2
click at [193, 68] on link "Groups" at bounding box center [197, 65] width 31 height 17
click at [516, 145] on button at bounding box center [516, 143] width 13 height 13
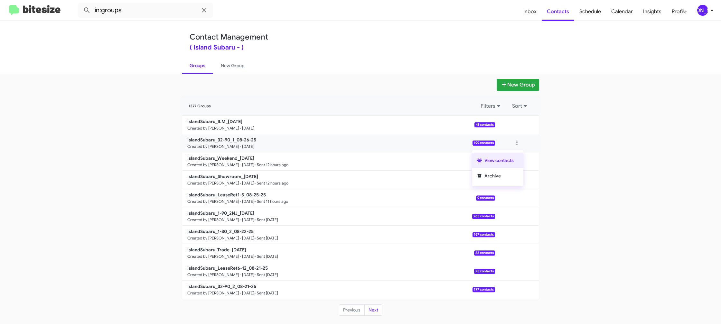
drag, startPoint x: 516, startPoint y: 145, endPoint x: 500, endPoint y: 161, distance: 21.8
click at [500, 161] on button "View contacts" at bounding box center [498, 160] width 52 height 15
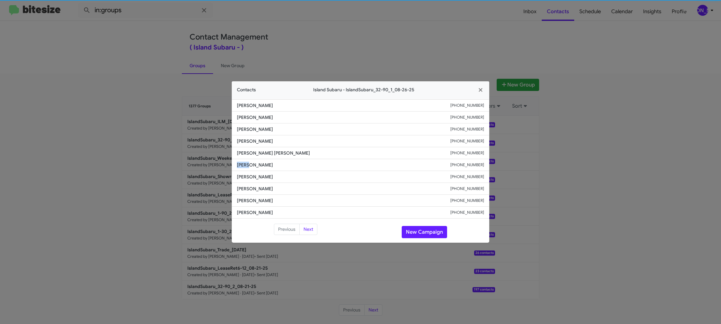
click at [249, 159] on li "Hajah Boakai +13476360626" at bounding box center [361, 165] width 258 height 12
click at [249, 160] on li "Hajah Boakai +13476360626" at bounding box center [361, 165] width 258 height 12
drag, startPoint x: 388, startPoint y: 50, endPoint x: 539, endPoint y: 121, distance: 166.2
click at [395, 52] on modal-container "Contacts Island Subaru - IslandSubaru_32-90_1_08-26-25 Deany Blades +1301512883…" at bounding box center [360, 162] width 721 height 324
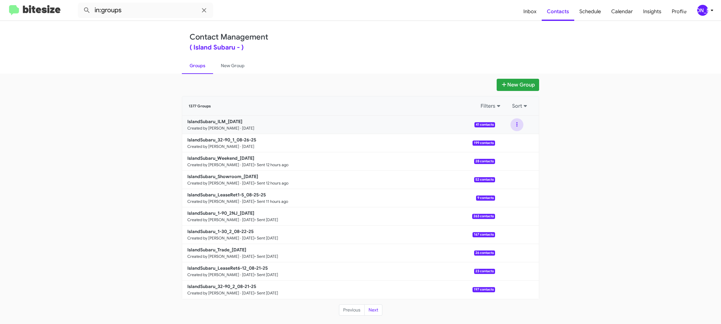
drag, startPoint x: 520, startPoint y: 125, endPoint x: 517, endPoint y: 129, distance: 4.8
click at [518, 126] on button at bounding box center [516, 124] width 13 height 13
drag, startPoint x: 512, startPoint y: 139, endPoint x: 504, endPoint y: 142, distance: 9.0
click at [504, 142] on button "View contacts" at bounding box center [498, 142] width 52 height 15
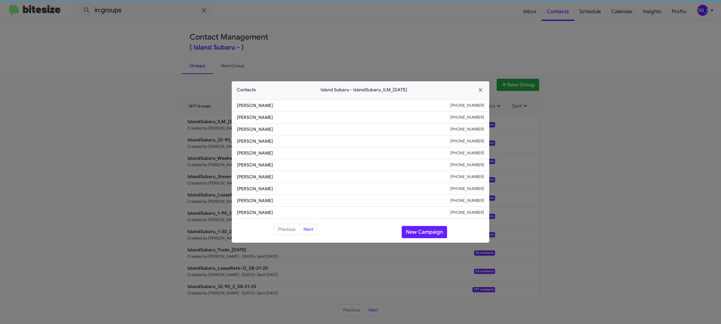
click at [244, 158] on li "Ray Adel +13474971555" at bounding box center [361, 153] width 258 height 12
copy span "Ray Adel"
click at [257, 164] on span "Ashwani Jindal" at bounding box center [343, 165] width 213 height 6
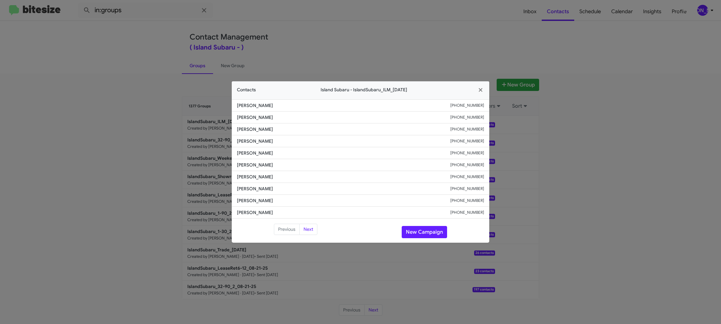
click at [257, 164] on span "Ashwani Jindal" at bounding box center [343, 165] width 213 height 6
copy span "Ashwani Jindal"
drag, startPoint x: 233, startPoint y: 127, endPoint x: 217, endPoint y: 121, distance: 17.1
click at [221, 121] on modal-container "Contacts Island Subaru - IslandSubaru_ILM_08-26-25 Mark Lynch +12018780304 Cynt…" at bounding box center [360, 162] width 721 height 324
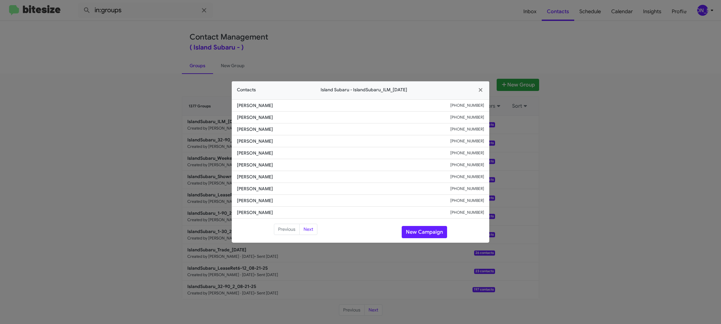
click at [217, 128] on modal-container "Contacts Island Subaru - IslandSubaru_ILM_08-26-25 Mark Lynch +12018780304 Cynt…" at bounding box center [360, 162] width 721 height 324
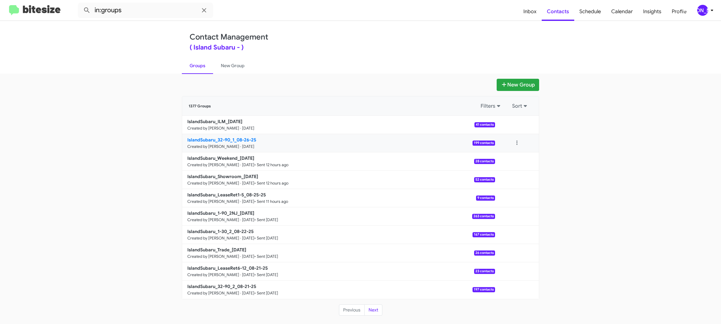
click at [228, 139] on b "IslandSubaru_32-90_1_08-26-25" at bounding box center [221, 140] width 69 height 6
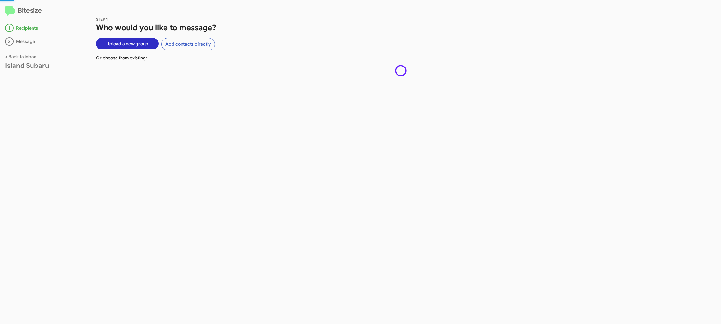
drag, startPoint x: 228, startPoint y: 139, endPoint x: 120, endPoint y: 11, distance: 167.4
click at [219, 130] on div "STEP 1 Who would you like to message? Upload a new group Add contacts directly …" at bounding box center [400, 162] width 641 height 324
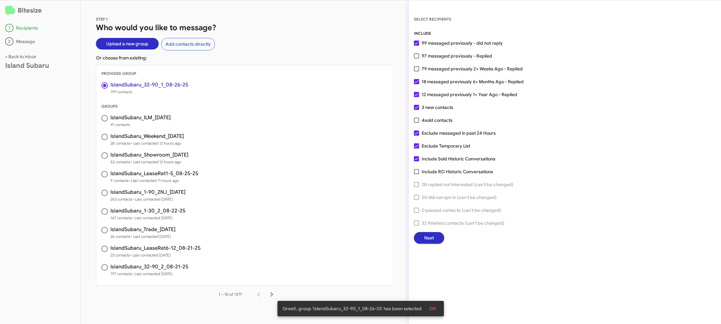
click at [431, 237] on span "Next" at bounding box center [429, 238] width 10 height 12
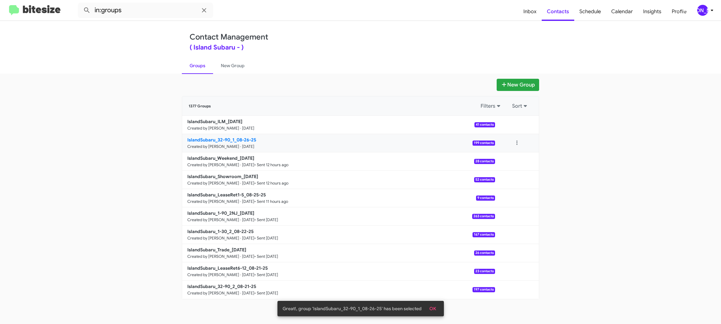
click at [228, 150] on link "IslandSubaru_32-90_1_08-26-25 Created by Jason Apdua · Aug 26, 2025 199 contacts" at bounding box center [338, 143] width 313 height 18
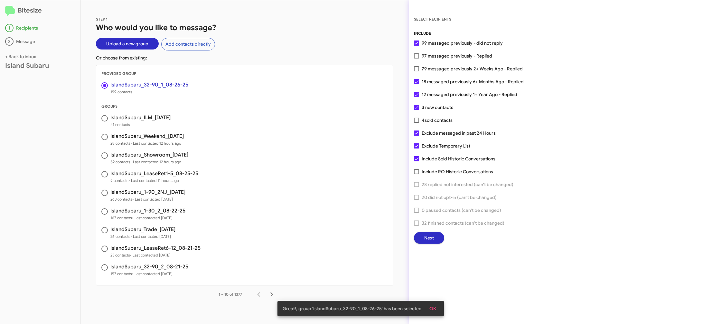
click at [434, 228] on div "INCLUDE 99 messaged previously - did not reply 97 messaged previously - Replied…" at bounding box center [565, 137] width 302 height 214
click at [435, 233] on button "Next" at bounding box center [429, 238] width 30 height 12
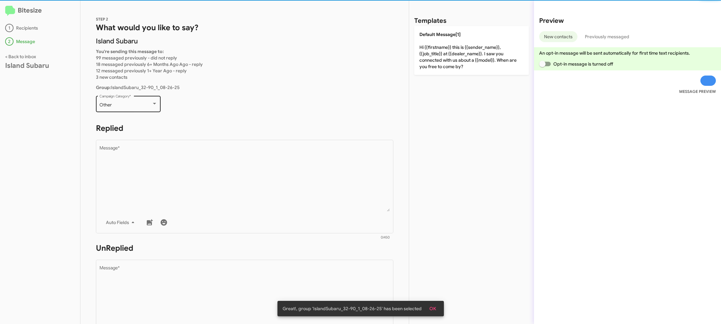
click at [154, 109] on div "Other Campaign Category *" at bounding box center [128, 104] width 58 height 18
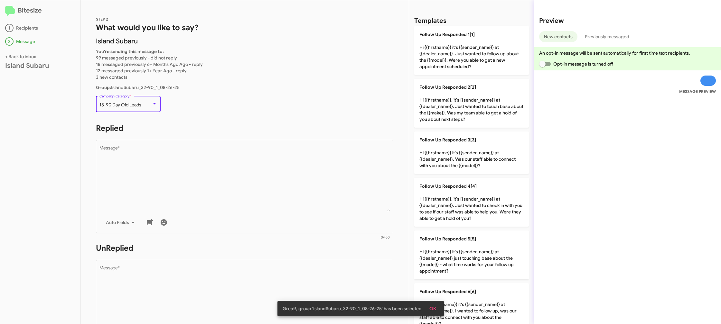
scroll to position [14, 0]
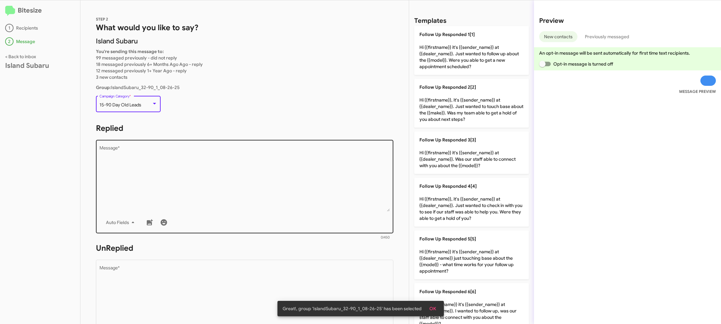
drag, startPoint x: 203, startPoint y: 171, endPoint x: 209, endPoint y: 171, distance: 5.5
click at [208, 170] on textarea "Message *" at bounding box center [244, 179] width 291 height 66
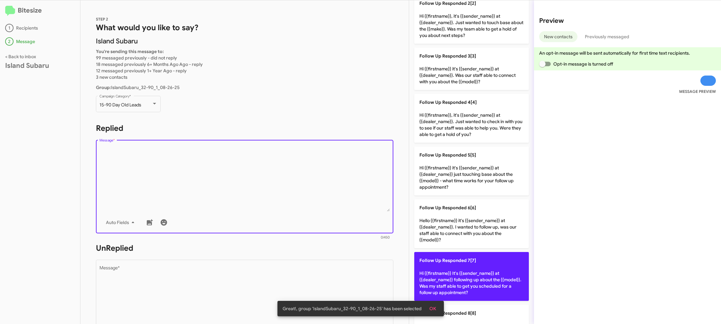
scroll to position [98, 0]
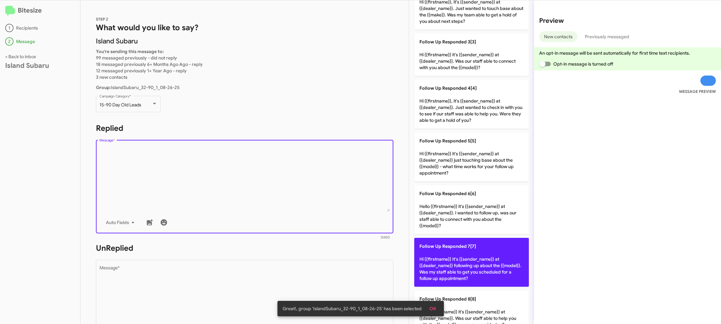
click at [467, 248] on span "Follow Up Responded 7[7]" at bounding box center [447, 247] width 57 height 6
type textarea "Hi {{firstname}} It's {{sender_name}} at {{dealer_name}} following up about the…"
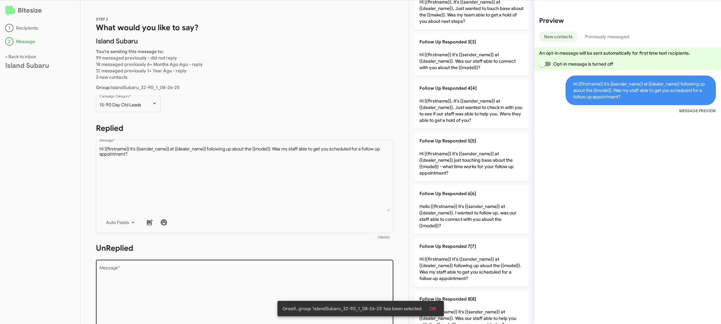
click at [344, 276] on textarea "Message *" at bounding box center [244, 299] width 291 height 66
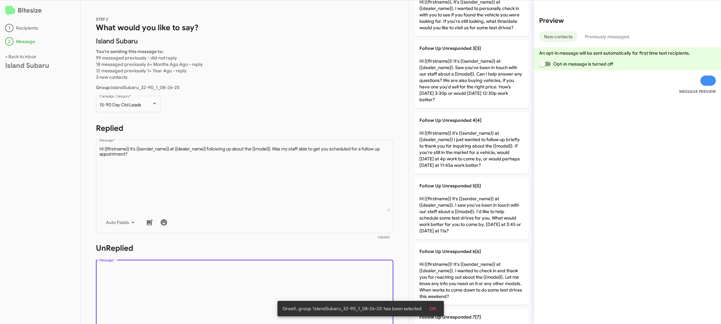
click at [344, 276] on textarea "Message *" at bounding box center [244, 299] width 291 height 66
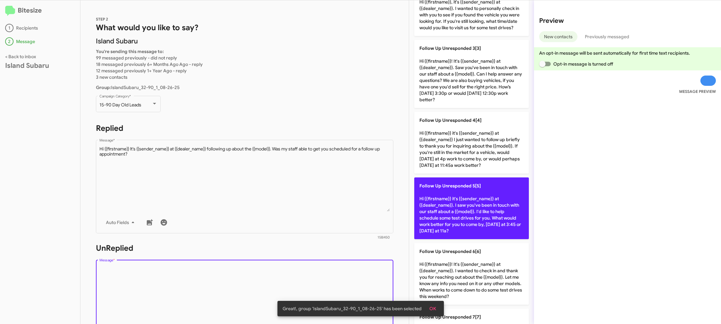
drag, startPoint x: 344, startPoint y: 276, endPoint x: 481, endPoint y: 234, distance: 142.9
click at [346, 275] on textarea "Message *" at bounding box center [244, 299] width 291 height 66
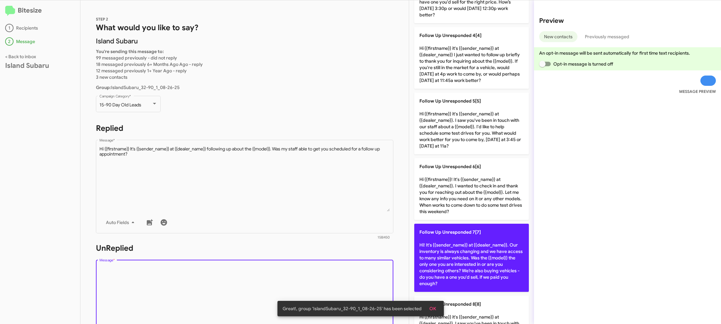
scroll to position [188, 0]
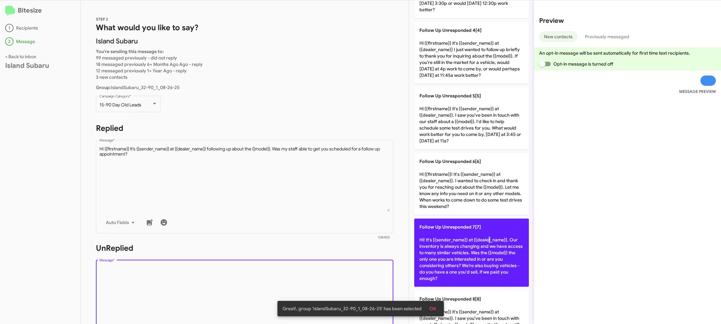
click at [484, 244] on p "Follow Up Unresponded 7[7] Hi! It's {{sender_name}} at {{dealer_name}}. Our inv…" at bounding box center [471, 253] width 115 height 68
type textarea "Hi! It's {{sender_name}} at {{dealer_name}}. Our inventory is always changing a…"
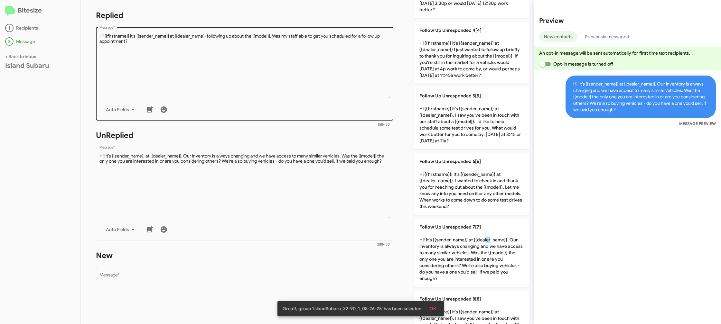
scroll to position [240, 0]
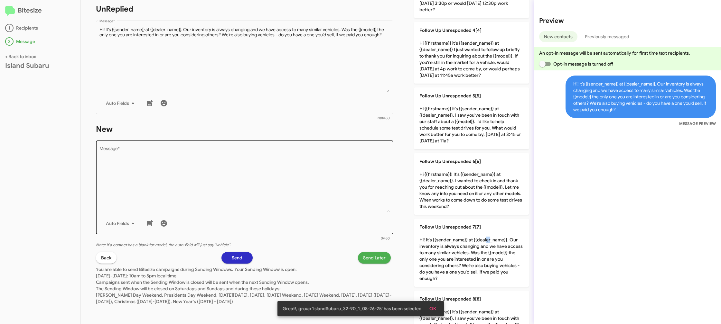
click at [332, 194] on textarea "Message *" at bounding box center [244, 180] width 291 height 66
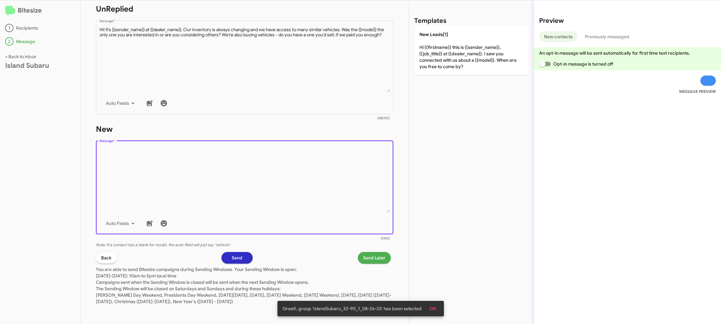
drag, startPoint x: 336, startPoint y: 188, endPoint x: 441, endPoint y: 66, distance: 160.4
click at [336, 187] on textarea "Message *" at bounding box center [244, 180] width 291 height 66
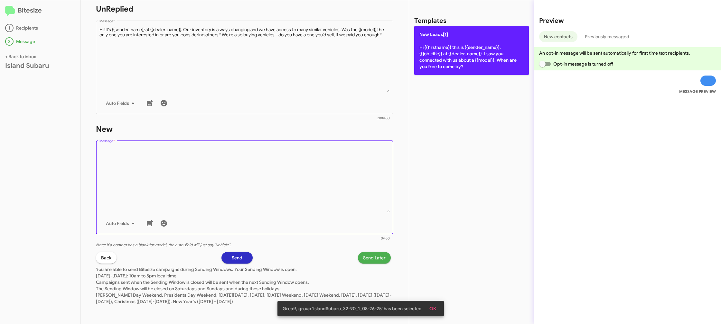
click at [441, 66] on p "New Leads[1] Hi {{firstname}} this is {{sender_name}}, {{job_title}} at {{deale…" at bounding box center [471, 50] width 115 height 49
type textarea "Hi {{firstname}} this is {{sender_name}}, {{job_title}} at {{dealer_name}}. I s…"
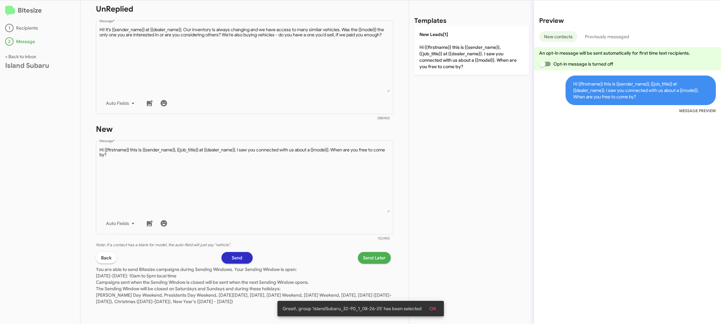
click at [376, 251] on div "STEP 2 What would you like to say? Island Subaru You're sending this message to…" at bounding box center [244, 162] width 328 height 324
click at [372, 256] on span "Send Later" at bounding box center [374, 258] width 23 height 12
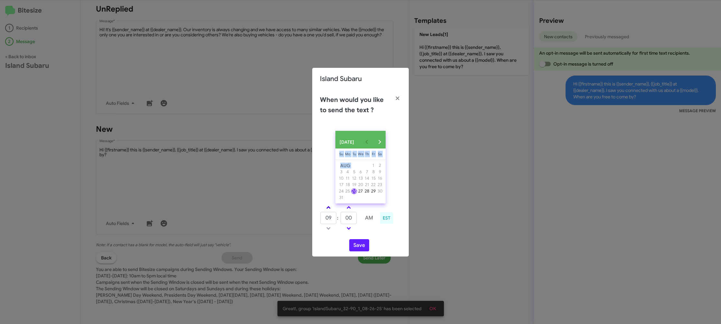
click at [327, 207] on div "AUG 2025 Sunday Su Monday Mo Tuesday Tu Wednesday We Thursday Th Friday Fr Satu…" at bounding box center [360, 191] width 97 height 131
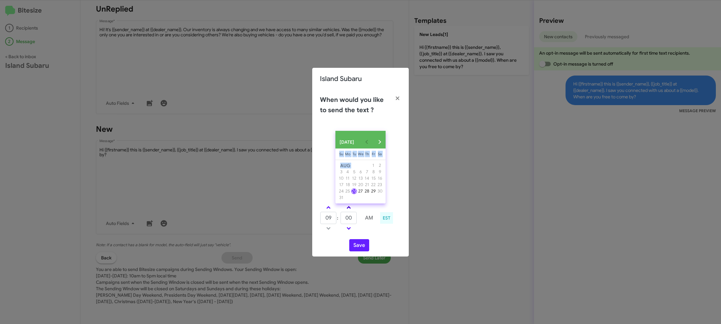
drag, startPoint x: 328, startPoint y: 208, endPoint x: 349, endPoint y: 212, distance: 21.9
click at [328, 208] on link at bounding box center [328, 207] width 11 height 7
drag, startPoint x: 332, startPoint y: 212, endPoint x: 350, endPoint y: 210, distance: 18.4
click at [332, 211] on link at bounding box center [328, 207] width 11 height 7
type input "11"
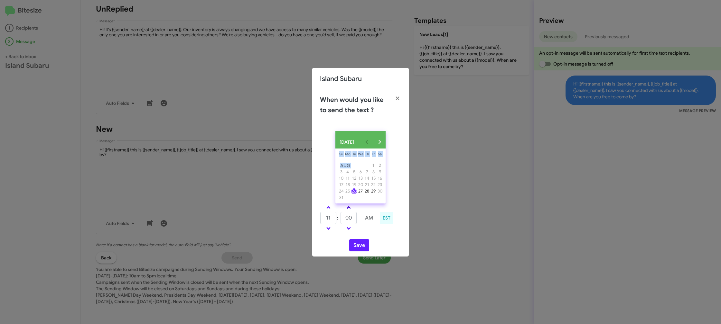
click at [350, 210] on link at bounding box center [348, 207] width 11 height 7
type input "15"
click at [360, 252] on button "Save" at bounding box center [359, 245] width 20 height 12
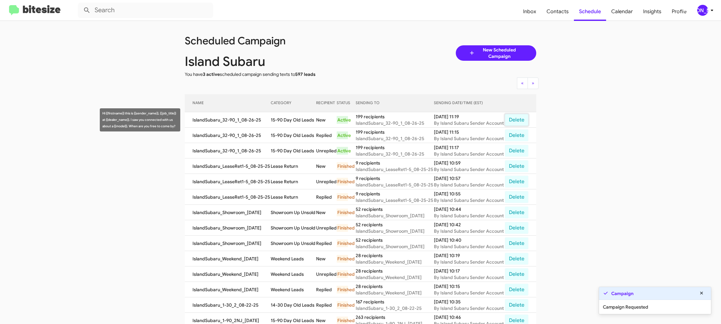
click at [520, 124] on button "Delete" at bounding box center [517, 120] width 24 height 12
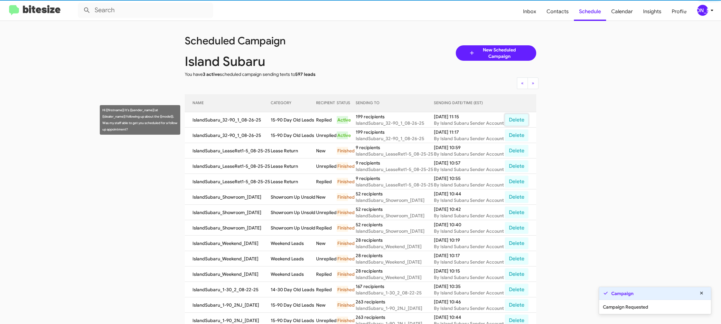
click at [519, 121] on button "Delete" at bounding box center [517, 120] width 24 height 12
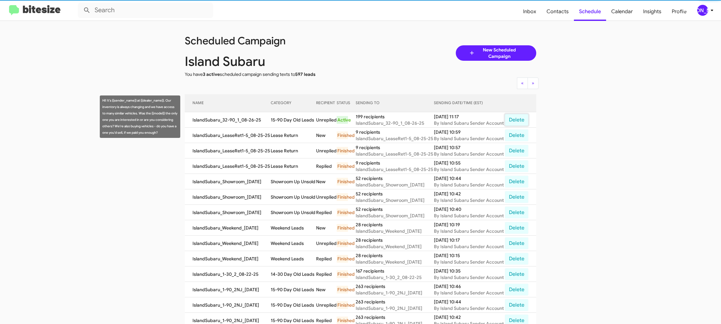
click at [519, 121] on button "Delete" at bounding box center [517, 120] width 24 height 12
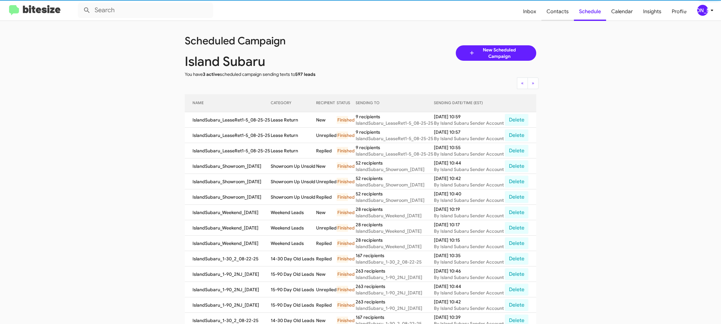
click at [552, 8] on span "Contacts" at bounding box center [557, 11] width 33 height 19
type input "in:groups"
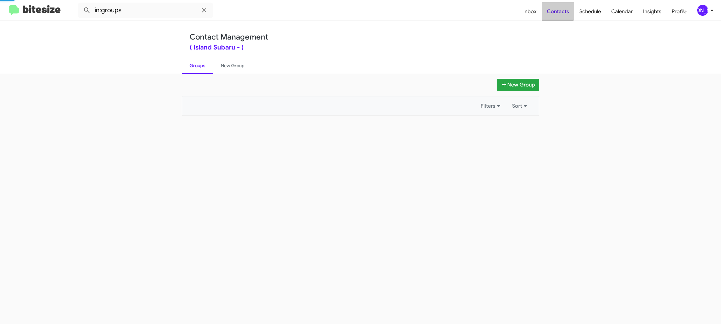
click at [552, 8] on span "Contacts" at bounding box center [558, 11] width 33 height 19
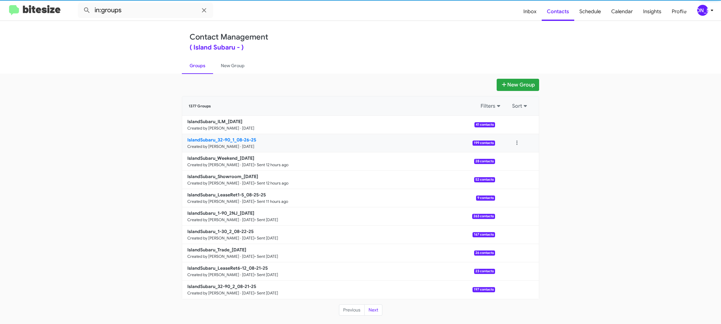
click at [215, 139] on b "IslandSubaru_32-90_1_08-26-25" at bounding box center [221, 140] width 69 height 6
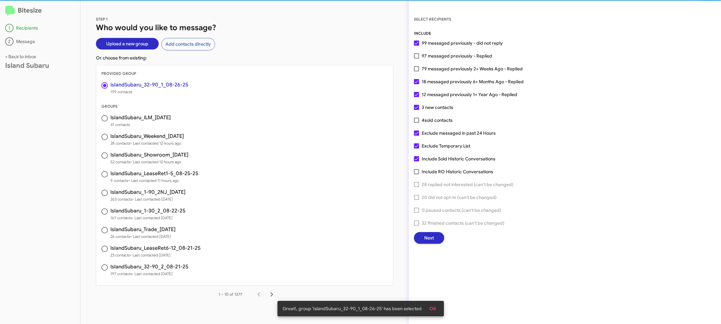
click at [426, 69] on span "79 messaged previously 2+ Weeks Ago - Replied" at bounding box center [472, 69] width 101 height 8
click at [417, 71] on input "79 messaged previously 2+ Weeks Ago - Replied" at bounding box center [416, 71] width 0 height 0
checkbox input "true"
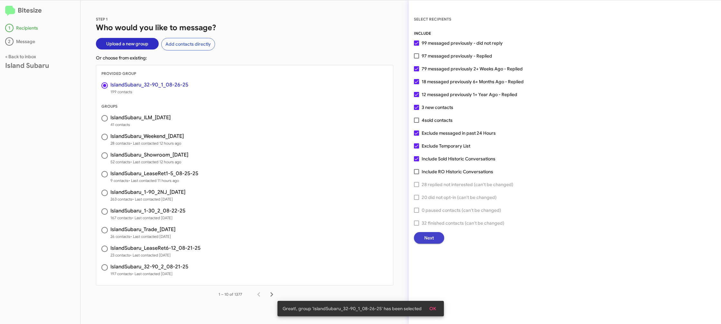
click at [441, 239] on button "Next" at bounding box center [429, 238] width 30 height 12
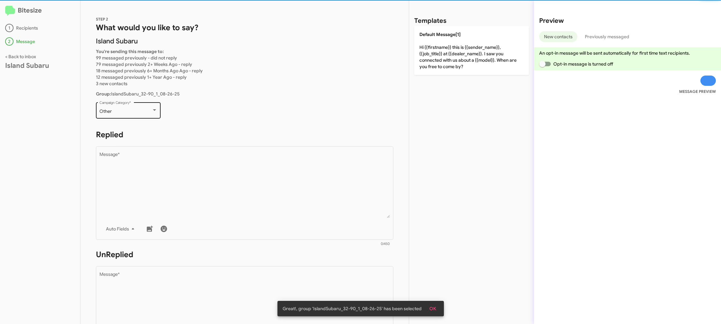
click at [135, 117] on div "Other Campaign Category *" at bounding box center [128, 110] width 58 height 18
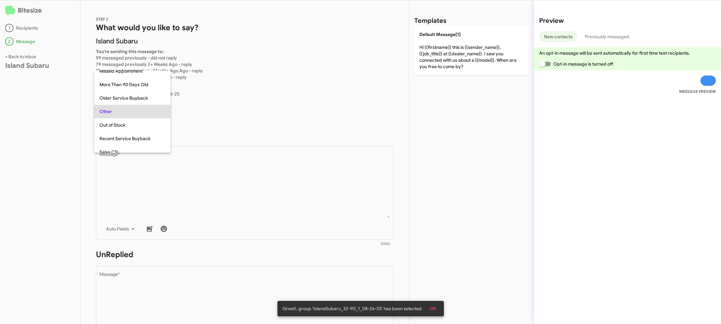
scroll to position [14, 0]
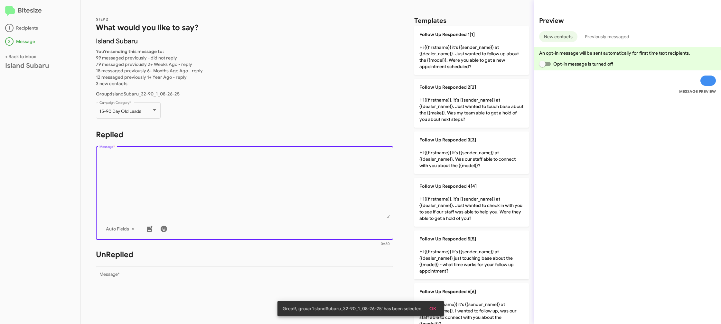
drag, startPoint x: 233, startPoint y: 207, endPoint x: 240, endPoint y: 207, distance: 6.8
click at [235, 206] on textarea "Message *" at bounding box center [244, 186] width 291 height 66
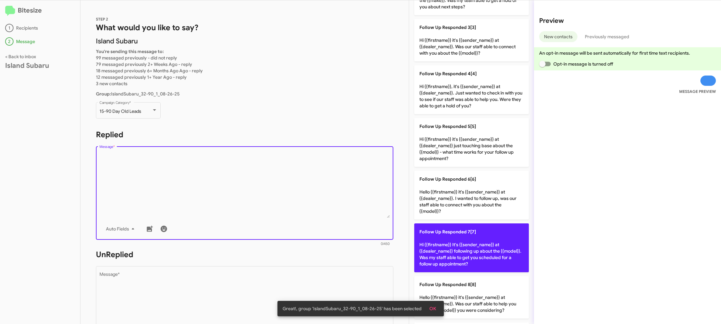
scroll to position [121, 0]
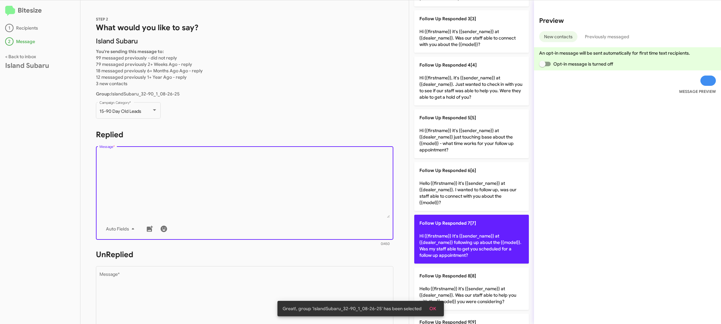
drag, startPoint x: 468, startPoint y: 245, endPoint x: 452, endPoint y: 248, distance: 16.6
click at [463, 246] on p "Follow Up Responded 7[7] Hi {{firstname}} It's {{sender_name}} at {{dealer_name…" at bounding box center [471, 239] width 115 height 49
type textarea "Hi {{firstname}} It's {{sender_name}} at {{dealer_name}} following up about the…"
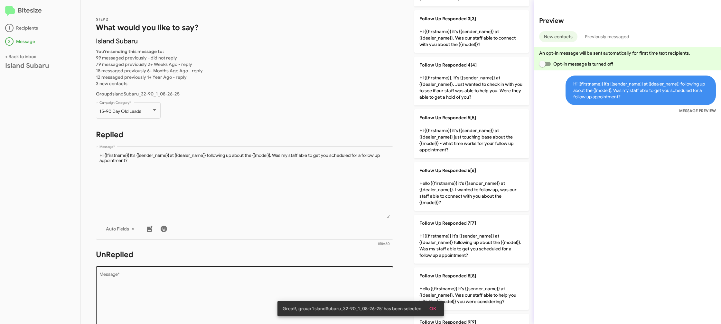
click at [346, 284] on textarea "Message *" at bounding box center [244, 306] width 291 height 66
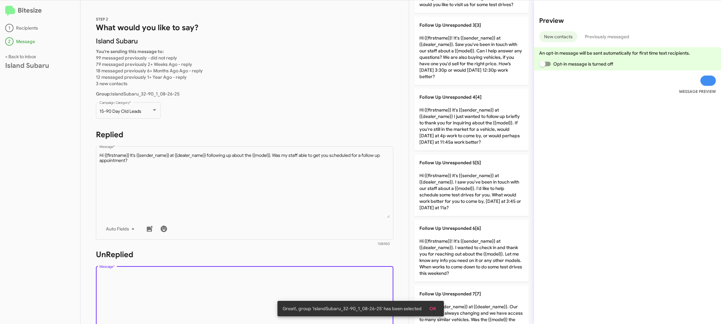
click at [346, 284] on textarea "Message *" at bounding box center [244, 306] width 291 height 66
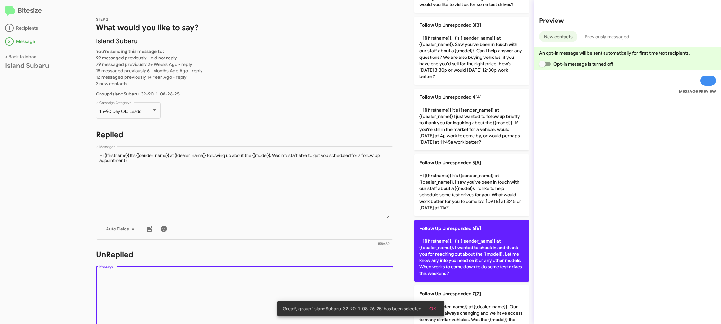
drag, startPoint x: 346, startPoint y: 284, endPoint x: 439, endPoint y: 240, distance: 102.1
click at [347, 283] on textarea "Message *" at bounding box center [244, 306] width 291 height 66
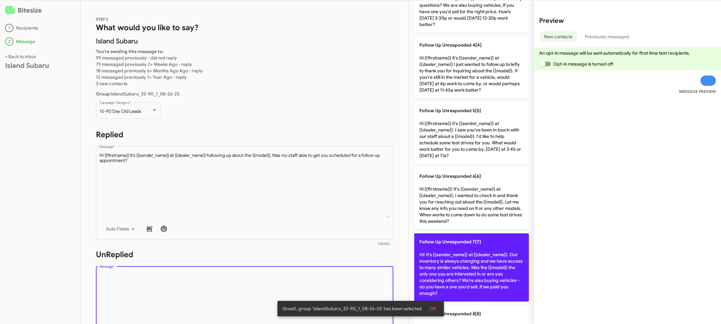
scroll to position [180, 0]
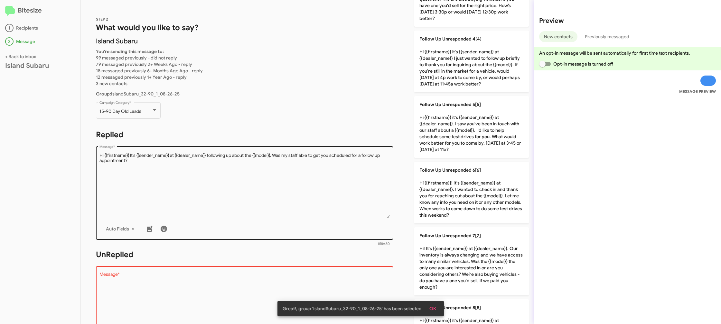
drag, startPoint x: 462, startPoint y: 245, endPoint x: 376, endPoint y: 207, distance: 94.5
click at [462, 239] on span "Follow Up Unresponded 7[7]" at bounding box center [449, 236] width 61 height 6
type textarea "Hi! It's {{sender_name}} at {{dealer_name}}. Our inventory is always changing a…"
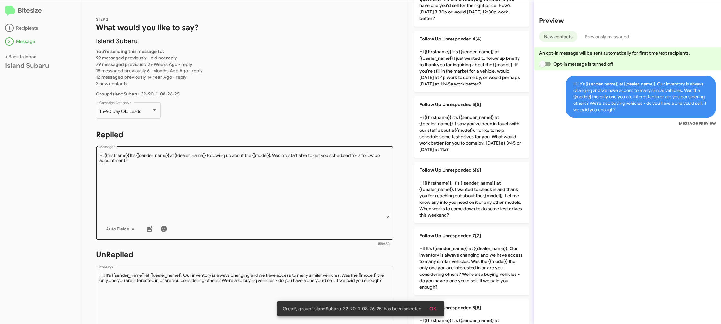
scroll to position [246, 0]
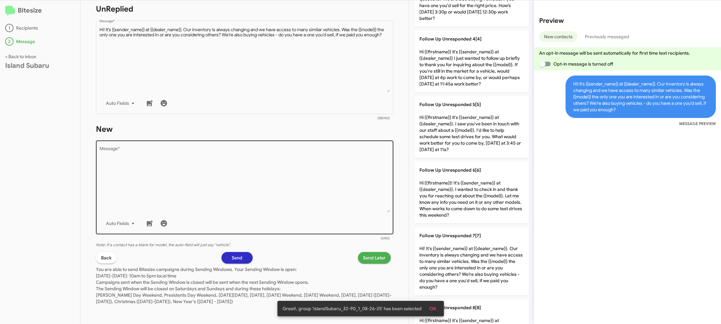
click at [362, 202] on textarea "Message *" at bounding box center [244, 180] width 291 height 66
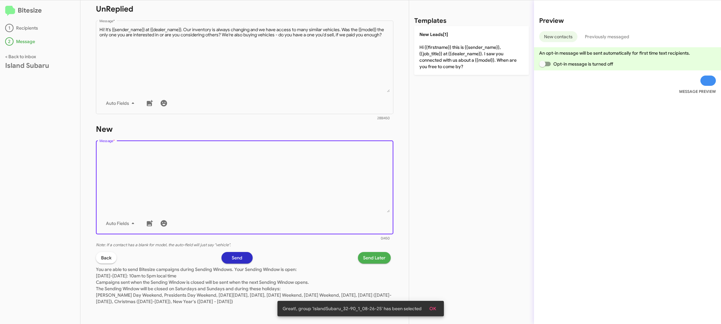
scroll to position [0, 0]
click at [362, 202] on textarea "Message *" at bounding box center [244, 180] width 291 height 66
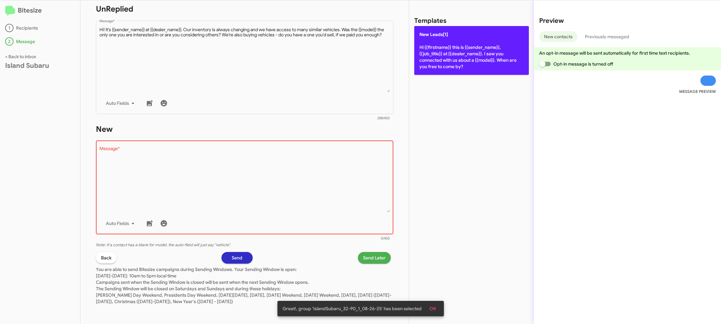
click at [462, 63] on p "New Leads[1] Hi {{firstname}} this is {{sender_name}}, {{job_title}} at {{deale…" at bounding box center [471, 50] width 115 height 49
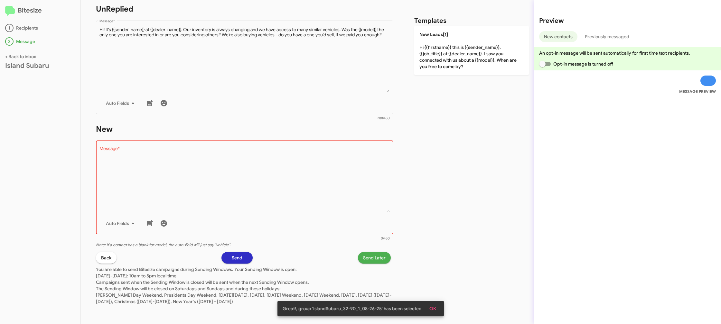
type textarea "Hi {{firstname}} this is {{sender_name}}, {{job_title}} at {{dealer_name}}. I s…"
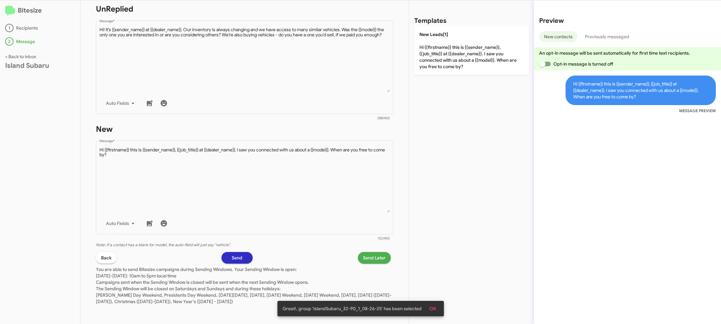
click at [386, 260] on button "Send Later" at bounding box center [374, 258] width 33 height 12
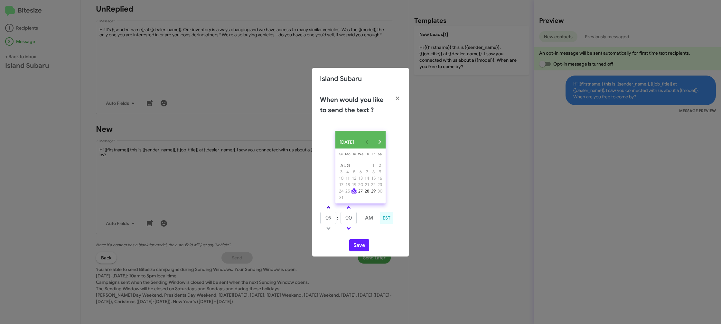
click at [329, 209] on link at bounding box center [328, 207] width 11 height 7
drag, startPoint x: 329, startPoint y: 209, endPoint x: 345, endPoint y: 219, distance: 18.8
click at [329, 209] on link at bounding box center [328, 207] width 11 height 7
type input "11"
click at [346, 220] on input "00" at bounding box center [349, 218] width 16 height 12
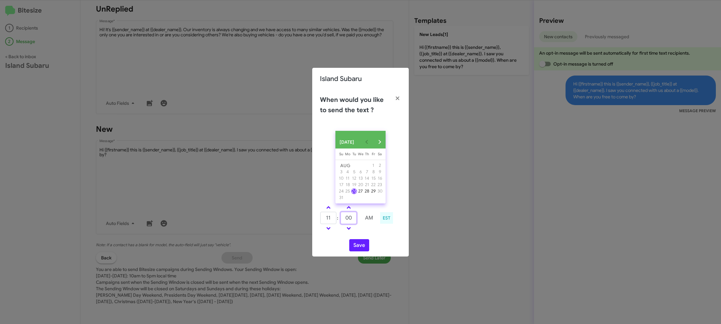
click at [346, 220] on input "00" at bounding box center [349, 218] width 16 height 12
type input "15"
drag, startPoint x: 370, startPoint y: 237, endPoint x: 366, endPoint y: 239, distance: 5.0
click at [368, 238] on div "AUG 2025 Sunday Su Monday Mo Tuesday Tu Wednesday We Thursday Th Friday Fr Satu…" at bounding box center [360, 191] width 97 height 131
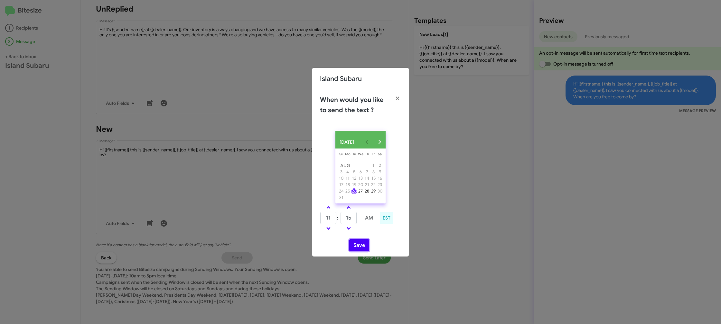
click at [358, 248] on button "Save" at bounding box center [359, 245] width 20 height 12
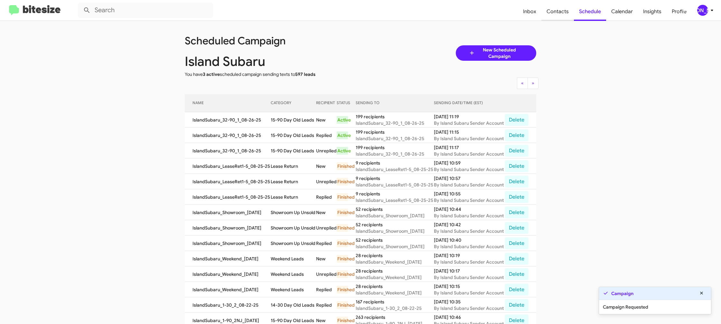
click at [548, 12] on span "Contacts" at bounding box center [557, 11] width 33 height 19
type input "in:groups"
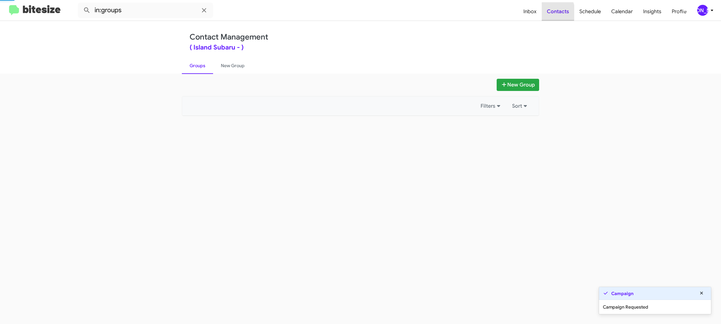
click at [548, 12] on span "Contacts" at bounding box center [558, 11] width 33 height 19
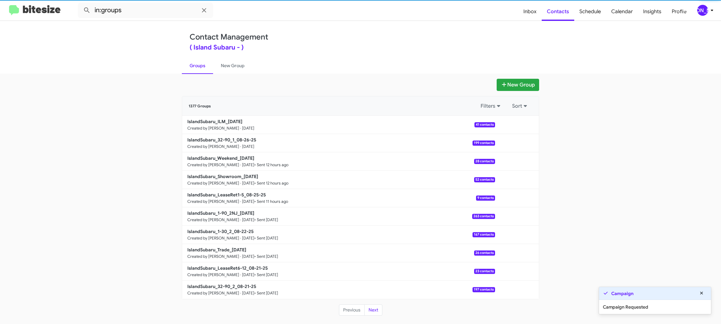
click at [224, 117] on link "IslandSubaru_ILM_08-26-25 Created by Jason Apdua · Aug 26, 2025 41 contacts" at bounding box center [338, 125] width 313 height 18
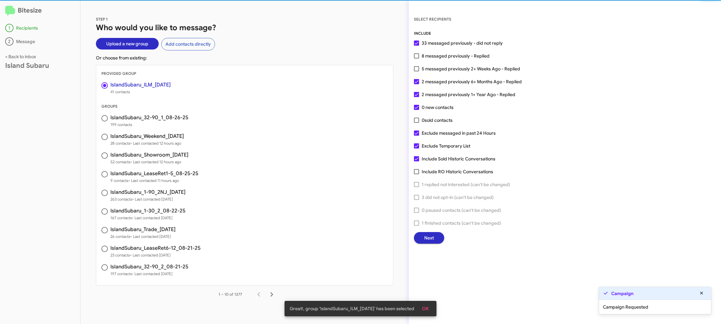
click at [426, 238] on span "Next" at bounding box center [429, 238] width 10 height 12
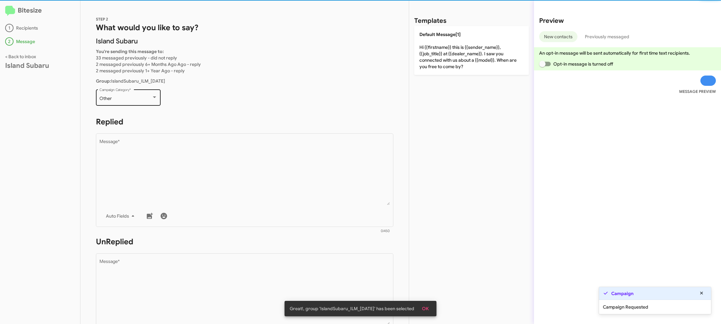
click at [143, 99] on div "Other" at bounding box center [125, 98] width 52 height 5
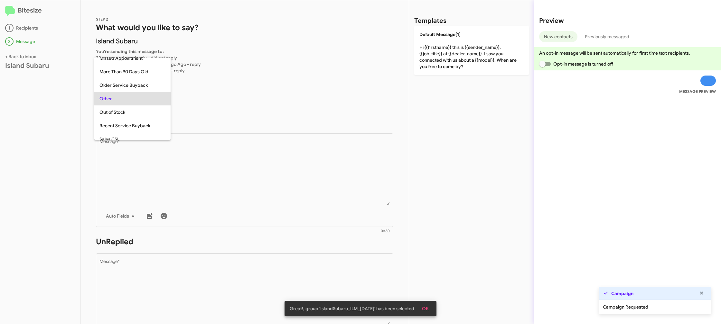
scroll to position [242, 0]
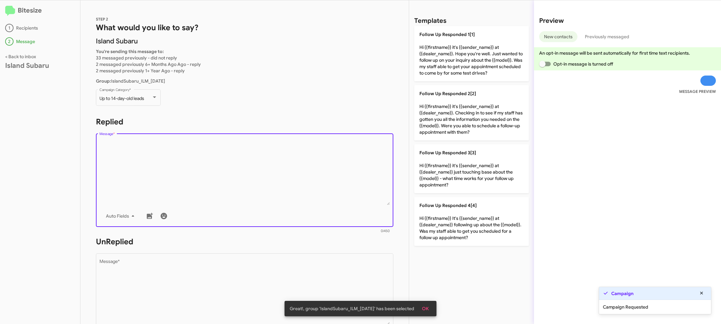
click at [219, 167] on textarea "Message *" at bounding box center [244, 173] width 291 height 66
click at [230, 161] on textarea "Message *" at bounding box center [244, 173] width 291 height 66
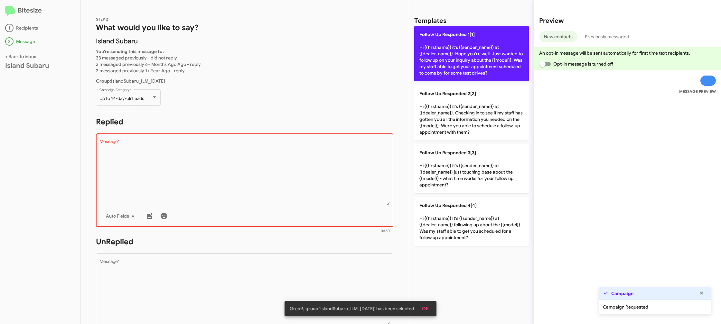
drag, startPoint x: 462, startPoint y: 45, endPoint x: 315, endPoint y: 192, distance: 207.8
click at [462, 46] on p "Follow Up Responded 1[1] Hi {{firstname}} it's {{sender_name}} at {{dealer_name…" at bounding box center [471, 53] width 115 height 55
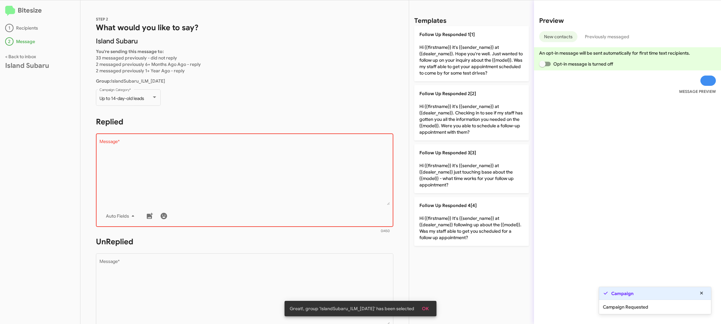
type textarea "Hi {{firstname}} it's {{sender_name}} at {{dealer_name}}. Hope you're well. Jus…"
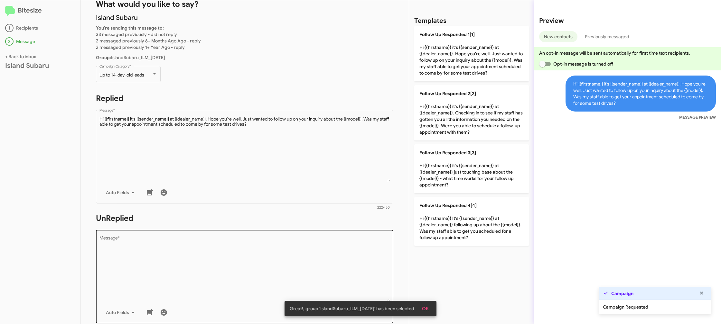
scroll to position [39, 0]
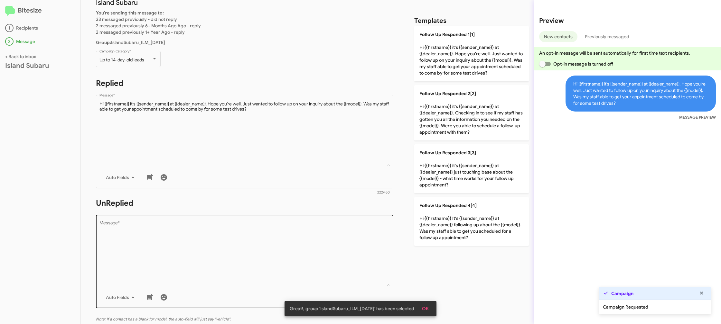
click at [306, 223] on textarea "Message *" at bounding box center [244, 254] width 291 height 66
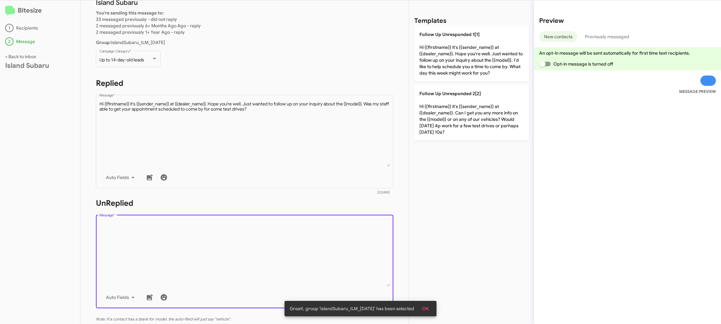
drag, startPoint x: 306, startPoint y: 223, endPoint x: 309, endPoint y: 219, distance: 5.5
click at [306, 224] on textarea "Message *" at bounding box center [244, 254] width 291 height 66
drag, startPoint x: 309, startPoint y: 219, endPoint x: 453, endPoint y: 109, distance: 180.8
click at [328, 201] on form "UnReplied Drop image here to insert Auto Fields Message * 0/450" at bounding box center [244, 256] width 297 height 117
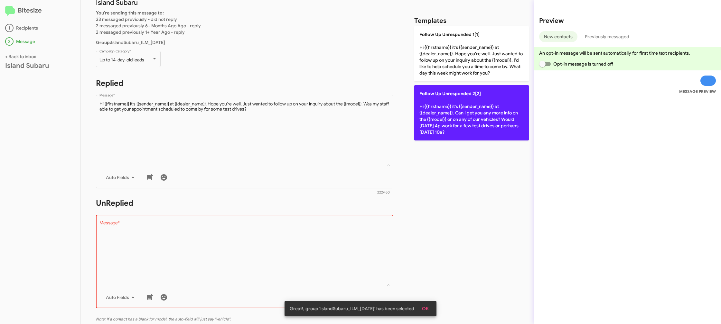
drag, startPoint x: 453, startPoint y: 109, endPoint x: 423, endPoint y: 120, distance: 32.1
click at [450, 111] on p "Follow Up Unresponded 2[2] Hi {{firstname}} it's {{sender_name}} at {{dealer_na…" at bounding box center [471, 112] width 115 height 55
type textarea "Hi {{firstname}} it's {{sender_name}} at {{dealer_name}}. Can I get you any mor…"
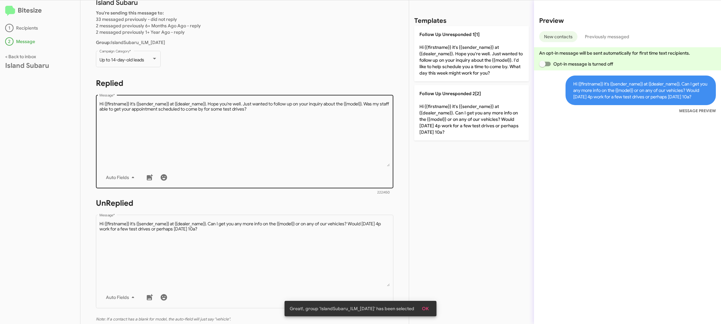
scroll to position [113, 0]
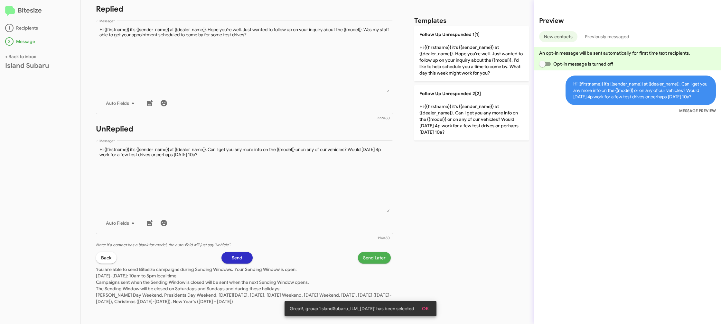
click at [376, 258] on span "Send Later" at bounding box center [374, 258] width 23 height 12
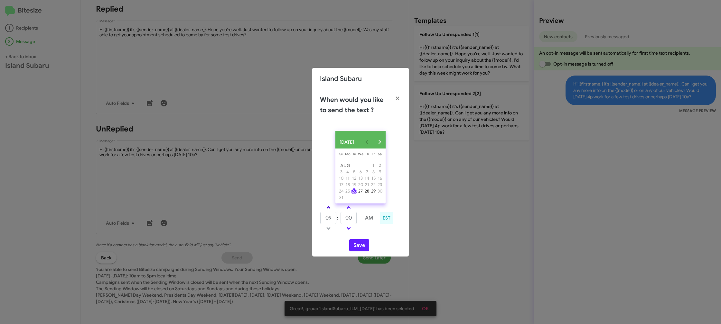
click at [330, 211] on span at bounding box center [328, 208] width 4 height 4
type input "10"
click at [357, 219] on input "00" at bounding box center [349, 218] width 16 height 12
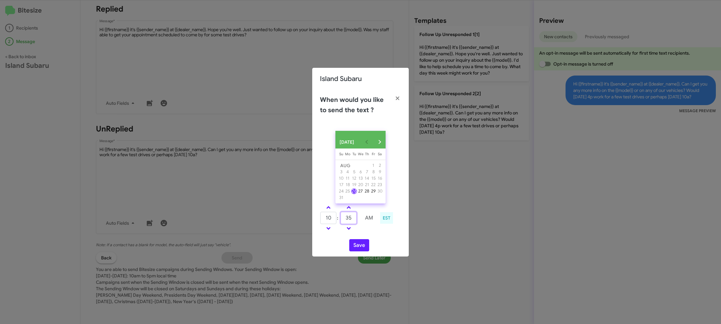
type input "35"
click at [368, 234] on div "10 : 35 AM EST" at bounding box center [360, 219] width 91 height 31
click at [357, 246] on button "Save" at bounding box center [359, 245] width 20 height 12
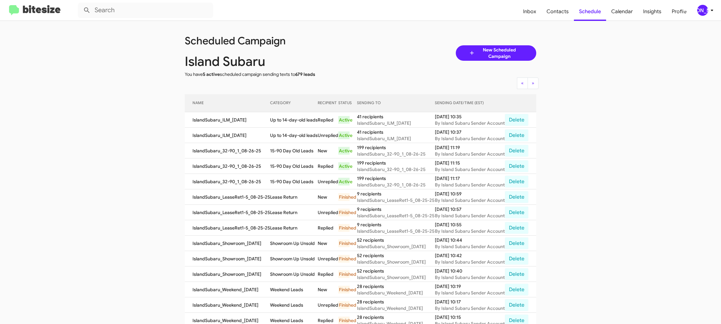
scroll to position [3, 0]
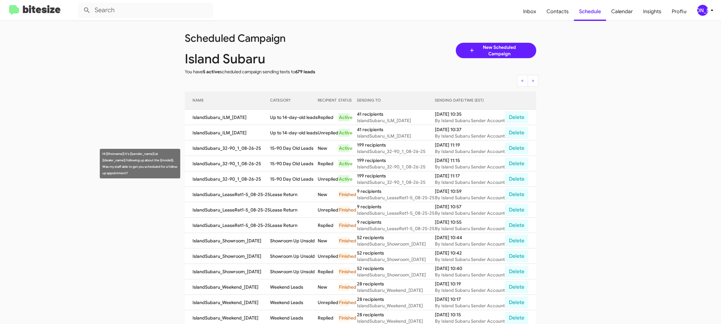
click at [291, 177] on td "15-90 Day Old Leads" at bounding box center [294, 179] width 48 height 15
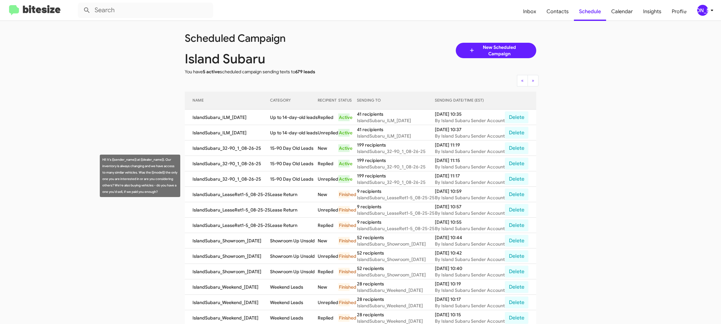
click at [291, 177] on td "15-90 Day Old Leads" at bounding box center [294, 179] width 48 height 15
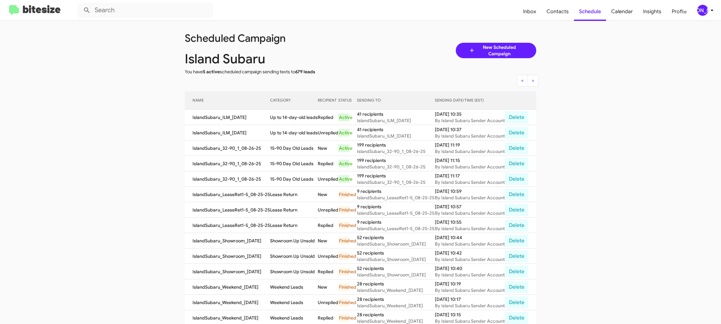
click at [291, 177] on td "15-90 Day Old Leads" at bounding box center [294, 179] width 48 height 15
copy td "15-90 Day Old Leads"
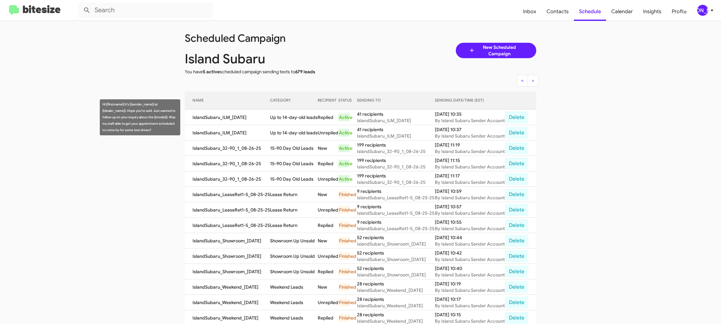
click at [294, 111] on td "Up to 14-day-old leads" at bounding box center [294, 117] width 48 height 15
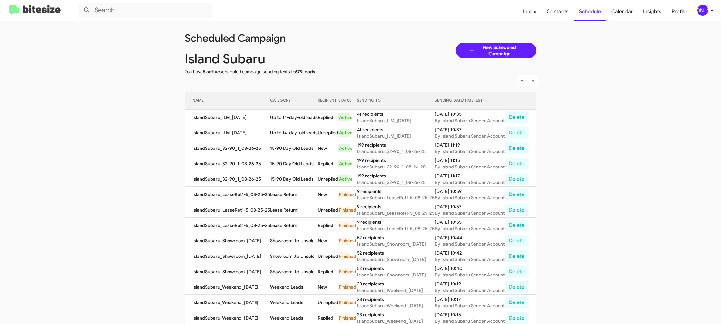
click at [294, 111] on td "Up to 14-day-old leads" at bounding box center [294, 117] width 48 height 15
copy td "Up to 14-day-old leads"
click at [701, 13] on div "[PERSON_NAME]" at bounding box center [702, 10] width 11 height 11
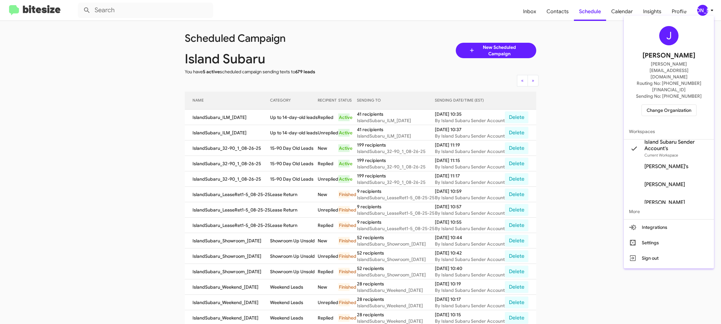
click at [664, 105] on span "Change Organization" at bounding box center [669, 110] width 45 height 11
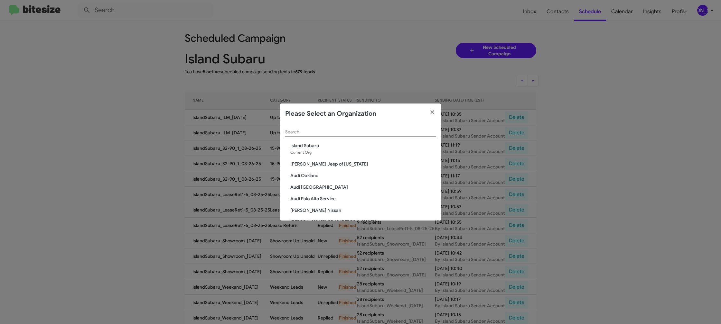
click at [301, 134] on input "Search" at bounding box center [360, 132] width 151 height 5
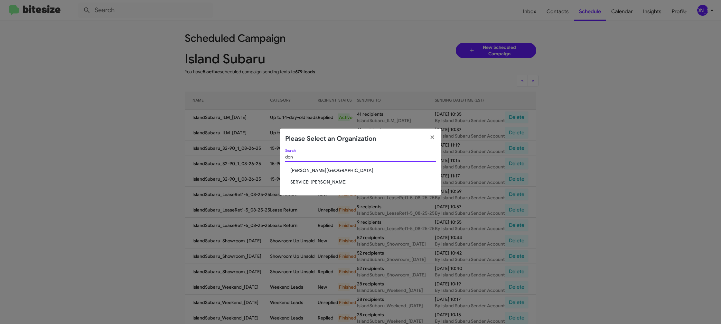
type input "don"
click at [321, 181] on span "SERVICE: [PERSON_NAME]" at bounding box center [362, 182] width 145 height 6
drag, startPoint x: 321, startPoint y: 181, endPoint x: 233, endPoint y: 44, distance: 162.8
click at [319, 178] on div "don Search Don Ledford Auto Center SERVICE: Don Ledford" at bounding box center [360, 172] width 161 height 47
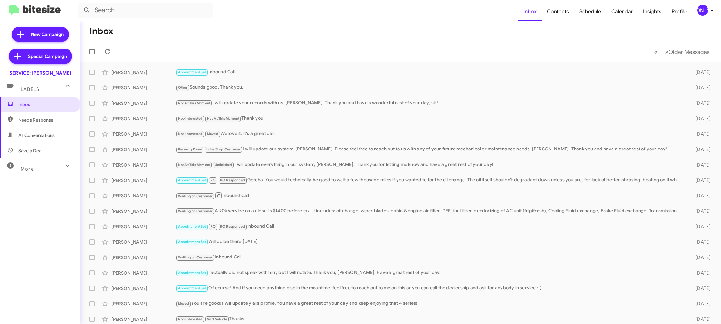
scroll to position [0, 0]
click at [702, 18] on mat-toolbar "Inbox Contacts Schedule Calendar Insights Profile [PERSON_NAME]" at bounding box center [360, 10] width 721 height 21
click at [709, 7] on icon at bounding box center [712, 10] width 8 height 8
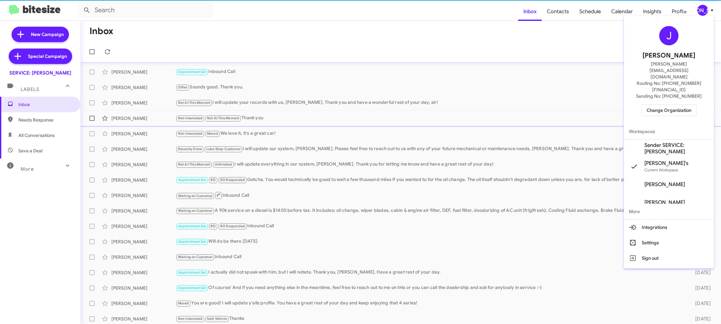
drag, startPoint x: 681, startPoint y: 128, endPoint x: 673, endPoint y: 115, distance: 15.6
click at [680, 142] on span "Sender SERVICE: [PERSON_NAME]" at bounding box center [676, 148] width 64 height 13
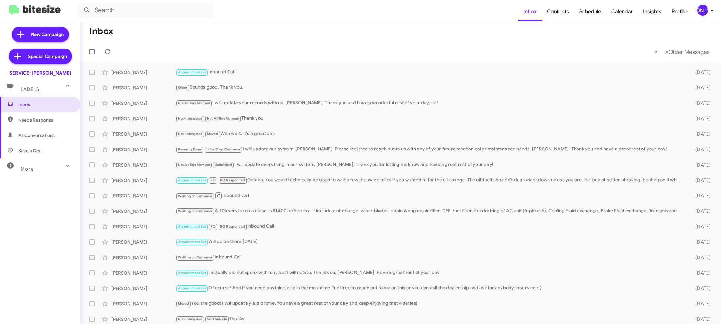
click at [697, 8] on span "[PERSON_NAME]" at bounding box center [706, 10] width 19 height 11
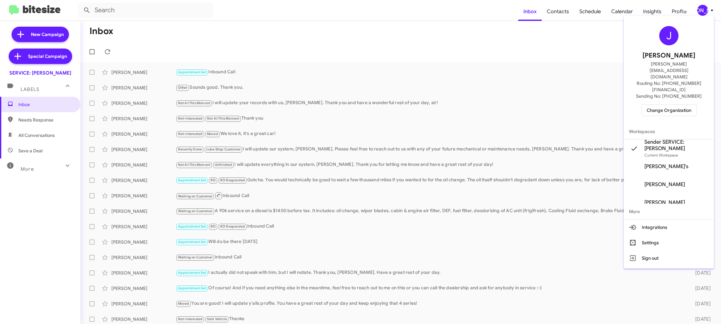
click at [563, 33] on div at bounding box center [360, 162] width 721 height 324
click at [559, 14] on span "Contacts" at bounding box center [558, 11] width 33 height 19
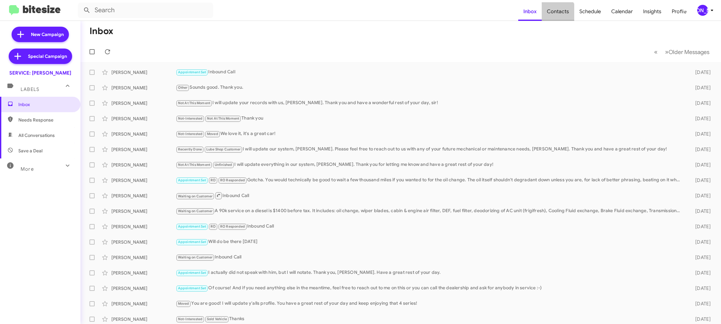
click at [559, 14] on span "Contacts" at bounding box center [558, 11] width 33 height 19
type input "in:groups"
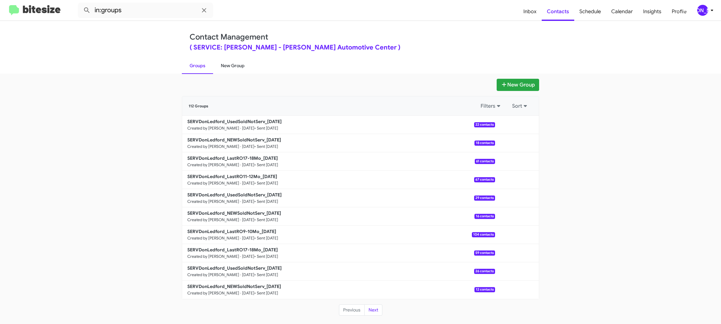
click at [226, 69] on link "New Group" at bounding box center [232, 65] width 39 height 17
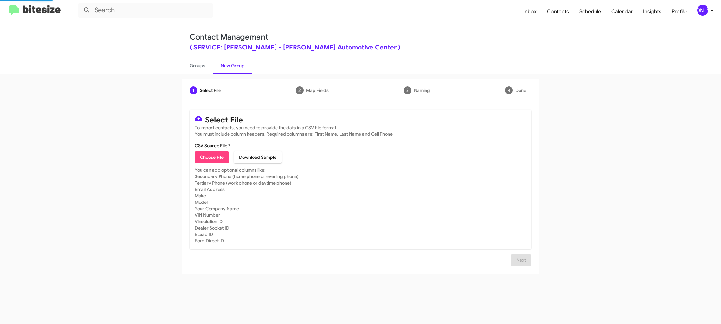
click at [203, 154] on span "Choose File" at bounding box center [212, 158] width 24 height 12
type input "SERVDonLedford_LastRO13-14Mo_[DATE]"
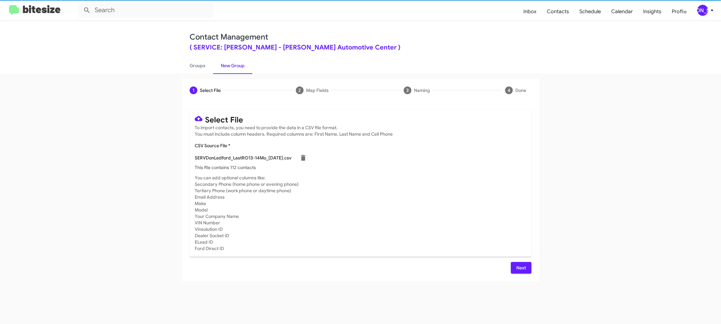
click at [495, 203] on mat-card-subtitle "You can add optional columns like: Secondary Phone (home phone or evening phone…" at bounding box center [361, 213] width 332 height 77
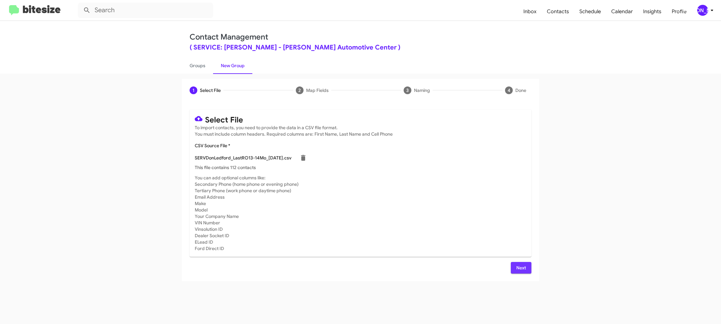
drag, startPoint x: 519, startPoint y: 267, endPoint x: 471, endPoint y: 222, distance: 65.8
click at [519, 267] on span "Next" at bounding box center [521, 268] width 10 height 12
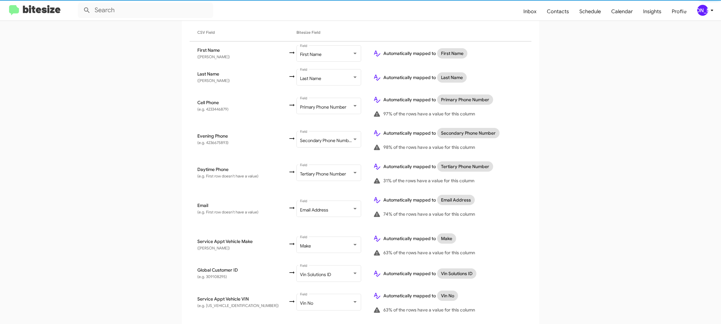
scroll to position [247, 0]
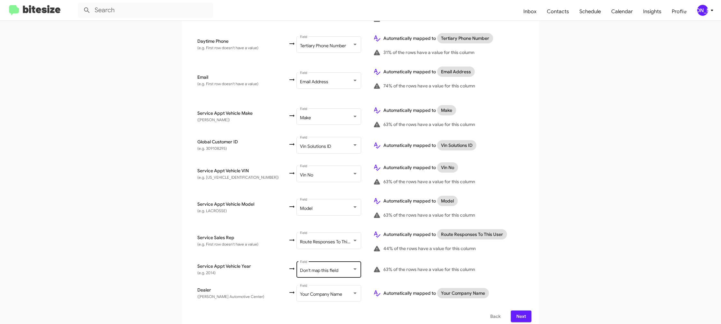
click at [318, 260] on div "Don't map this field Field" at bounding box center [329, 269] width 58 height 18
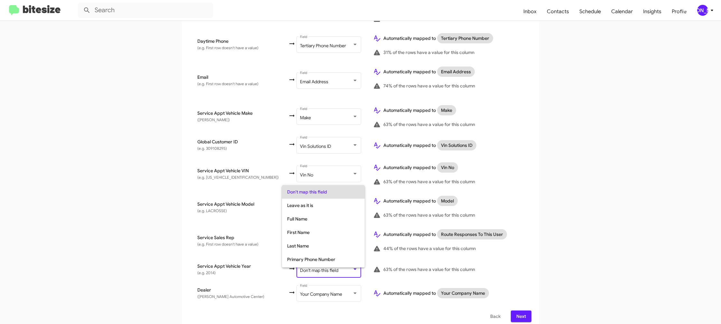
scroll to position [242, 0]
click at [315, 249] on span "Year" at bounding box center [323, 248] width 72 height 14
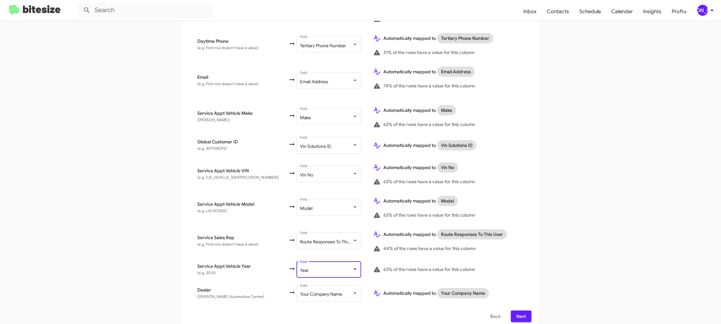
click at [537, 257] on div "Select File To import contacts, you need to provide the data in a CSV file form…" at bounding box center [360, 92] width 357 height 475
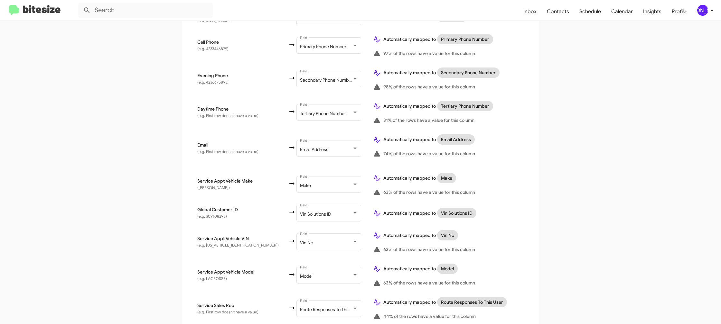
scroll to position [247, 0]
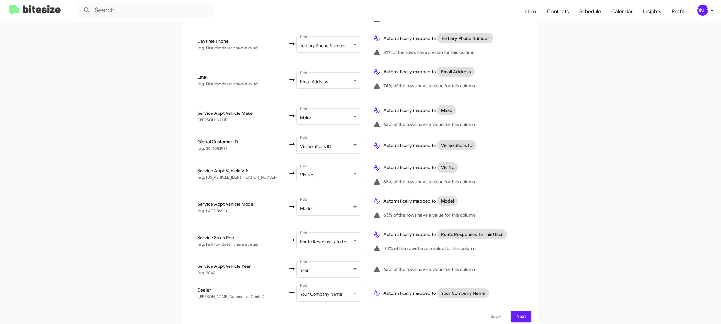
click at [524, 312] on span "Next" at bounding box center [521, 317] width 10 height 12
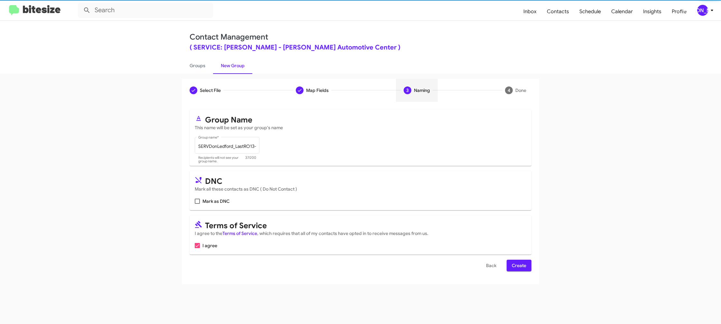
scroll to position [0, 0]
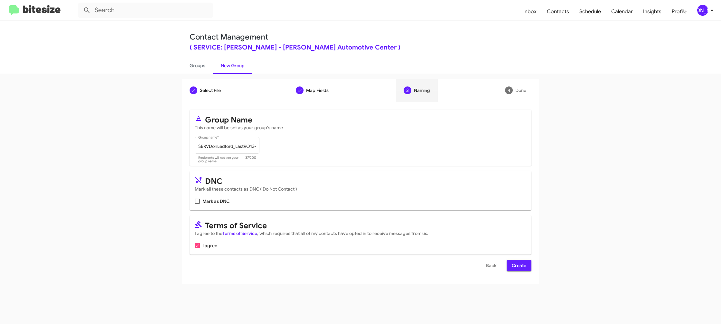
click at [520, 263] on span "Create" at bounding box center [519, 266] width 14 height 12
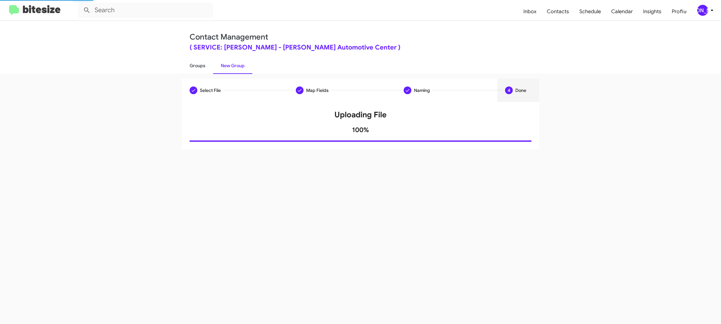
click at [197, 63] on link "Groups" at bounding box center [197, 65] width 31 height 17
type input "in:groups"
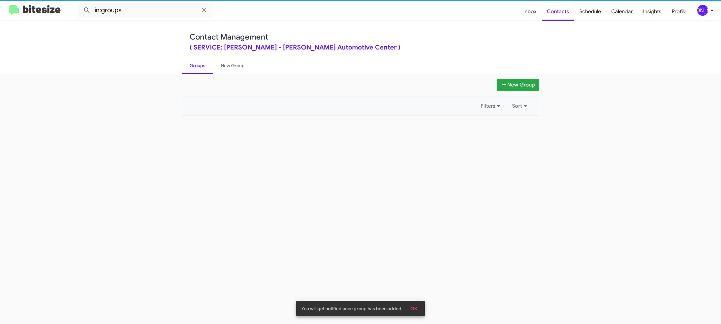
drag, startPoint x: 197, startPoint y: 63, endPoint x: 229, endPoint y: 64, distance: 31.6
click at [197, 63] on link "Groups" at bounding box center [197, 65] width 31 height 17
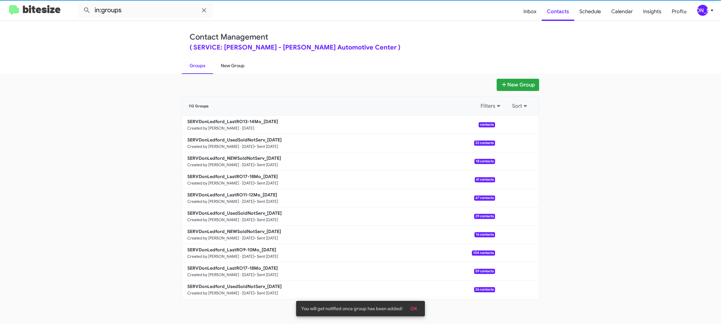
click at [229, 64] on link "New Group" at bounding box center [232, 65] width 39 height 17
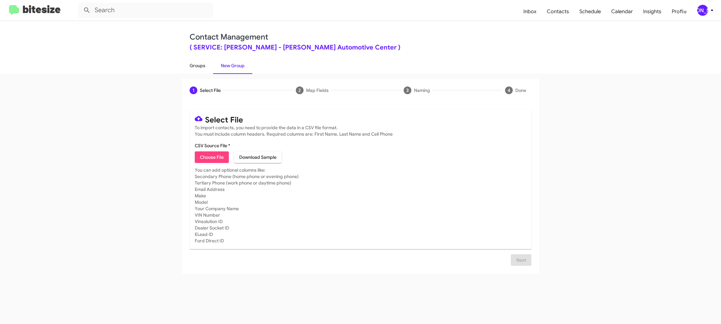
click at [190, 70] on link "Groups" at bounding box center [197, 65] width 31 height 17
type input "in:groups"
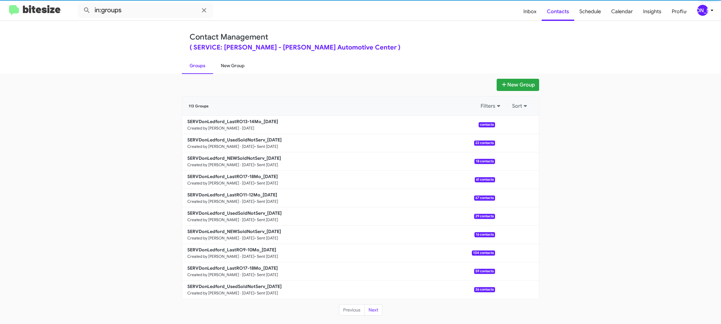
click at [223, 67] on link "New Group" at bounding box center [232, 65] width 39 height 17
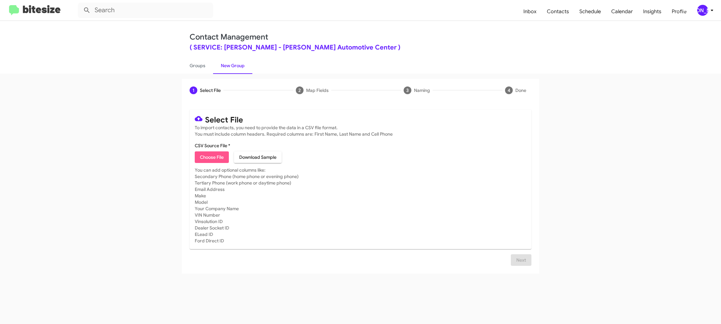
click at [217, 157] on span "Choose File" at bounding box center [212, 158] width 24 height 12
type input "SERVDonLedford_LastRO17-18Mo_[DATE]"
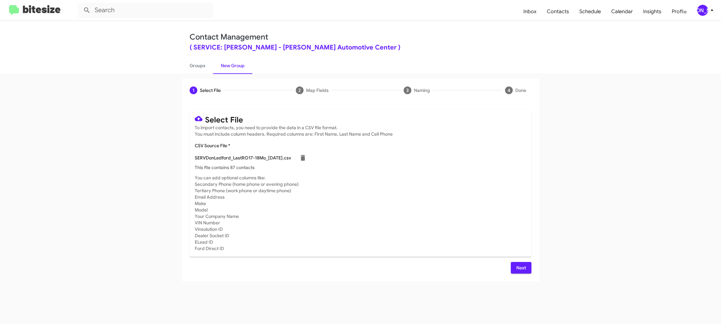
drag, startPoint x: 477, startPoint y: 211, endPoint x: 476, endPoint y: 215, distance: 4.8
click at [477, 210] on mat-card-subtitle "You can add optional columns like: Secondary Phone (home phone or evening phone…" at bounding box center [361, 213] width 332 height 77
click at [522, 267] on span "Next" at bounding box center [521, 268] width 10 height 12
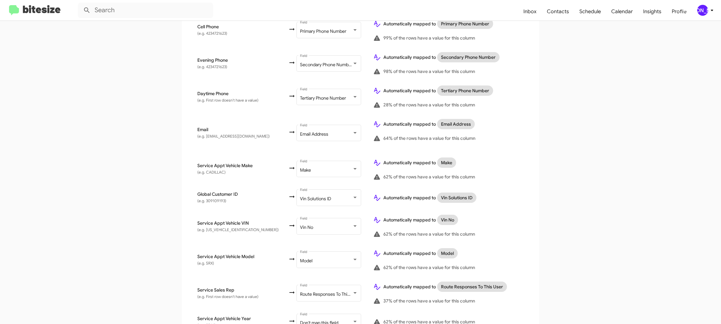
scroll to position [247, 0]
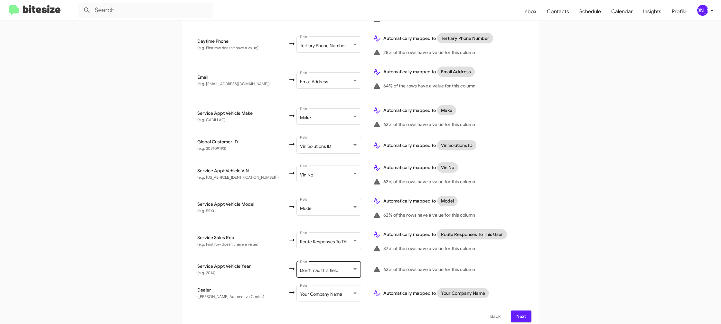
click at [300, 268] on span "Don't map this field" at bounding box center [319, 271] width 38 height 6
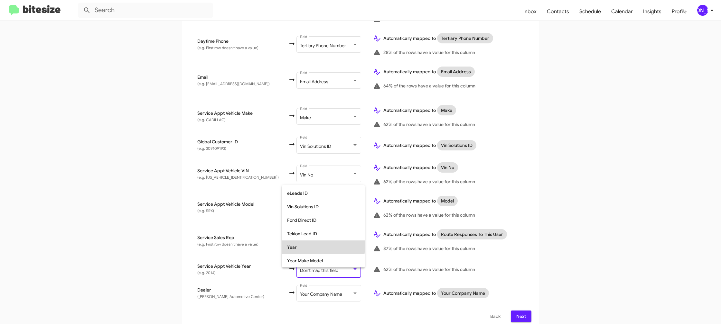
click at [297, 246] on span "Year" at bounding box center [323, 248] width 72 height 14
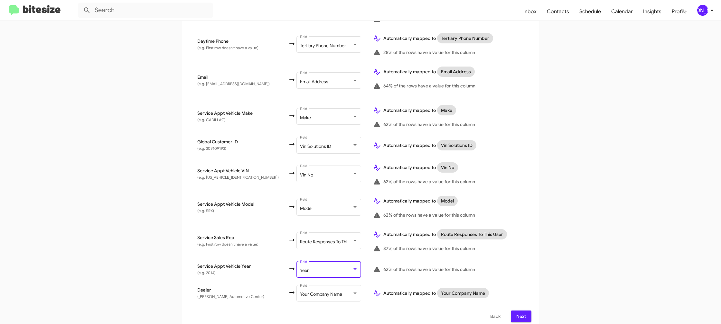
click at [528, 245] on td "Automatically mapped to Route Responses To This User 37% of the rows have a val…" at bounding box center [450, 240] width 164 height 33
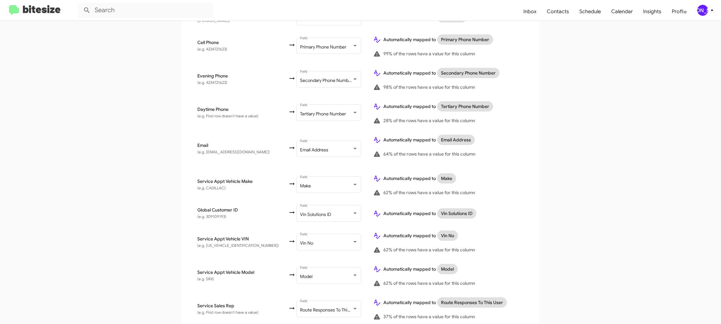
scroll to position [247, 0]
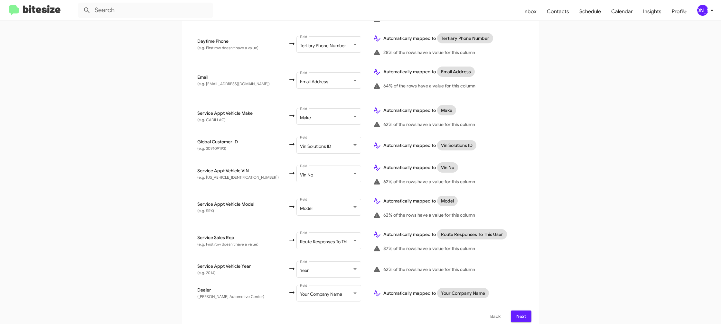
click at [707, 12] on span "[PERSON_NAME]" at bounding box center [706, 10] width 19 height 11
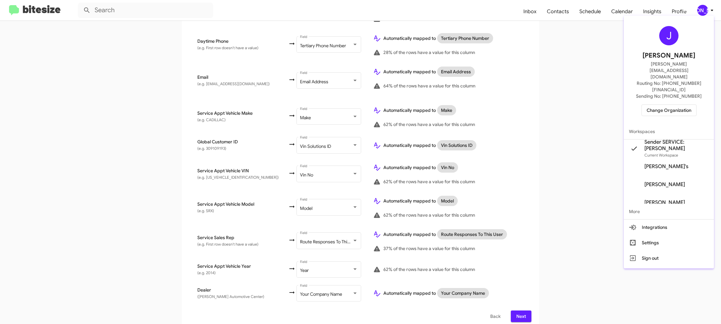
click at [707, 12] on div at bounding box center [360, 162] width 721 height 324
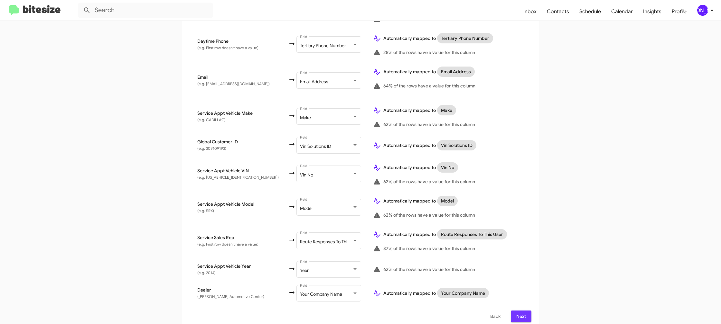
click at [522, 311] on span "Next" at bounding box center [521, 317] width 10 height 12
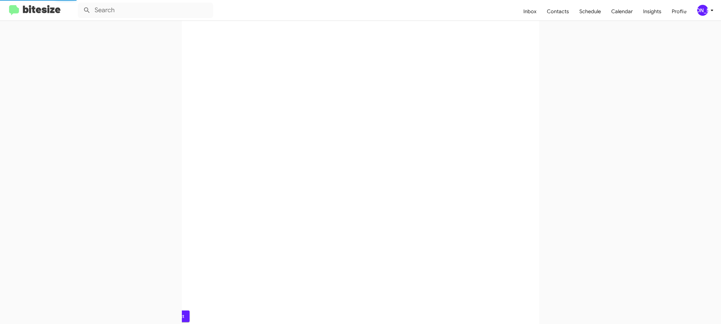
scroll to position [0, 0]
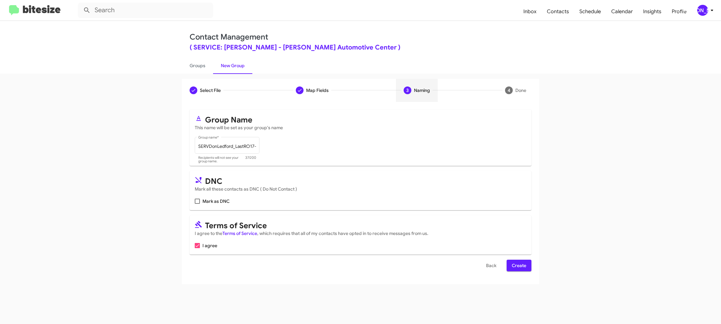
click at [518, 267] on span "Create" at bounding box center [519, 266] width 14 height 12
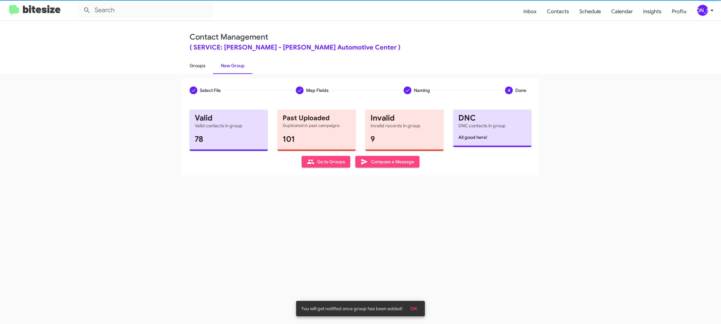
click at [199, 62] on link "Groups" at bounding box center [197, 65] width 31 height 17
type input "in:groups"
click at [199, 62] on link "Groups" at bounding box center [197, 65] width 31 height 17
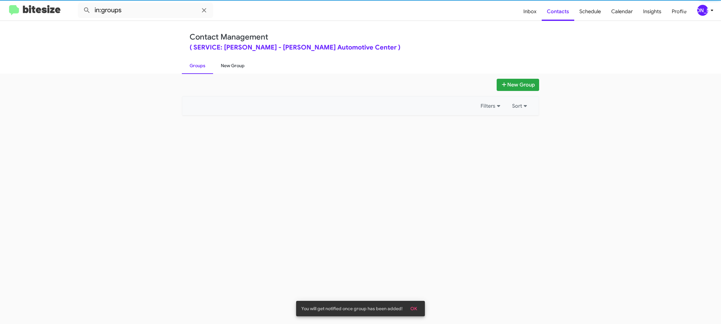
drag, startPoint x: 199, startPoint y: 62, endPoint x: 220, endPoint y: 63, distance: 21.3
click at [199, 62] on link "Groups" at bounding box center [197, 65] width 31 height 17
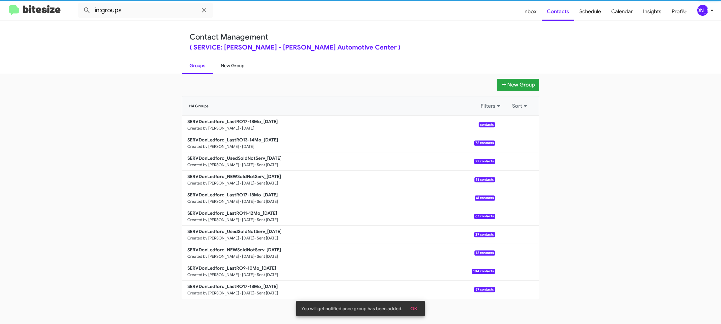
click at [220, 63] on link "New Group" at bounding box center [232, 65] width 39 height 17
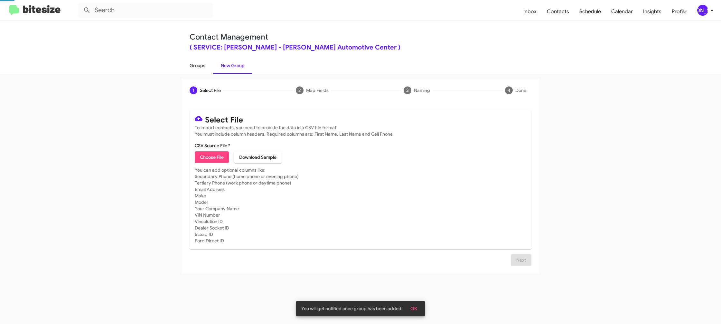
click at [191, 63] on link "Groups" at bounding box center [197, 65] width 31 height 17
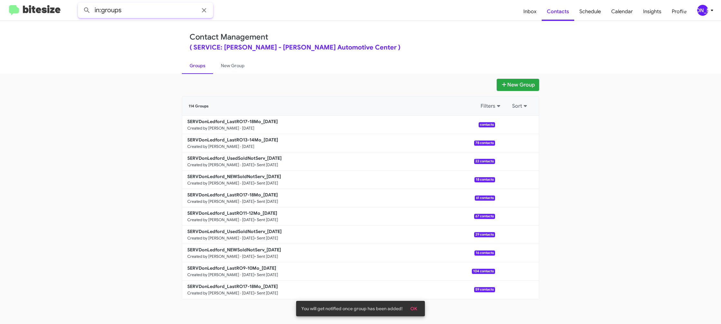
click at [137, 11] on input "in:groups" at bounding box center [145, 10] width 135 height 15
click at [80, 4] on button at bounding box center [86, 10] width 13 height 13
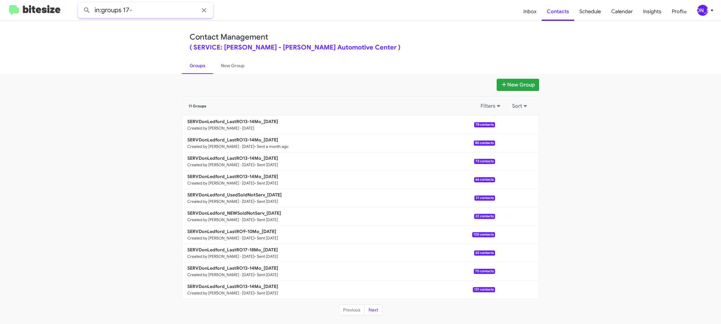
type input "in:groups 17-"
click at [80, 4] on button at bounding box center [86, 10] width 13 height 13
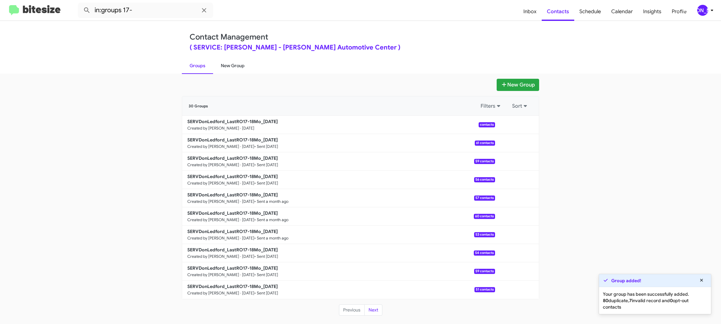
click at [231, 69] on link "New Group" at bounding box center [232, 65] width 39 height 17
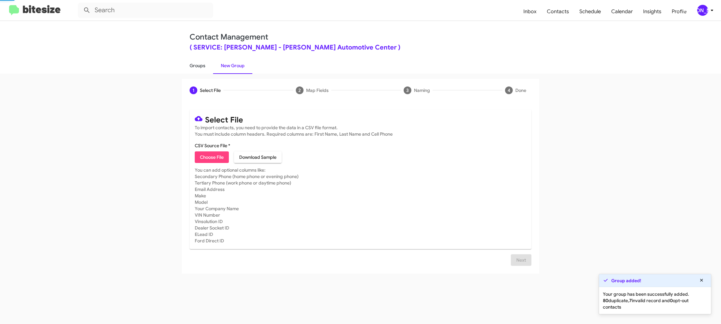
click at [206, 69] on link "Groups" at bounding box center [197, 65] width 31 height 17
type input "in:groups"
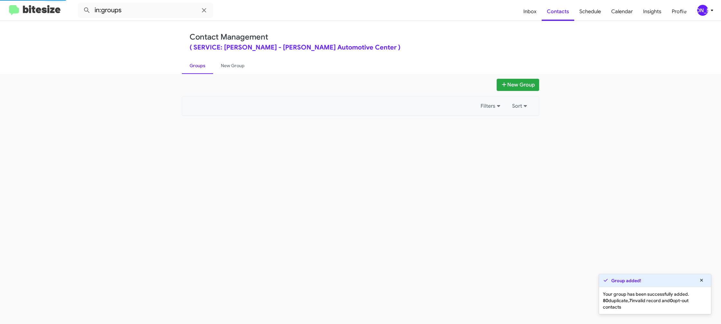
drag, startPoint x: 206, startPoint y: 69, endPoint x: 402, endPoint y: 115, distance: 201.3
click at [206, 69] on link "Groups" at bounding box center [197, 65] width 31 height 17
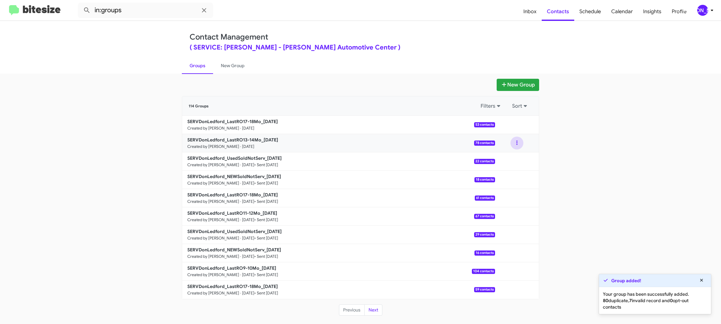
drag, startPoint x: 508, startPoint y: 145, endPoint x: 513, endPoint y: 145, distance: 5.2
click at [510, 145] on div at bounding box center [517, 143] width 44 height 13
click at [516, 147] on button at bounding box center [516, 143] width 13 height 13
click at [504, 160] on button "View contacts" at bounding box center [498, 160] width 52 height 15
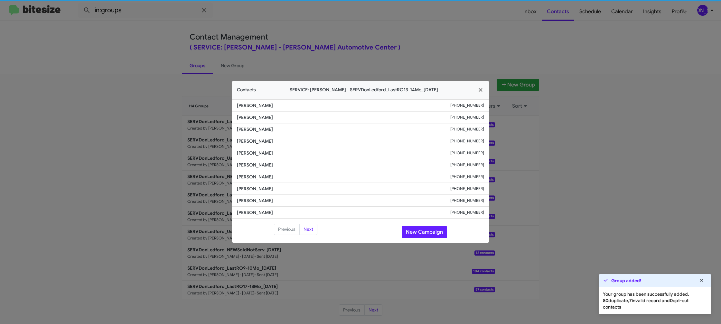
click at [245, 162] on span "[PERSON_NAME]" at bounding box center [343, 165] width 213 height 6
copy span "[PERSON_NAME]"
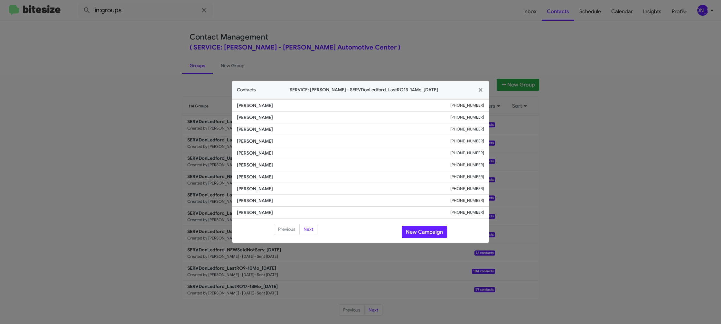
drag, startPoint x: 402, startPoint y: 43, endPoint x: 555, endPoint y: 134, distance: 177.4
click at [404, 44] on modal-container "Contacts SERVICE: [PERSON_NAME] - SERVDonLedford_LastRO13-14Mo_[DATE] [PERSON_N…" at bounding box center [360, 162] width 721 height 324
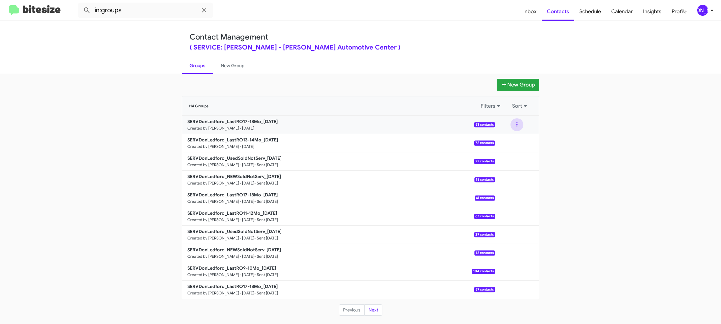
click at [521, 129] on button at bounding box center [516, 124] width 13 height 13
click at [517, 129] on button at bounding box center [516, 124] width 13 height 13
click at [508, 140] on button "View contacts" at bounding box center [498, 142] width 52 height 15
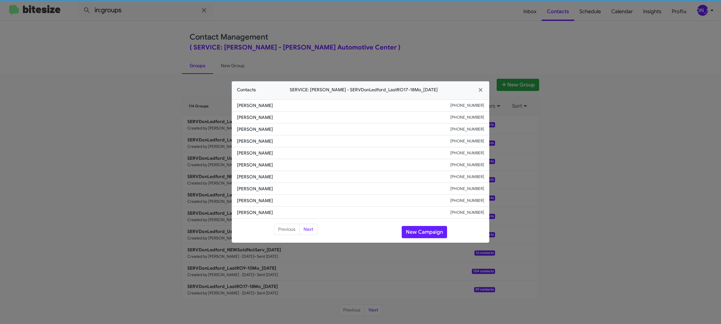
click at [253, 166] on span "[PERSON_NAME]" at bounding box center [343, 165] width 213 height 6
copy span "[PERSON_NAME]"
drag, startPoint x: 189, startPoint y: 94, endPoint x: 234, endPoint y: 136, distance: 61.0
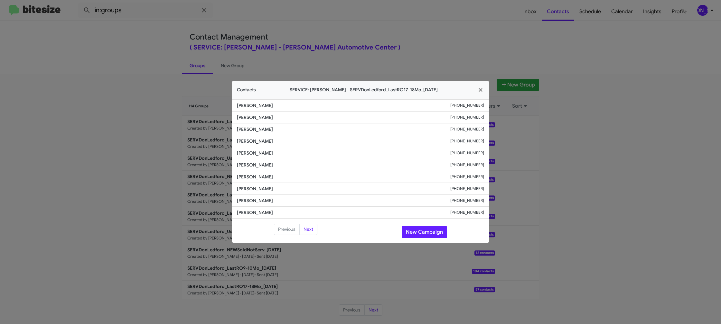
click at [190, 95] on modal-container "Contacts SERVICE: [PERSON_NAME] - SERVDonLedford_LastRO17-18Mo_[DATE] [PERSON_N…" at bounding box center [360, 162] width 721 height 324
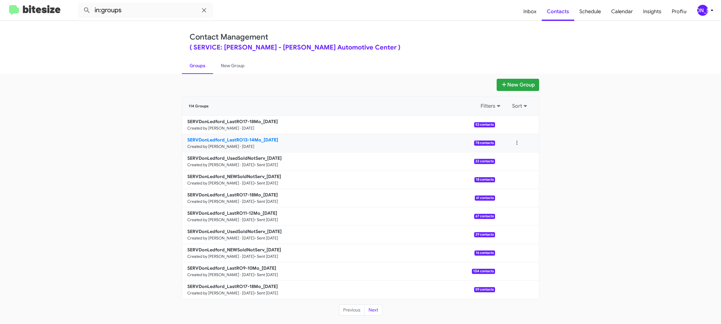
click at [239, 138] on b "SERVDonLedford_LastRO13-14Mo_[DATE]" at bounding box center [232, 140] width 91 height 6
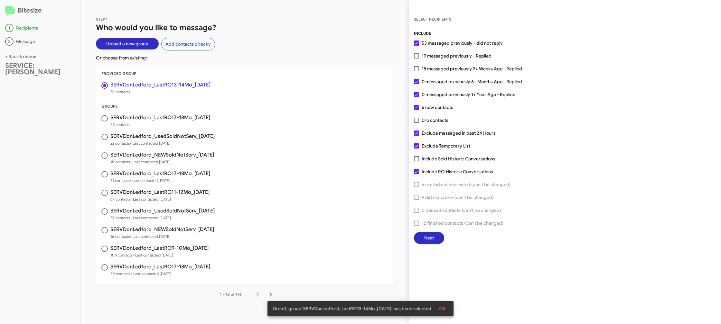
click at [426, 235] on span "Next" at bounding box center [429, 238] width 10 height 12
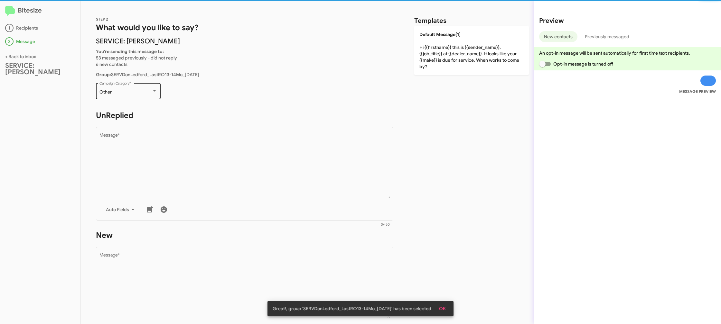
click at [132, 91] on div "Other" at bounding box center [125, 92] width 52 height 5
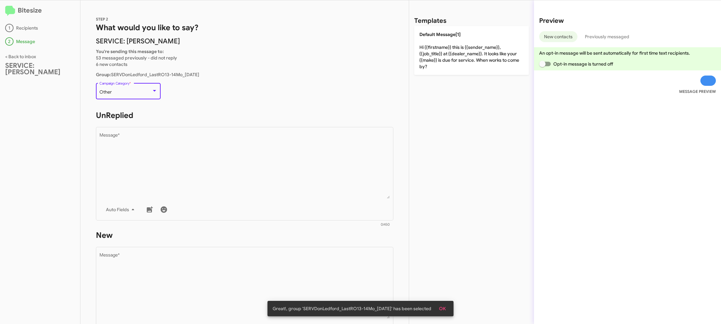
scroll to position [14, 0]
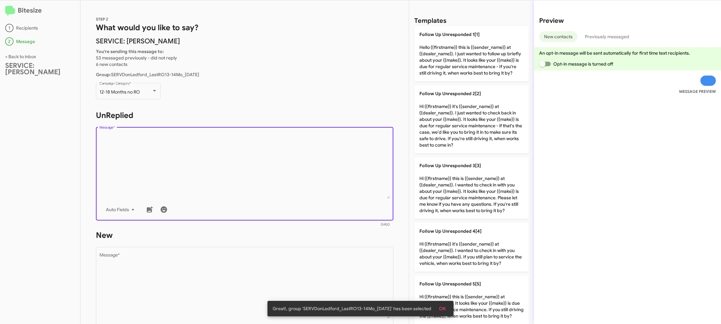
click at [246, 179] on textarea "Message *" at bounding box center [244, 166] width 291 height 66
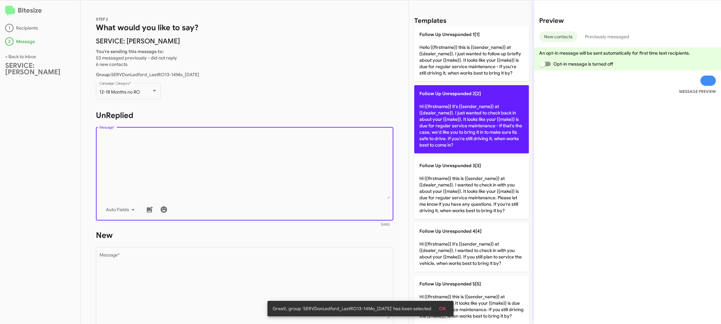
drag, startPoint x: 246, startPoint y: 179, endPoint x: 414, endPoint y: 144, distance: 171.9
click at [251, 174] on textarea "Message *" at bounding box center [244, 166] width 291 height 66
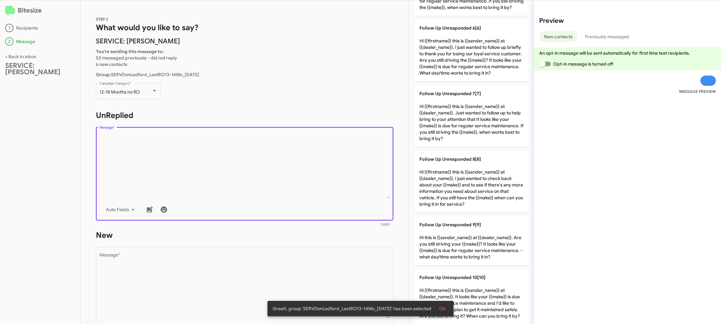
scroll to position [372, 0]
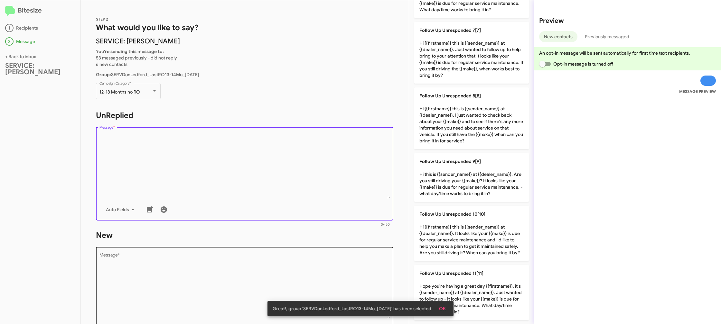
drag, startPoint x: 476, startPoint y: 233, endPoint x: 338, endPoint y: 248, distance: 139.2
click at [473, 233] on p "Follow Up Unresponded 10[10] Hi {{firstname}} this is {{sender_name}} at {{deal…" at bounding box center [471, 233] width 115 height 55
type textarea "Hi {{firstname}} this is {{sender_name}} at {{dealer_name}}. It looks like your…"
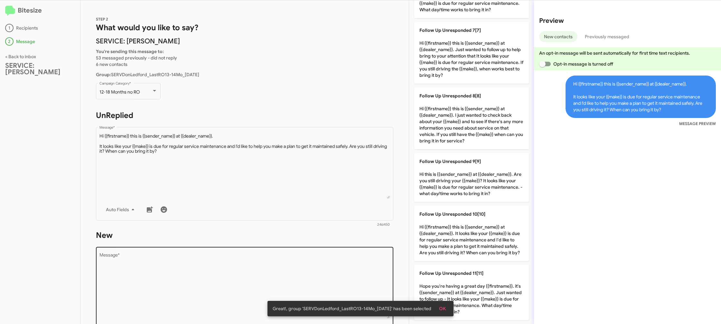
click at [329, 252] on div "Drop image here to insert Auto Fields Message *" at bounding box center [244, 293] width 291 height 95
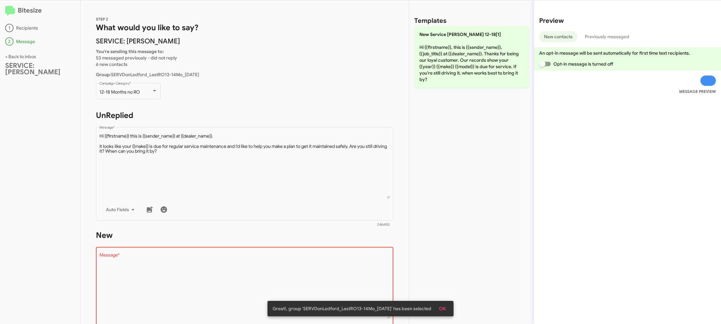
click at [327, 253] on div "Drop image here to insert Auto Fields Message *" at bounding box center [244, 293] width 291 height 95
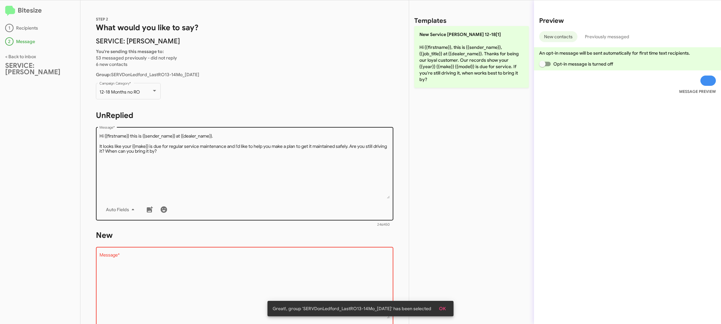
drag, startPoint x: 326, startPoint y: 254, endPoint x: 364, endPoint y: 208, distance: 59.0
click at [331, 247] on div "Drop image here to insert Auto Fields Message *" at bounding box center [244, 293] width 291 height 95
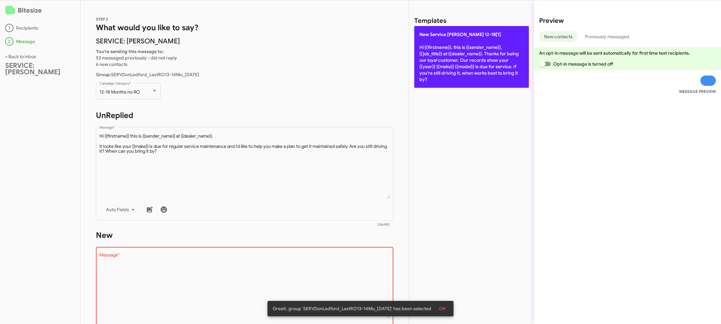
click at [449, 75] on p "New Service [PERSON_NAME] 12-18[1] Hi {{firstname}}, this is {{sender_name}}, {…" at bounding box center [471, 57] width 115 height 62
type textarea "Hi {{firstname}}, this is {{sender_name}}, {{job_title}} at {{dealer_name}}. Th…"
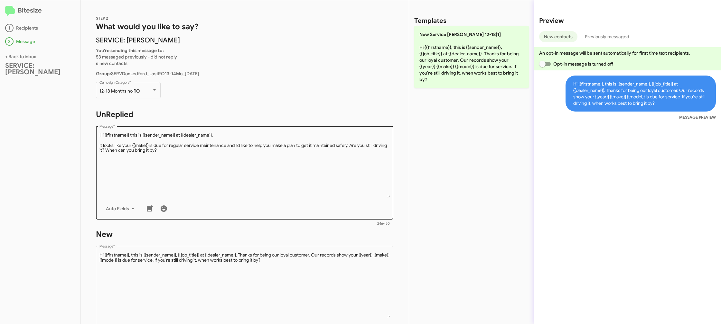
click at [276, 149] on textarea "Message *" at bounding box center [244, 165] width 291 height 66
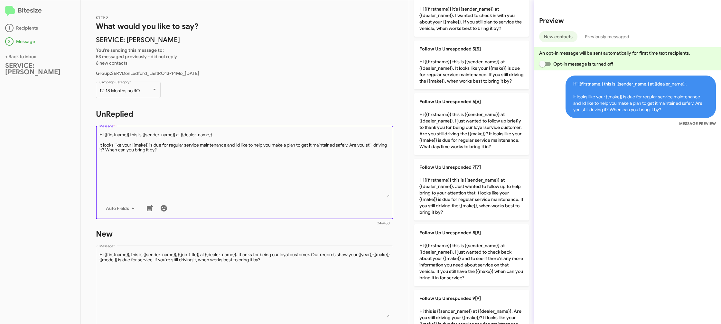
scroll to position [301, 0]
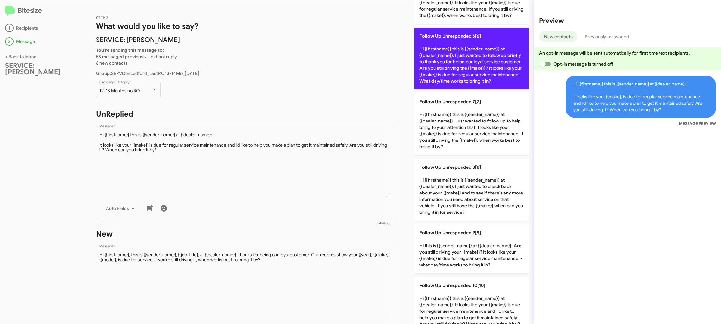
click at [459, 65] on p "Follow Up Unresponded 6[6] Hi {{firstname}} this is {{sender_name}} at {{dealer…" at bounding box center [471, 59] width 115 height 62
type textarea "Hi {{firstname}} this is {{sender_name}} at {{dealer_name}}. I just wanted to f…"
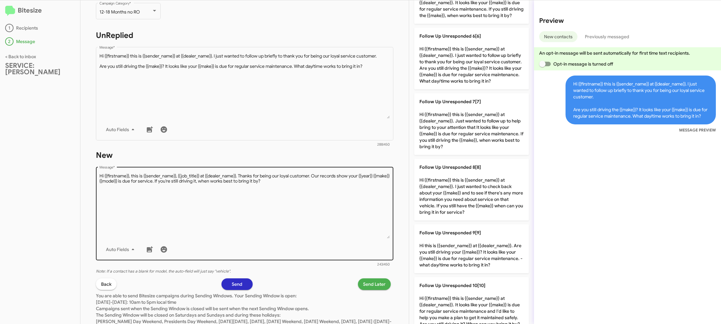
scroll to position [101, 0]
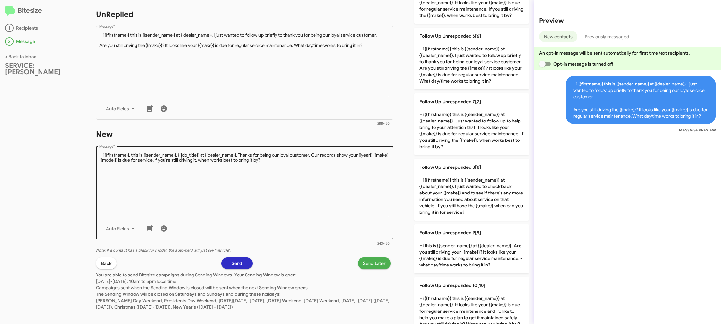
click at [263, 204] on textarea "Message *" at bounding box center [244, 185] width 291 height 66
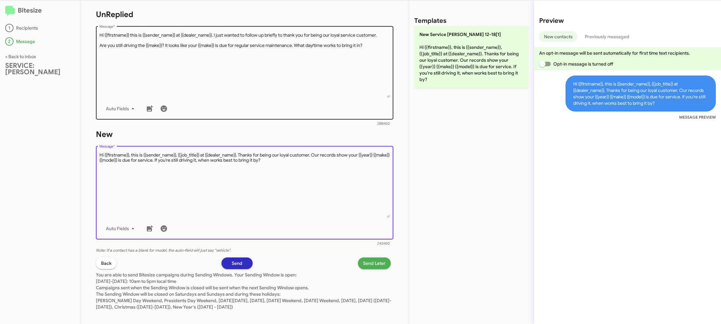
drag, startPoint x: 264, startPoint y: 203, endPoint x: 363, endPoint y: 86, distance: 153.2
click at [278, 184] on textarea "Message *" at bounding box center [244, 185] width 291 height 66
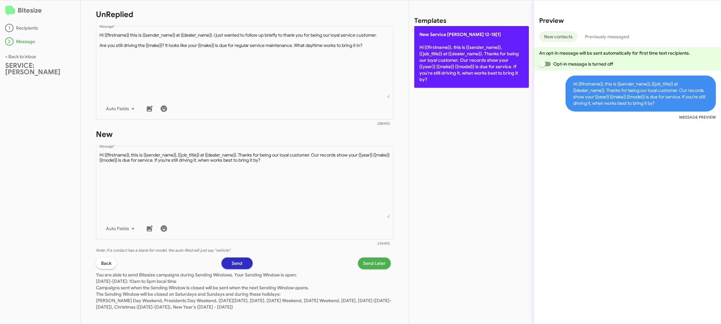
drag, startPoint x: 420, startPoint y: 69, endPoint x: 419, endPoint y: 80, distance: 12.0
click at [420, 69] on p "New Service [PERSON_NAME] 12-18[1] Hi {{firstname}}, this is {{sender_name}}, {…" at bounding box center [471, 57] width 115 height 62
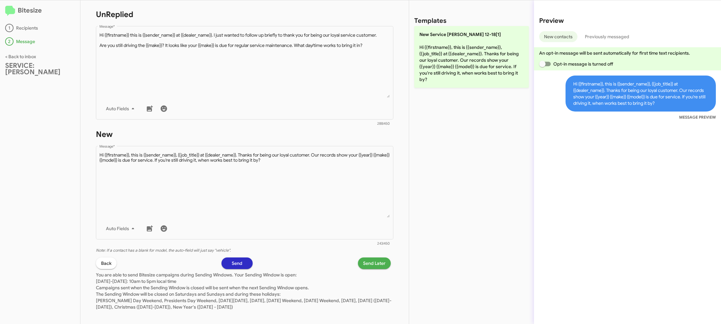
click at [371, 262] on span "Send Later" at bounding box center [374, 264] width 23 height 12
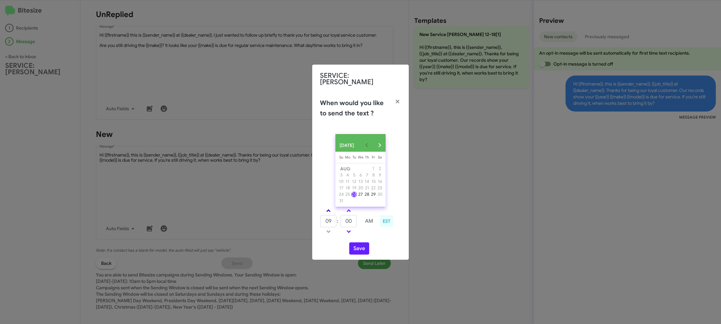
click at [328, 209] on link at bounding box center [328, 210] width 11 height 7
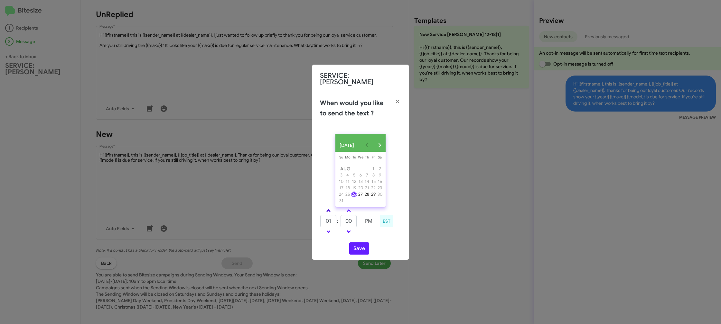
type input "02"
click at [351, 211] on link at bounding box center [348, 210] width 11 height 7
type input "10"
click at [358, 247] on button "Save" at bounding box center [359, 249] width 20 height 12
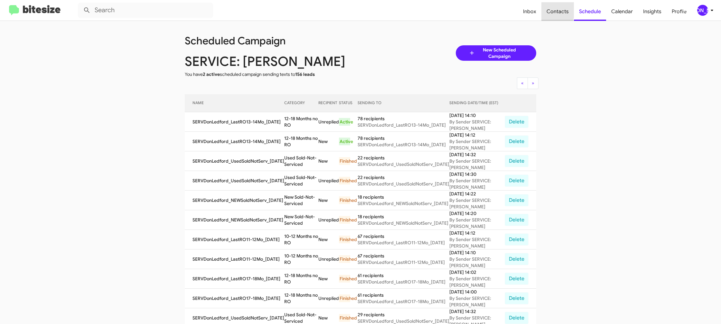
click at [547, 10] on span "Contacts" at bounding box center [557, 11] width 33 height 19
type input "in:groups"
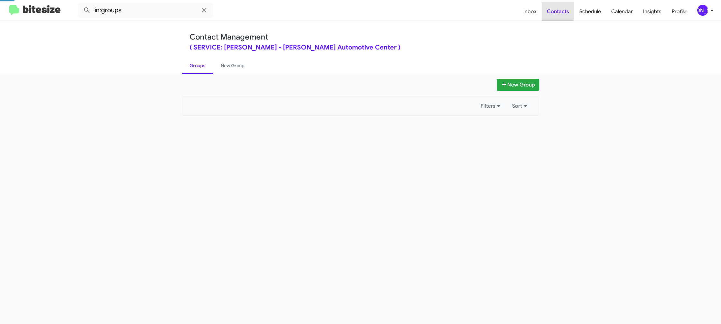
click at [547, 10] on span "Contacts" at bounding box center [558, 11] width 33 height 19
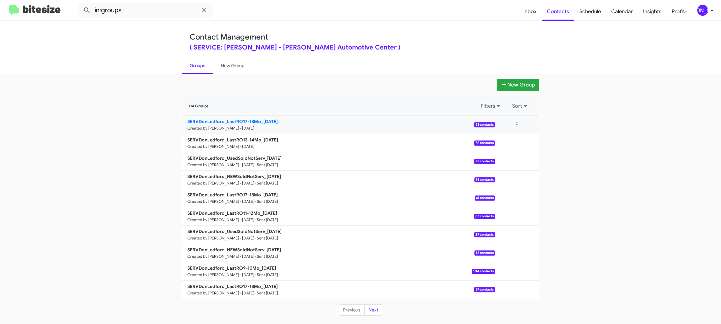
click at [254, 126] on small "Created by [PERSON_NAME] · [DATE]" at bounding box center [220, 128] width 67 height 5
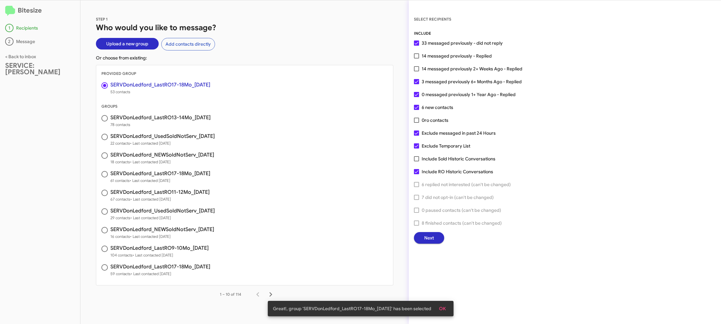
click at [433, 242] on span "Next" at bounding box center [429, 238] width 10 height 12
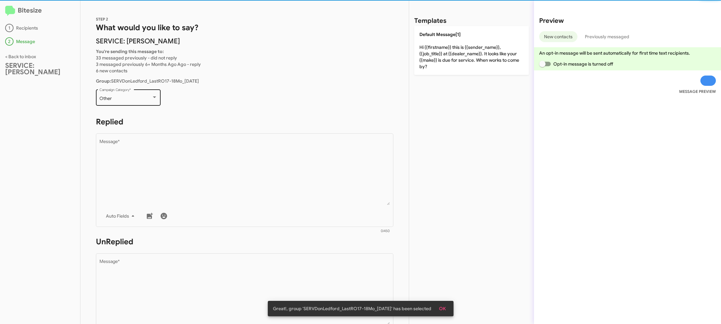
click at [130, 94] on div "Other Campaign Category *" at bounding box center [128, 97] width 58 height 18
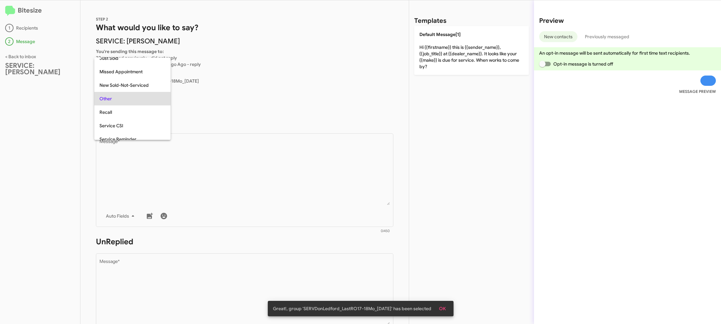
scroll to position [14, 0]
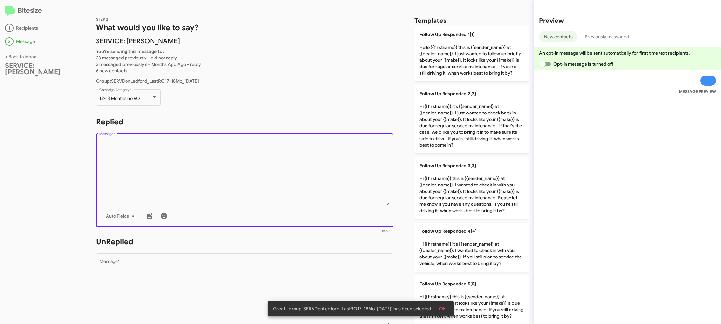
click at [248, 187] on textarea "Message *" at bounding box center [244, 173] width 291 height 66
drag, startPoint x: 248, startPoint y: 187, endPoint x: 467, endPoint y: 198, distance: 219.8
click at [248, 187] on textarea "Message *" at bounding box center [244, 173] width 291 height 66
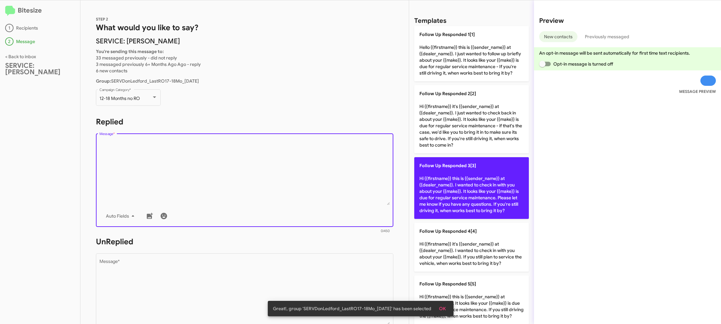
drag, startPoint x: 472, startPoint y: 194, endPoint x: 353, endPoint y: 261, distance: 136.3
click at [471, 194] on p "Follow Up Responded 3[3] Hi {{firstname}} this is {{sender_name}} at {{dealer_n…" at bounding box center [471, 188] width 115 height 62
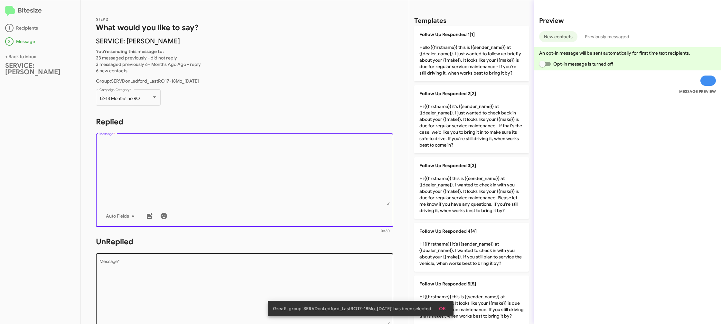
type textarea "Hi {{firstname}} this is {{sender_name}} at {{dealer_name}}. I wanted to check …"
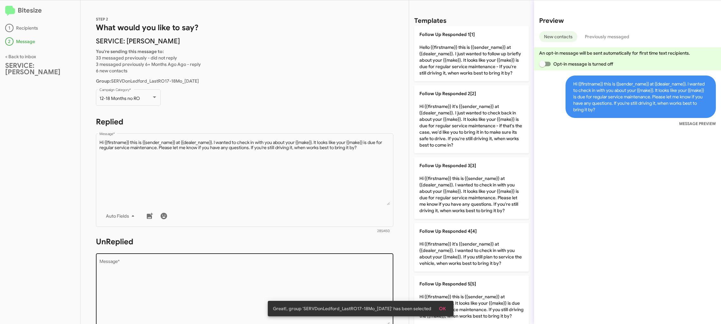
click at [353, 261] on textarea "Message *" at bounding box center [244, 293] width 291 height 66
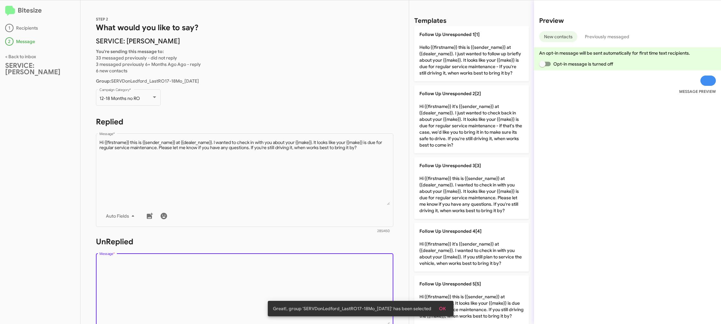
click at [353, 261] on textarea "Message *" at bounding box center [244, 293] width 291 height 66
drag, startPoint x: 353, startPoint y: 261, endPoint x: 367, endPoint y: 258, distance: 14.4
click at [354, 261] on textarea "Message *" at bounding box center [244, 293] width 291 height 66
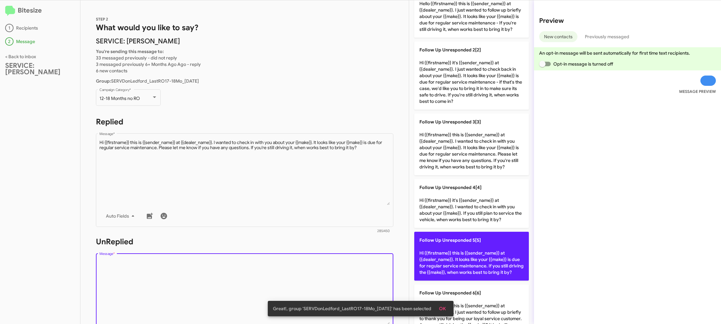
scroll to position [55, 0]
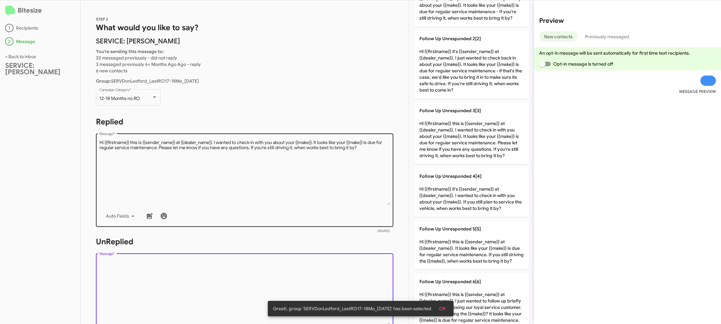
drag, startPoint x: 450, startPoint y: 241, endPoint x: 371, endPoint y: 219, distance: 81.8
click at [449, 241] on p "Follow Up Unresponded 5[5] Hi {{firstname}} this is {{sender_name}} at {{dealer…" at bounding box center [471, 245] width 115 height 49
type textarea "Hi {{firstname}} this is {{sender_name}} at {{dealer_name}}. It looks like your…"
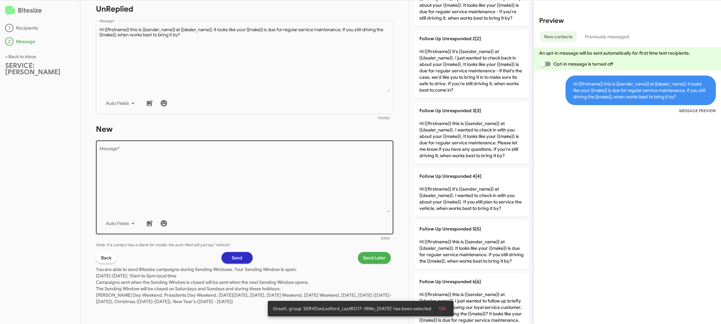
scroll to position [0, 0]
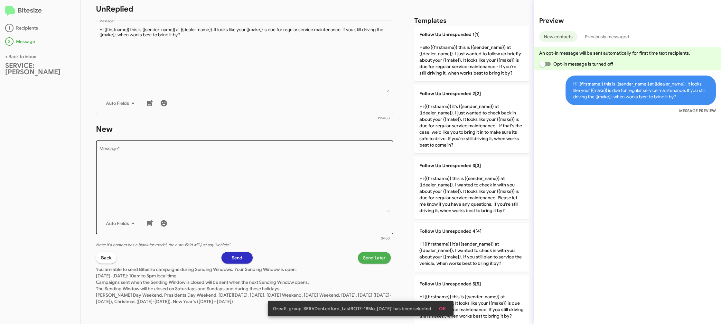
click at [307, 187] on textarea "Message *" at bounding box center [244, 180] width 291 height 66
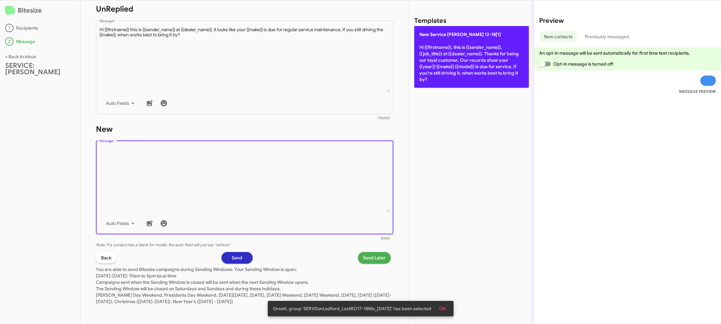
drag, startPoint x: 307, startPoint y: 187, endPoint x: 433, endPoint y: 47, distance: 188.5
click at [325, 167] on textarea "Message *" at bounding box center [244, 180] width 291 height 66
click at [456, 46] on p "New Service [PERSON_NAME] 12-18[1] Hi {{firstname}}, this is {{sender_name}}, {…" at bounding box center [471, 57] width 115 height 62
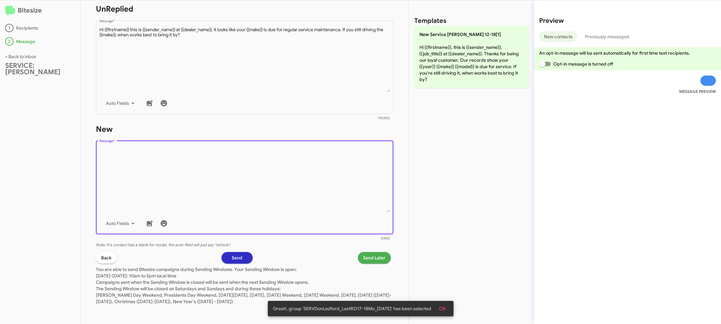
type textarea "Hi {{firstname}}, this is {{sender_name}}, {{job_title}} at {{dealer_name}}. Th…"
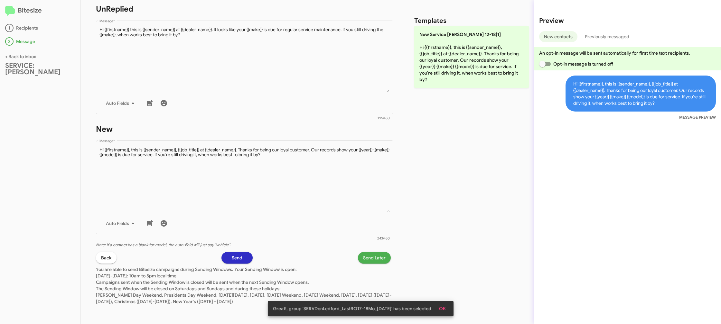
click at [371, 256] on span "Send Later" at bounding box center [374, 258] width 23 height 12
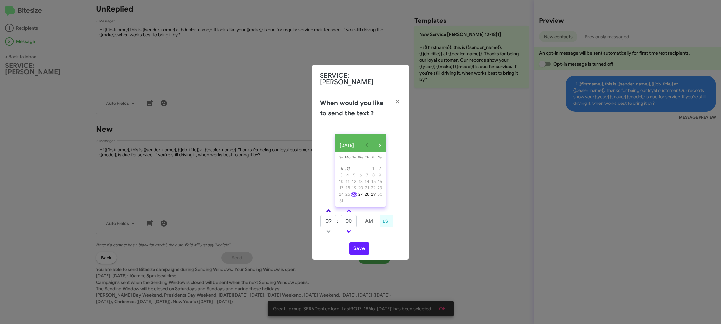
click at [327, 211] on span at bounding box center [328, 212] width 4 height 4
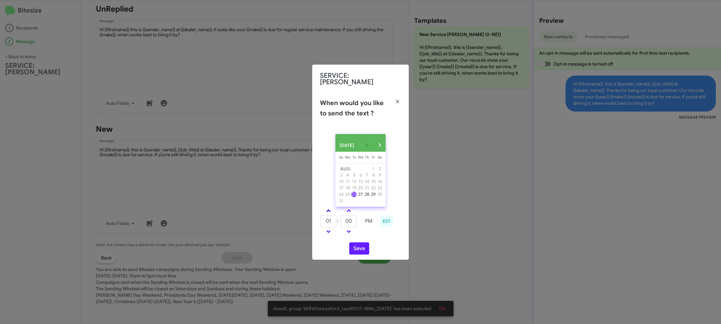
type input "02"
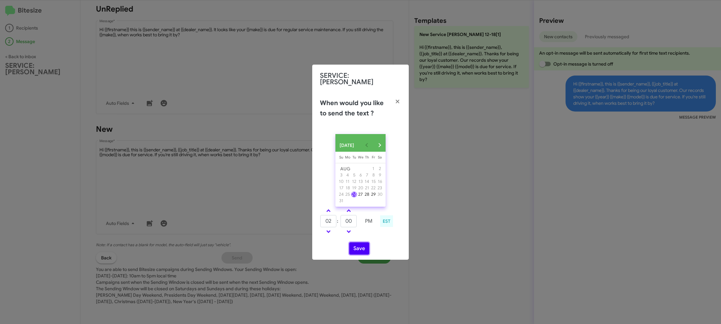
click at [354, 245] on button "Save" at bounding box center [359, 249] width 20 height 12
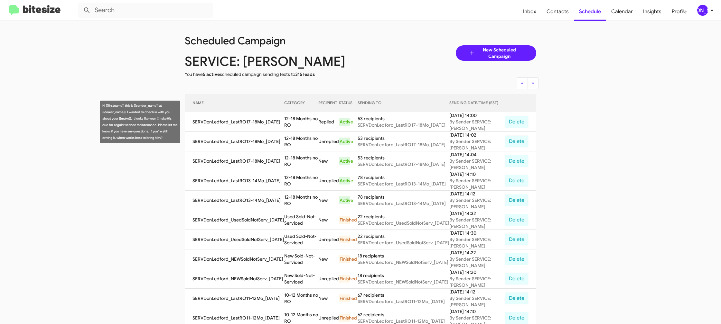
click at [278, 118] on td "SERVDonLedford_LastRO17-18Mo_[DATE]" at bounding box center [234, 122] width 99 height 20
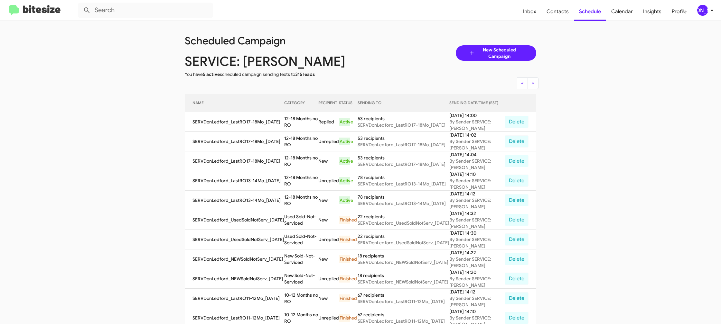
click at [296, 117] on td "12-18 Months no RO" at bounding box center [301, 122] width 34 height 20
drag, startPoint x: 296, startPoint y: 117, endPoint x: 211, endPoint y: 17, distance: 131.3
click at [295, 117] on td "12-18 Months no RO" at bounding box center [301, 122] width 34 height 20
copy td "12-18 Months no RO"
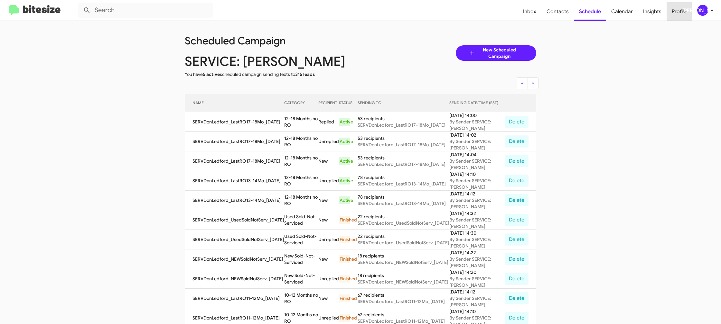
scroll to position [4, 0]
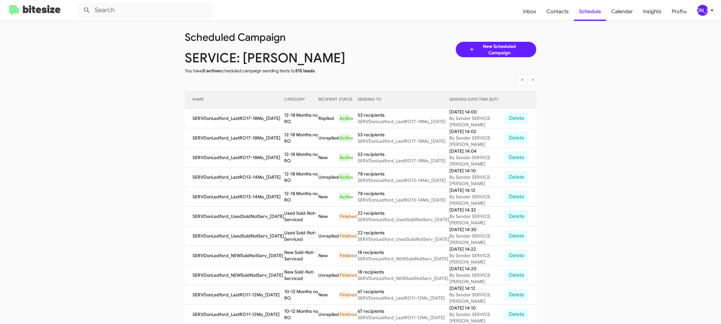
click at [697, 18] on mat-toolbar "Inbox Contacts Schedule Calendar Insights Profile [PERSON_NAME]" at bounding box center [360, 10] width 721 height 21
click at [697, 11] on div "[PERSON_NAME]" at bounding box center [702, 10] width 11 height 11
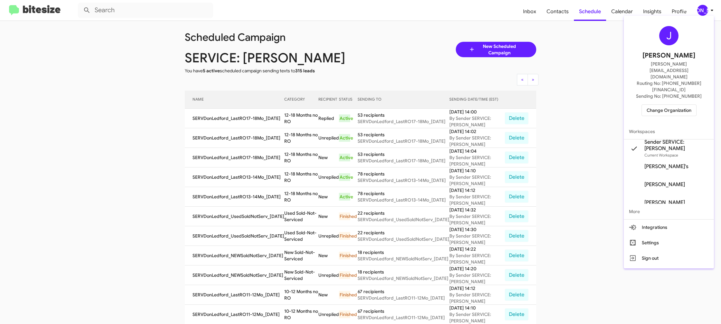
click at [449, 90] on div at bounding box center [360, 162] width 721 height 324
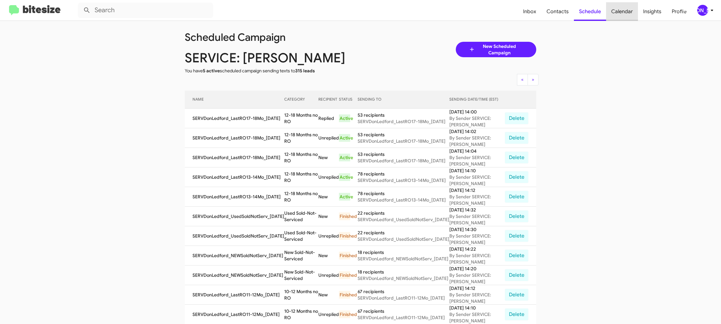
click at [627, 14] on span "Calendar" at bounding box center [622, 11] width 32 height 19
click at [645, 12] on span "Insights" at bounding box center [652, 11] width 29 height 19
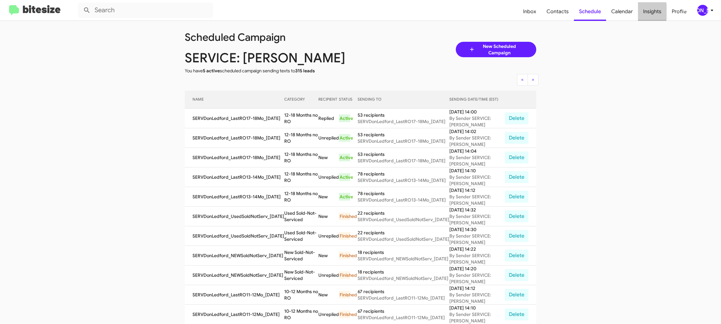
drag, startPoint x: 645, startPoint y: 12, endPoint x: 621, endPoint y: 9, distance: 23.6
click at [642, 12] on span "Insights" at bounding box center [652, 11] width 29 height 19
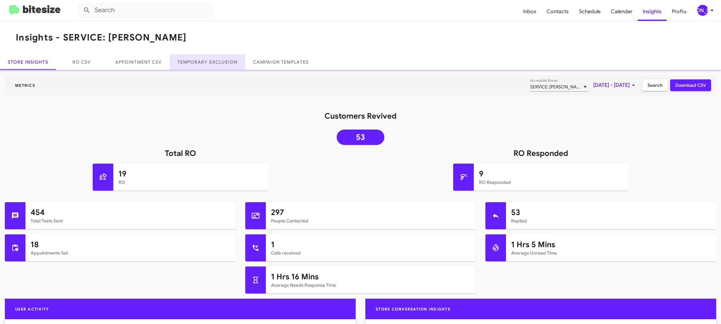
click at [218, 64] on link "Temporary Exclusion" at bounding box center [208, 61] width 76 height 15
drag, startPoint x: 218, startPoint y: 64, endPoint x: 284, endPoint y: 6, distance: 87.6
click at [218, 63] on link "Temporary Exclusion" at bounding box center [208, 61] width 76 height 15
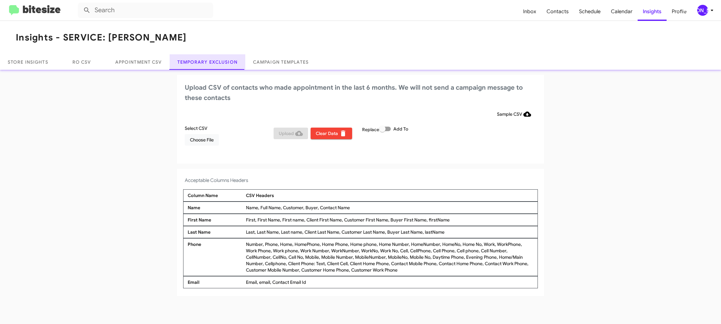
click at [213, 60] on link "Temporary Exclusion" at bounding box center [208, 61] width 76 height 15
click at [210, 136] on span "Choose File" at bounding box center [202, 140] width 24 height 12
click at [397, 160] on div "Upload CSV of contacts who made appointment in the last 6 months. We will not s…" at bounding box center [360, 120] width 367 height 90
click at [702, 7] on div "[PERSON_NAME]" at bounding box center [702, 10] width 11 height 11
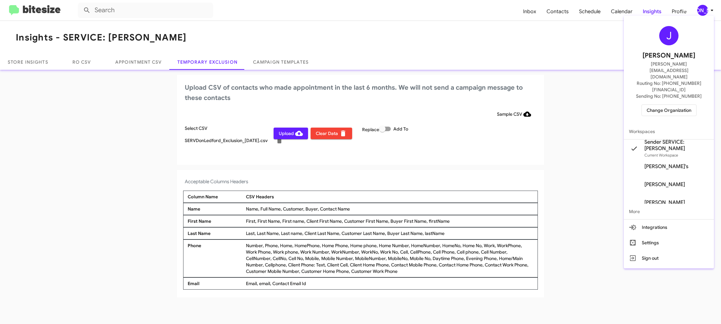
click at [702, 7] on div at bounding box center [360, 162] width 721 height 324
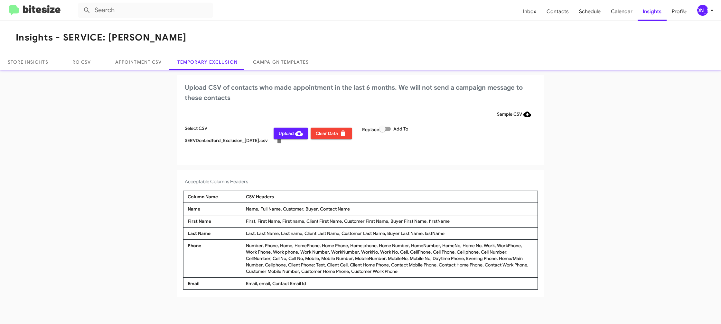
click at [289, 132] on span "Upload" at bounding box center [291, 134] width 24 height 12
